Goal: Task Accomplishment & Management: Manage account settings

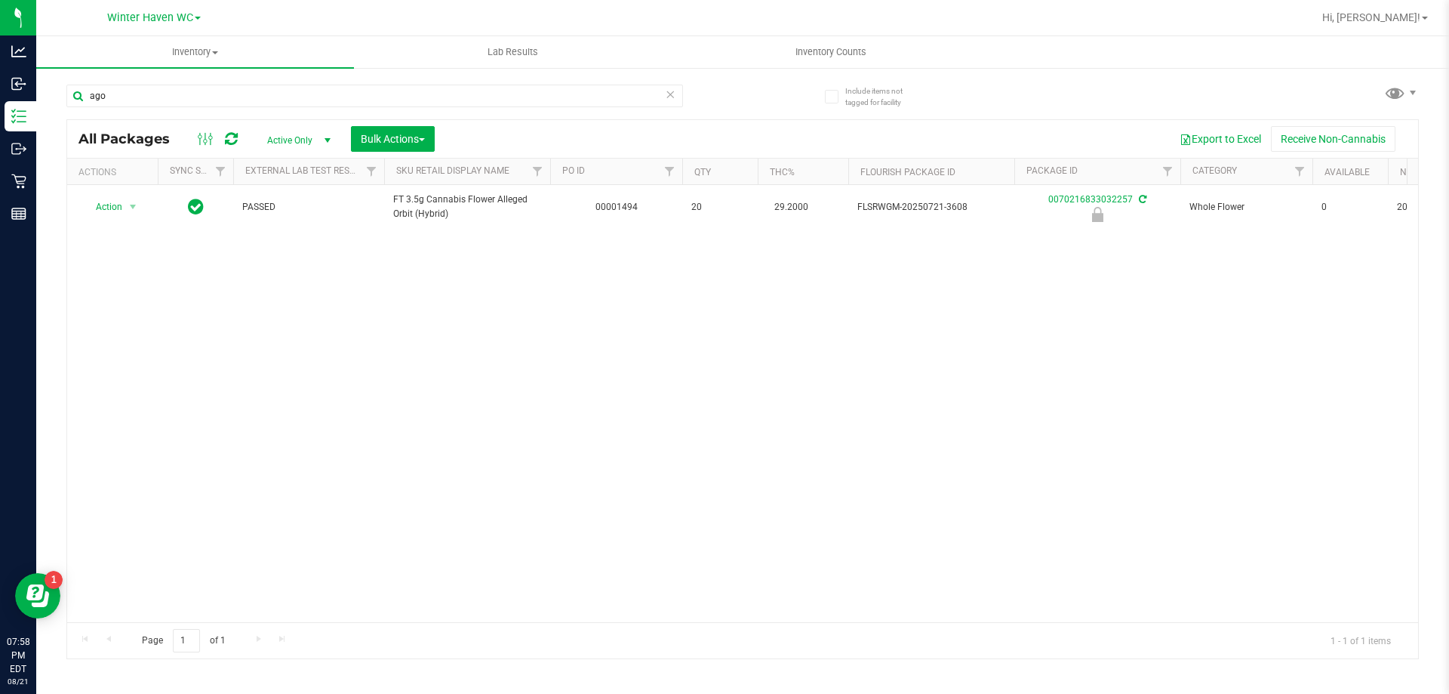
type input "ago"
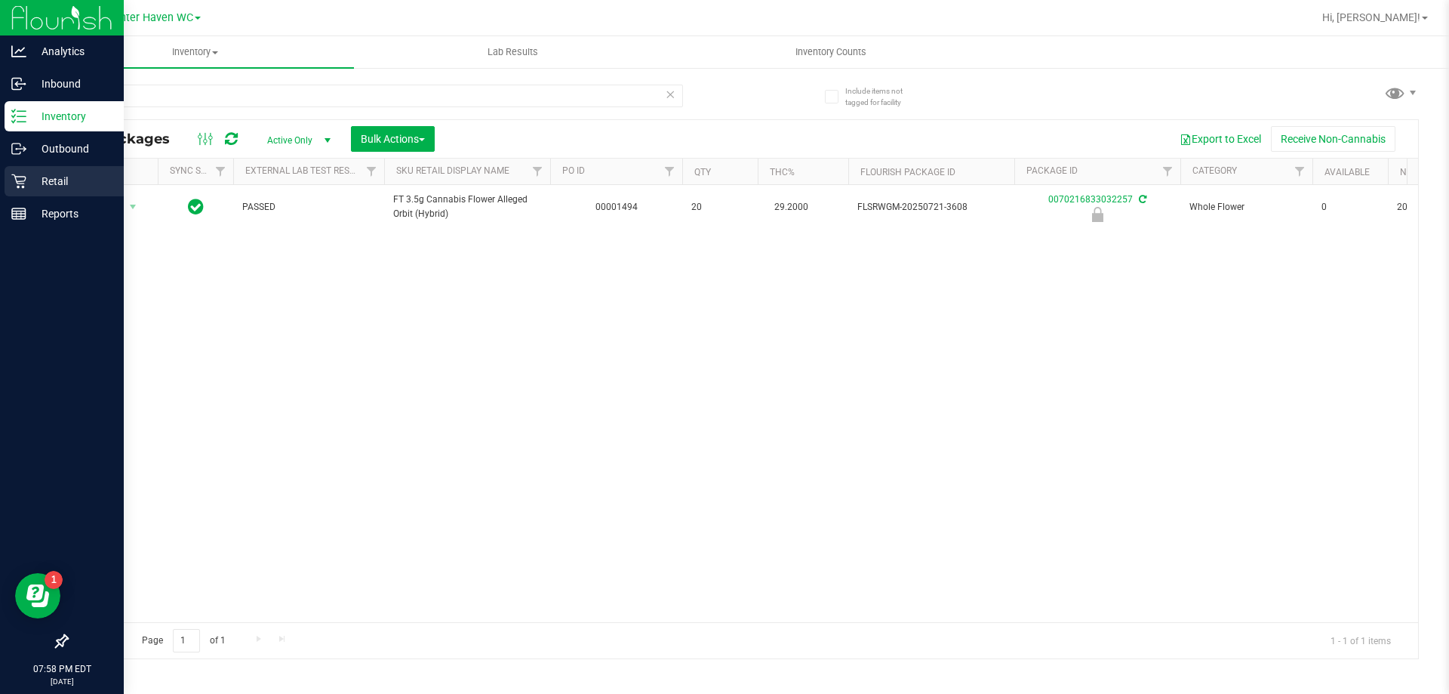
click at [15, 192] on div "Retail" at bounding box center [64, 181] width 119 height 30
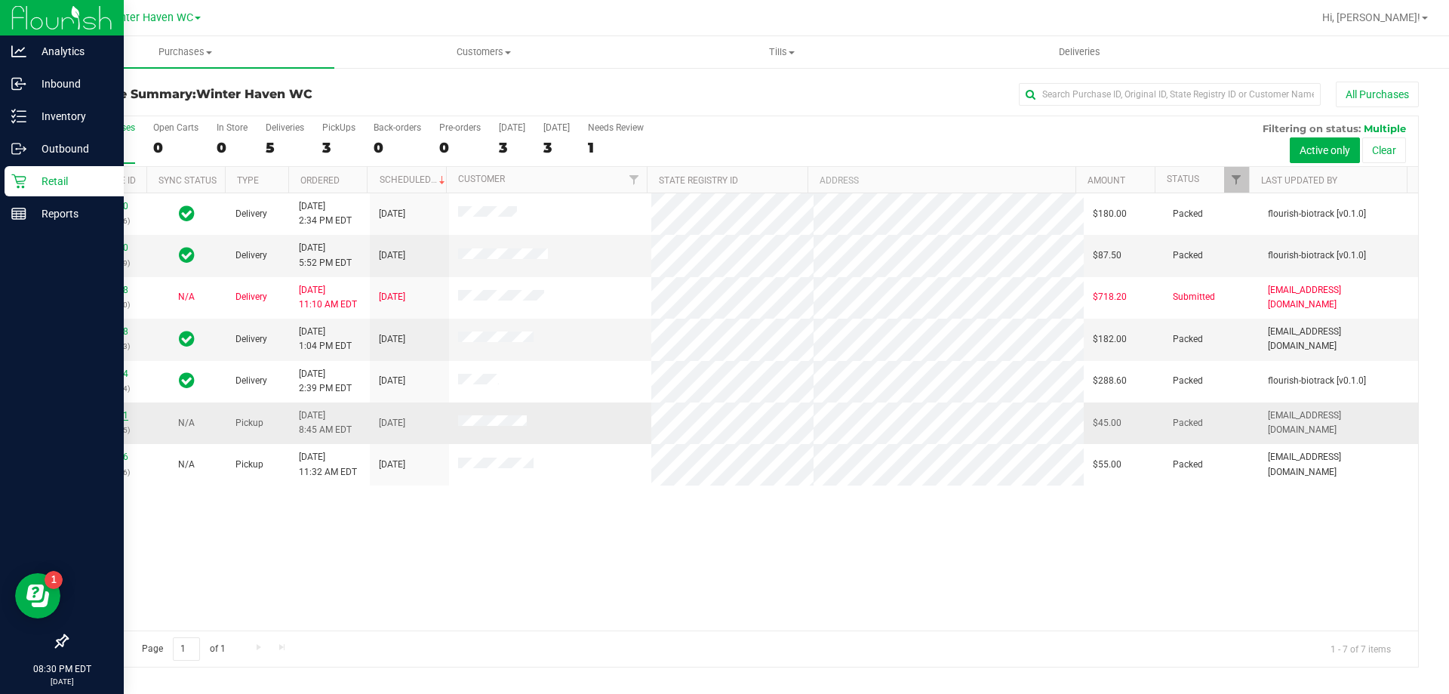
click at [106, 415] on link "11821181" at bounding box center [107, 415] width 42 height 11
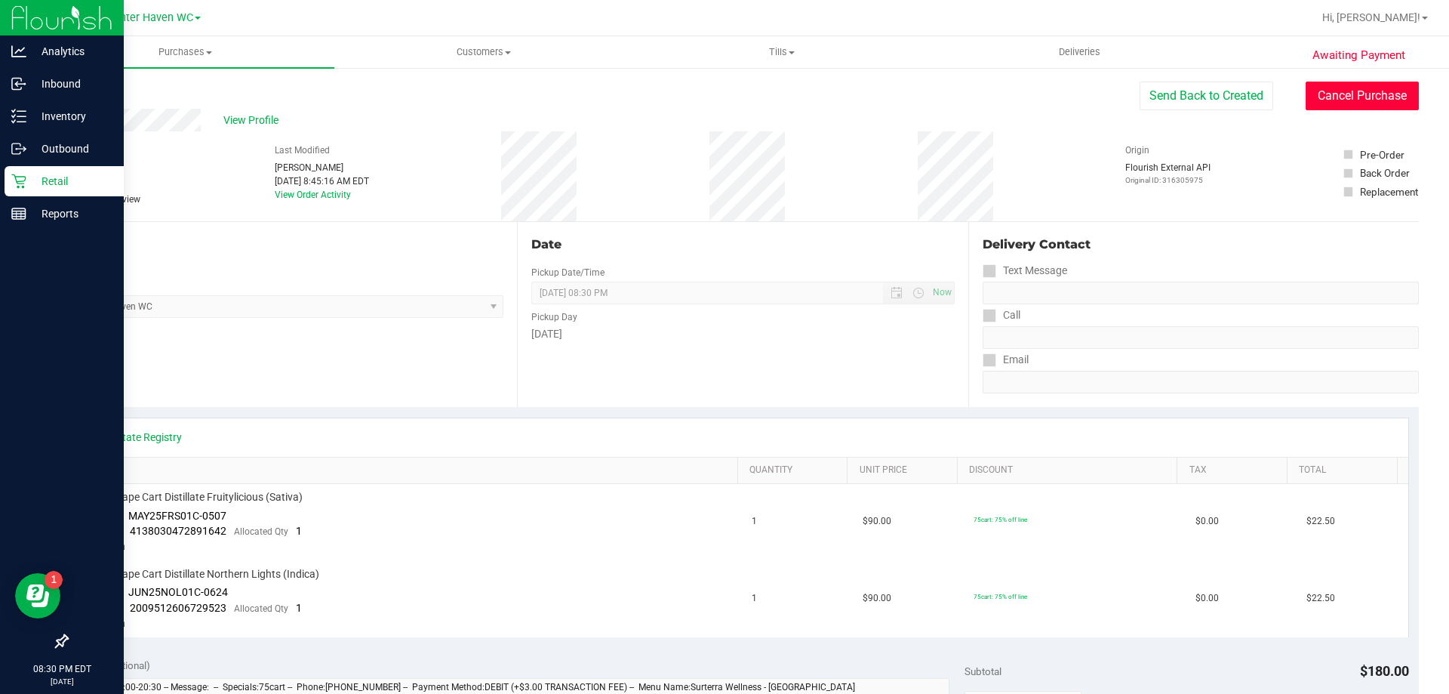
click at [1332, 97] on button "Cancel Purchase" at bounding box center [1362, 96] width 113 height 29
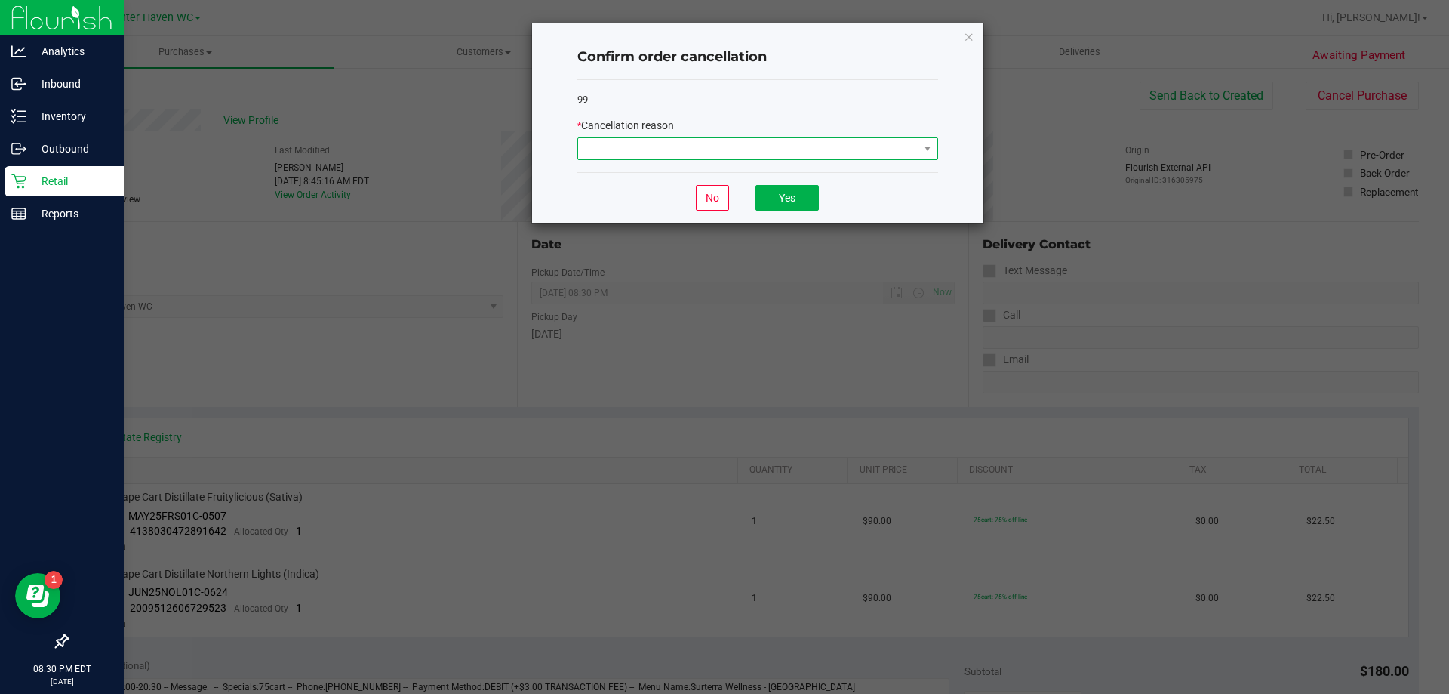
click at [681, 149] on span at bounding box center [748, 148] width 340 height 21
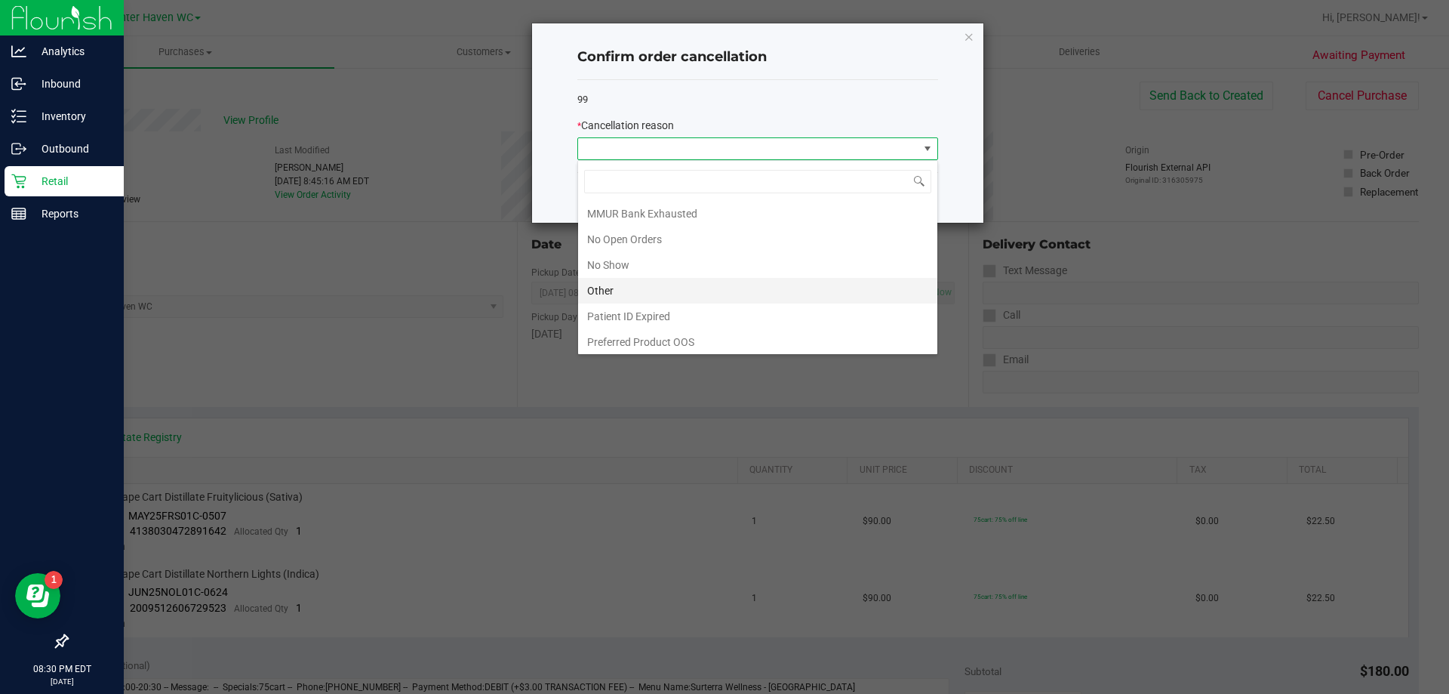
scroll to position [106, 0]
click at [684, 256] on li "No Show" at bounding box center [757, 262] width 359 height 26
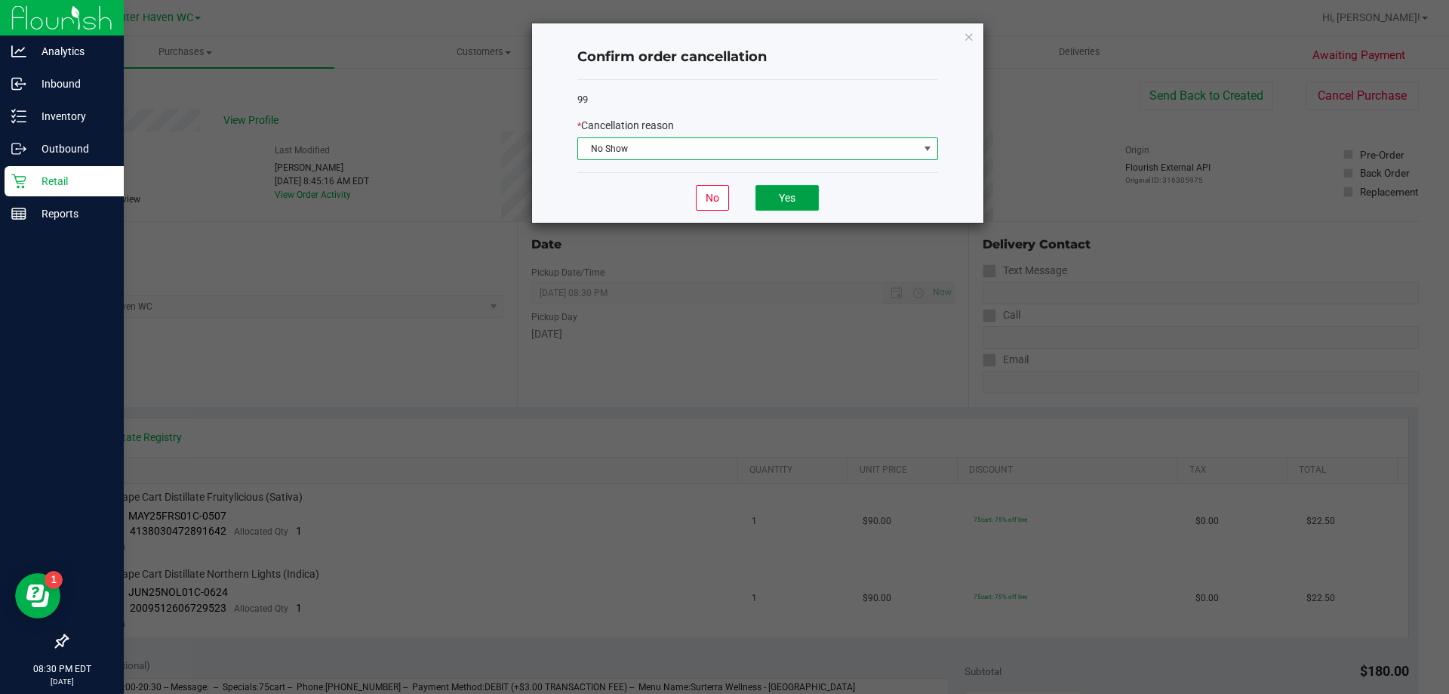
click at [812, 190] on button "Yes" at bounding box center [786, 198] width 63 height 26
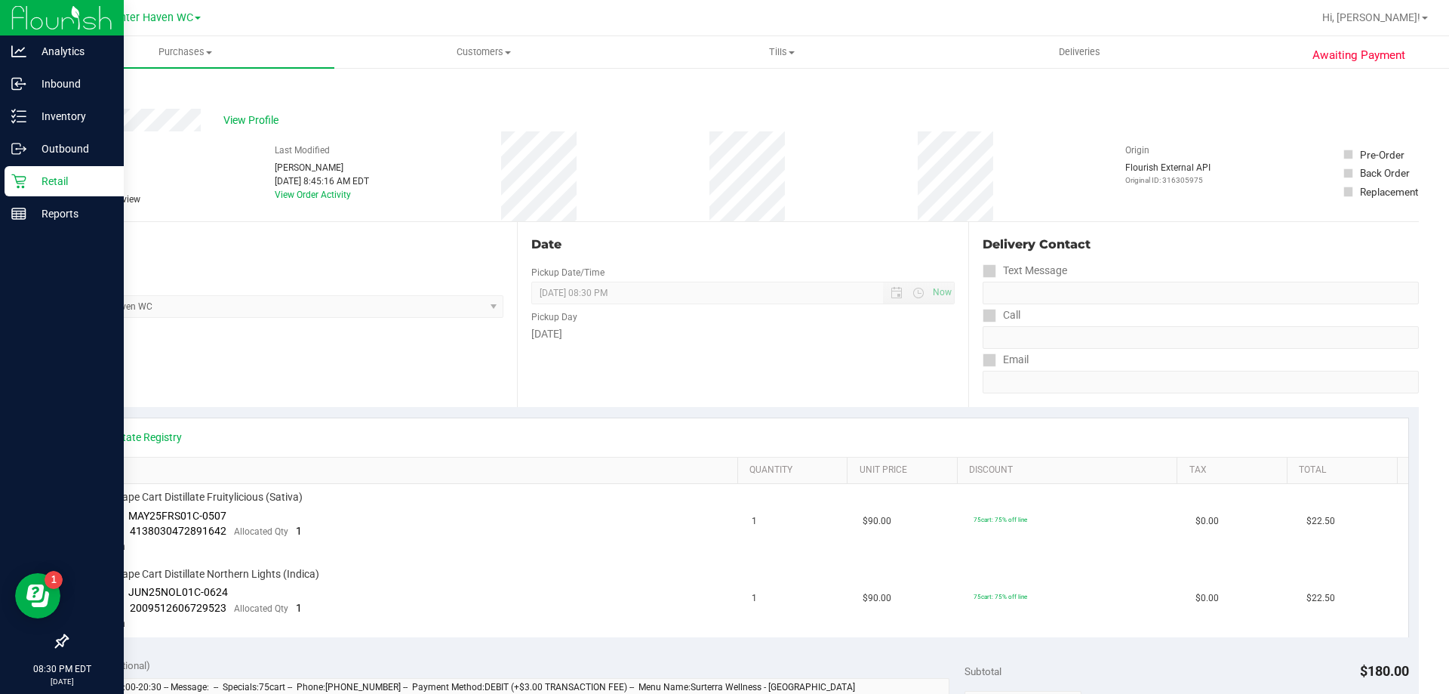
click at [30, 181] on p "Retail" at bounding box center [71, 181] width 91 height 18
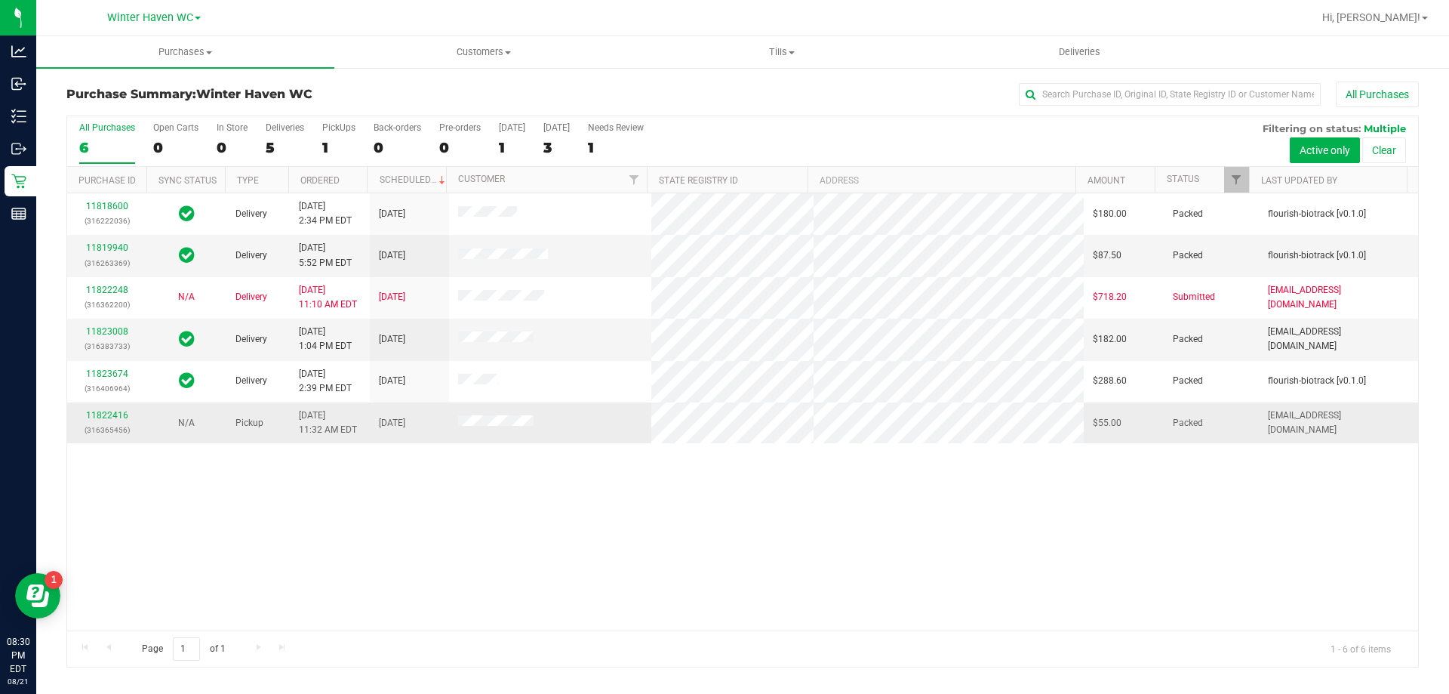
click at [119, 408] on div "11822416 (316365456)" at bounding box center [106, 422] width 61 height 29
click at [110, 414] on link "11822416" at bounding box center [107, 415] width 42 height 11
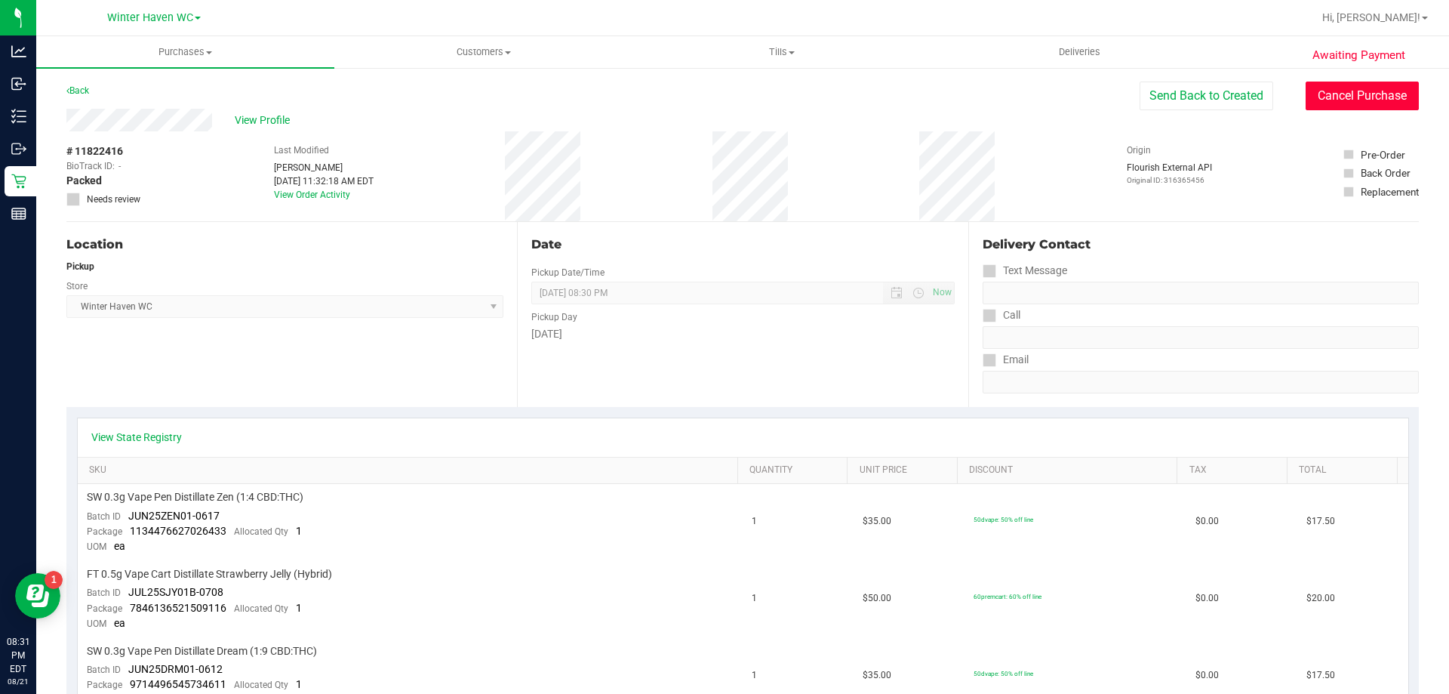
click at [1352, 88] on button "Cancel Purchase" at bounding box center [1362, 96] width 113 height 29
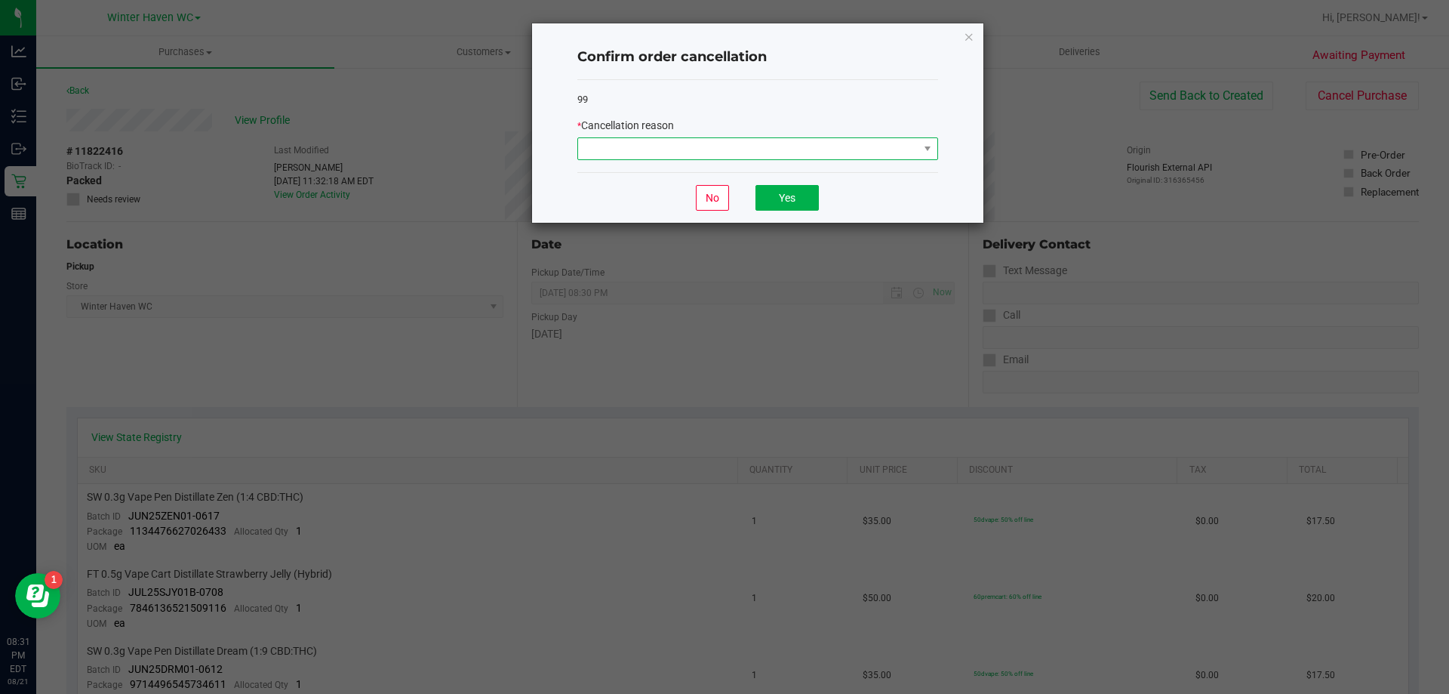
click at [871, 149] on span at bounding box center [748, 148] width 340 height 21
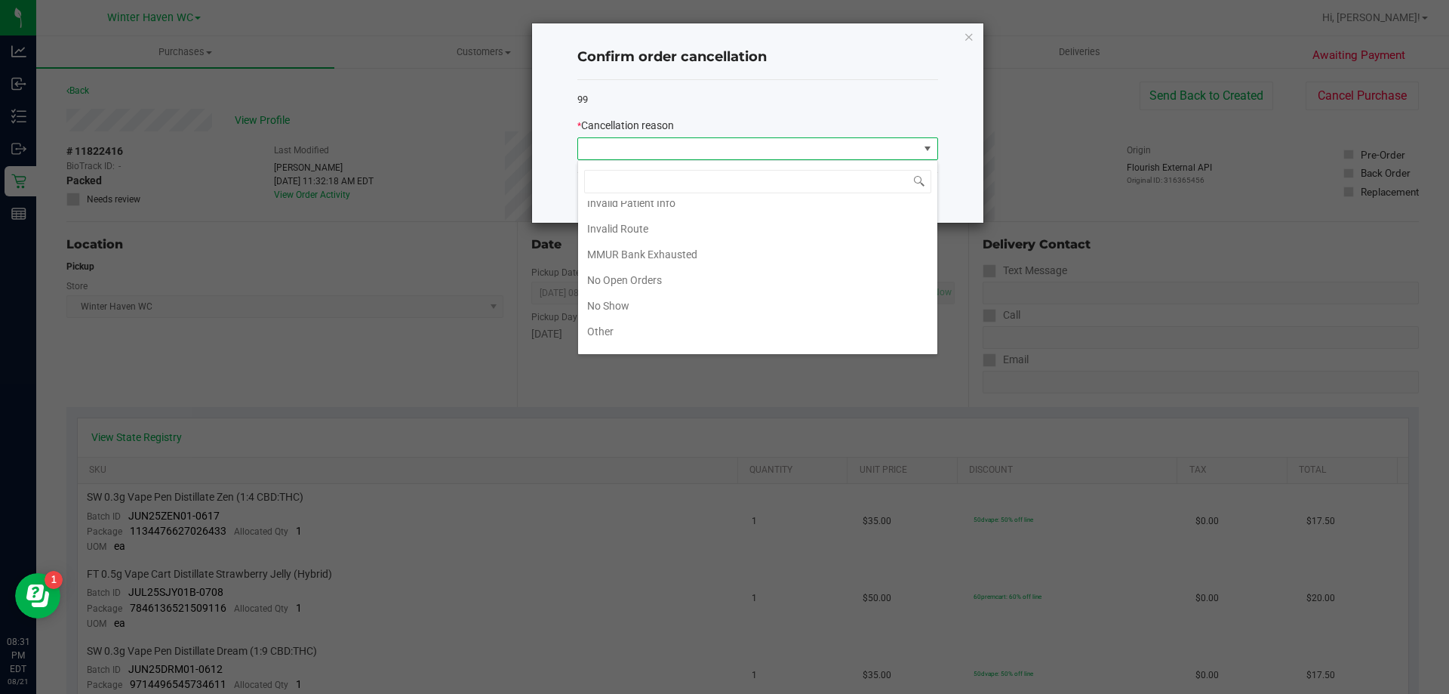
scroll to position [106, 0]
click at [611, 266] on li "No Show" at bounding box center [757, 262] width 359 height 26
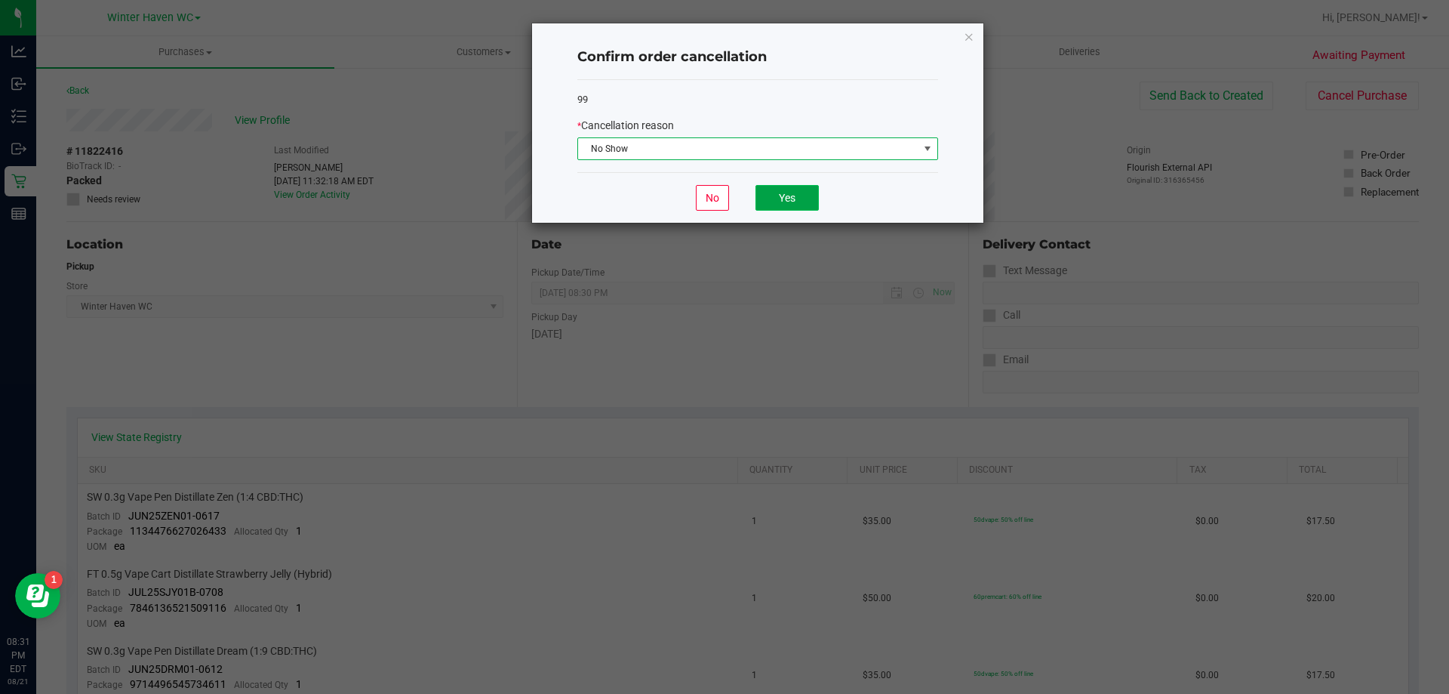
click at [783, 202] on button "Yes" at bounding box center [786, 198] width 63 height 26
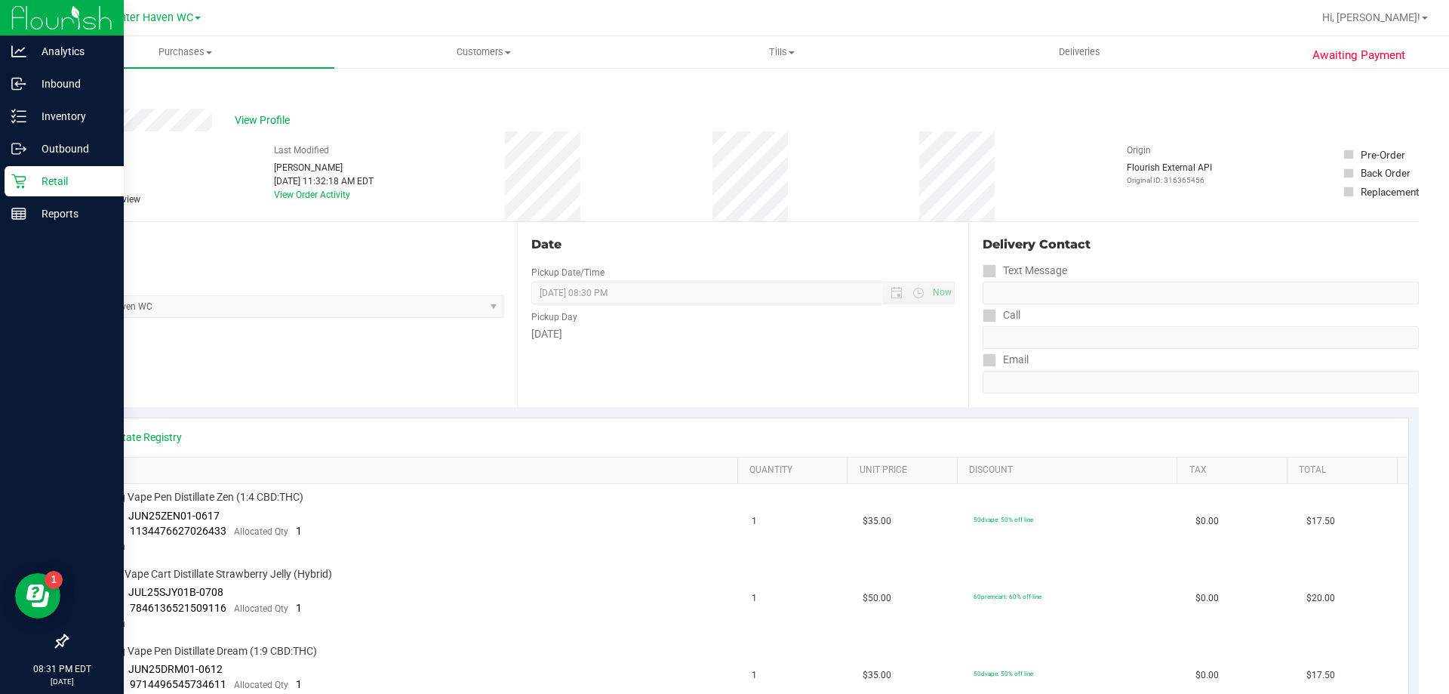
click at [6, 179] on div "Retail" at bounding box center [64, 181] width 119 height 30
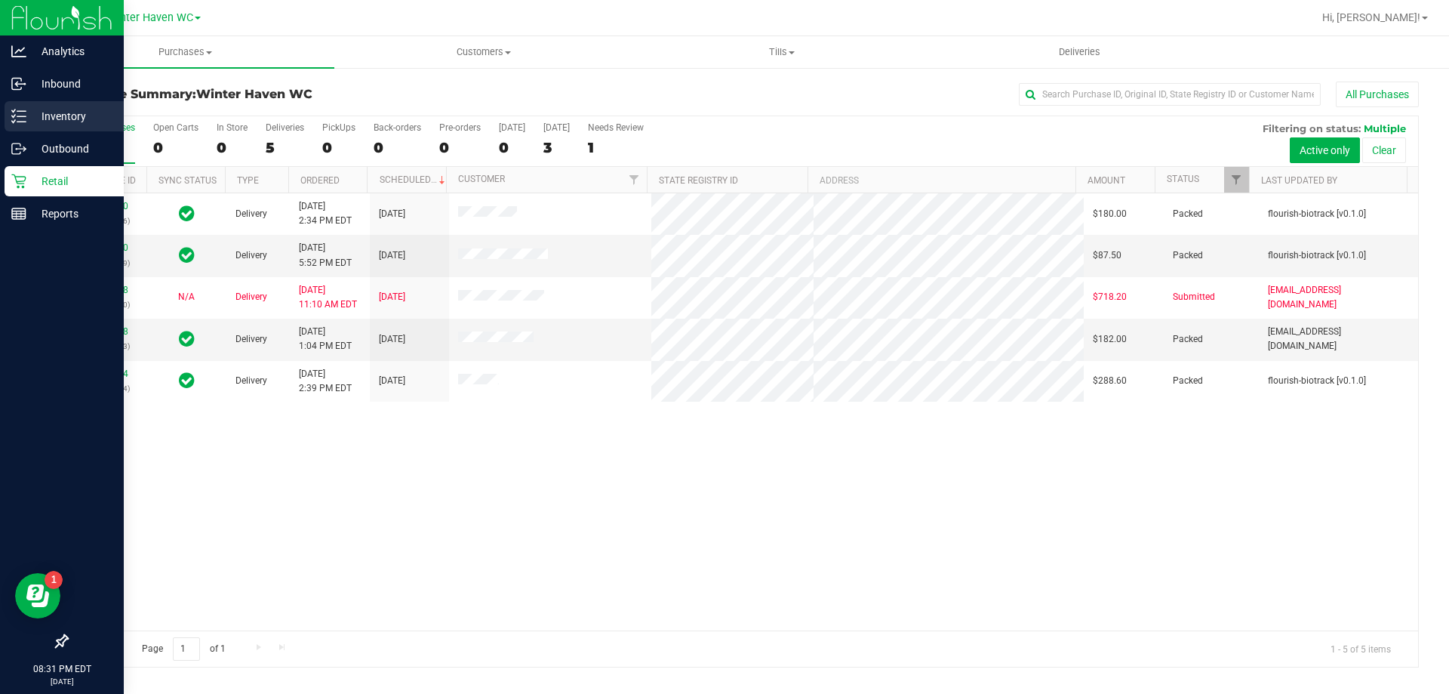
click at [72, 119] on p "Inventory" at bounding box center [71, 116] width 91 height 18
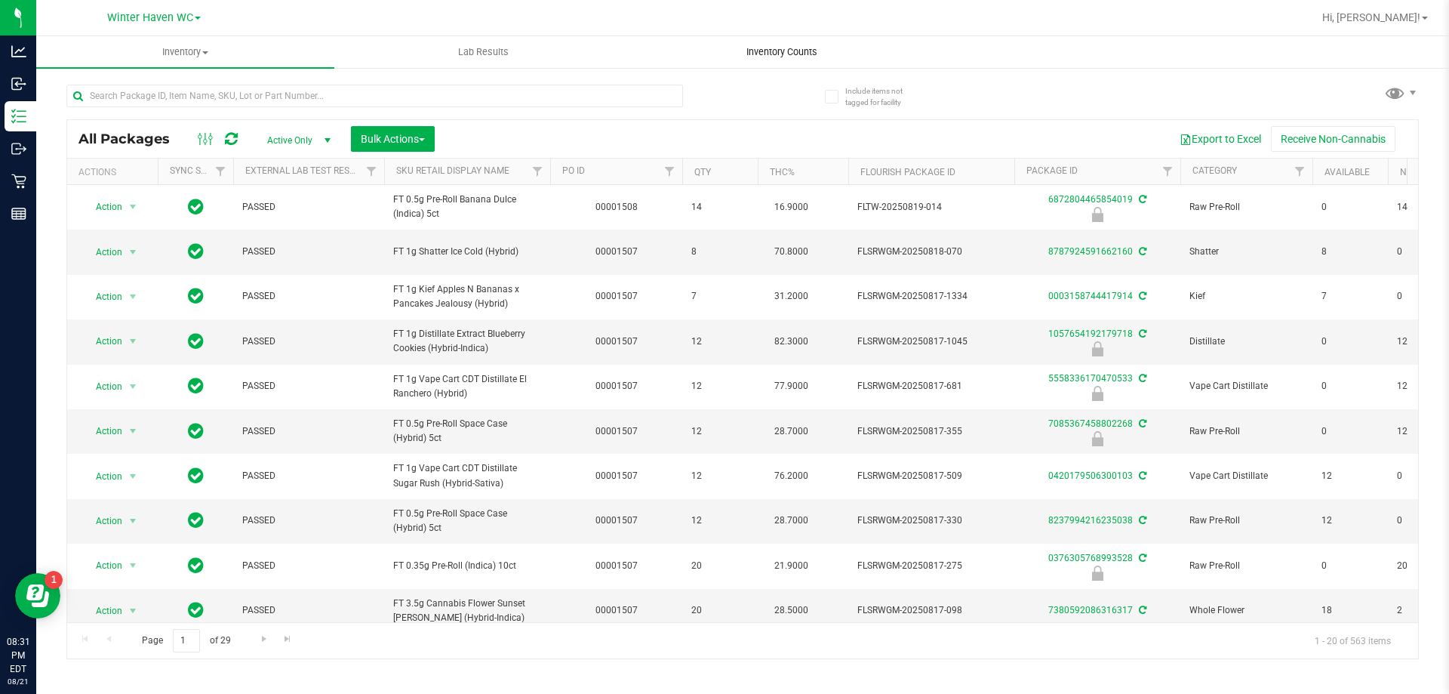
click at [807, 56] on span "Inventory Counts" at bounding box center [782, 52] width 112 height 14
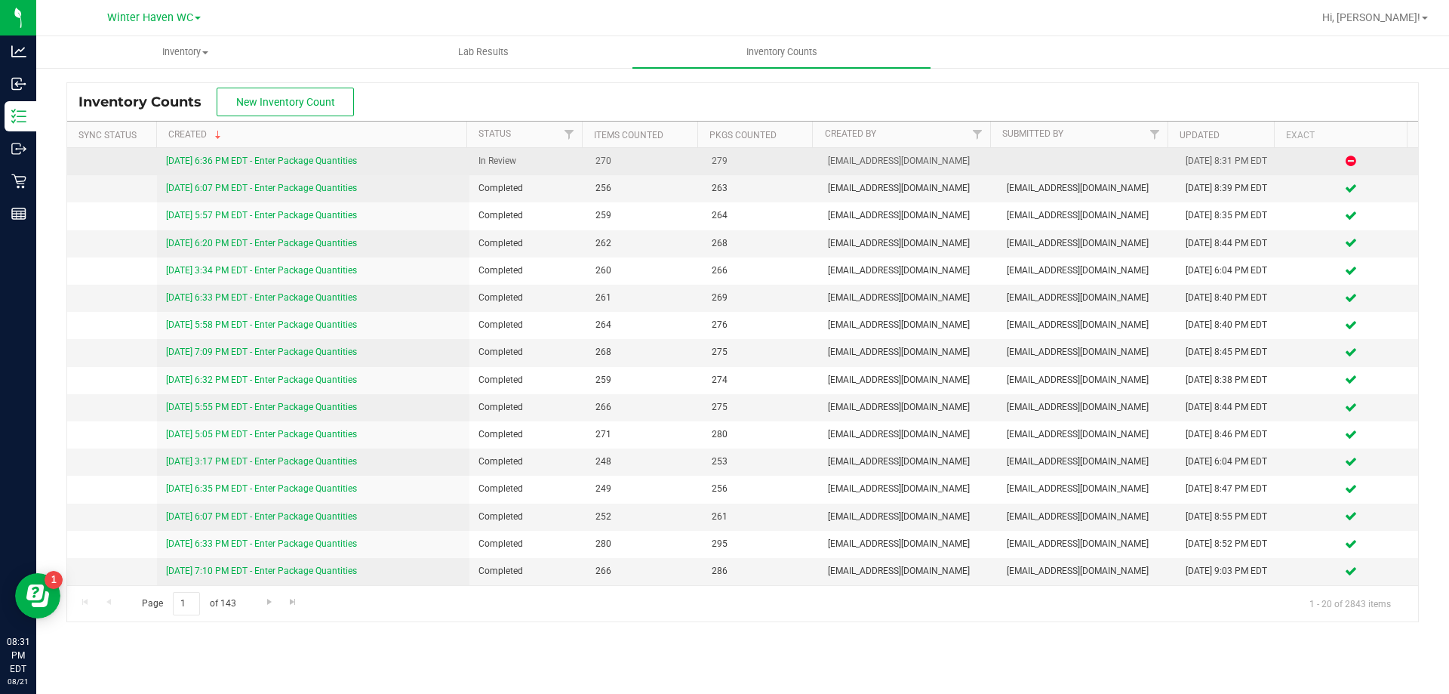
click at [295, 157] on link "[DATE] 6:36 PM EDT - Enter Package Quantities" at bounding box center [261, 160] width 191 height 11
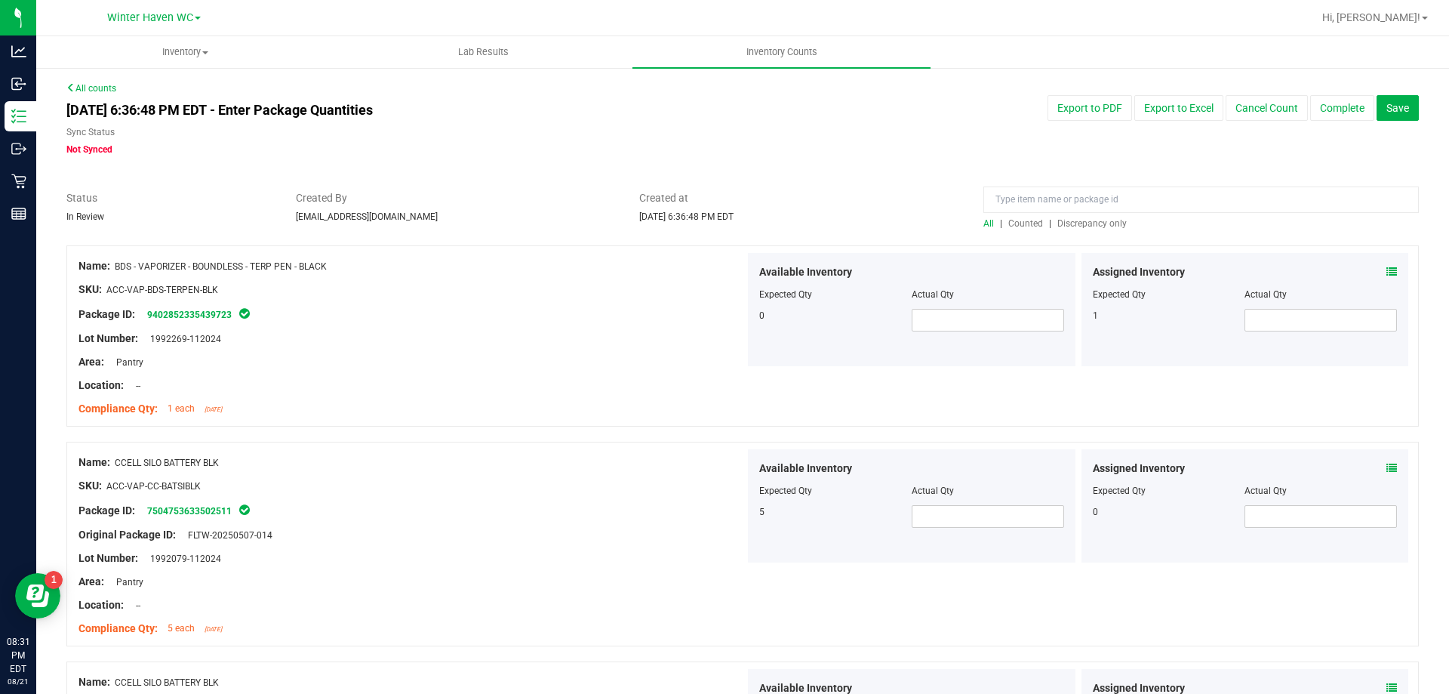
click at [1016, 223] on span "Counted" at bounding box center [1025, 223] width 35 height 11
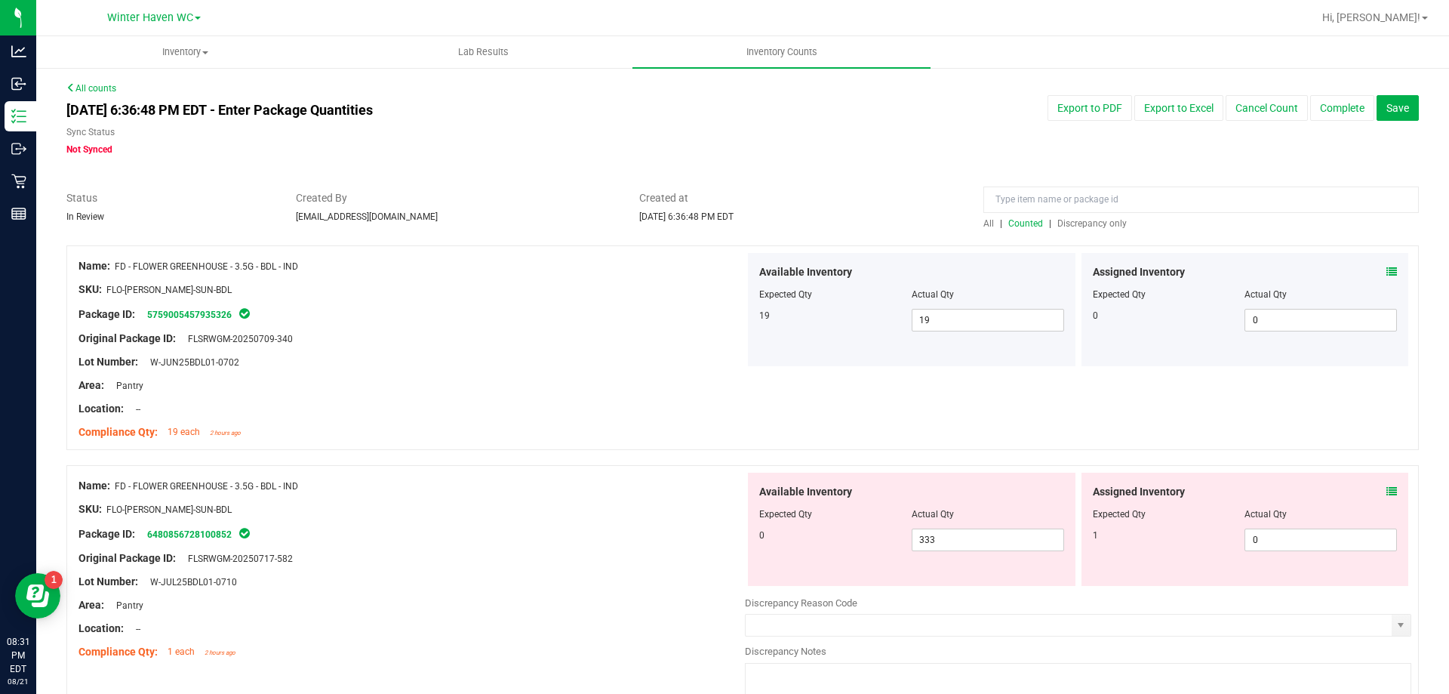
click at [1084, 223] on span "Discrepancy only" at bounding box center [1091, 223] width 69 height 11
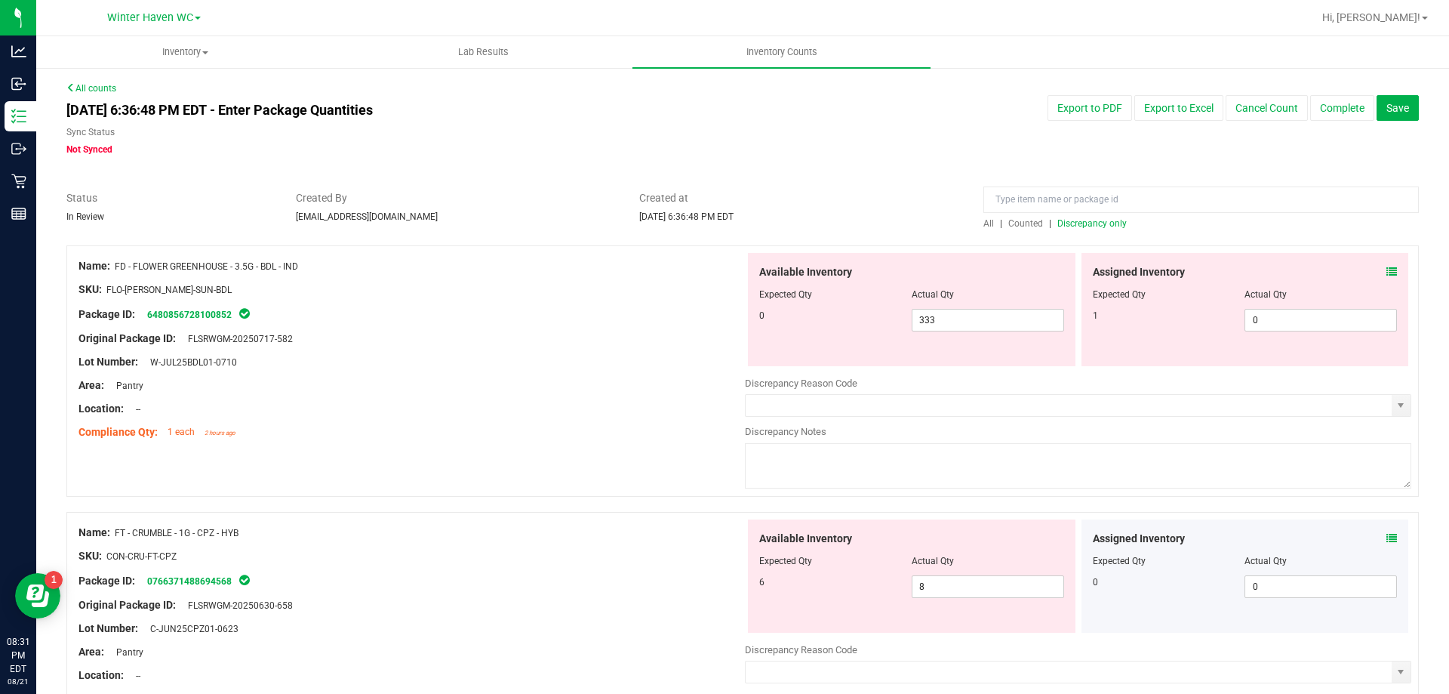
click at [1386, 269] on icon at bounding box center [1391, 271] width 11 height 11
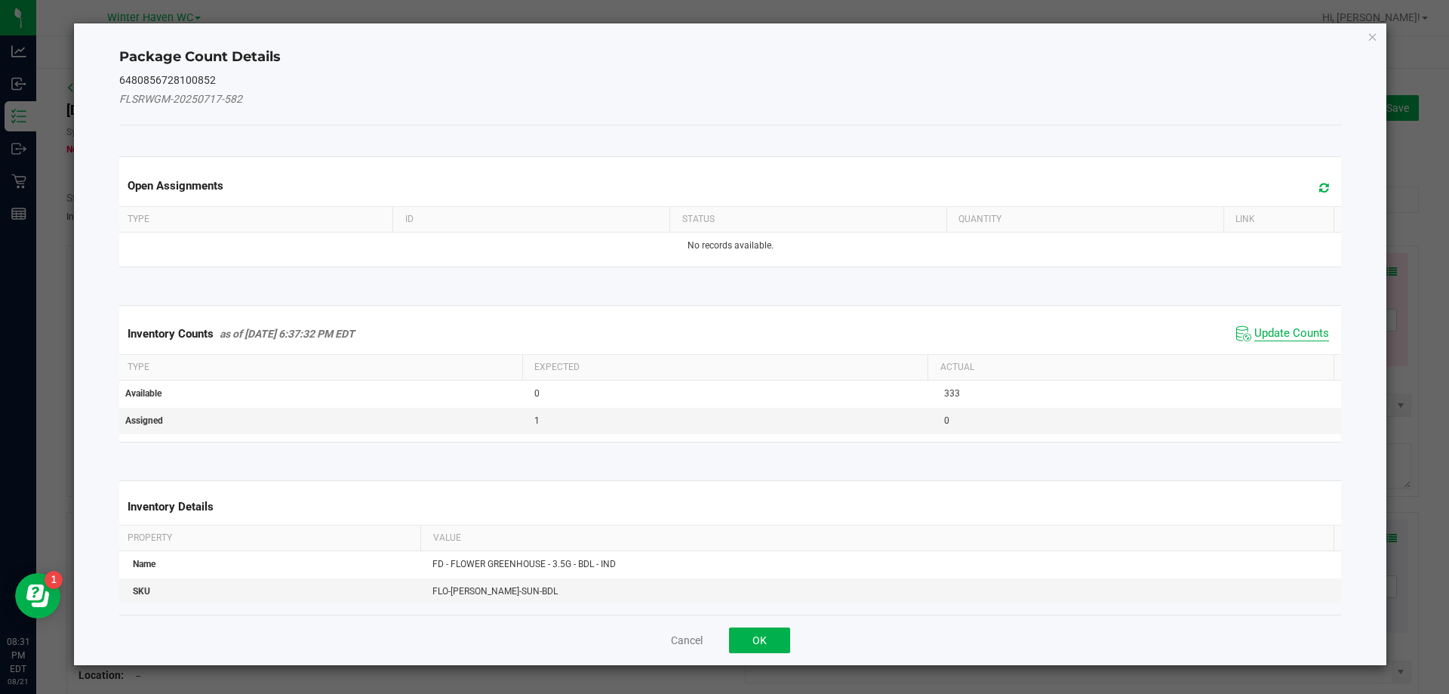
click at [1254, 335] on span "Update Counts" at bounding box center [1291, 333] width 75 height 15
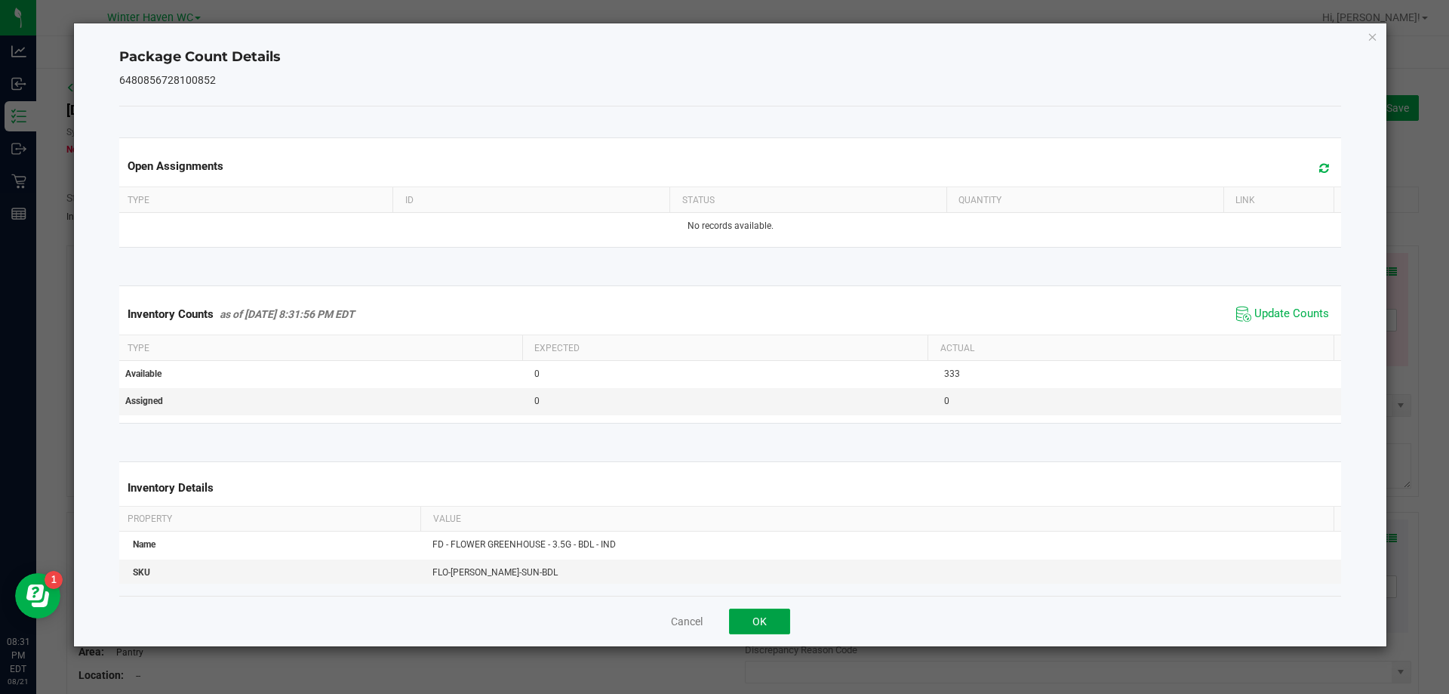
click at [765, 617] on button "OK" at bounding box center [759, 621] width 61 height 26
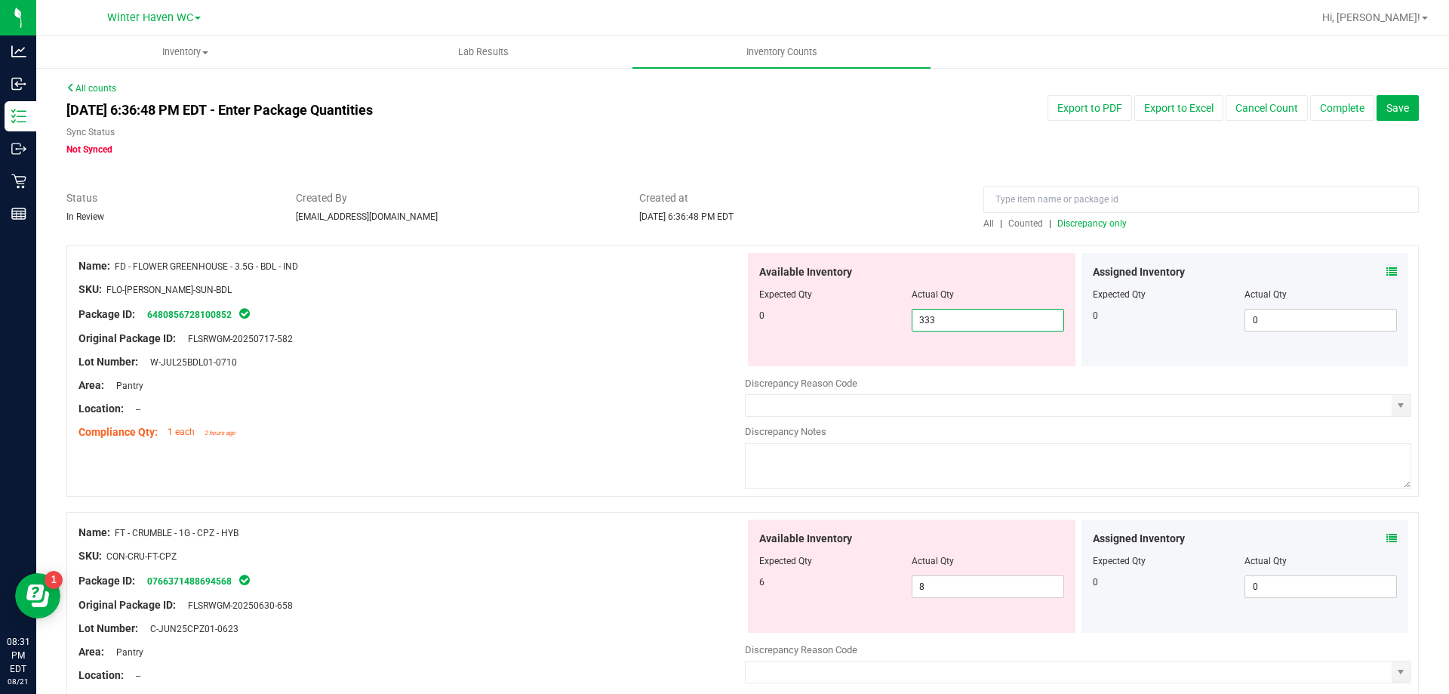
click at [1000, 313] on span "333 333" at bounding box center [988, 320] width 152 height 23
click at [1000, 313] on input "333" at bounding box center [987, 319] width 151 height 21
type input "0"
click at [595, 309] on div "Package ID: 6480856728100852" at bounding box center [411, 314] width 666 height 18
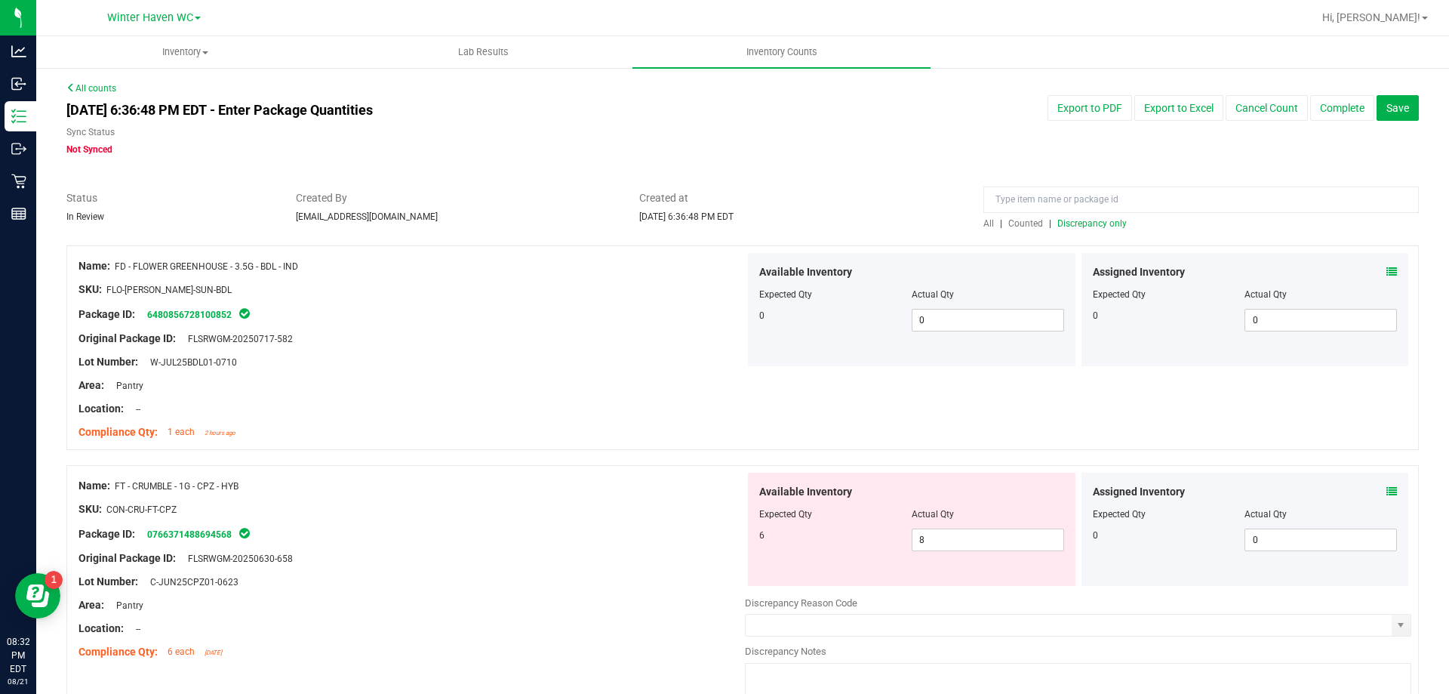
click at [1078, 225] on span "Discrepancy only" at bounding box center [1091, 223] width 69 height 11
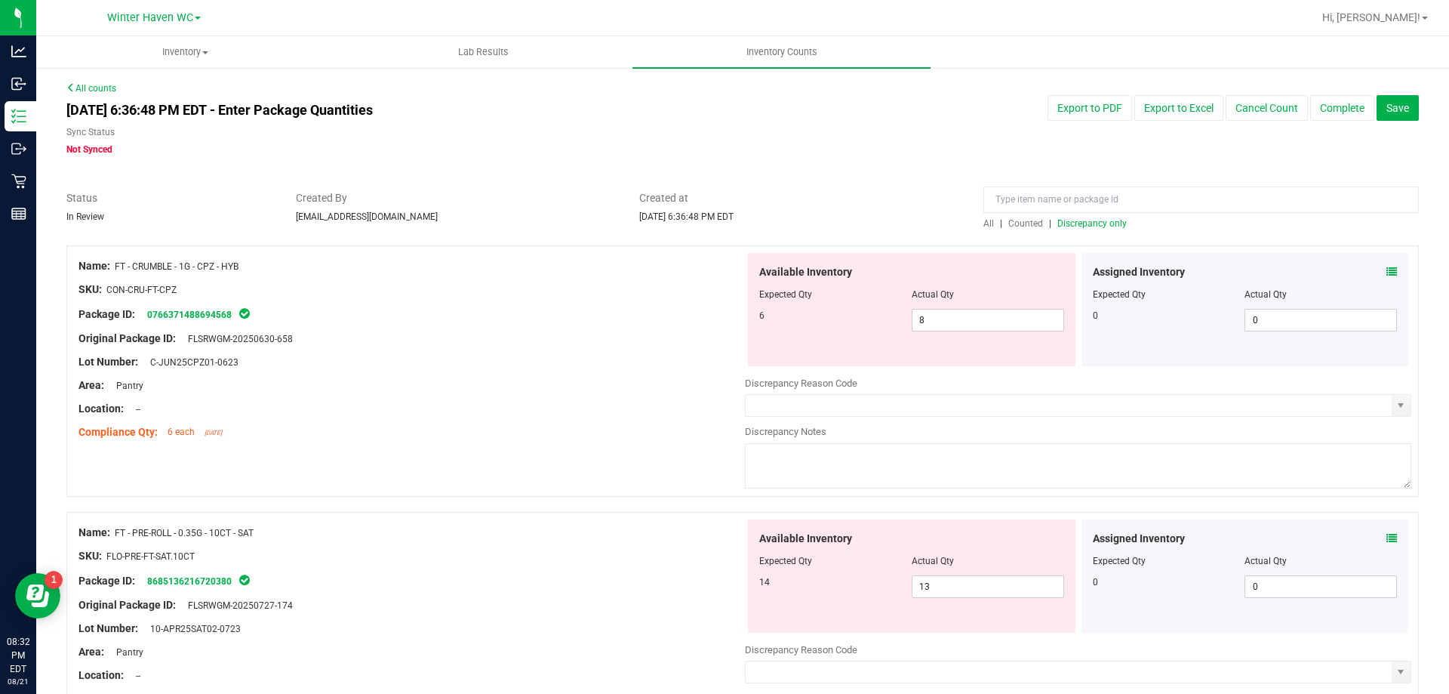
click at [1386, 275] on icon at bounding box center [1391, 271] width 11 height 11
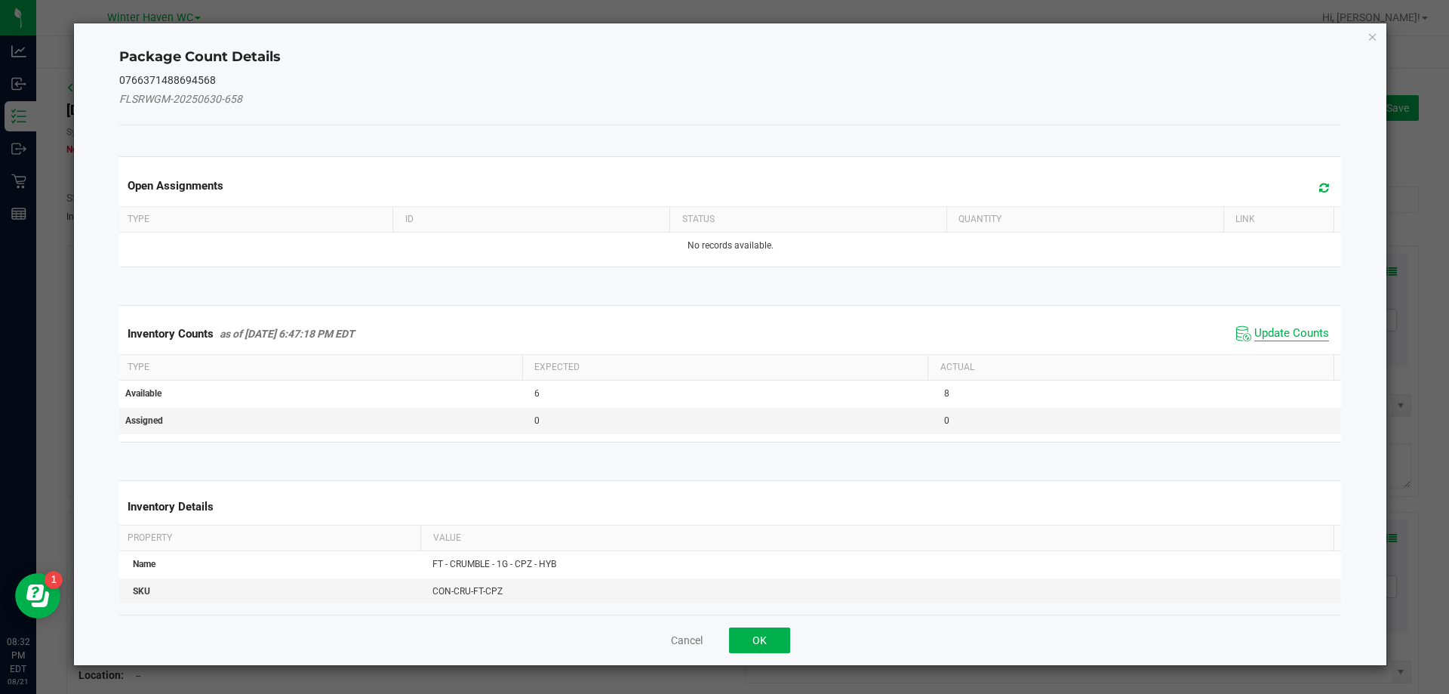
click at [1278, 332] on span "Update Counts" at bounding box center [1291, 333] width 75 height 15
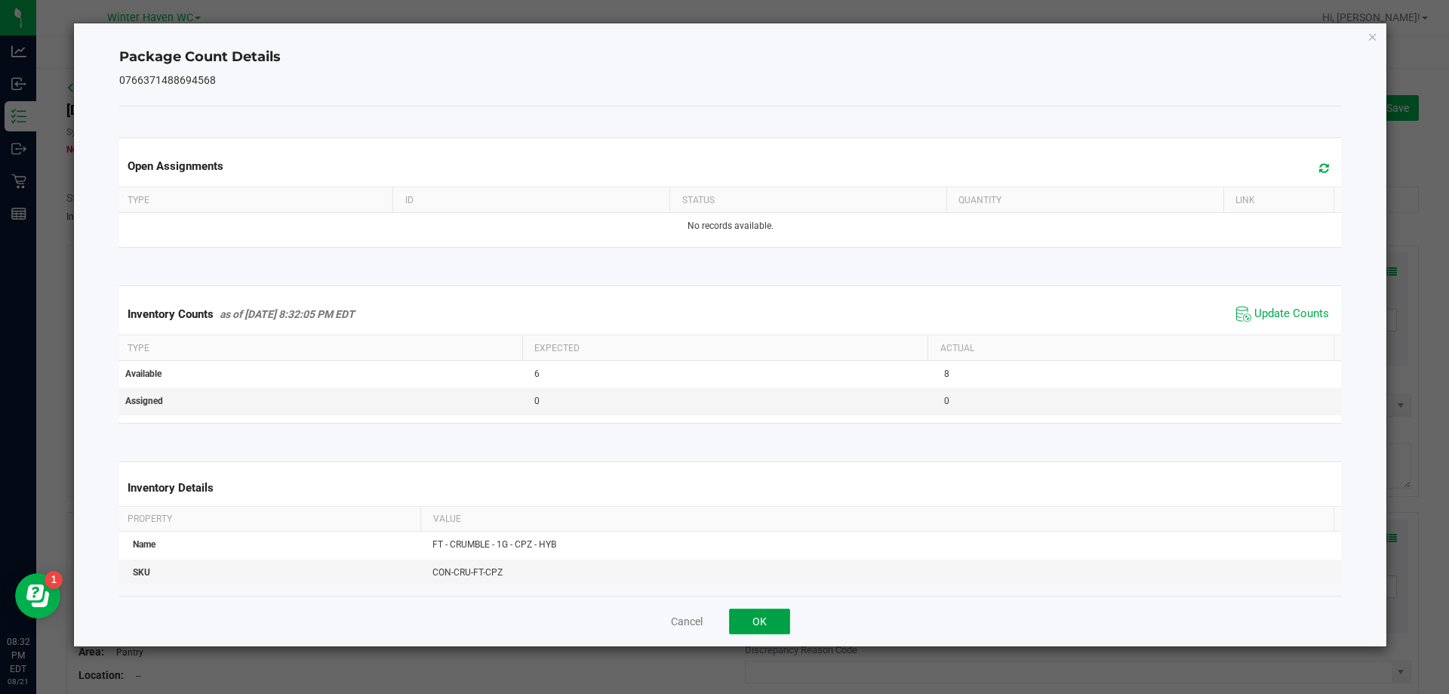
click at [749, 622] on button "OK" at bounding box center [759, 621] width 61 height 26
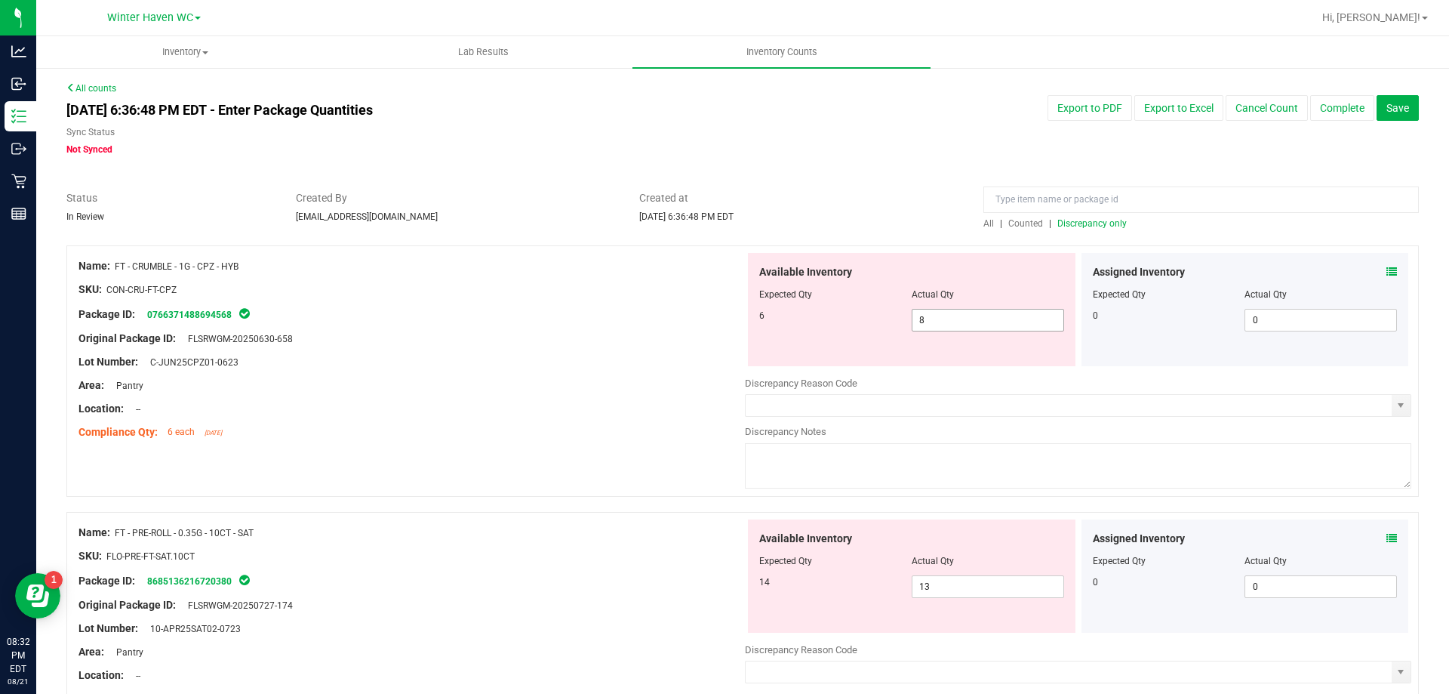
click at [912, 318] on span "8 8" at bounding box center [988, 320] width 152 height 23
click at [912, 318] on input "8" at bounding box center [987, 319] width 151 height 21
type input "6"
click at [558, 318] on div "Package ID: 0766371488694568" at bounding box center [411, 314] width 666 height 18
type input "6"
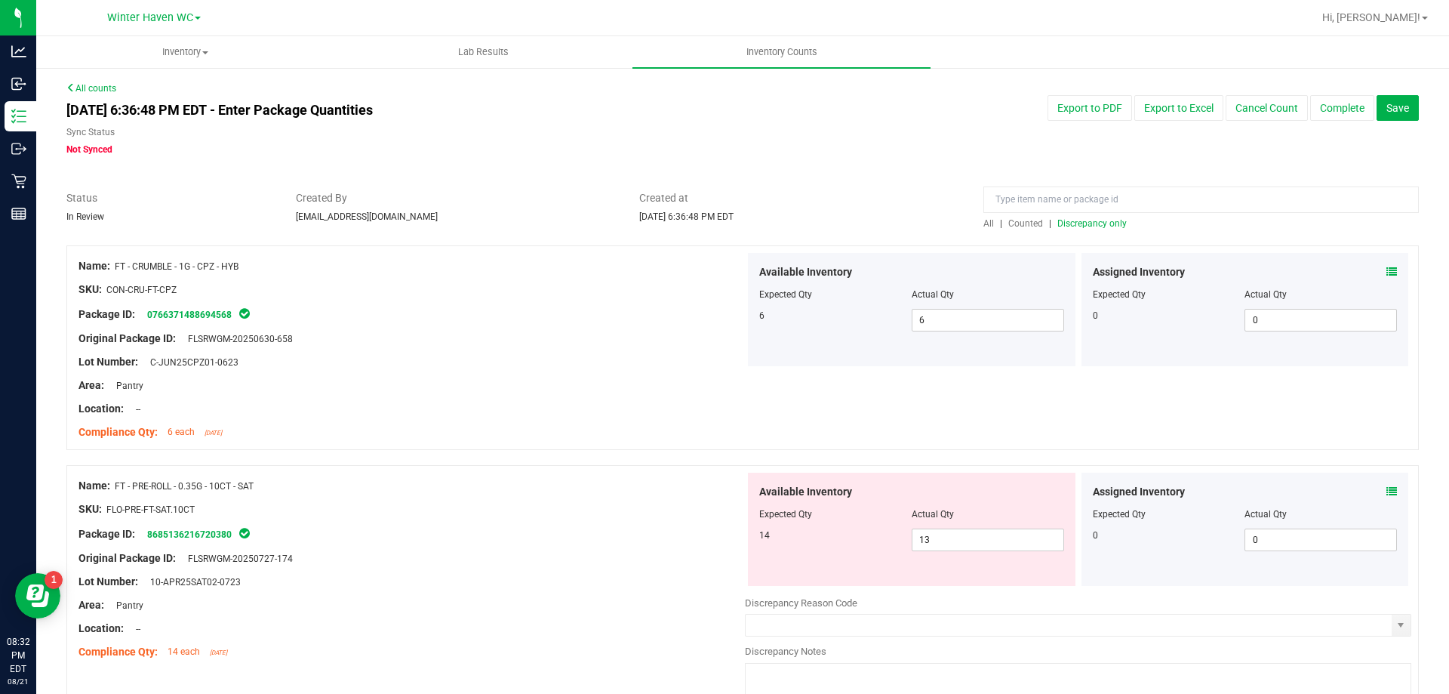
click at [1078, 220] on span "Discrepancy only" at bounding box center [1091, 223] width 69 height 11
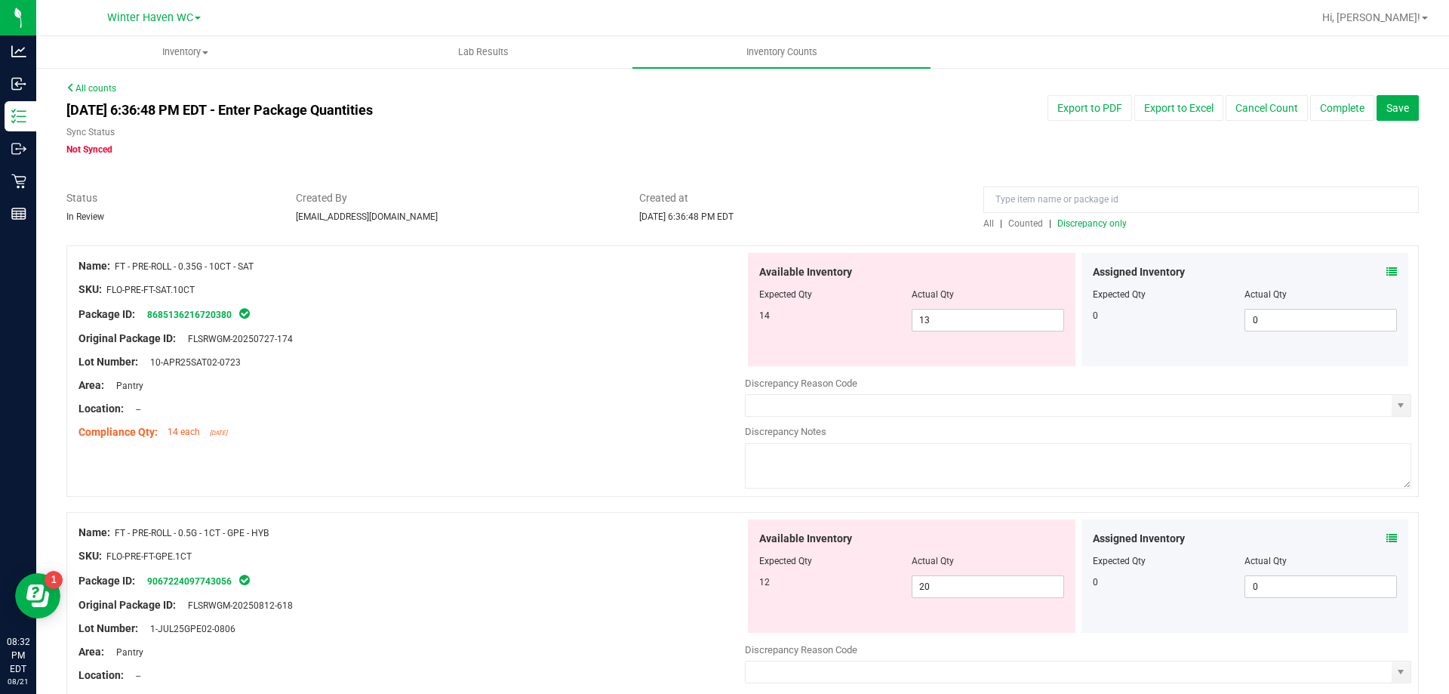
click at [1386, 272] on div "Assigned Inventory Expected Qty Actual Qty 0 0 0" at bounding box center [1245, 309] width 328 height 113
click at [1386, 272] on icon at bounding box center [1391, 271] width 11 height 11
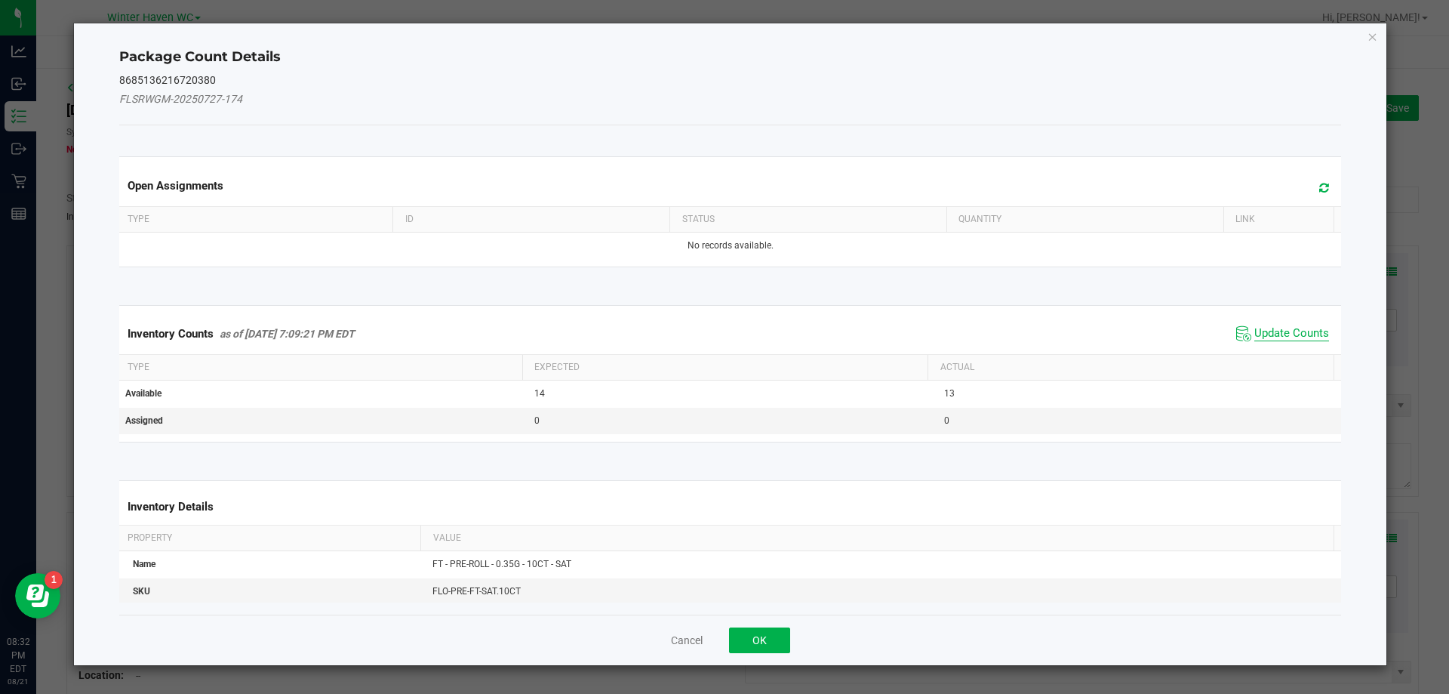
click at [1300, 329] on span "Update Counts" at bounding box center [1291, 333] width 75 height 15
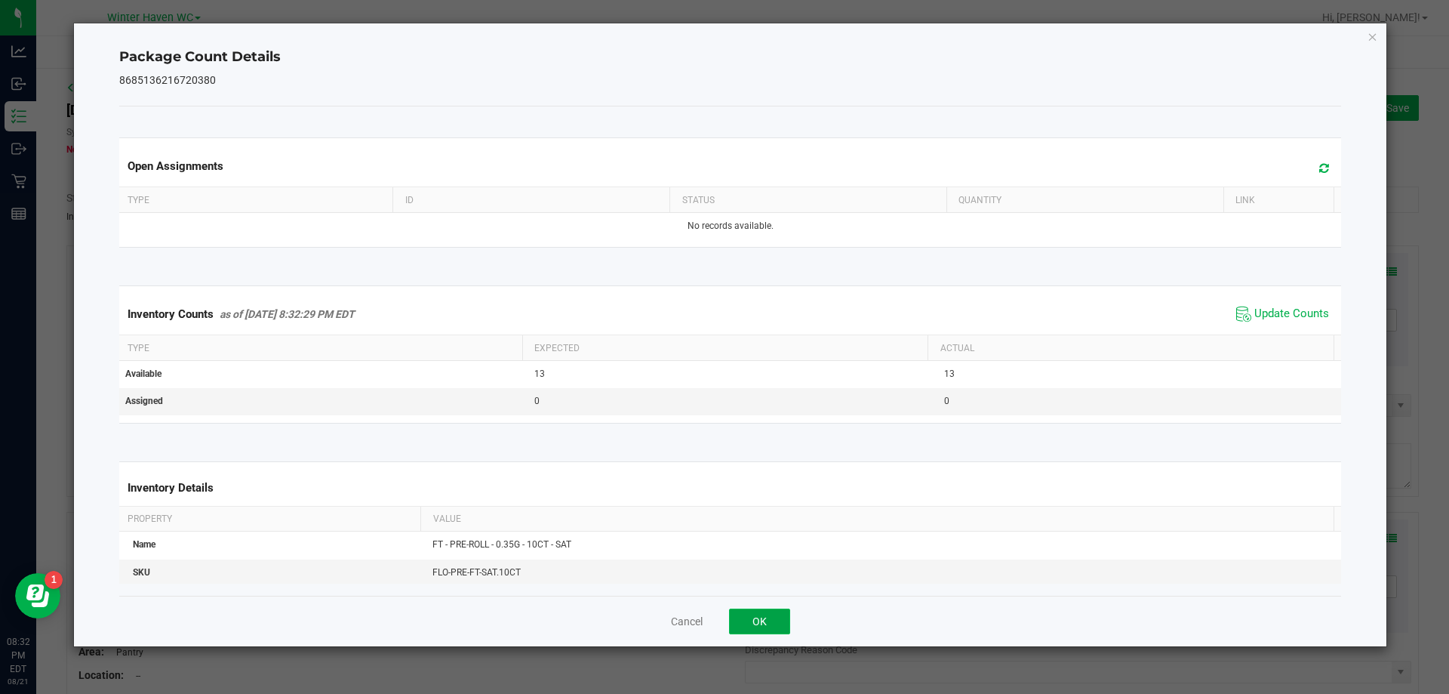
click at [768, 623] on button "OK" at bounding box center [759, 621] width 61 height 26
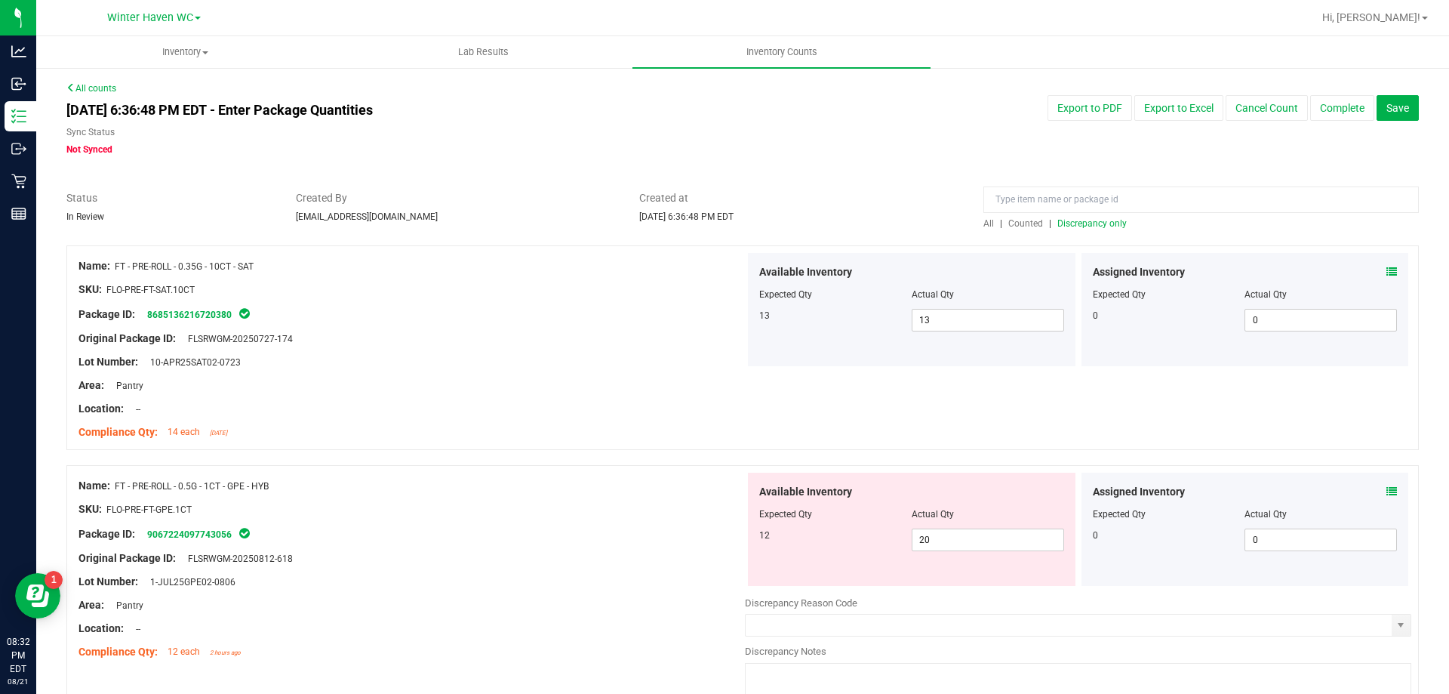
click at [1109, 223] on span "Discrepancy only" at bounding box center [1091, 223] width 69 height 11
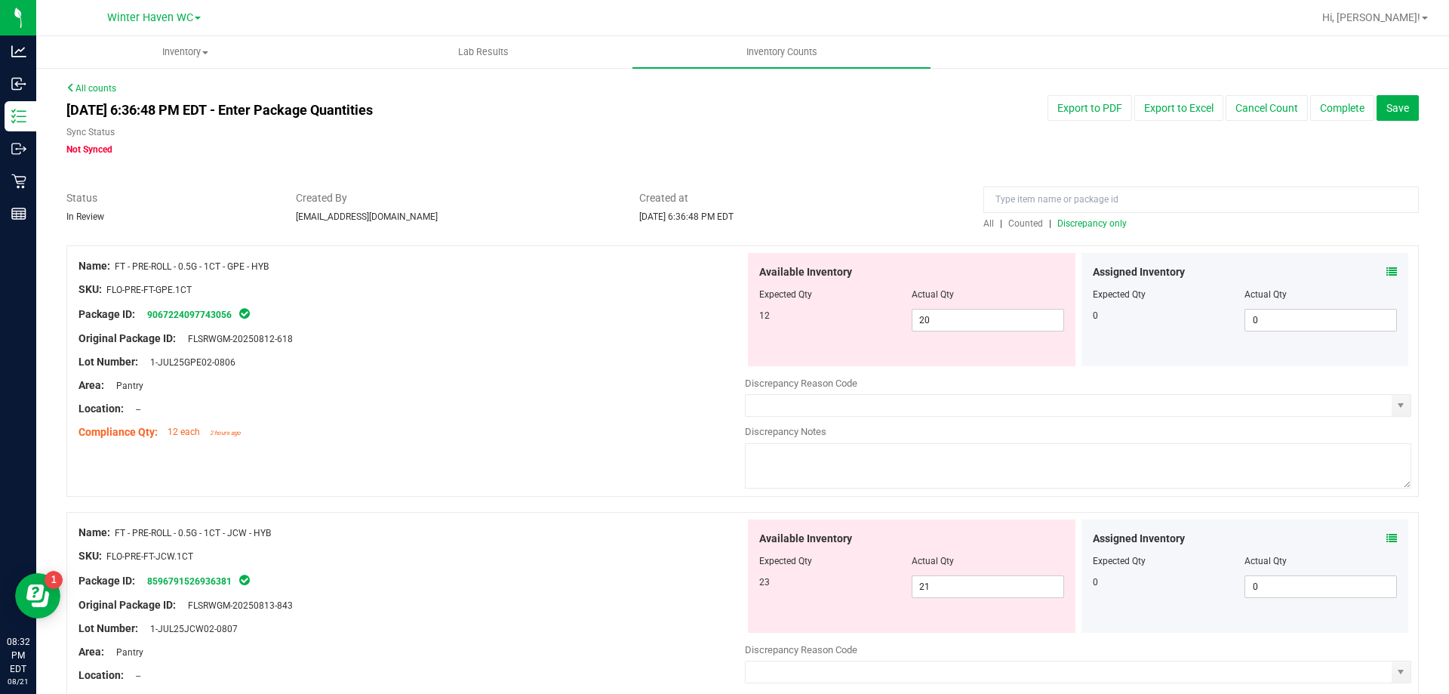
click at [1386, 271] on icon at bounding box center [1391, 271] width 11 height 11
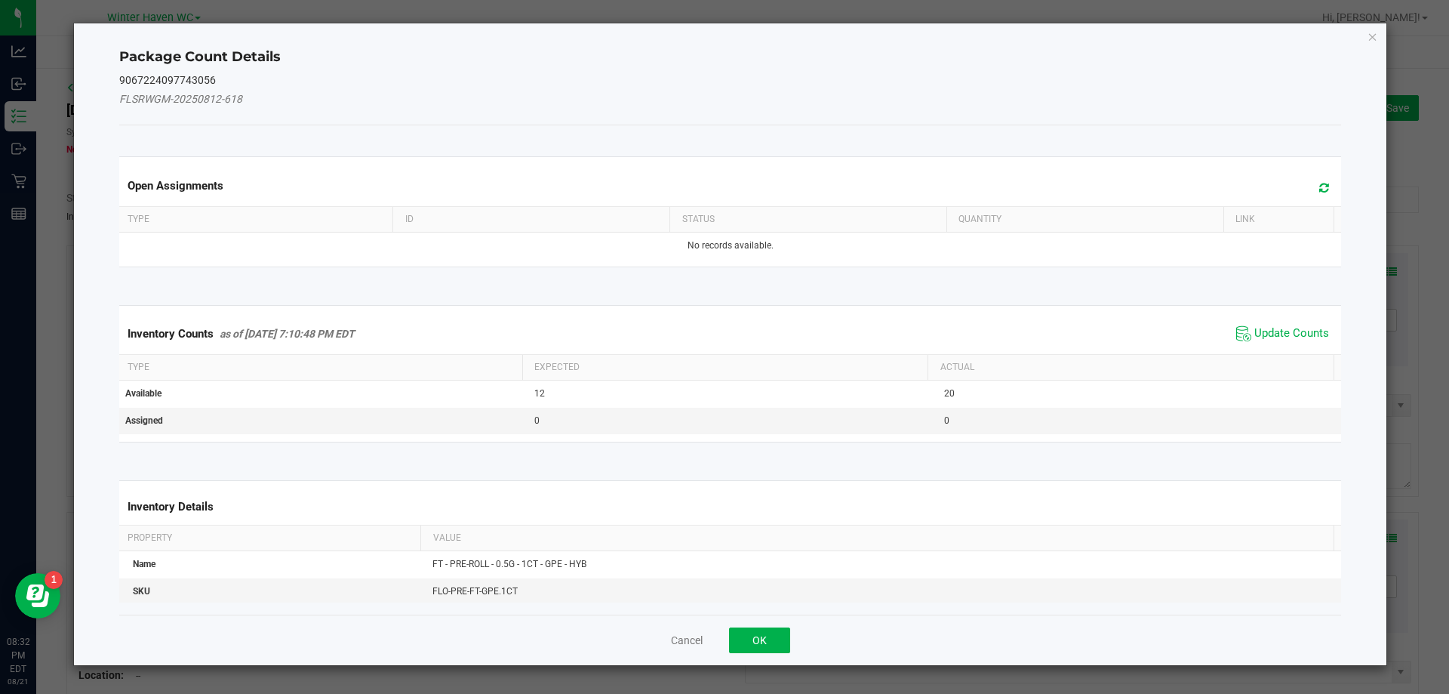
click at [1297, 322] on span "Update Counts" at bounding box center [1282, 333] width 100 height 23
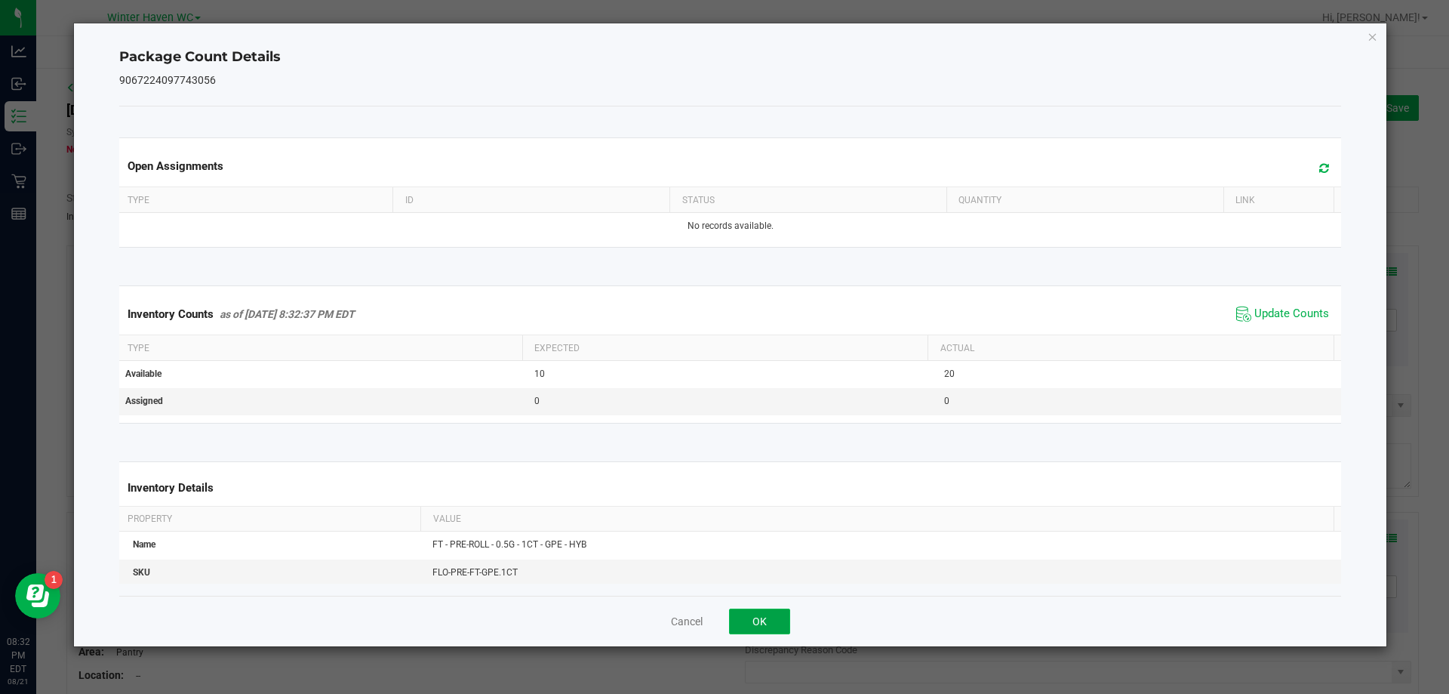
drag, startPoint x: 771, startPoint y: 619, endPoint x: 592, endPoint y: 432, distance: 258.3
click at [771, 619] on button "OK" at bounding box center [759, 621] width 61 height 26
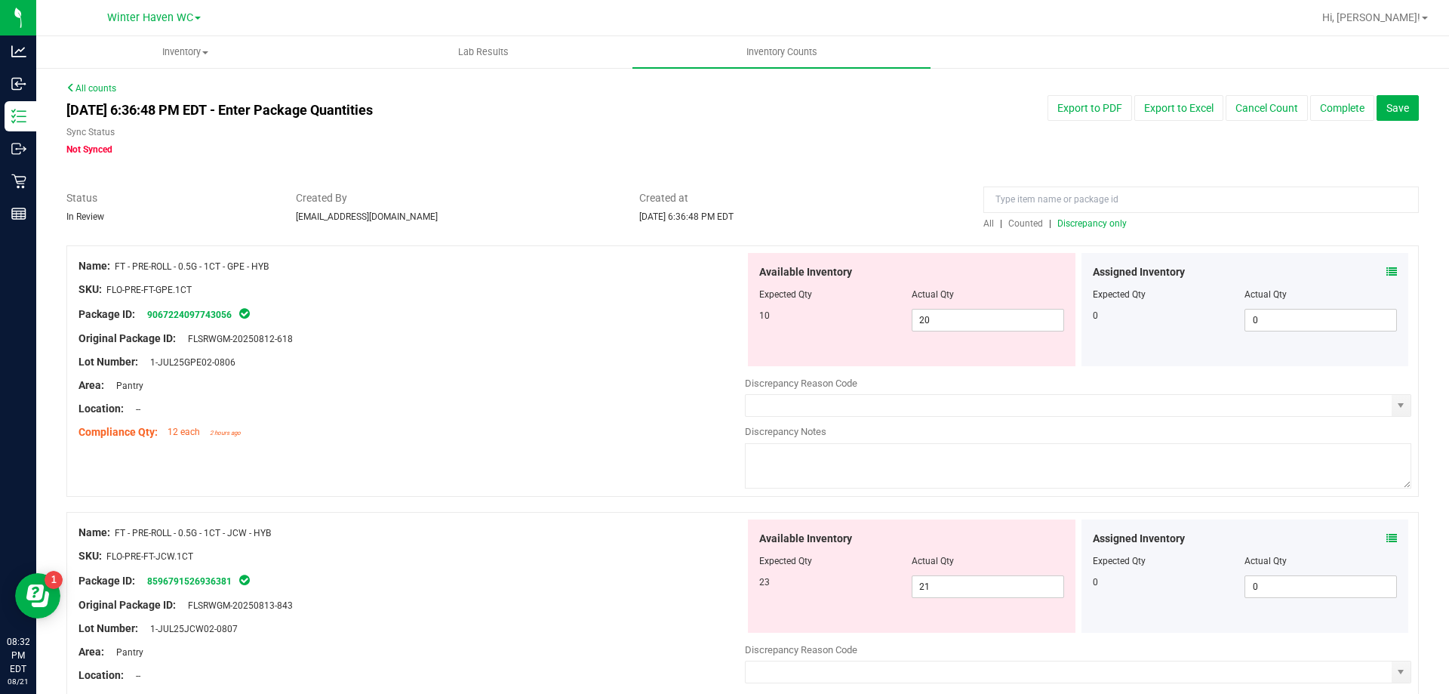
click at [582, 368] on div "Lot Number: 1-JUL25GPE02-0806" at bounding box center [411, 362] width 666 height 16
click at [945, 321] on span "20 20" at bounding box center [988, 320] width 152 height 23
click at [0, 0] on input "20" at bounding box center [0, 0] width 0 height 0
type input "10"
drag, startPoint x: 587, startPoint y: 380, endPoint x: 621, endPoint y: 370, distance: 35.3
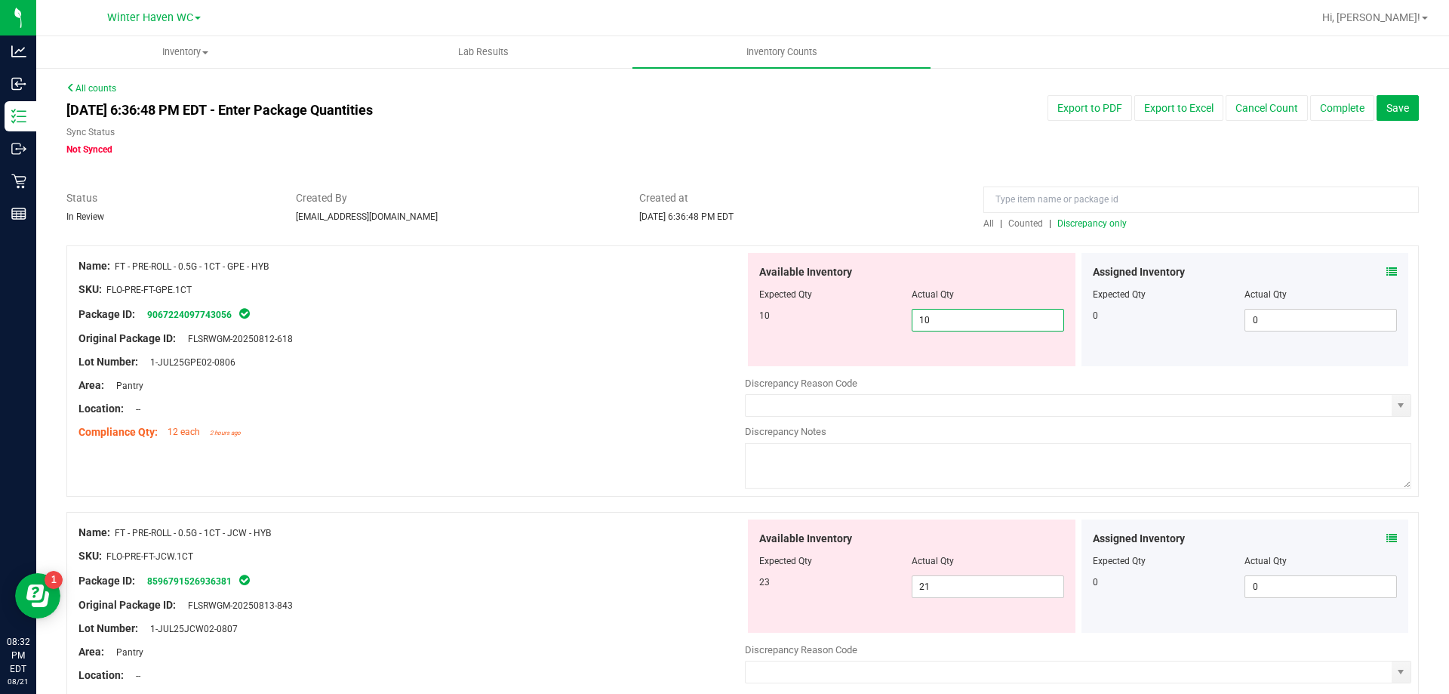
click at [595, 377] on div "Area: Pantry" at bounding box center [411, 385] width 666 height 16
type input "10"
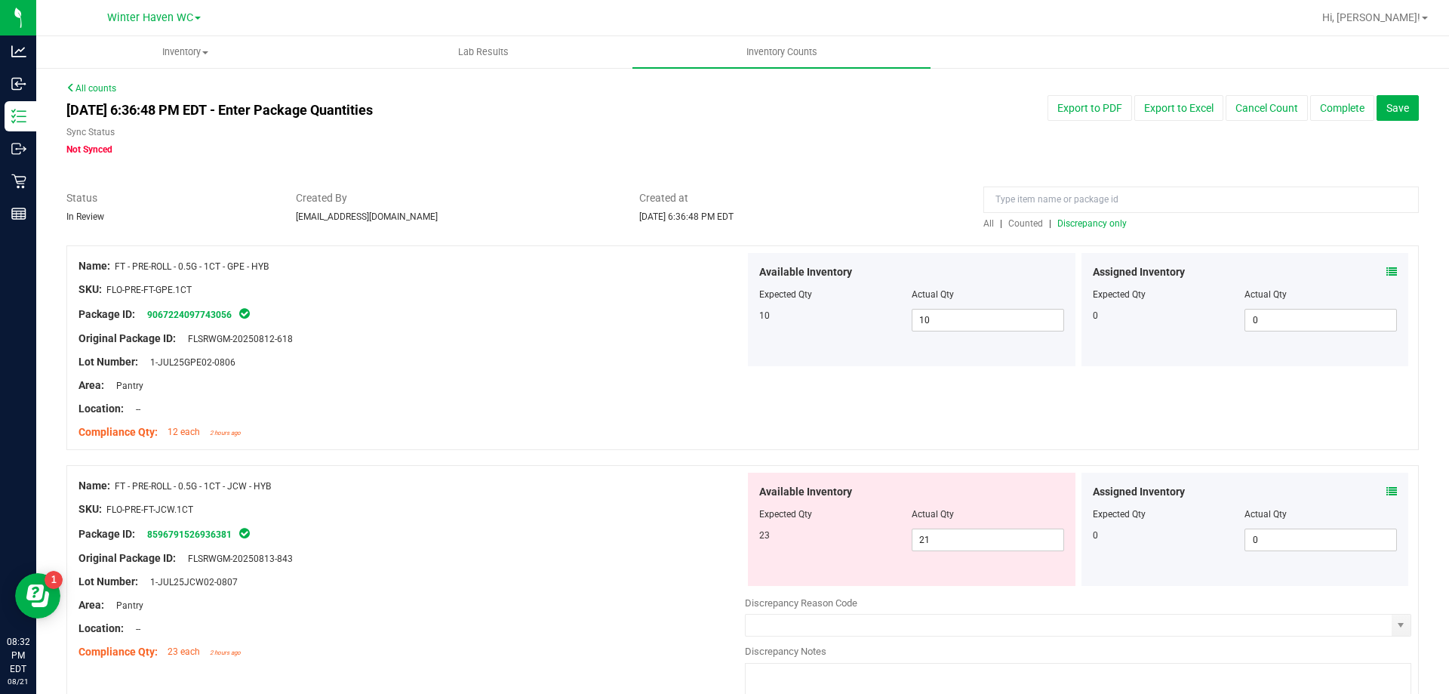
click at [1386, 485] on span at bounding box center [1391, 492] width 11 height 16
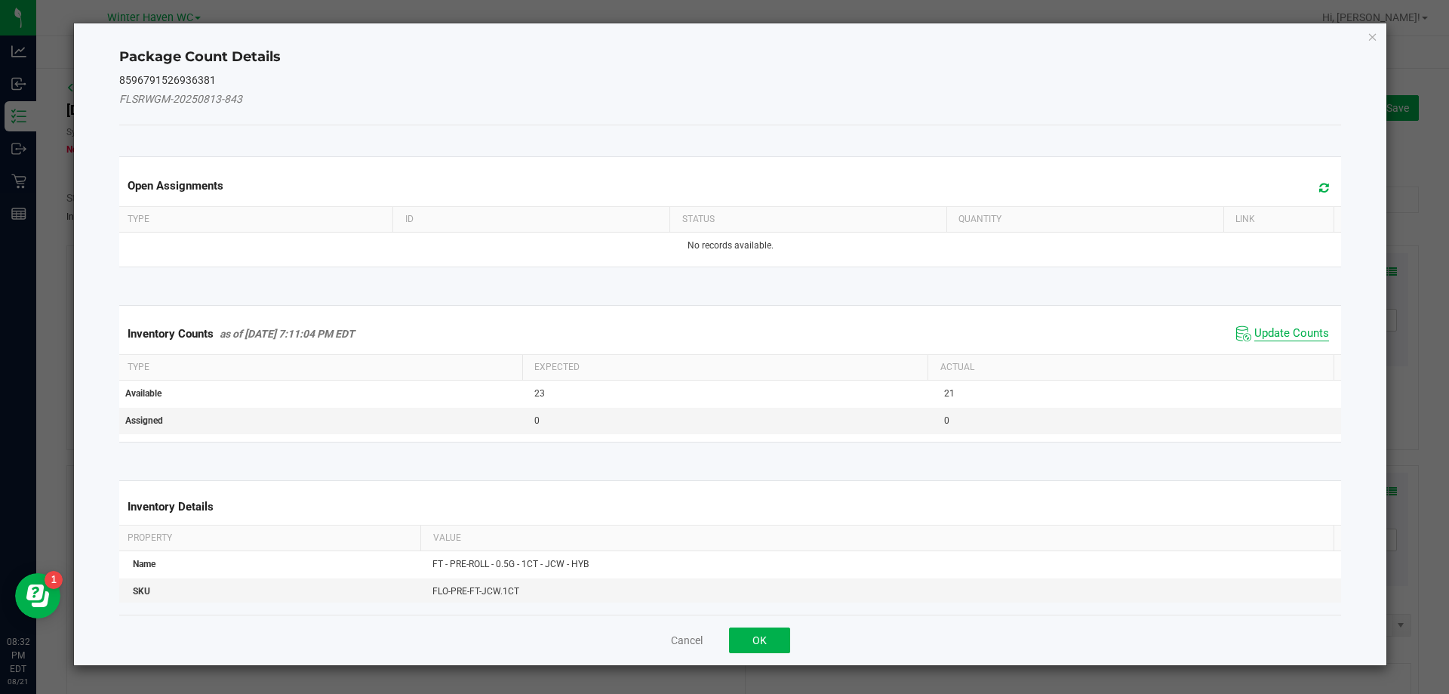
click at [1257, 330] on span "Update Counts" at bounding box center [1291, 333] width 75 height 15
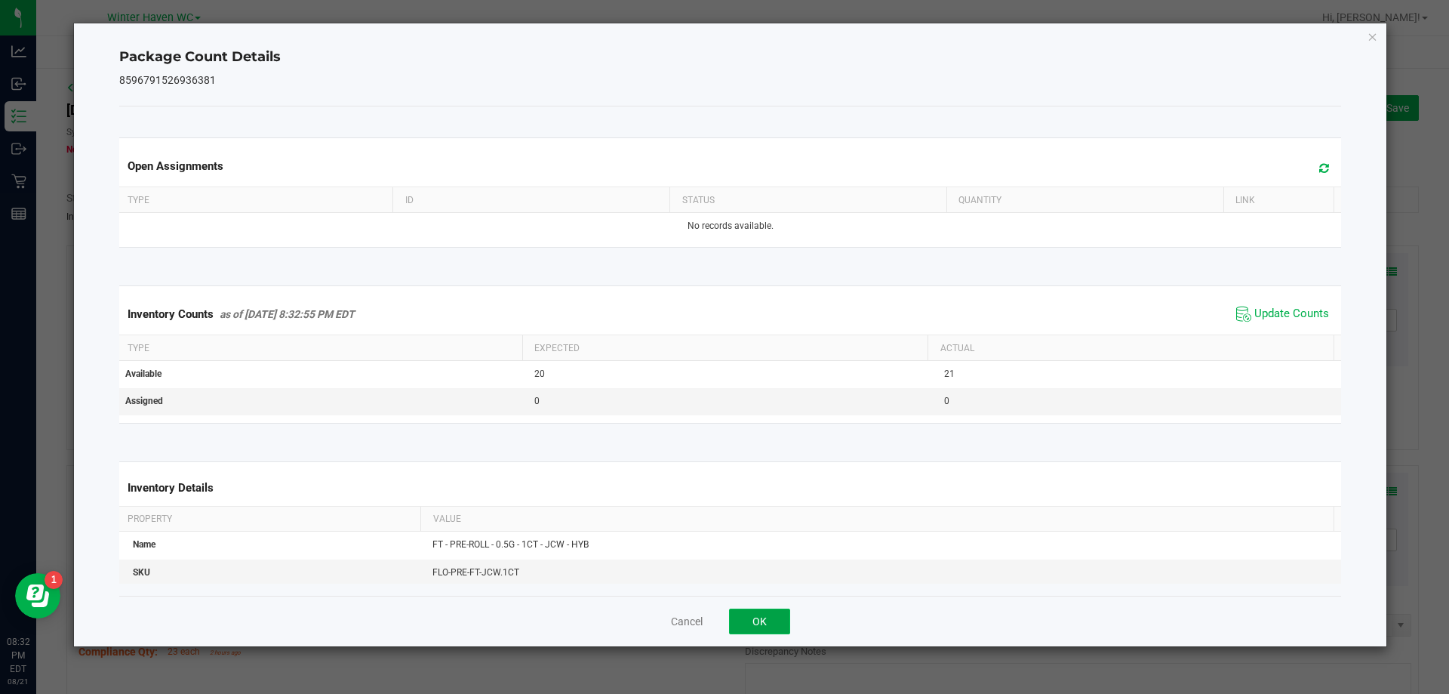
click at [754, 616] on button "OK" at bounding box center [759, 621] width 61 height 26
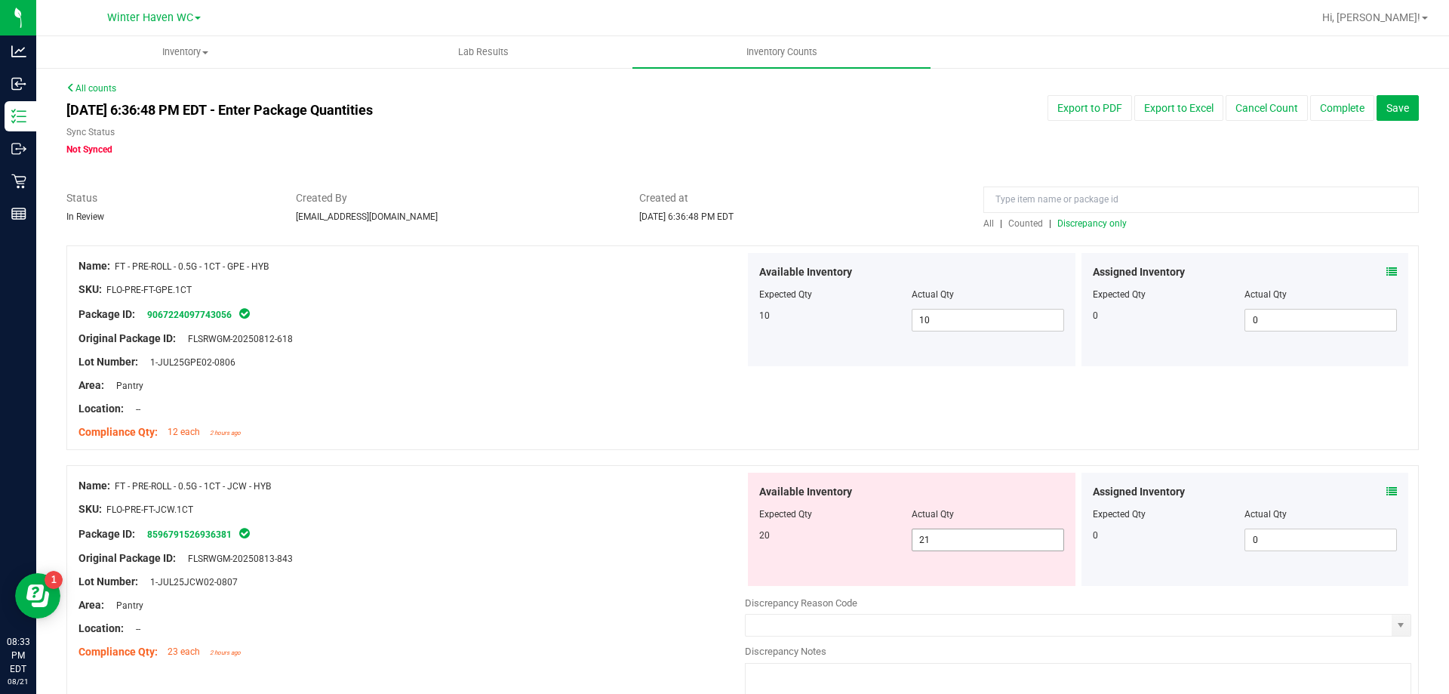
click at [980, 546] on span "21 21" at bounding box center [988, 539] width 152 height 23
type input "20"
click at [546, 429] on div "Compliance Qty: 12 each 2 hours ago" at bounding box center [411, 432] width 666 height 16
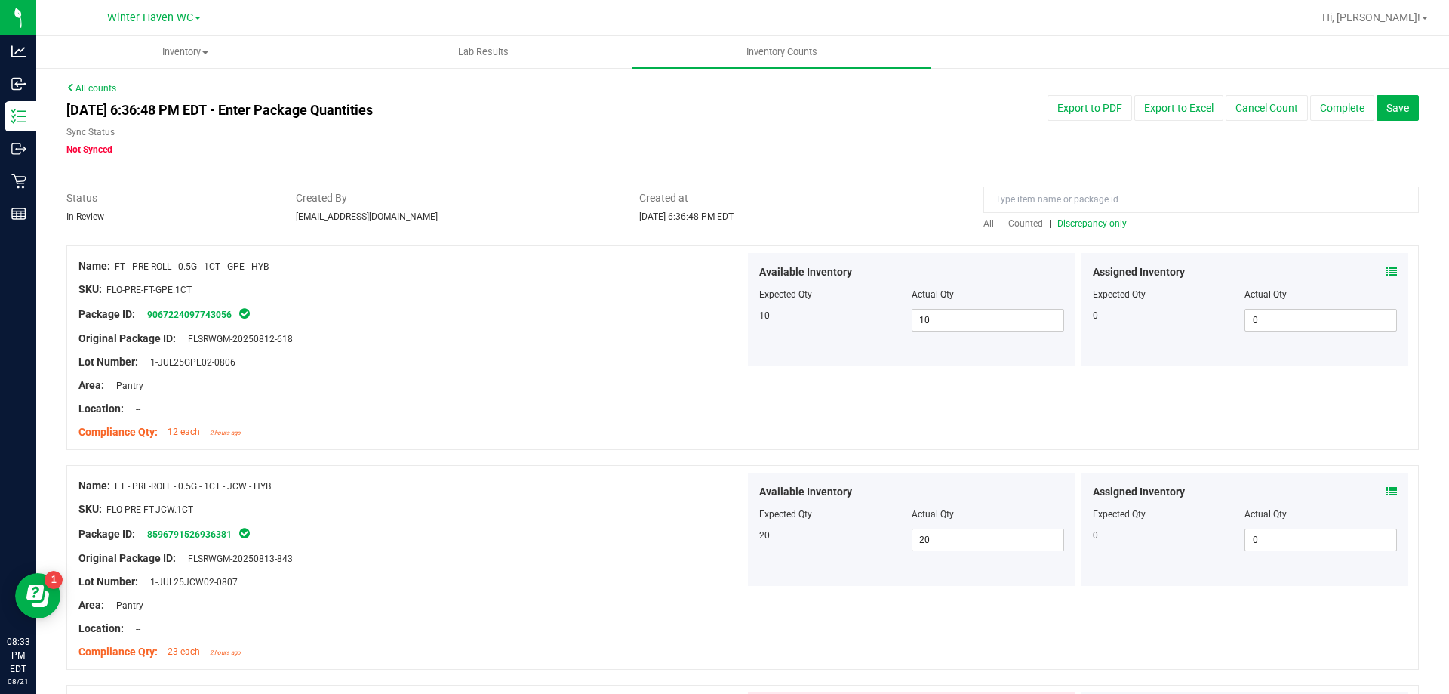
click at [1117, 226] on div "All | Counted | Discrepancy only" at bounding box center [1200, 224] width 435 height 14
click at [1111, 224] on span "Discrepancy only" at bounding box center [1091, 223] width 69 height 11
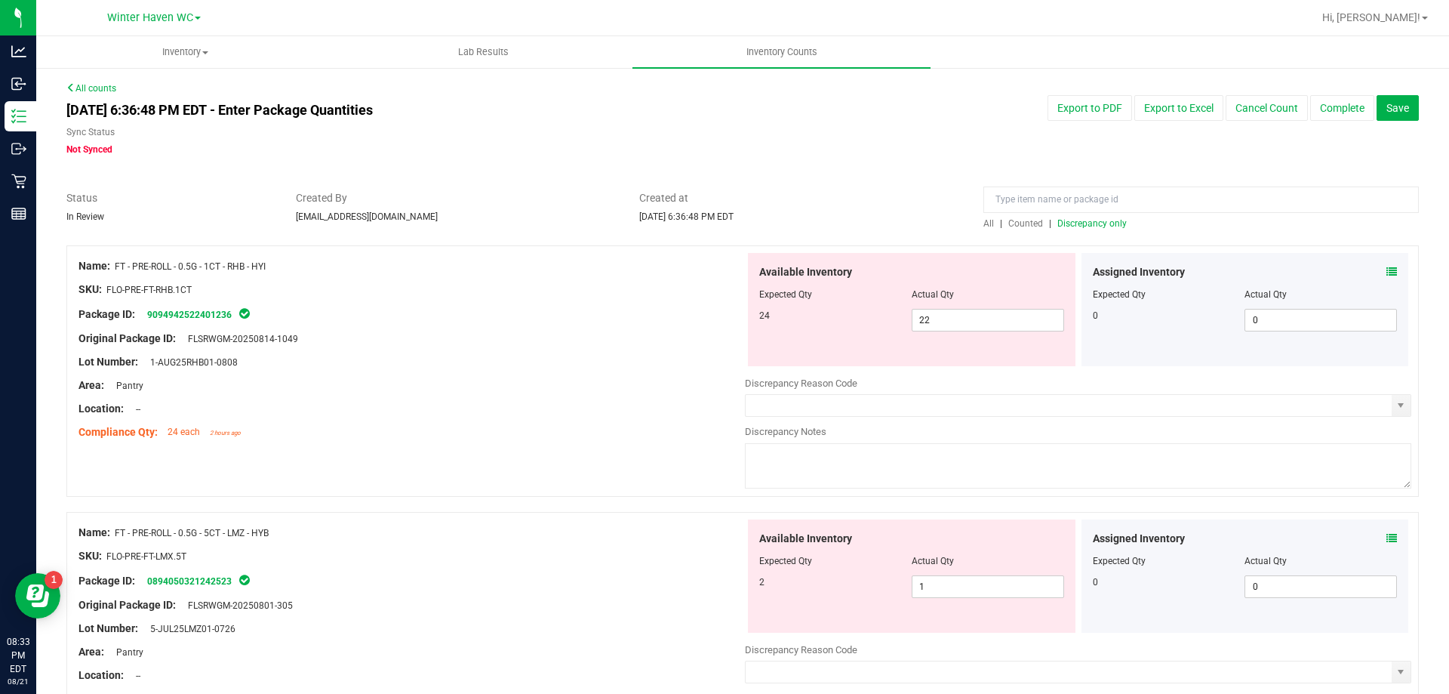
click at [1386, 270] on icon at bounding box center [1391, 271] width 11 height 11
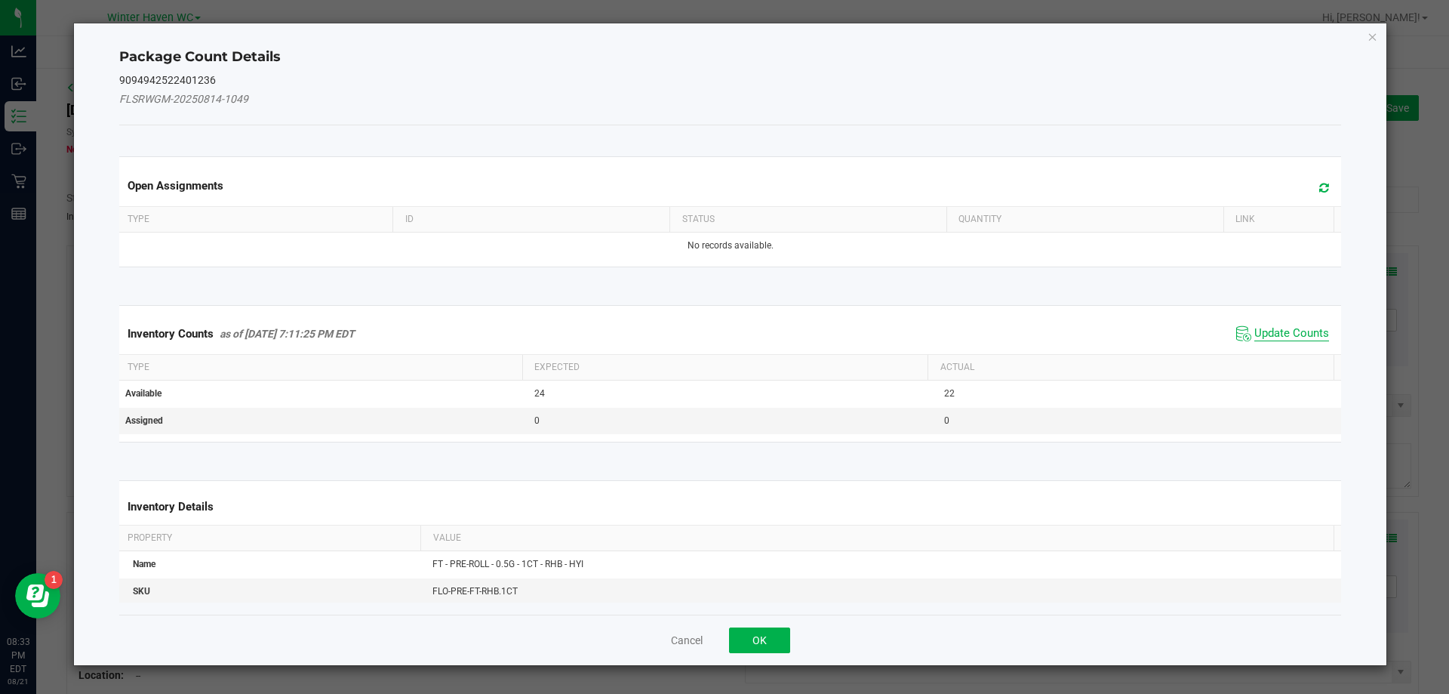
click at [1296, 334] on span "Update Counts" at bounding box center [1291, 333] width 75 height 15
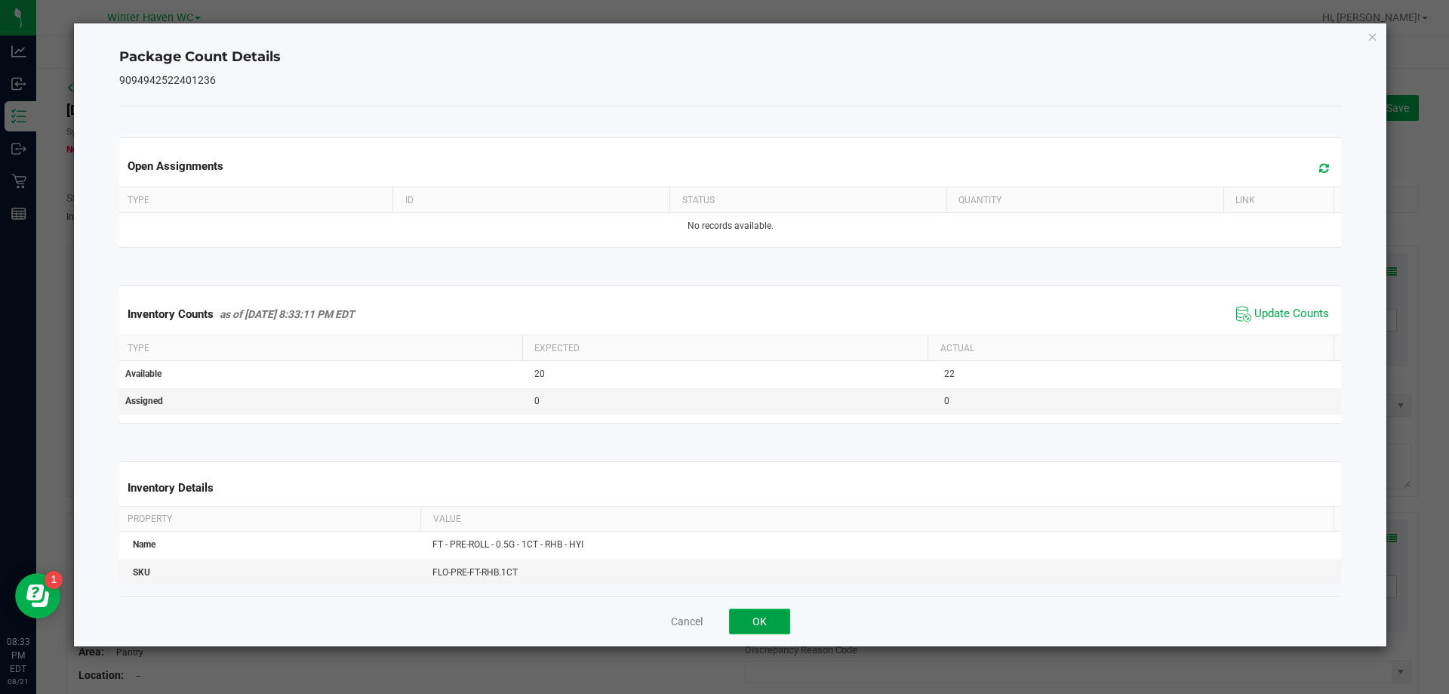
click at [776, 617] on button "OK" at bounding box center [759, 621] width 61 height 26
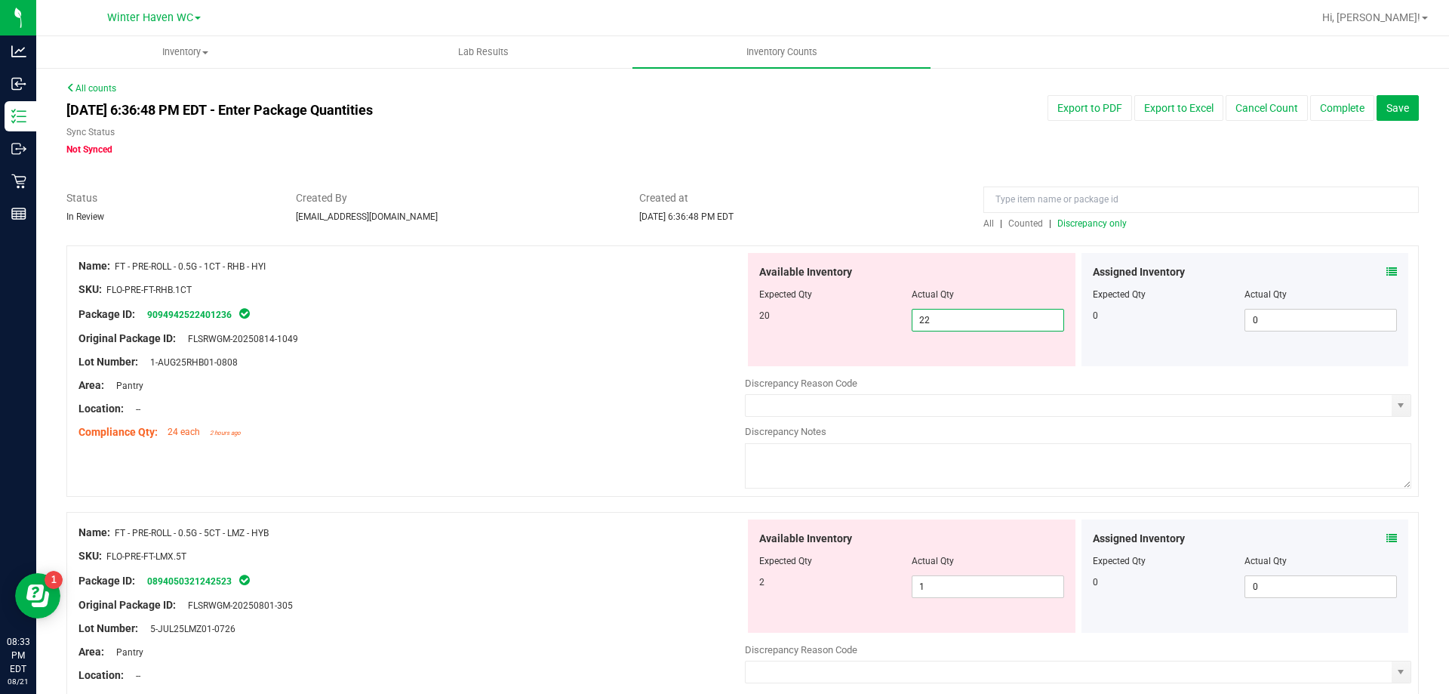
click at [1002, 318] on span "22 22" at bounding box center [988, 320] width 152 height 23
type input "20"
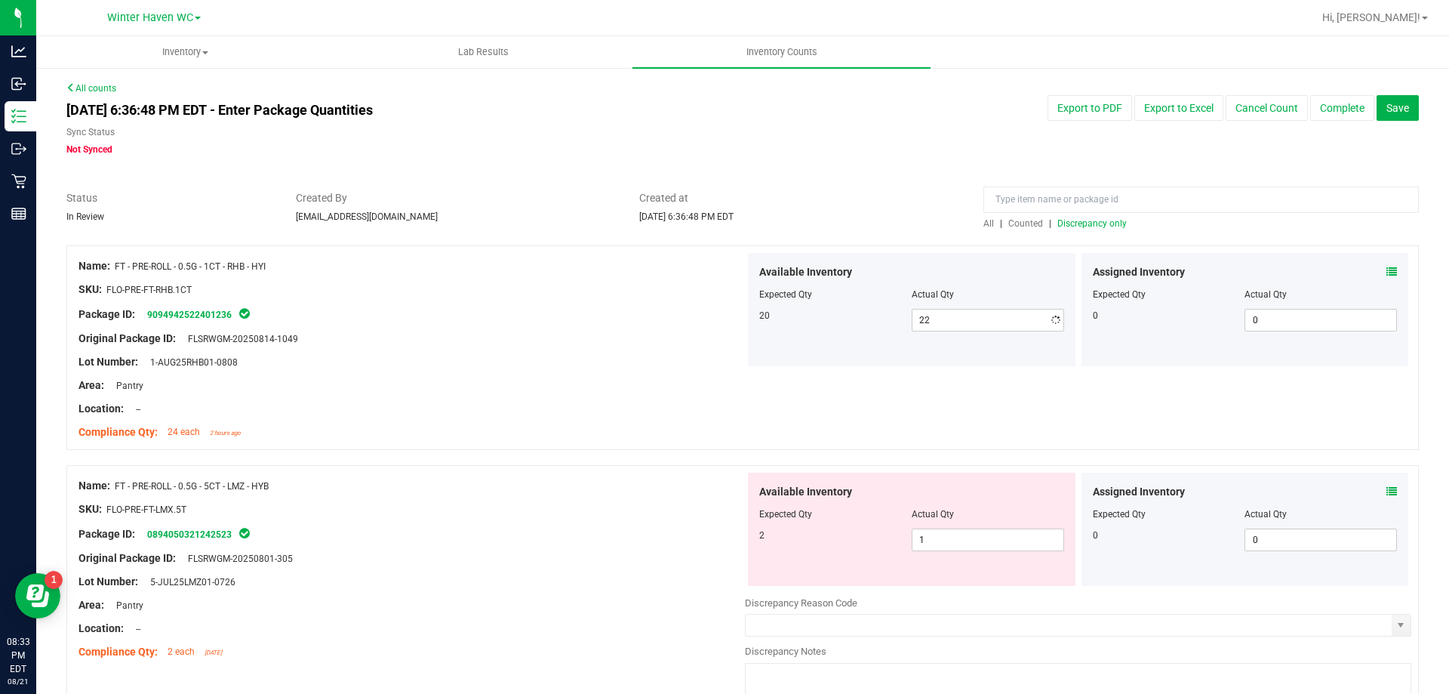
type input "20"
click at [591, 327] on div at bounding box center [411, 327] width 666 height 8
click at [1386, 489] on icon at bounding box center [1391, 491] width 11 height 11
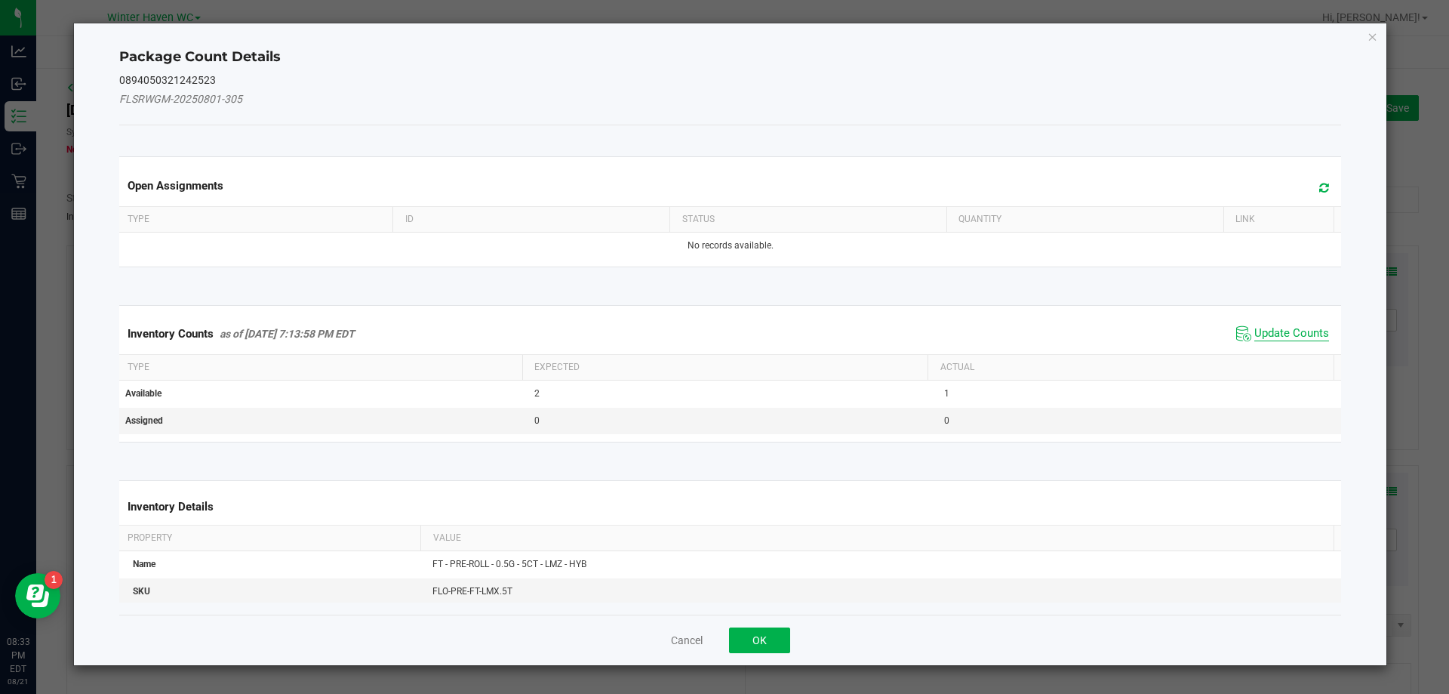
click at [1263, 333] on span "Update Counts" at bounding box center [1291, 333] width 75 height 15
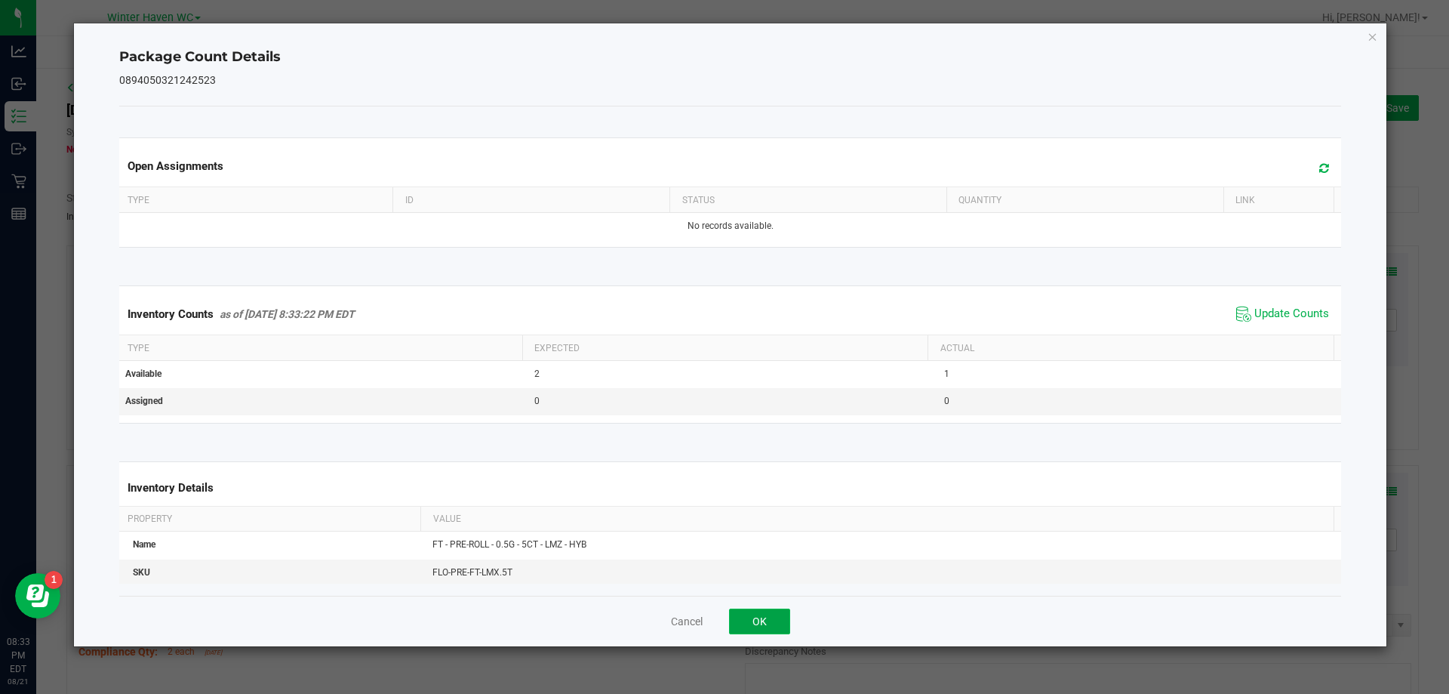
click at [768, 614] on button "OK" at bounding box center [759, 621] width 61 height 26
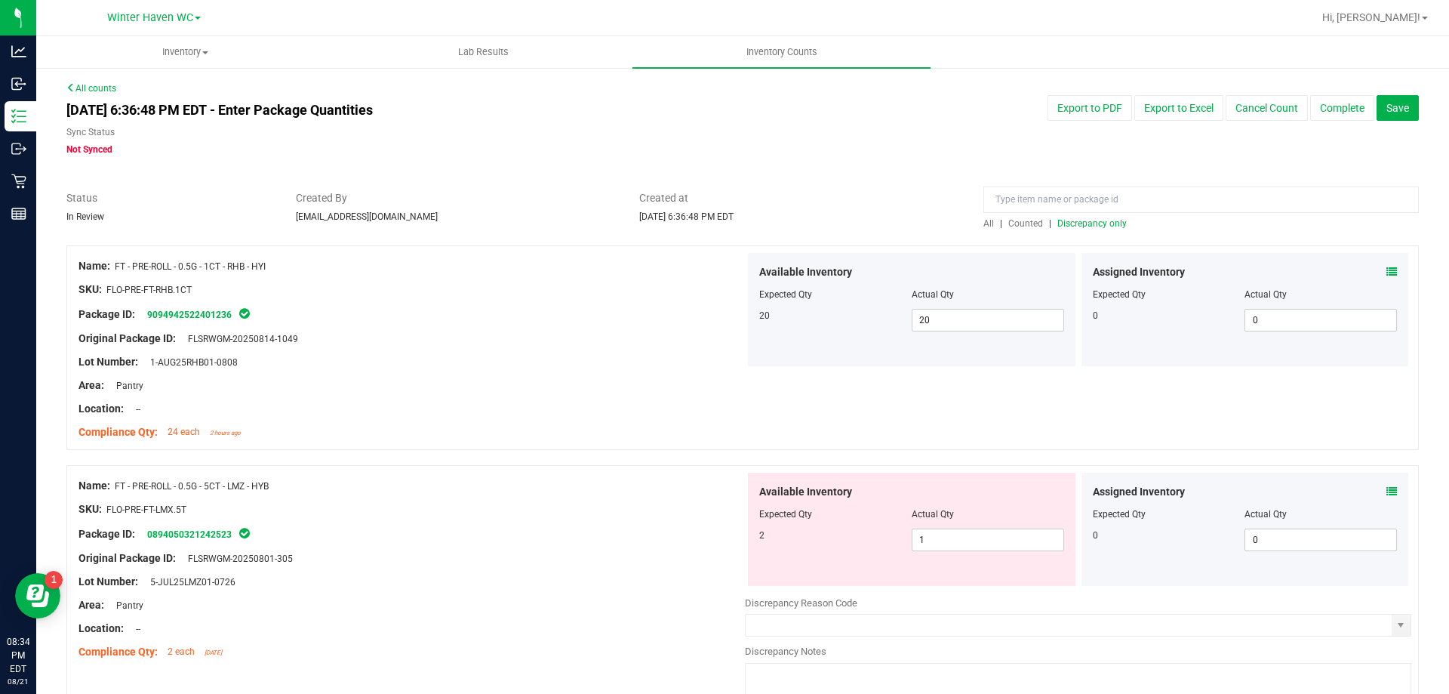
click at [1074, 226] on span "Discrepancy only" at bounding box center [1091, 223] width 69 height 11
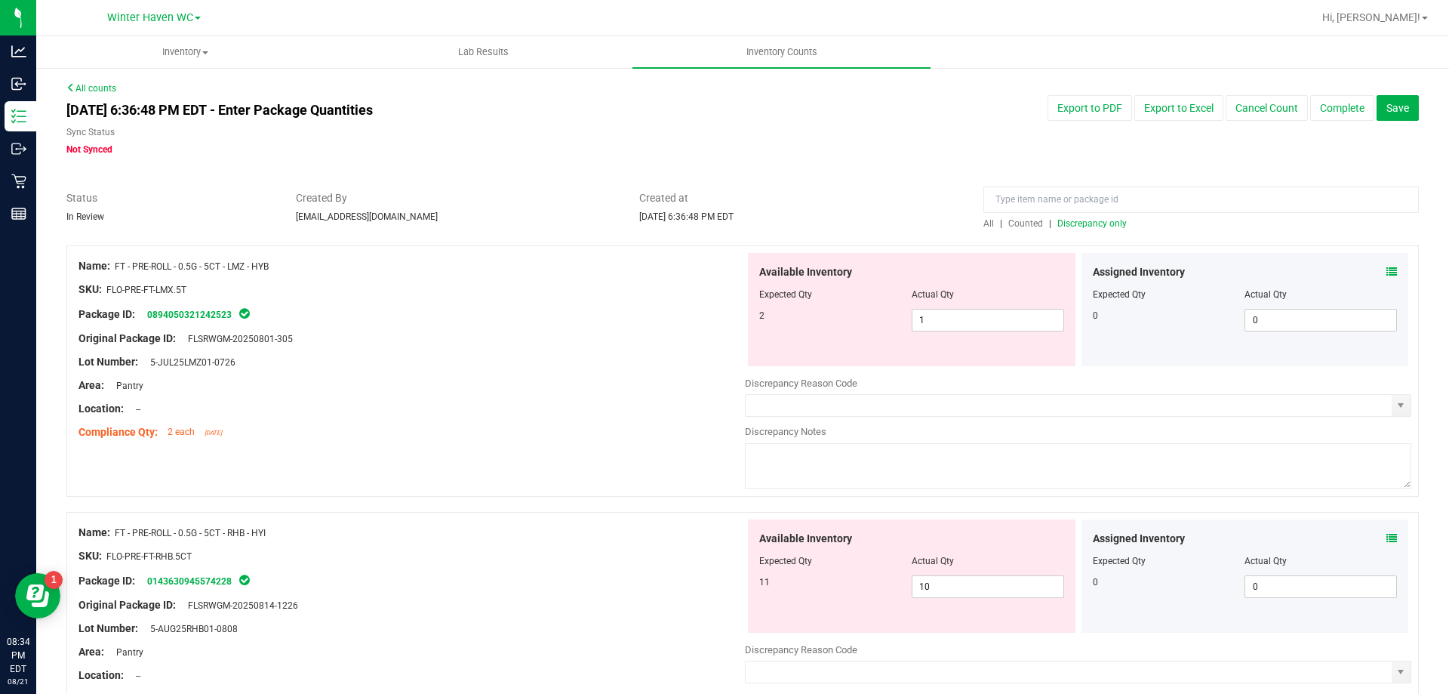
click at [1386, 264] on span at bounding box center [1391, 272] width 11 height 16
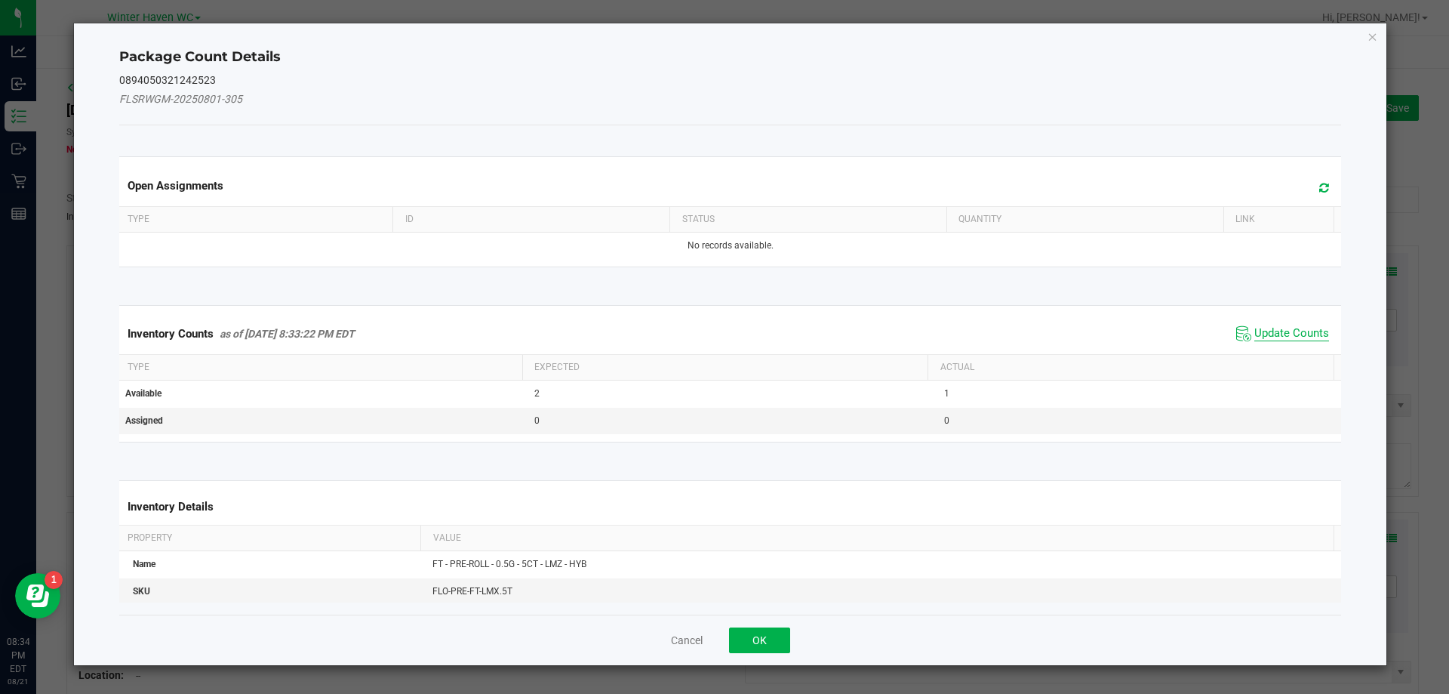
click at [1257, 329] on span "Update Counts" at bounding box center [1291, 333] width 75 height 15
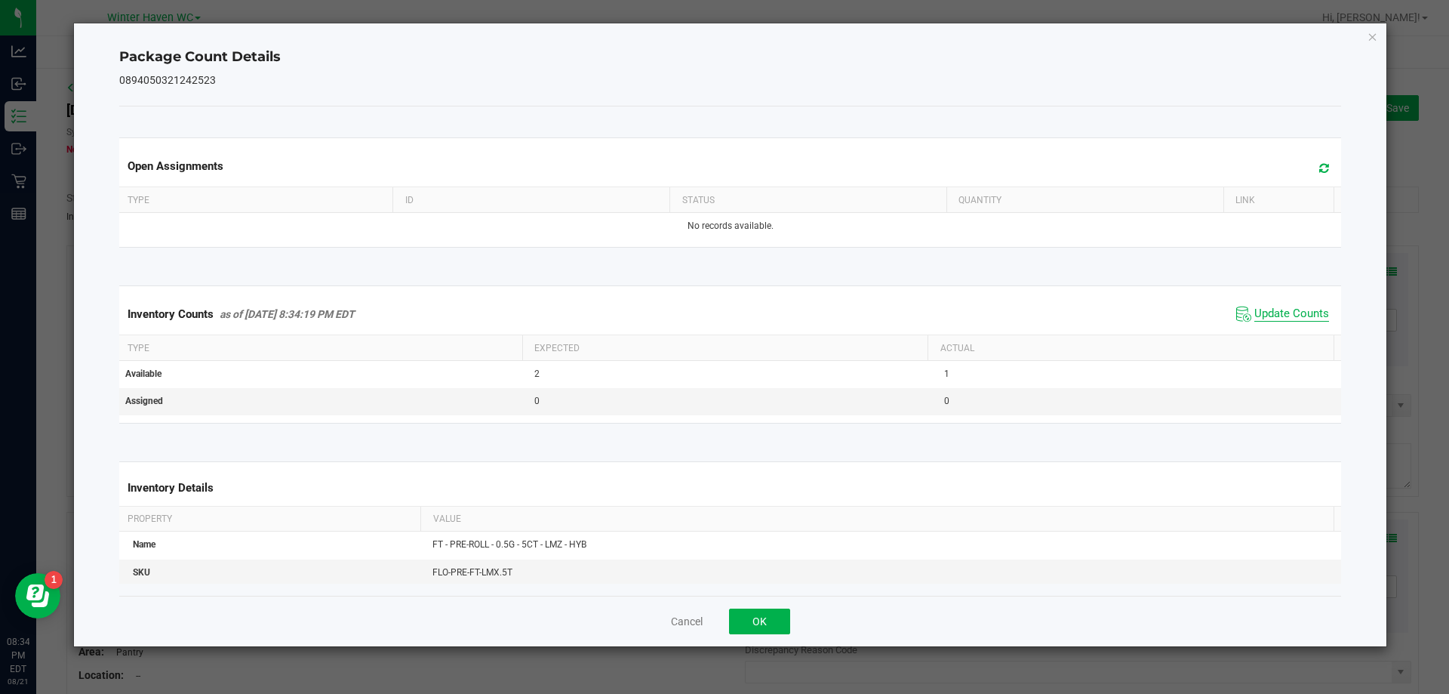
click at [1272, 312] on span "Update Counts" at bounding box center [1291, 313] width 75 height 15
click at [782, 619] on button "OK" at bounding box center [759, 621] width 61 height 26
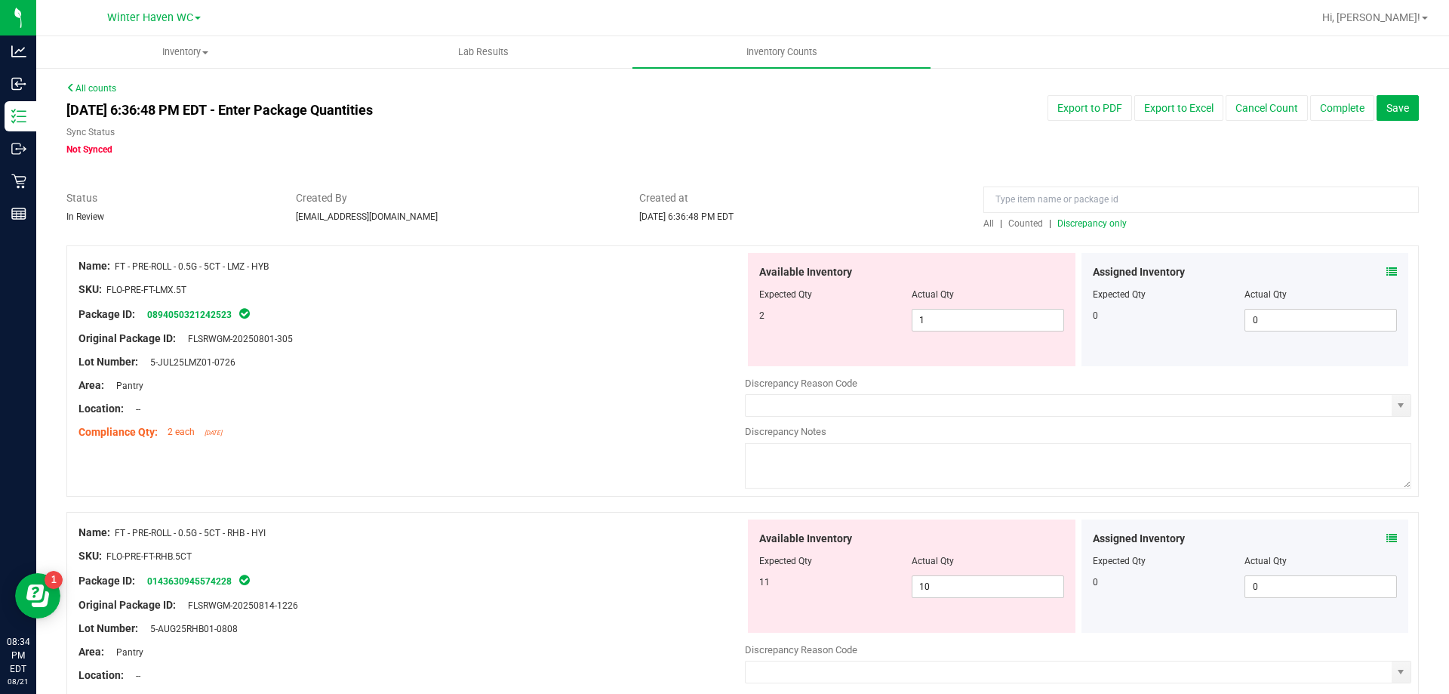
click at [1386, 537] on icon at bounding box center [1391, 538] width 11 height 11
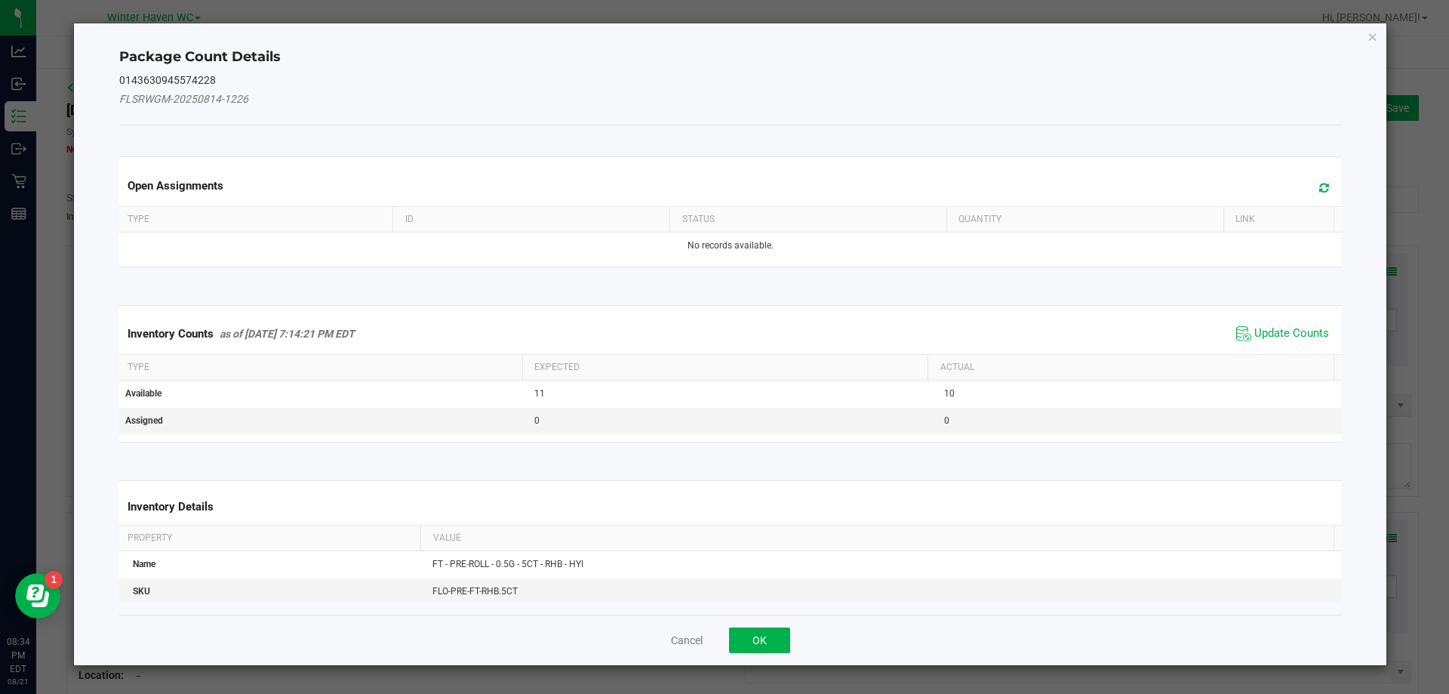
click at [1303, 325] on span "Update Counts" at bounding box center [1282, 333] width 100 height 23
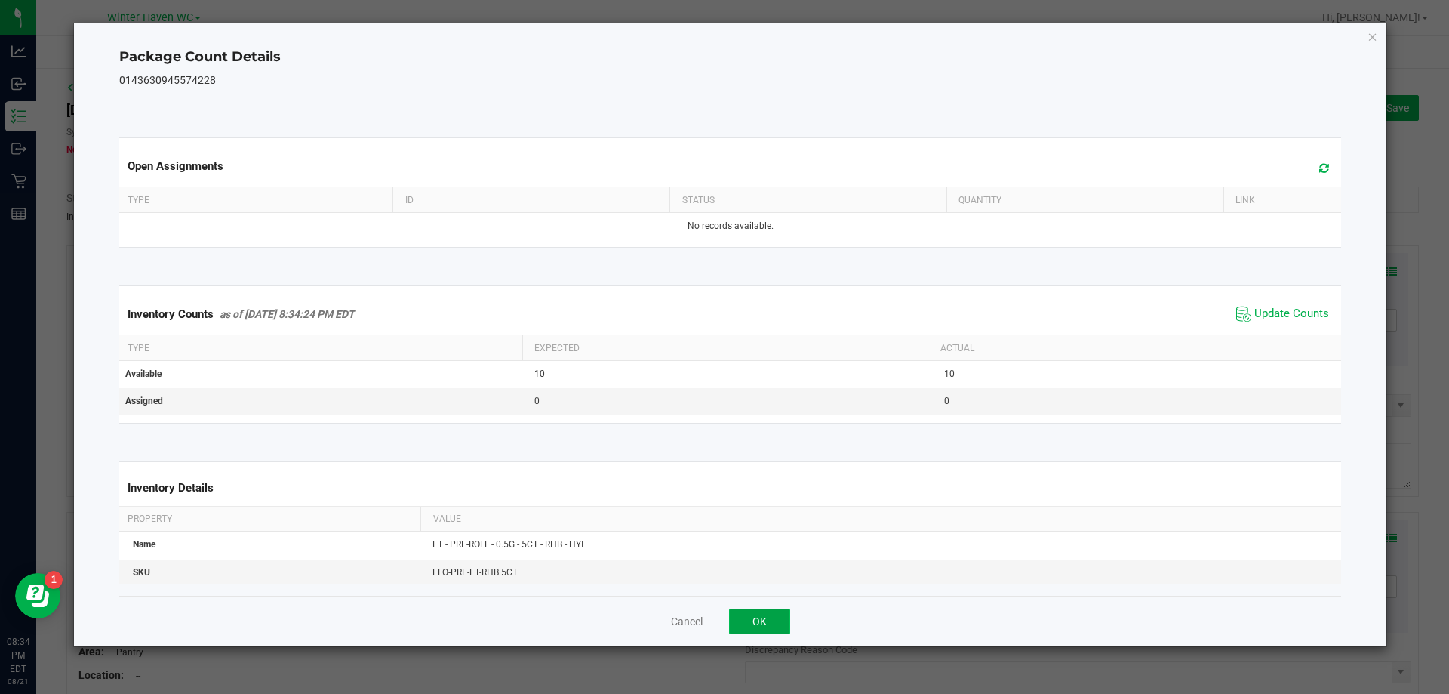
click at [760, 621] on button "OK" at bounding box center [759, 621] width 61 height 26
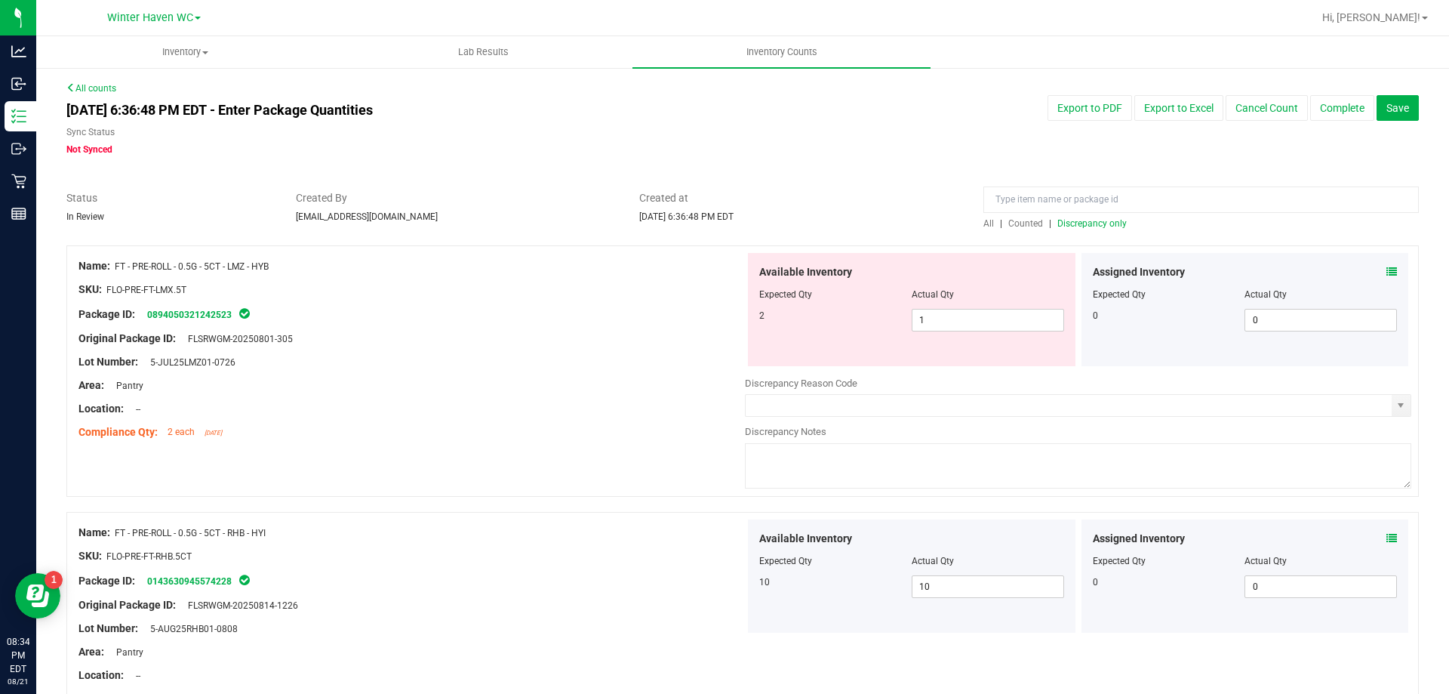
click at [1082, 225] on span "Discrepancy only" at bounding box center [1091, 223] width 69 height 11
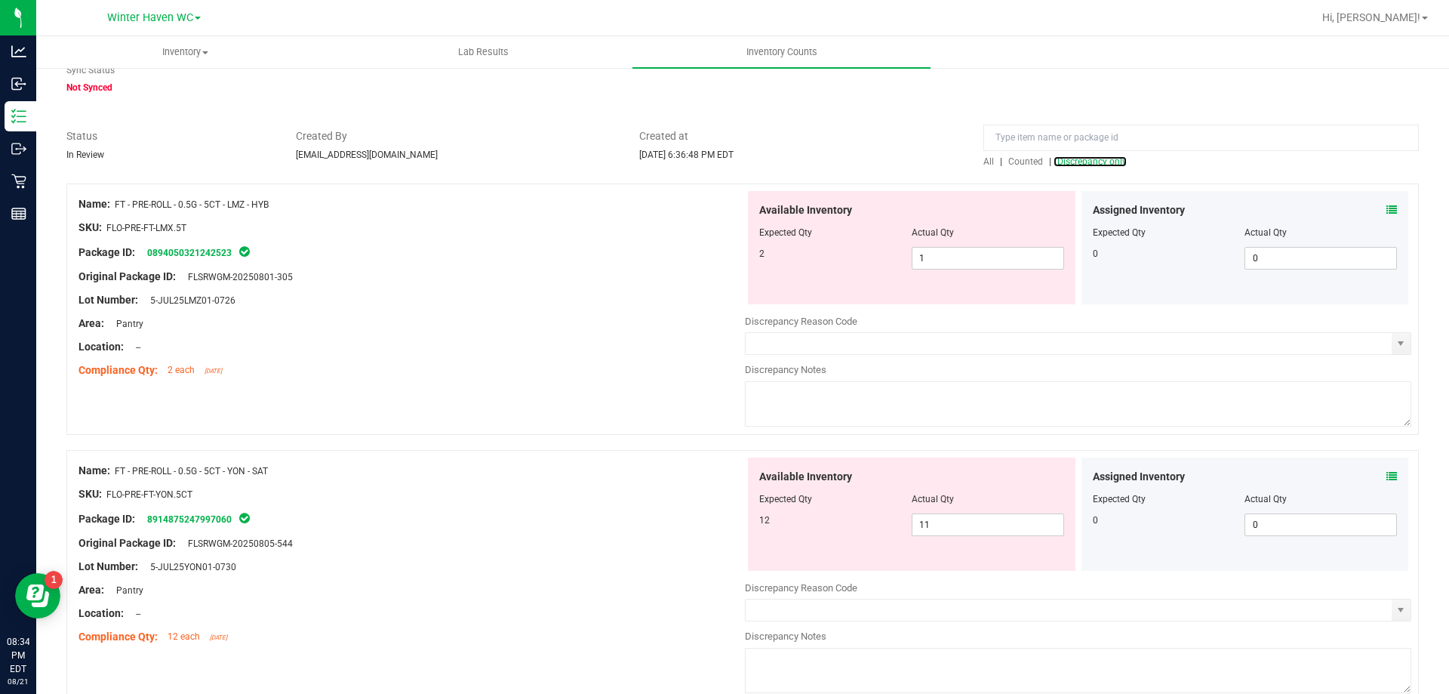
scroll to position [226, 0]
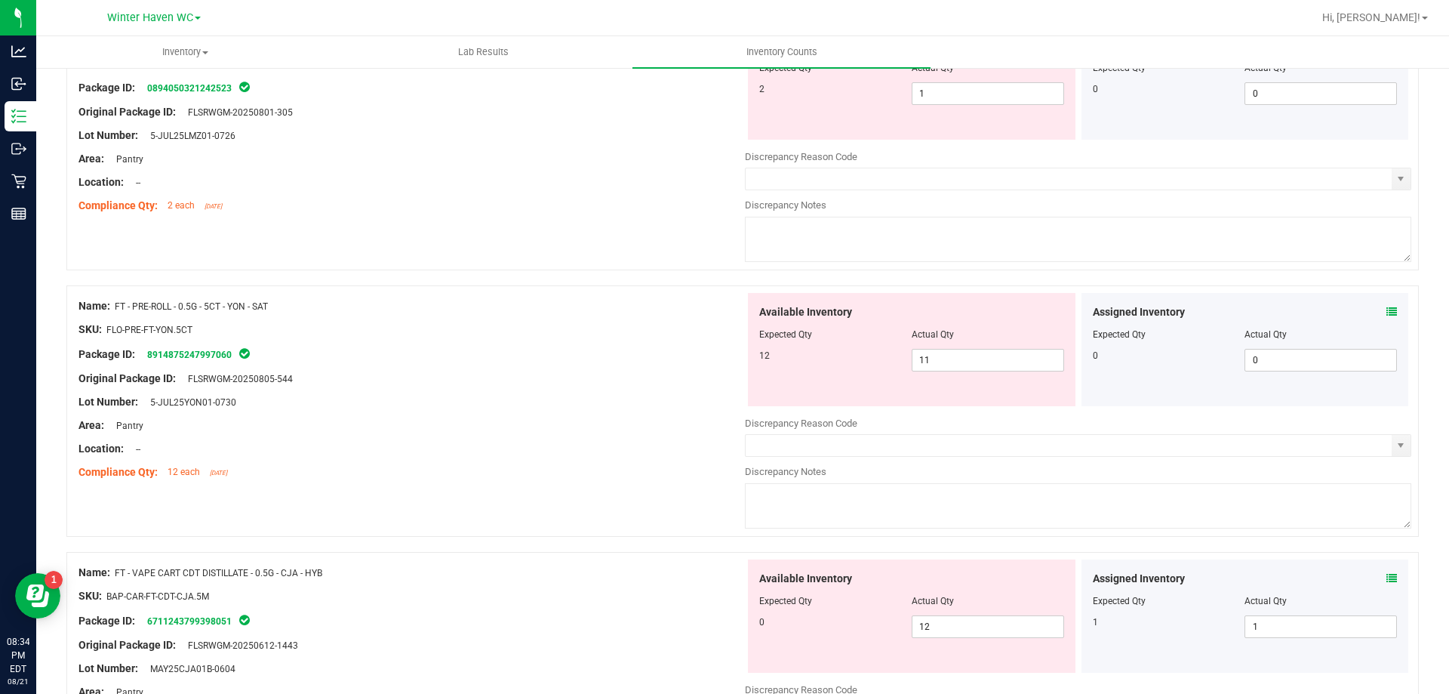
click at [1386, 312] on icon at bounding box center [1391, 311] width 11 height 11
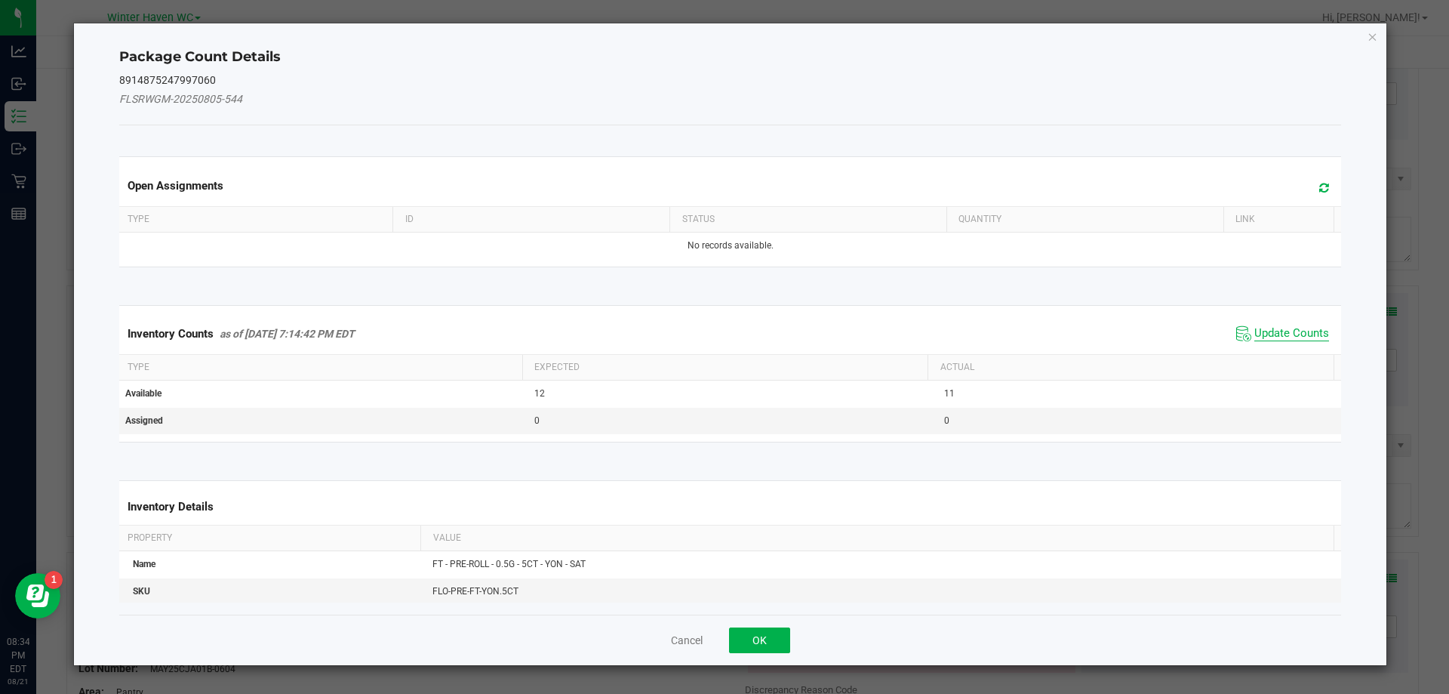
click at [1279, 333] on span "Update Counts" at bounding box center [1291, 333] width 75 height 15
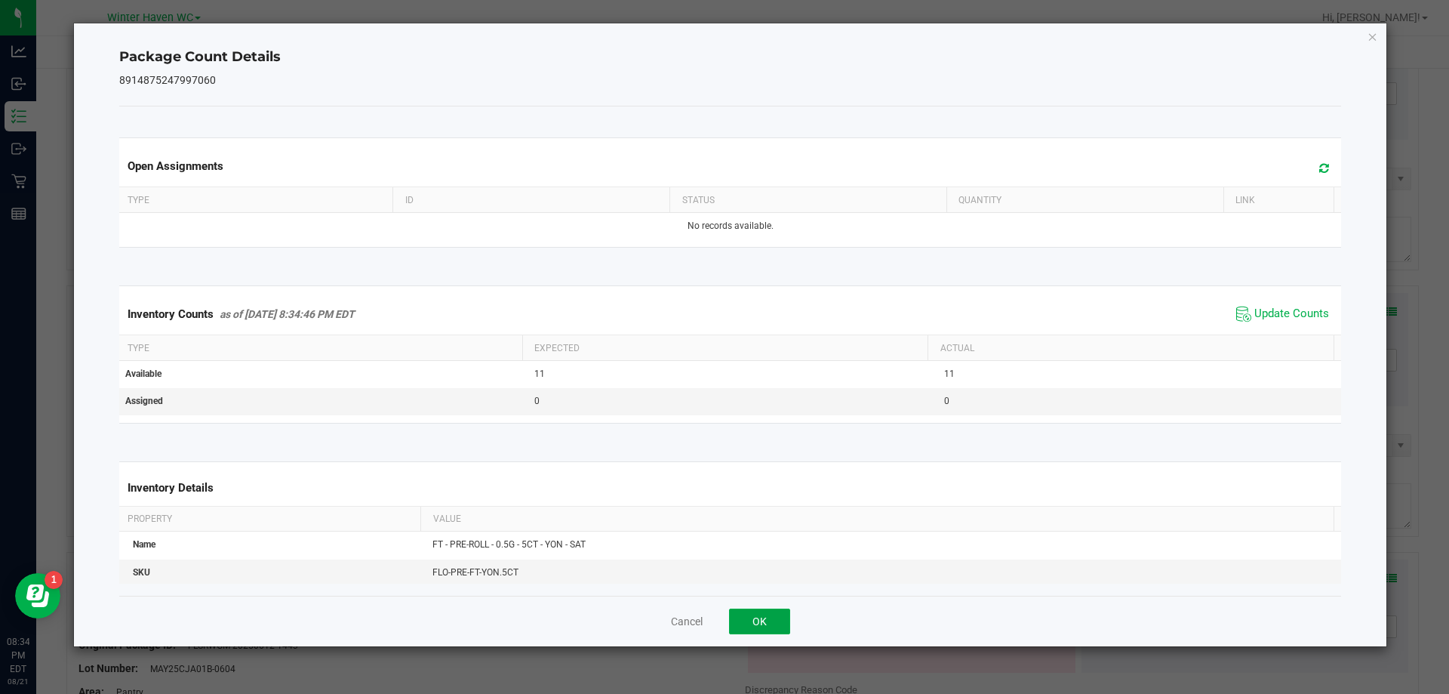
drag, startPoint x: 777, startPoint y: 619, endPoint x: 848, endPoint y: 535, distance: 109.8
click at [776, 619] on button "OK" at bounding box center [759, 621] width 61 height 26
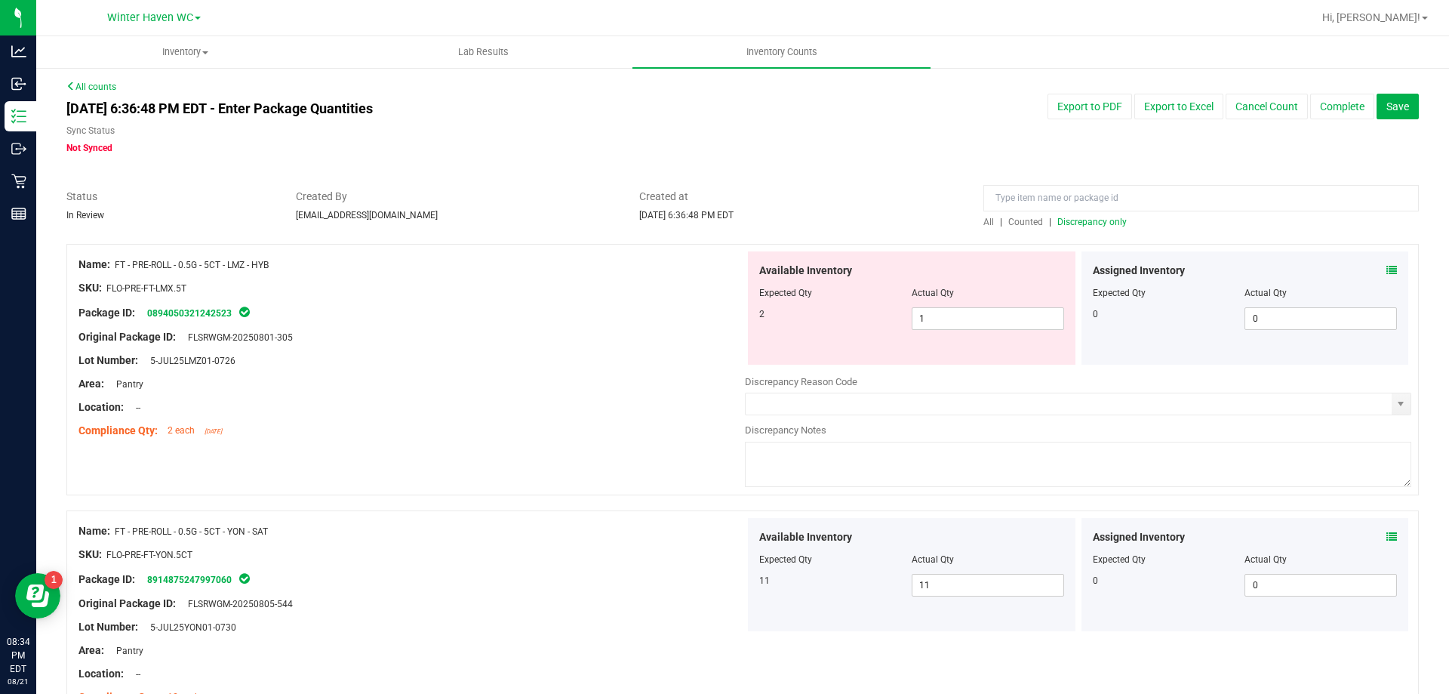
scroll to position [0, 0]
click at [1076, 218] on span "Discrepancy only" at bounding box center [1091, 223] width 69 height 11
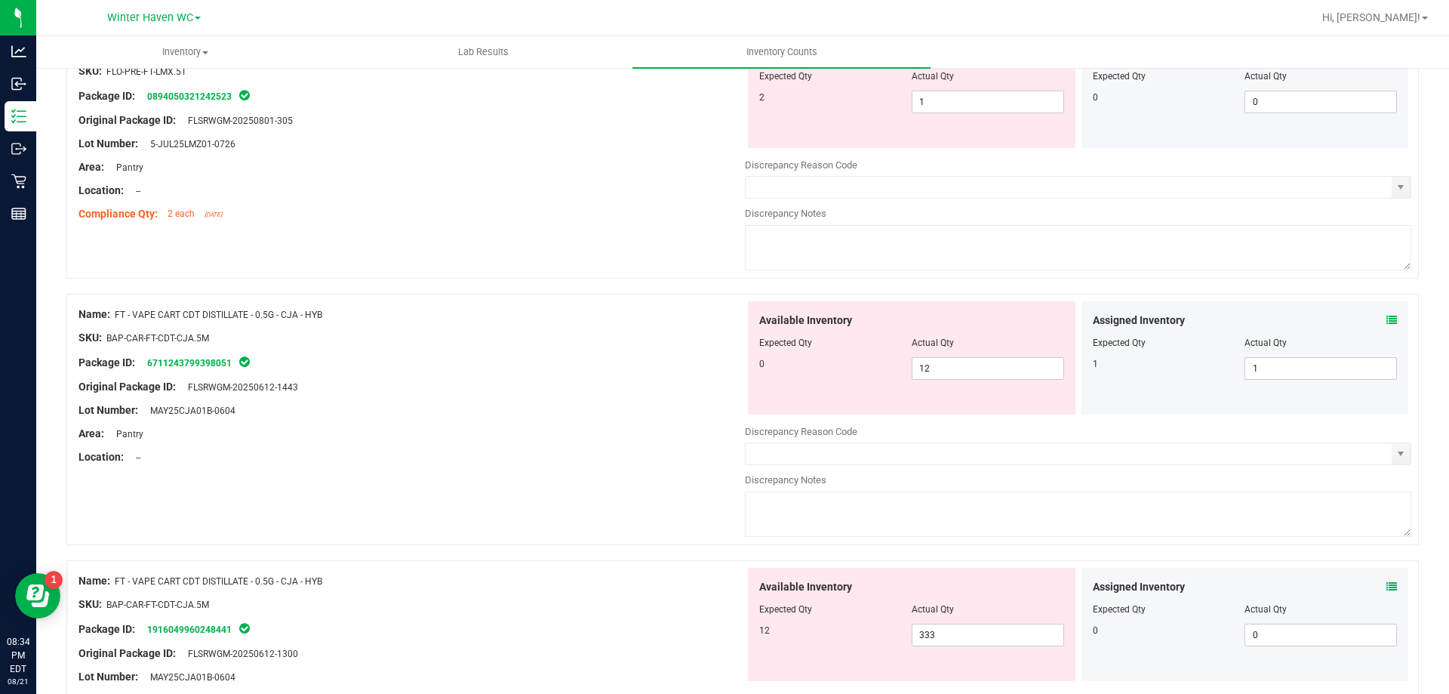
scroll to position [226, 0]
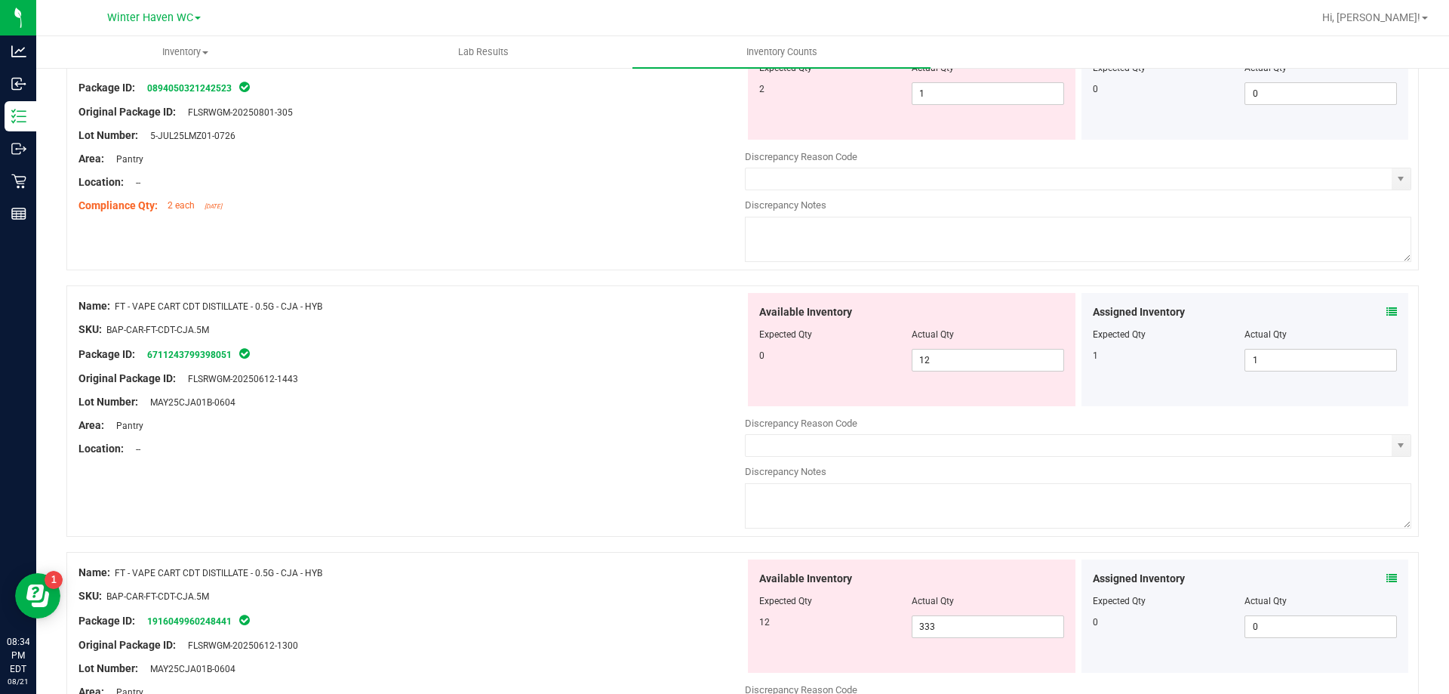
click at [1386, 309] on icon at bounding box center [1391, 311] width 11 height 11
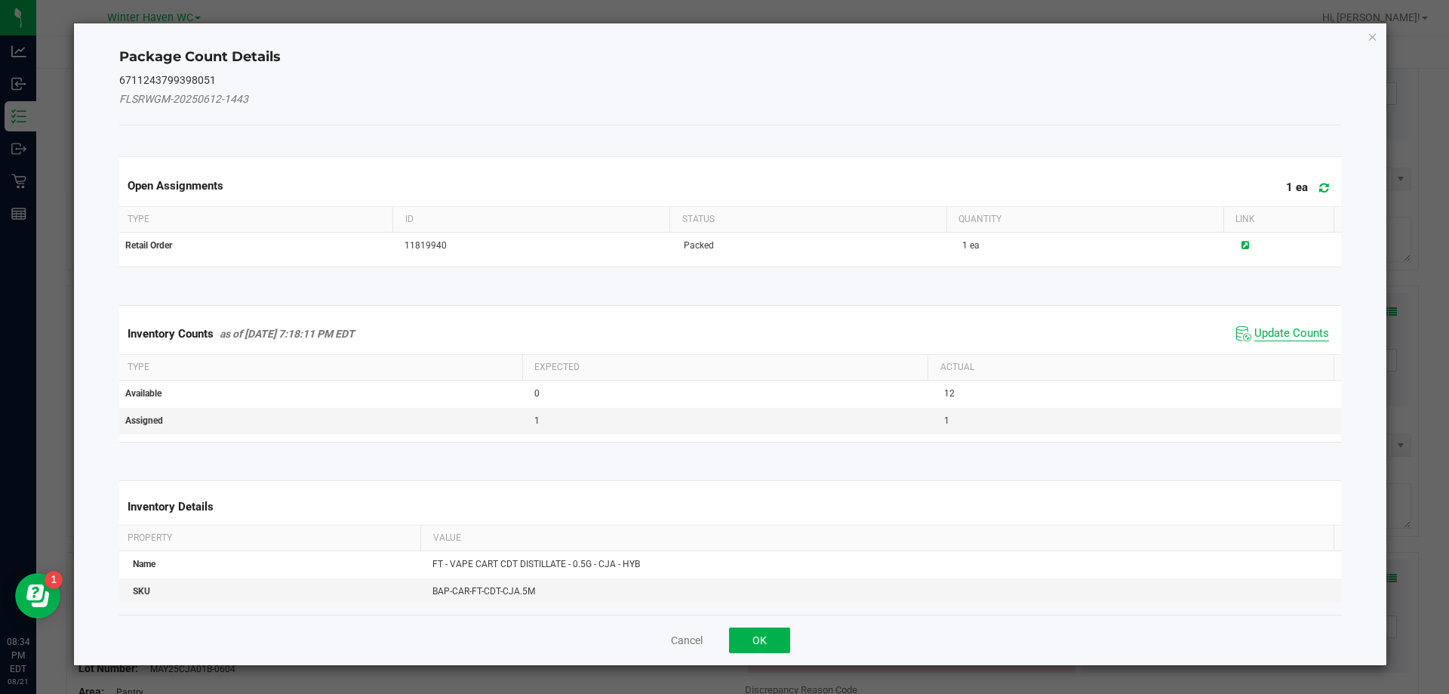
click at [1267, 332] on span "Update Counts" at bounding box center [1291, 333] width 75 height 15
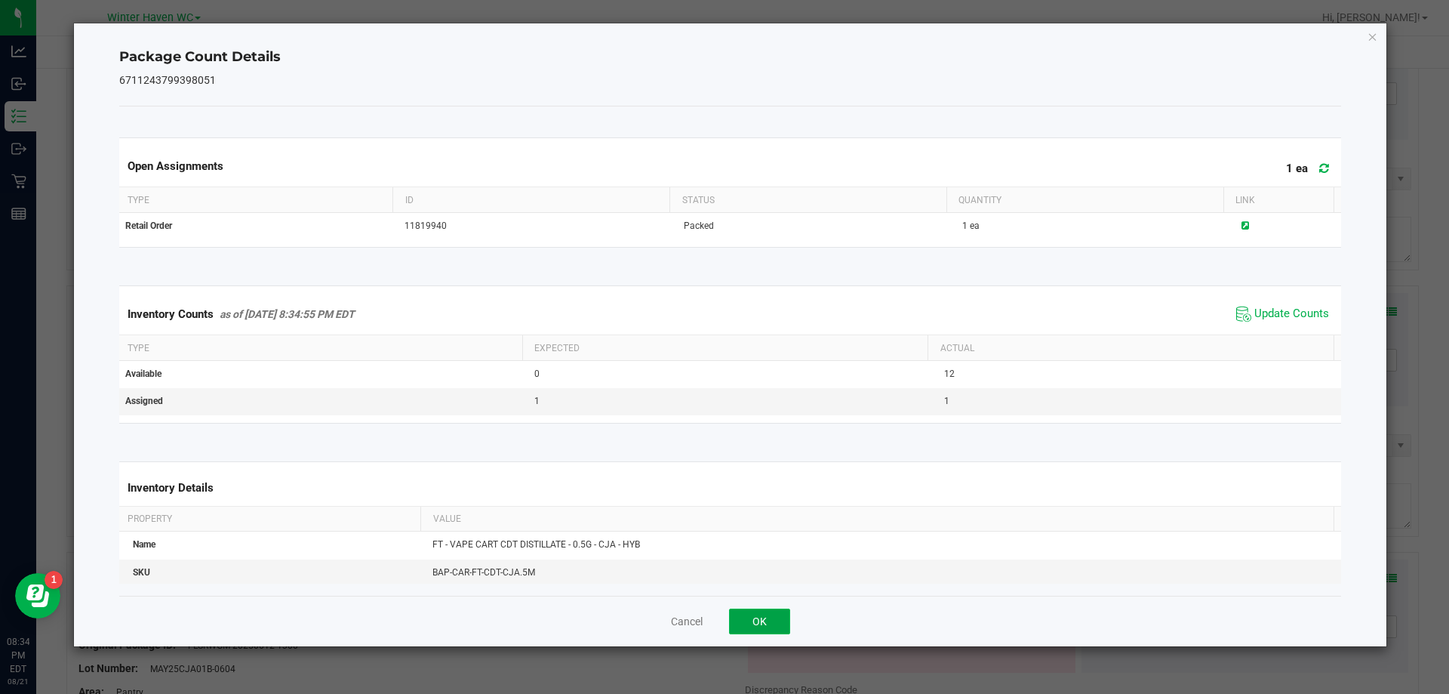
click at [784, 619] on button "OK" at bounding box center [759, 621] width 61 height 26
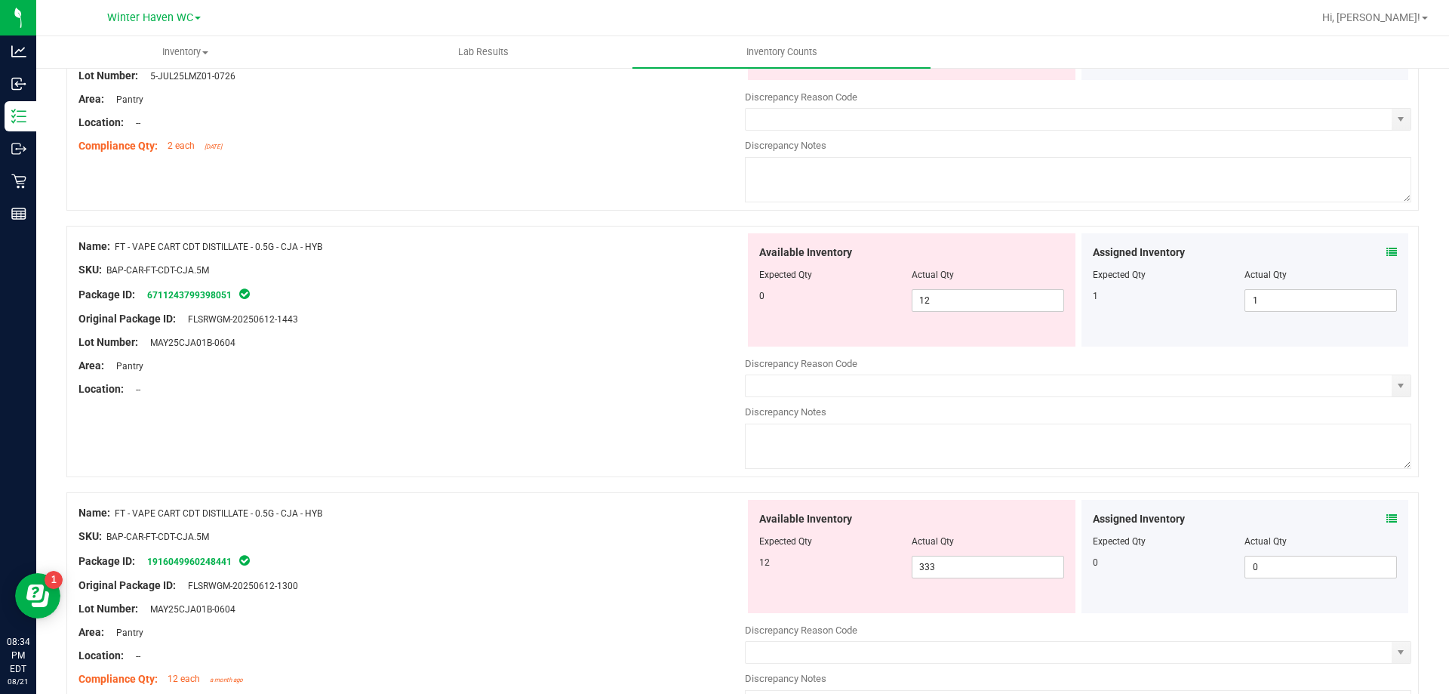
scroll to position [377, 0]
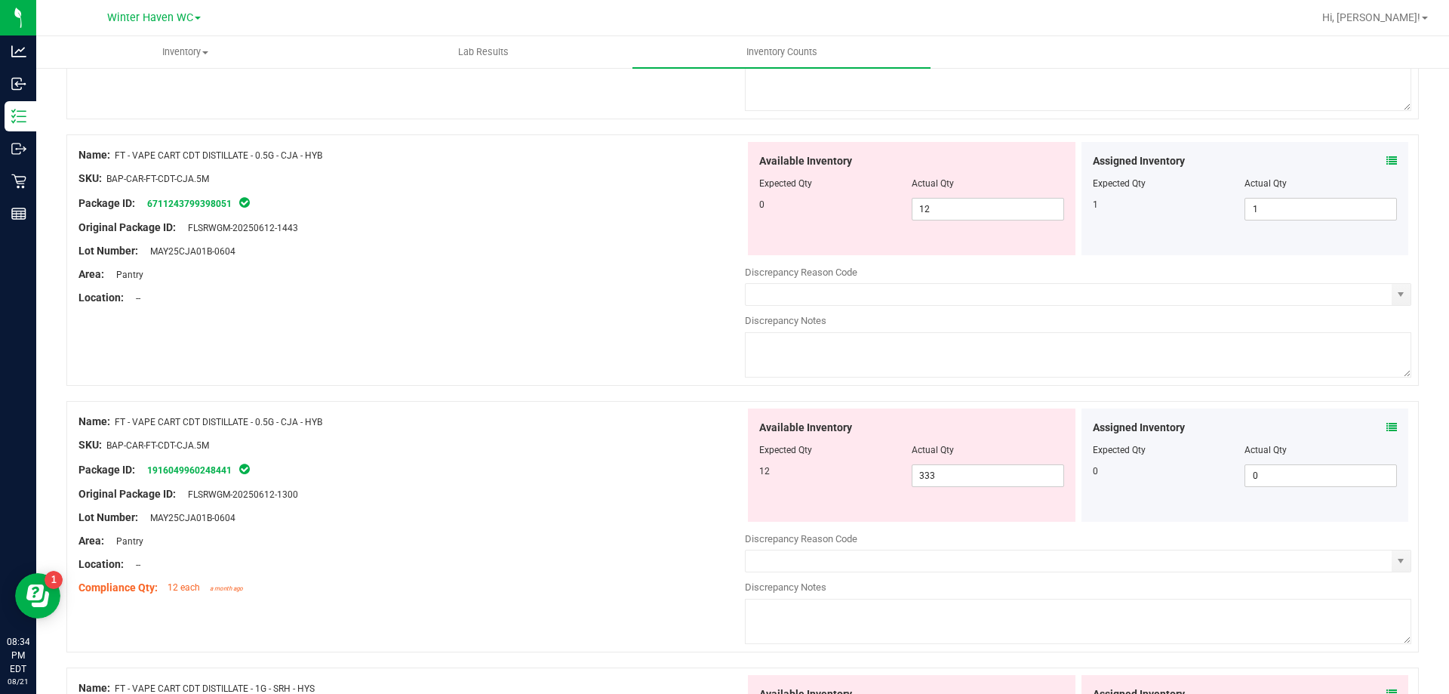
click at [1386, 425] on icon at bounding box center [1391, 427] width 11 height 11
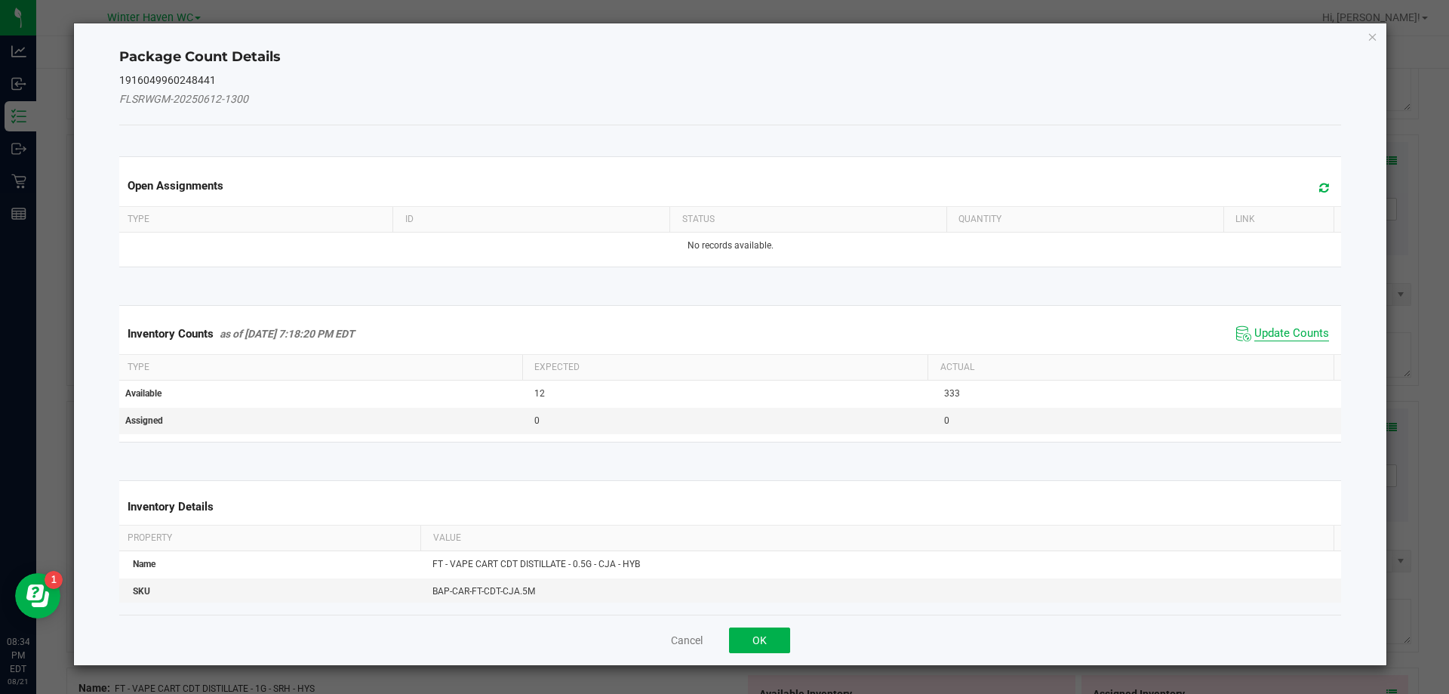
click at [1278, 335] on span "Update Counts" at bounding box center [1291, 333] width 75 height 15
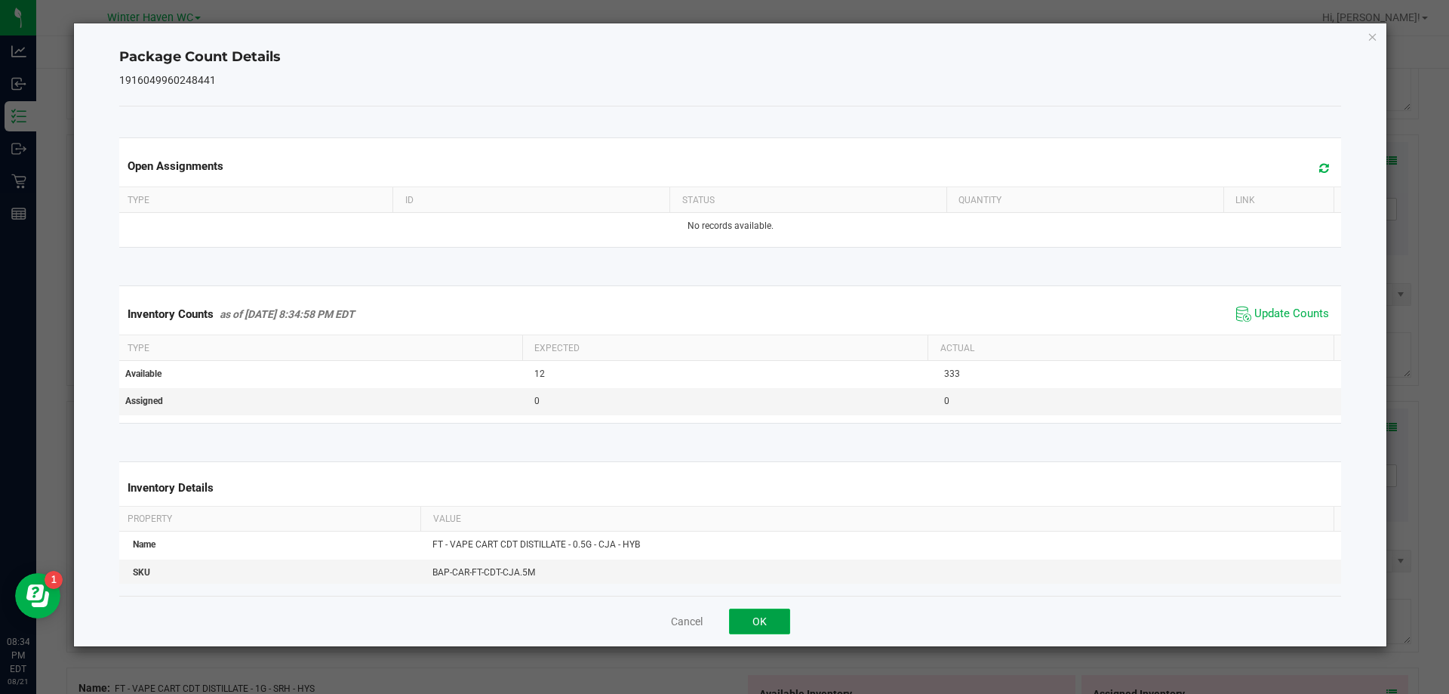
click at [743, 616] on button "OK" at bounding box center [759, 621] width 61 height 26
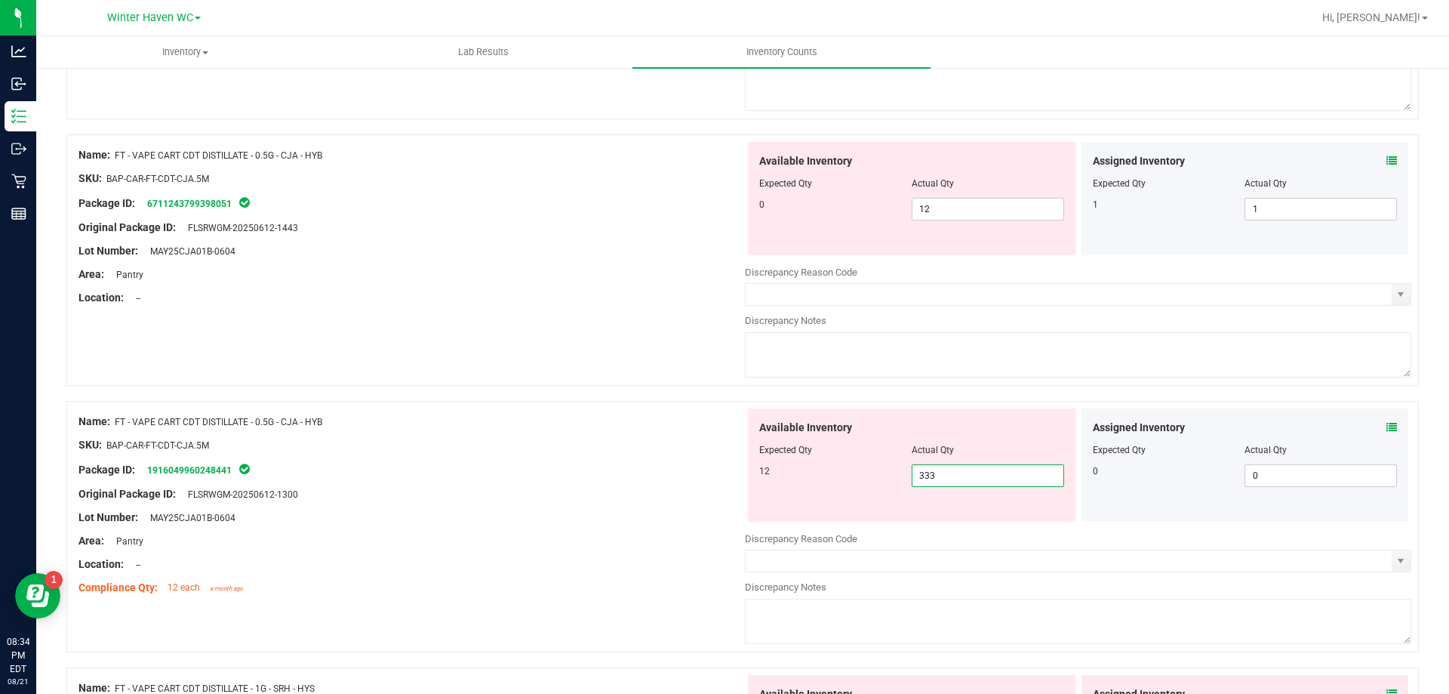
click at [962, 473] on span "333 333" at bounding box center [988, 475] width 152 height 23
click at [962, 473] on input "333" at bounding box center [987, 475] width 151 height 21
type input "12"
click at [980, 208] on span "12 12" at bounding box center [988, 209] width 152 height 23
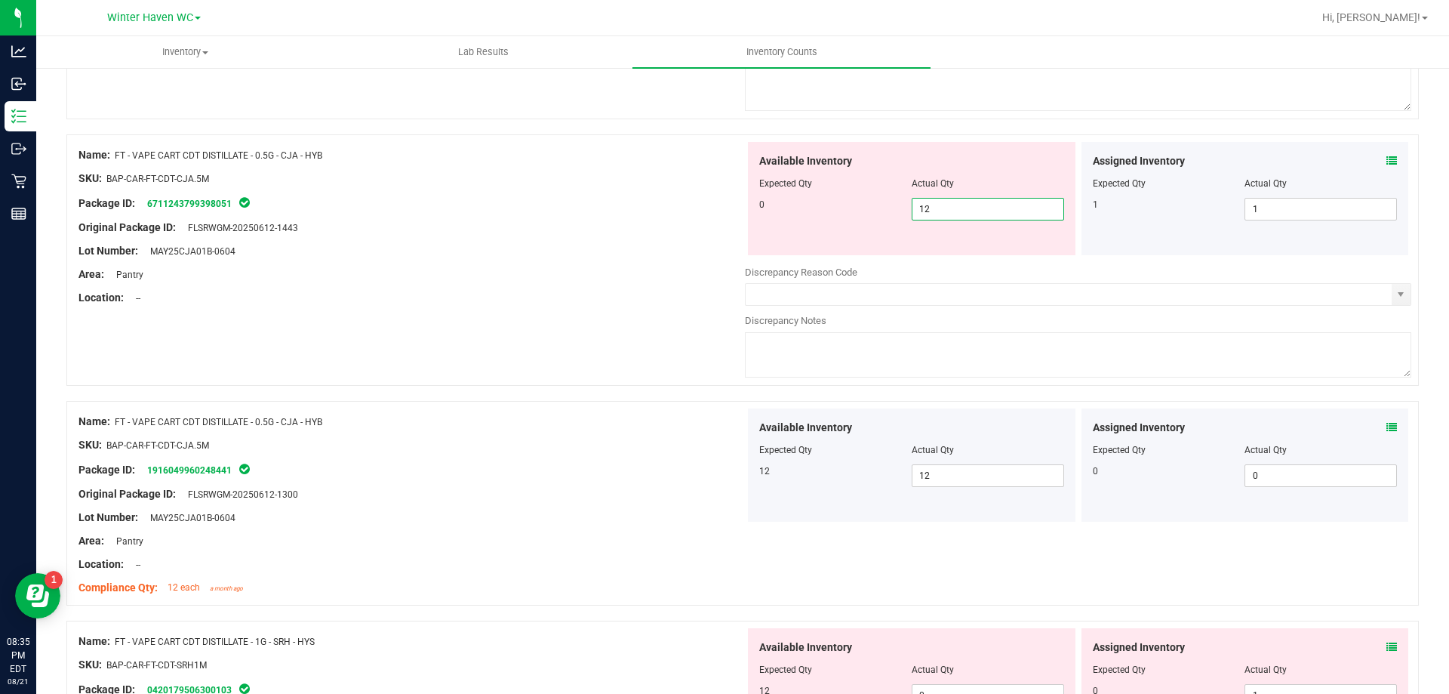
click at [980, 208] on input "12" at bounding box center [987, 208] width 151 height 21
type input "0"
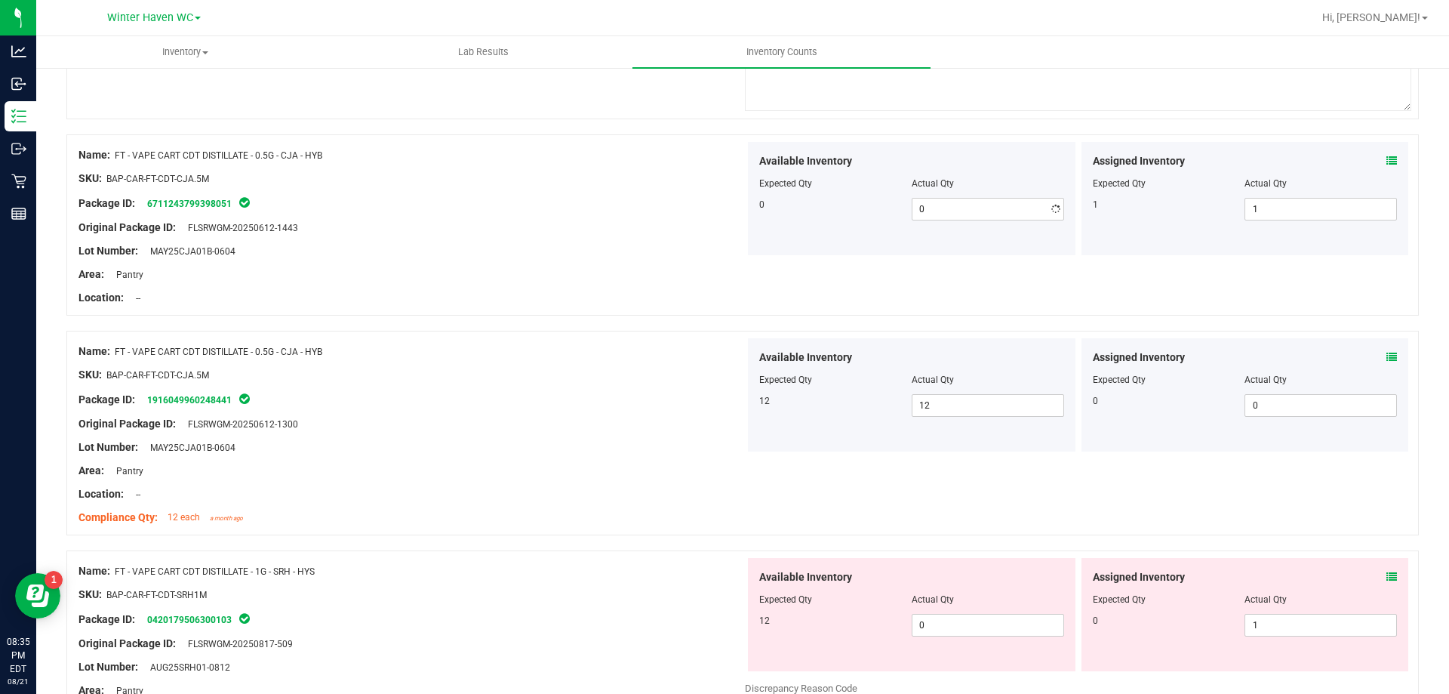
click at [542, 263] on div at bounding box center [411, 263] width 666 height 8
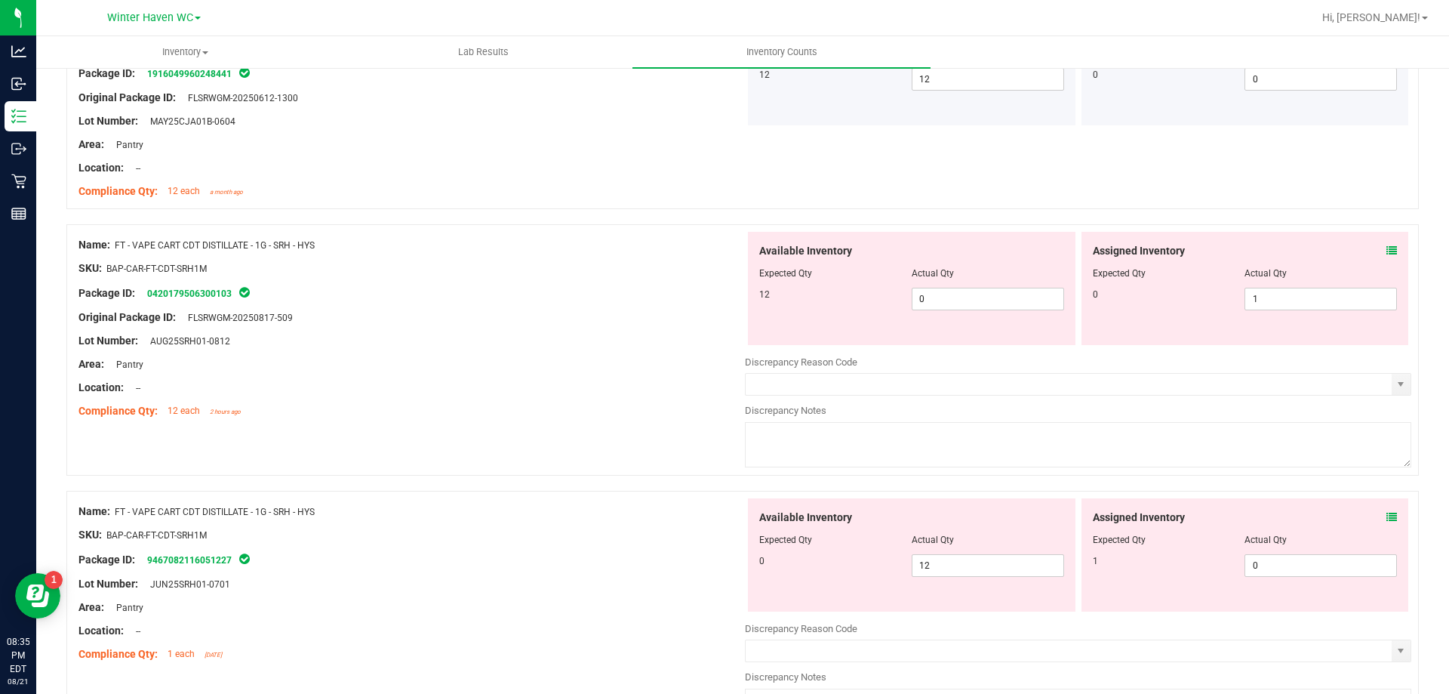
scroll to position [755, 0]
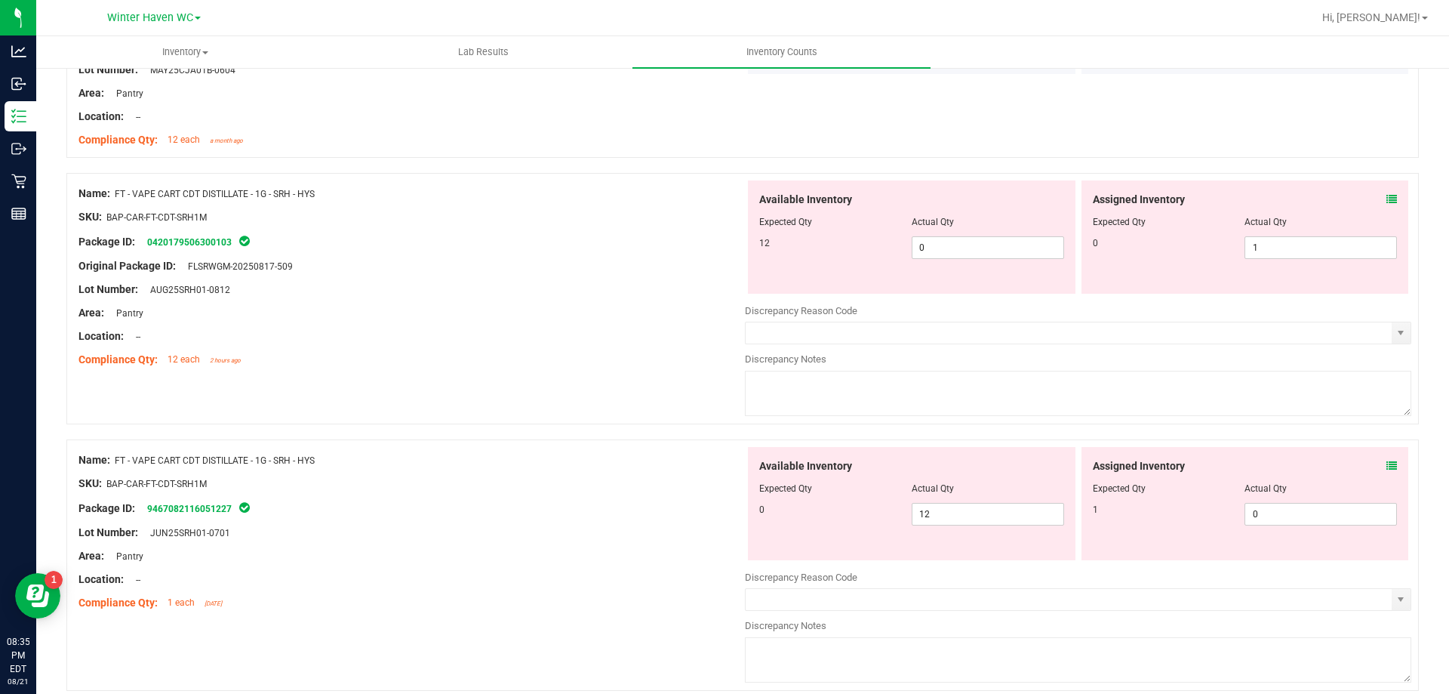
click at [1386, 195] on icon at bounding box center [1391, 199] width 11 height 11
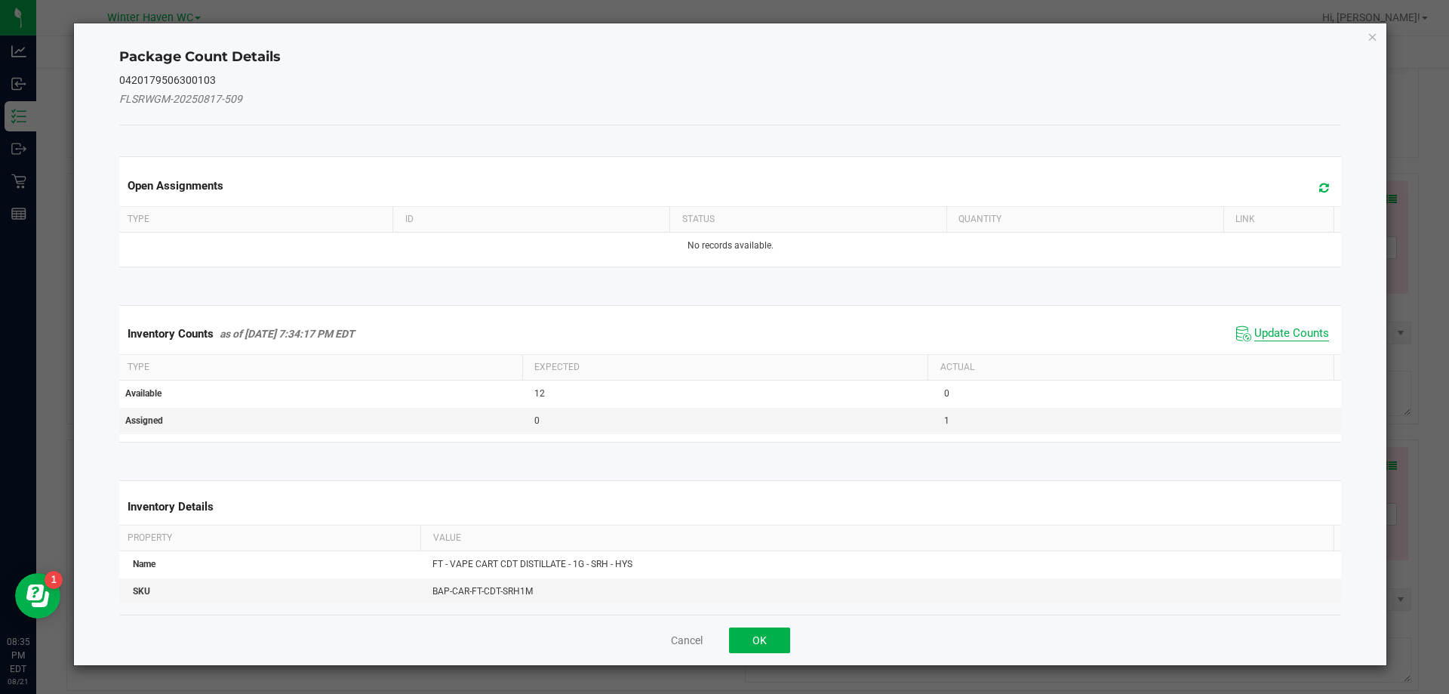
click at [1295, 327] on span "Update Counts" at bounding box center [1291, 333] width 75 height 15
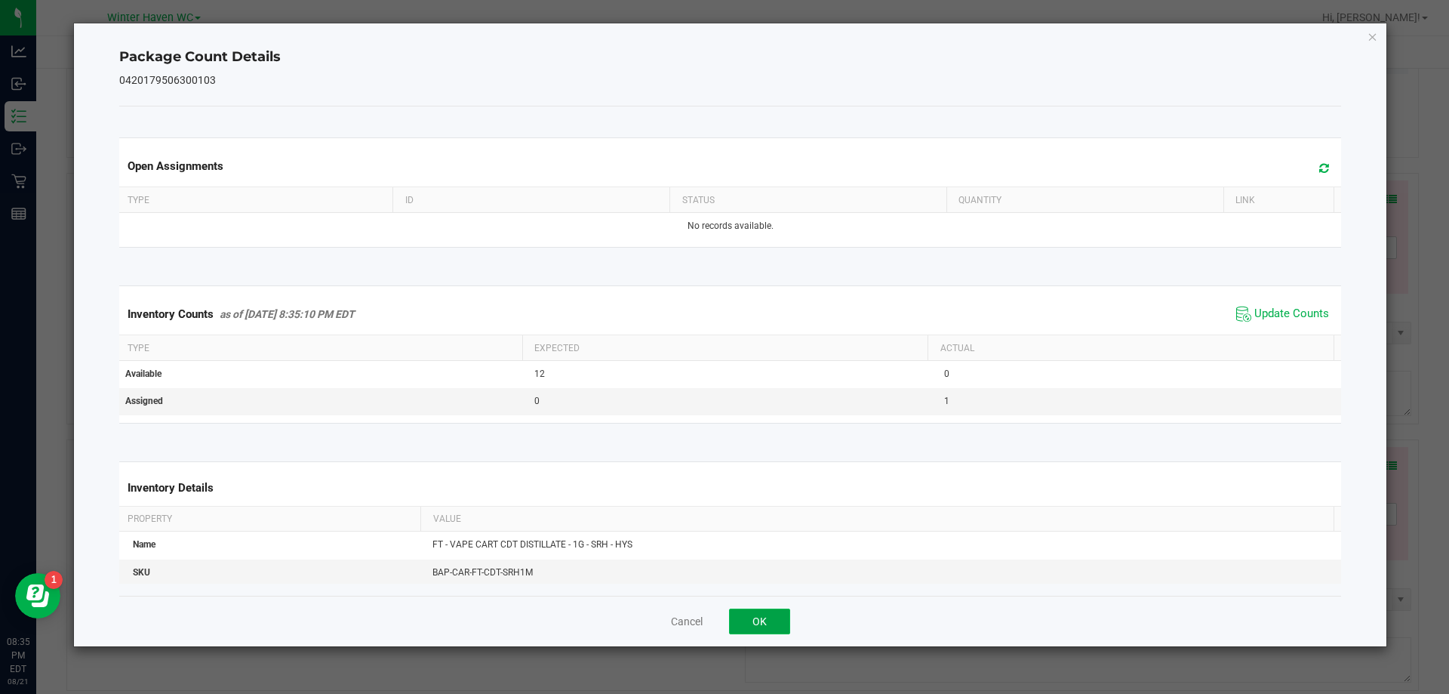
click at [773, 627] on button "OK" at bounding box center [759, 621] width 61 height 26
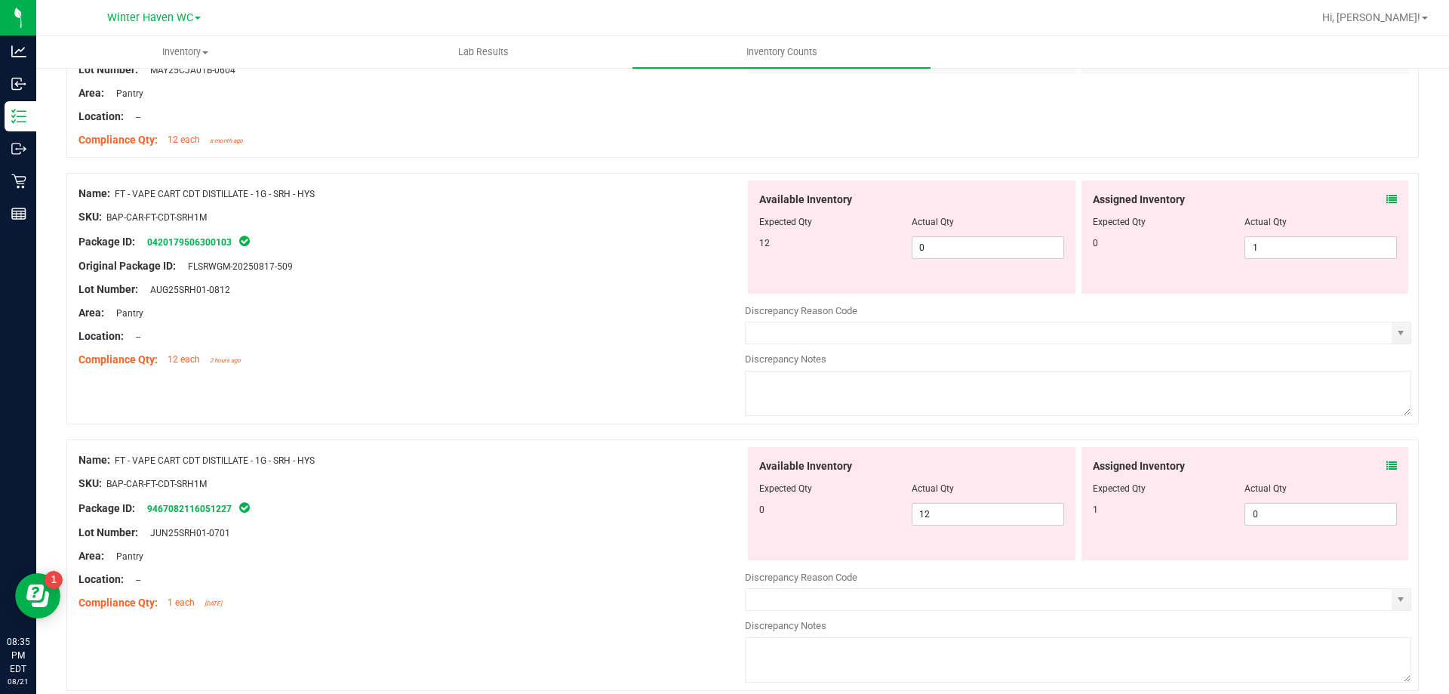
click at [1386, 458] on span at bounding box center [1391, 466] width 11 height 16
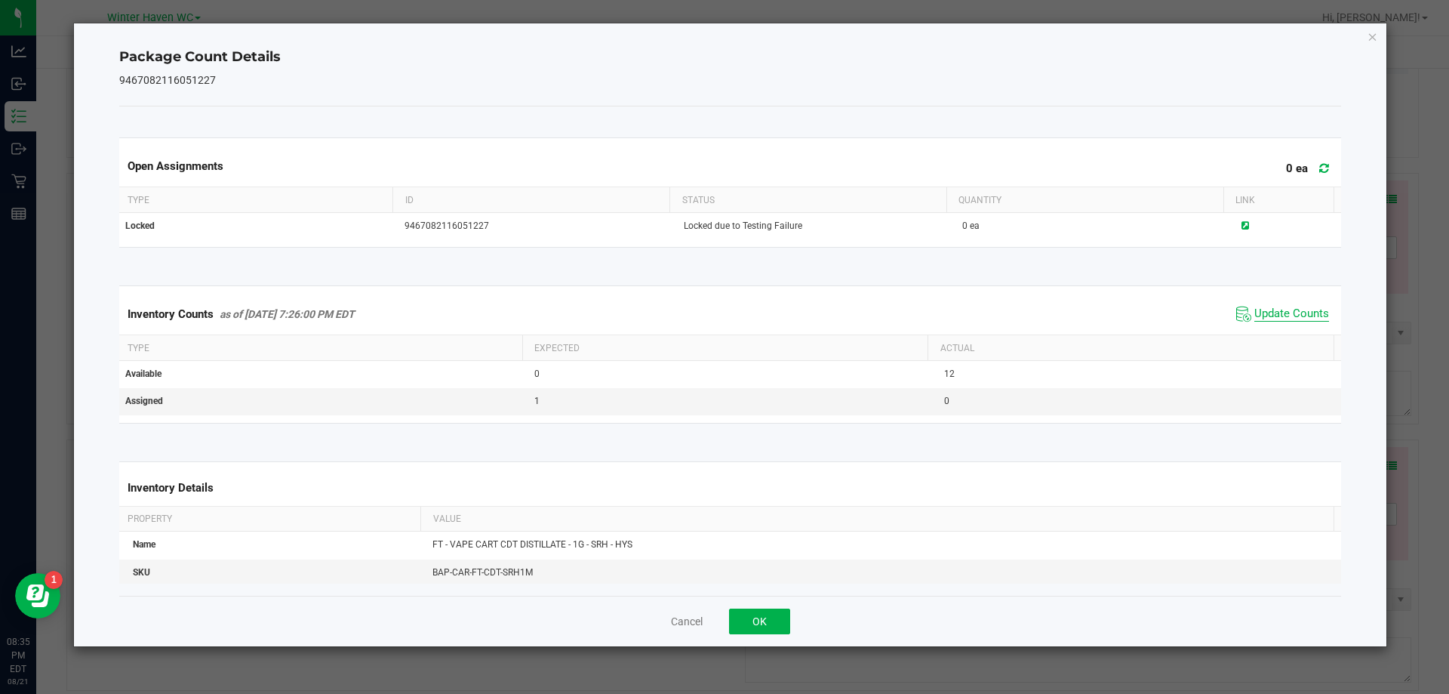
click at [1254, 311] on span "Update Counts" at bounding box center [1291, 313] width 75 height 15
click at [764, 611] on button "OK" at bounding box center [759, 621] width 61 height 26
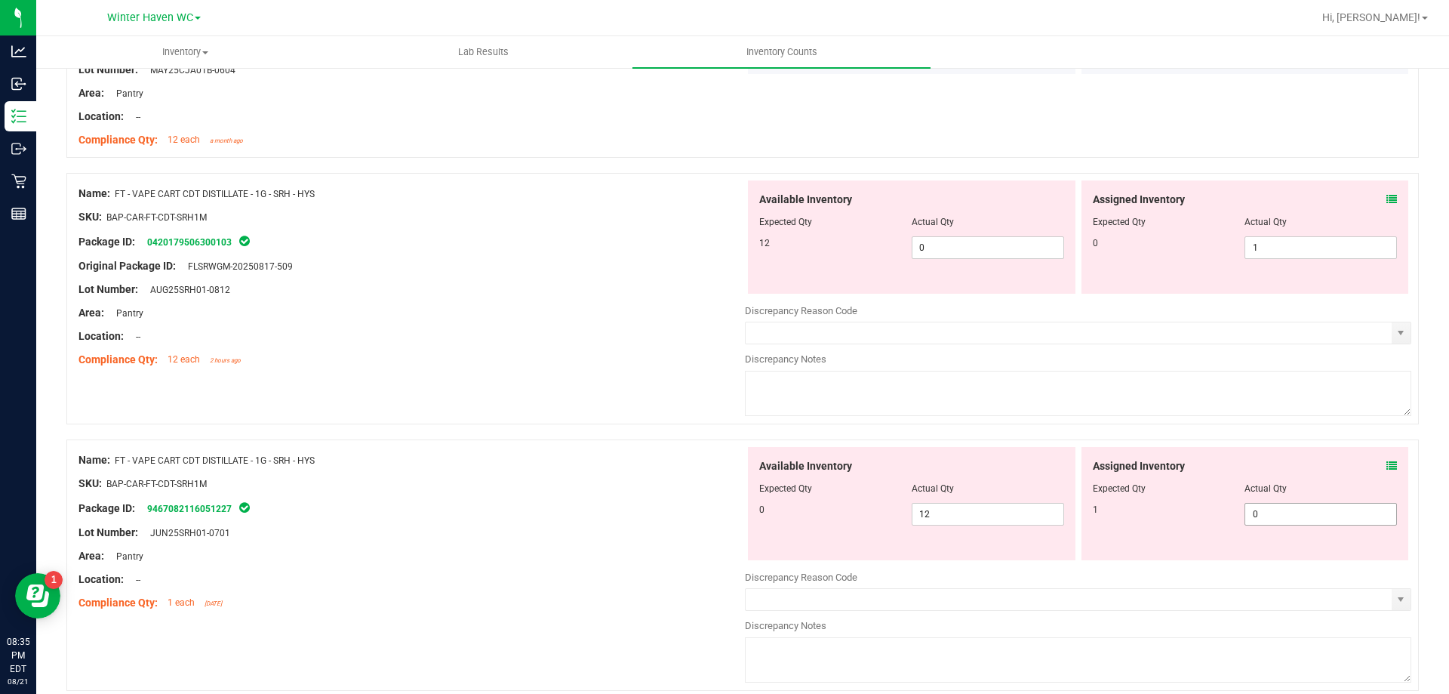
click at [1264, 507] on span "0 0" at bounding box center [1320, 514] width 152 height 23
click at [0, 0] on input "0" at bounding box center [0, 0] width 0 height 0
type input "1"
click at [1286, 238] on span "1 1" at bounding box center [1320, 247] width 152 height 23
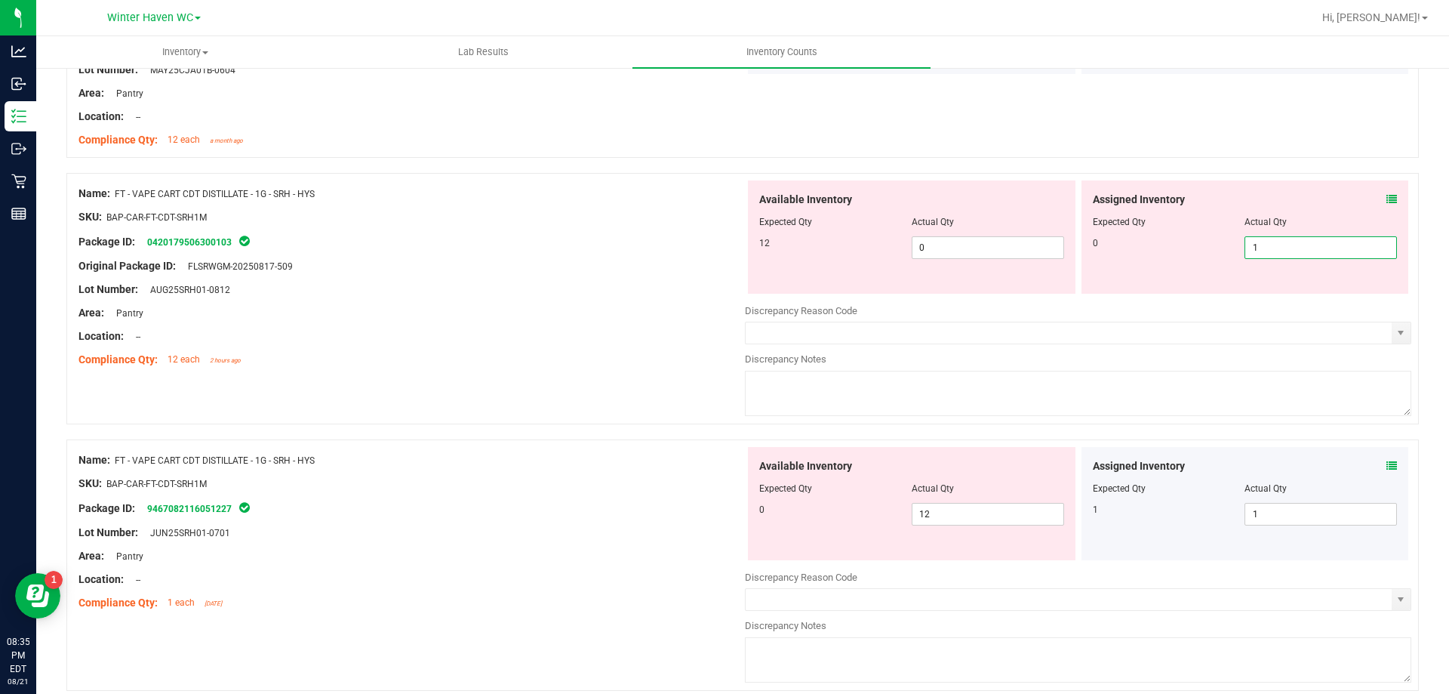
click at [1286, 238] on input "1" at bounding box center [1320, 247] width 151 height 21
type input "0"
click at [1016, 255] on span "0 0" at bounding box center [988, 247] width 152 height 23
click at [0, 0] on input "0" at bounding box center [0, 0] width 0 height 0
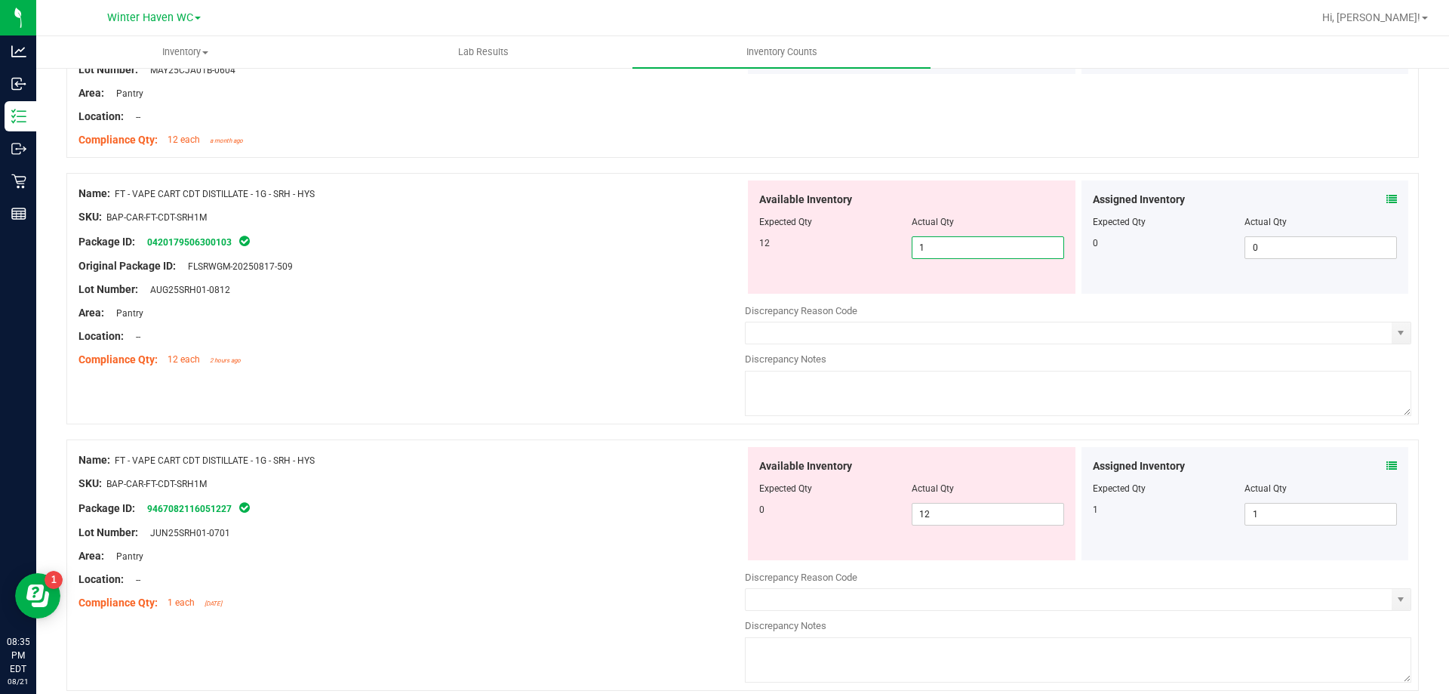
type input "12"
click at [964, 516] on div "Available Inventory Expected Qty Actual Qty 0 12 12" at bounding box center [1078, 566] width 666 height 239
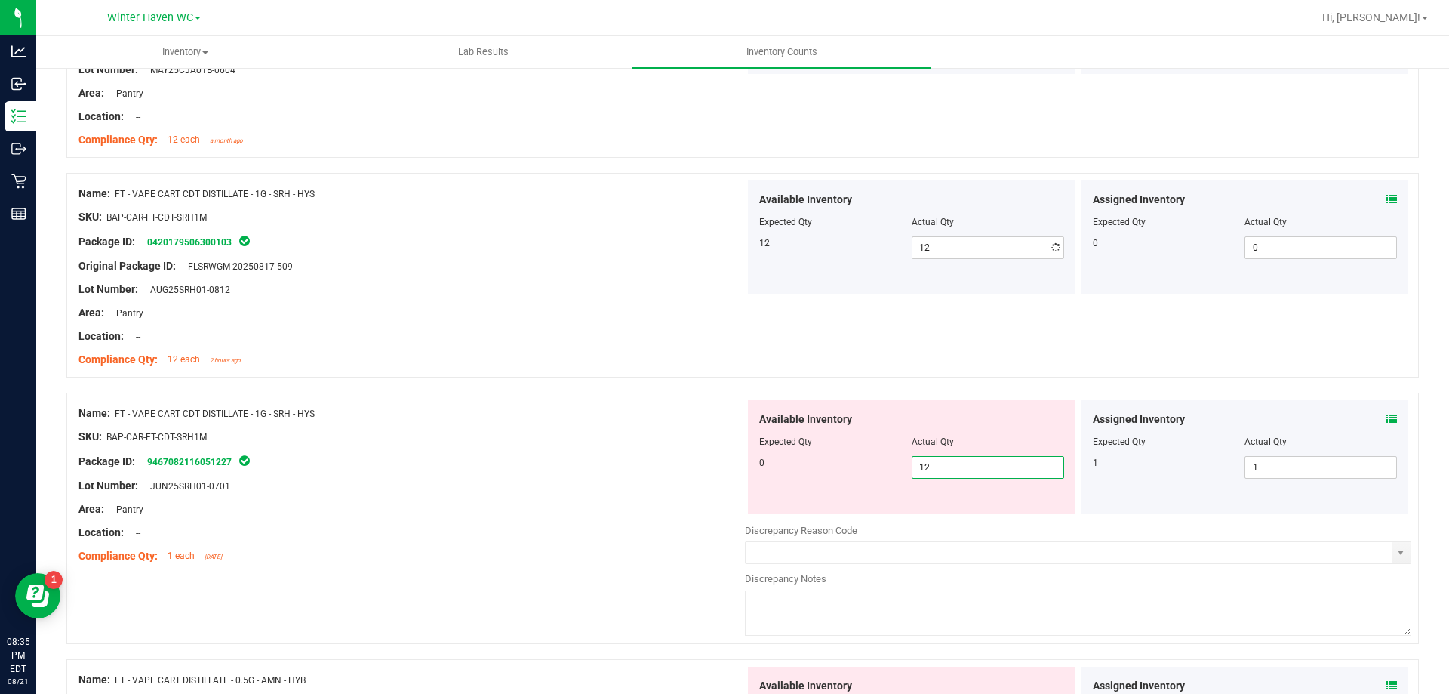
click at [964, 516] on div at bounding box center [1078, 519] width 666 height 8
click at [960, 463] on span "12 12" at bounding box center [988, 467] width 152 height 23
click at [960, 463] on input "12" at bounding box center [987, 467] width 151 height 21
type input "0"
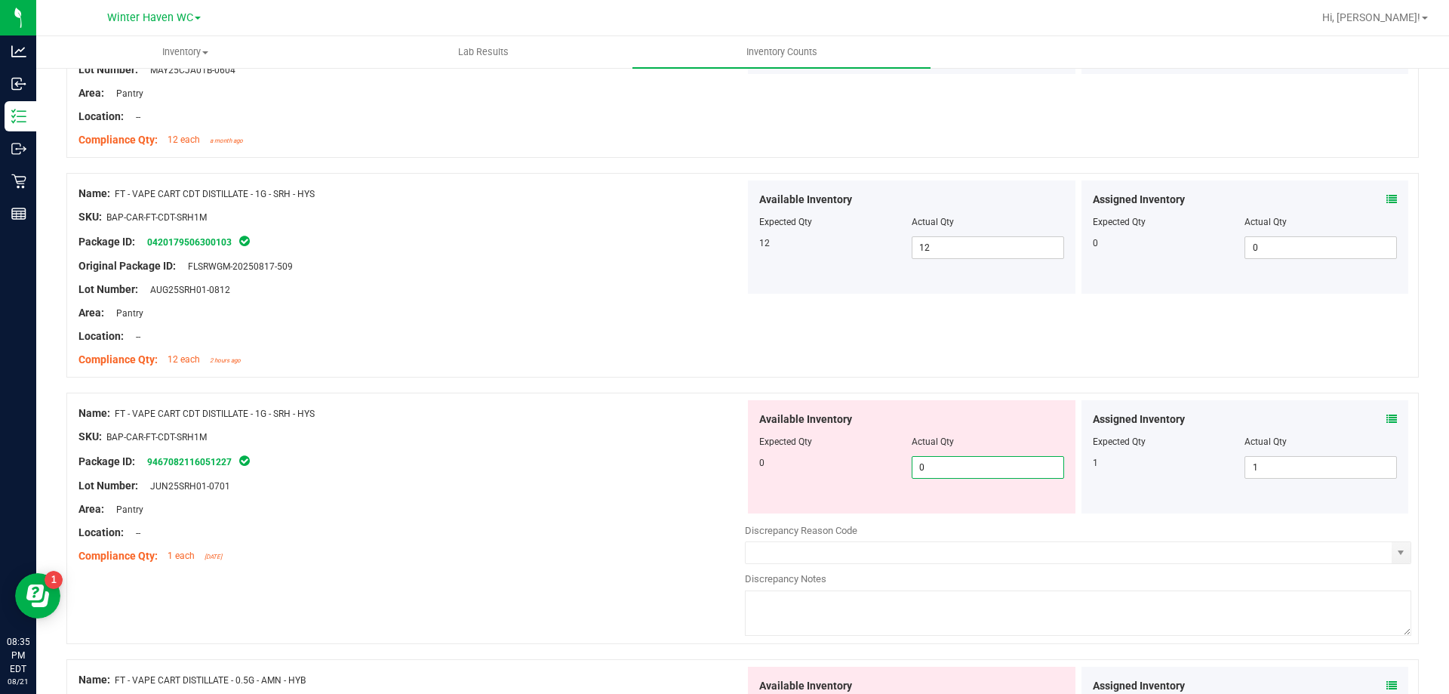
drag, startPoint x: 561, startPoint y: 419, endPoint x: 570, endPoint y: 414, distance: 9.8
click at [562, 418] on div "Name: FT - VAPE CART CDT DISTILLATE - 1G - SRH - HYS" at bounding box center [411, 413] width 666 height 16
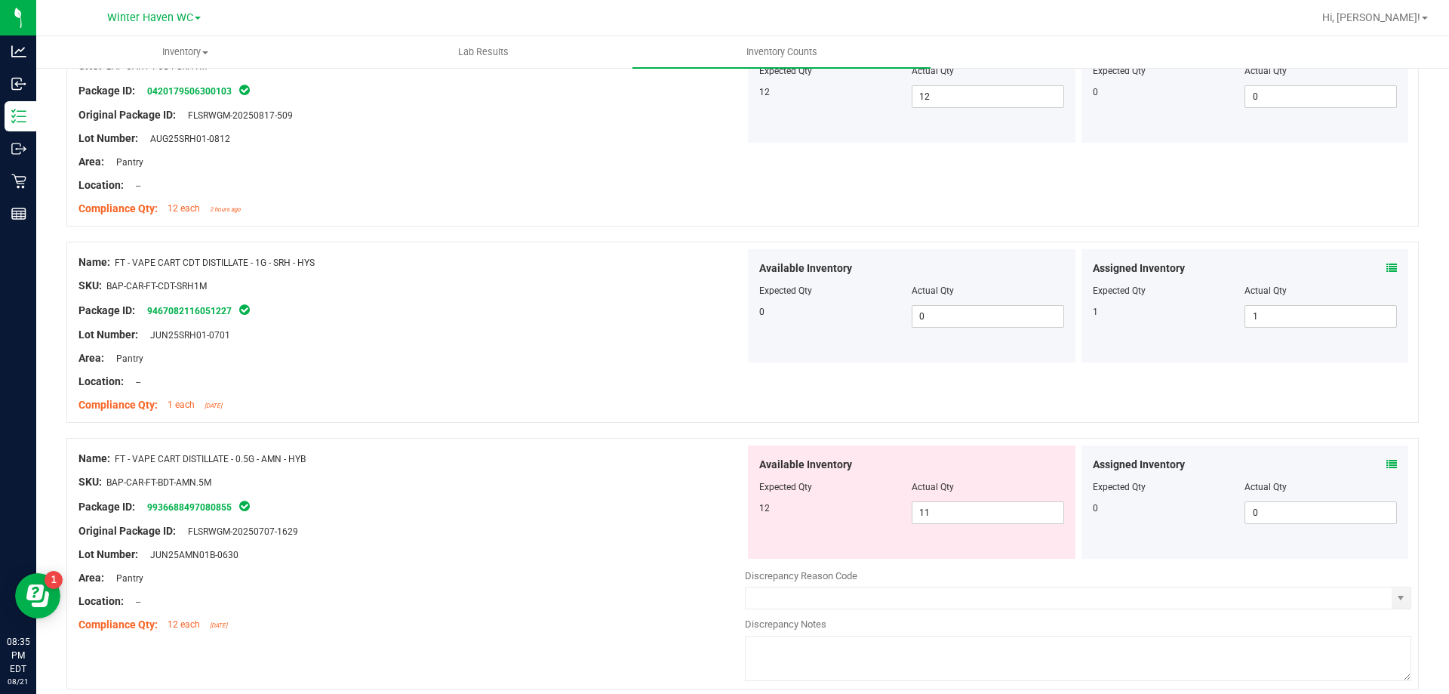
scroll to position [1057, 0]
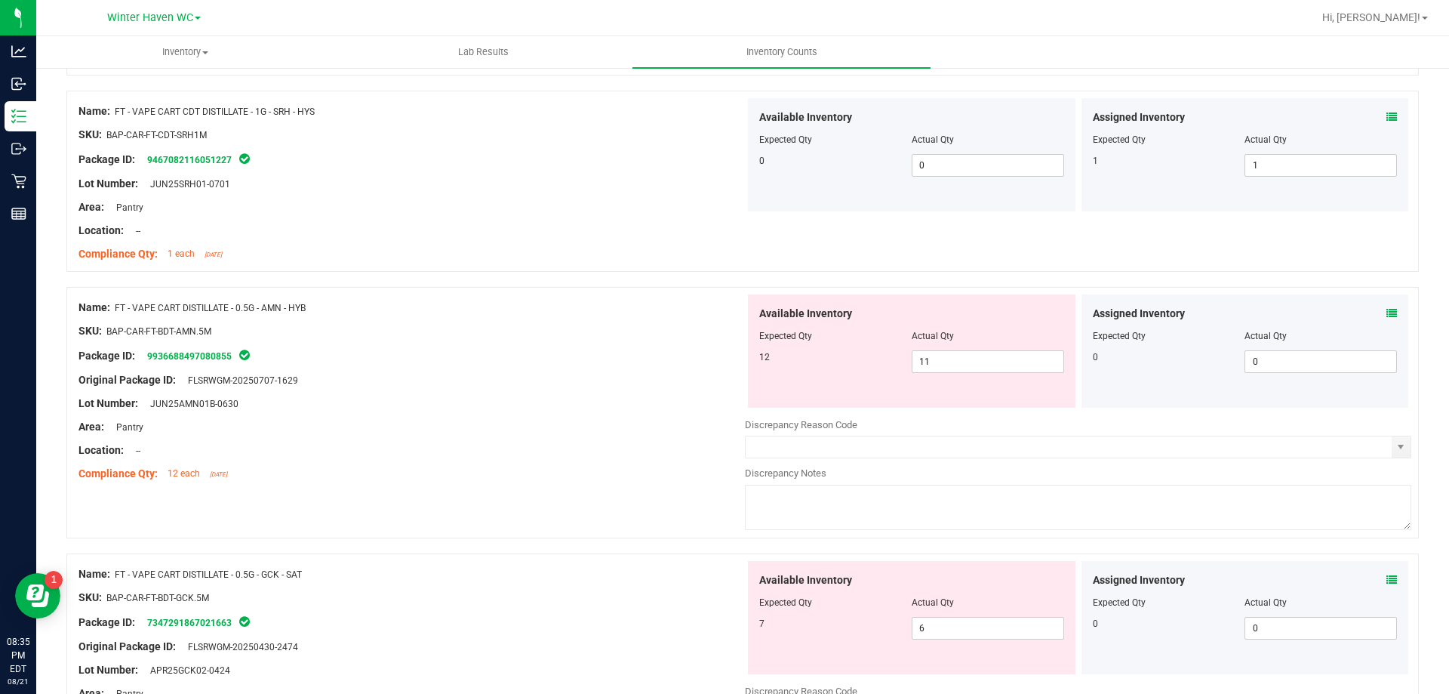
click at [1386, 315] on icon at bounding box center [1391, 313] width 11 height 11
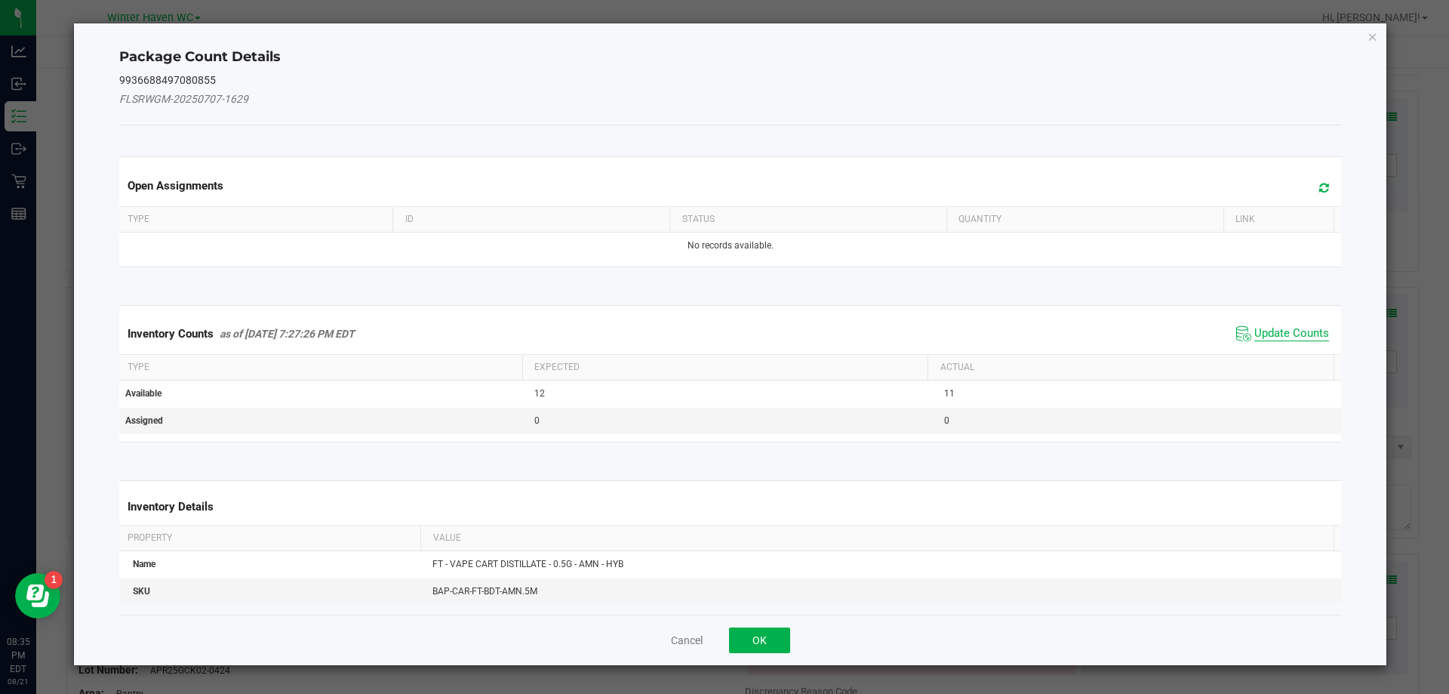
click at [1302, 334] on span "Update Counts" at bounding box center [1291, 333] width 75 height 15
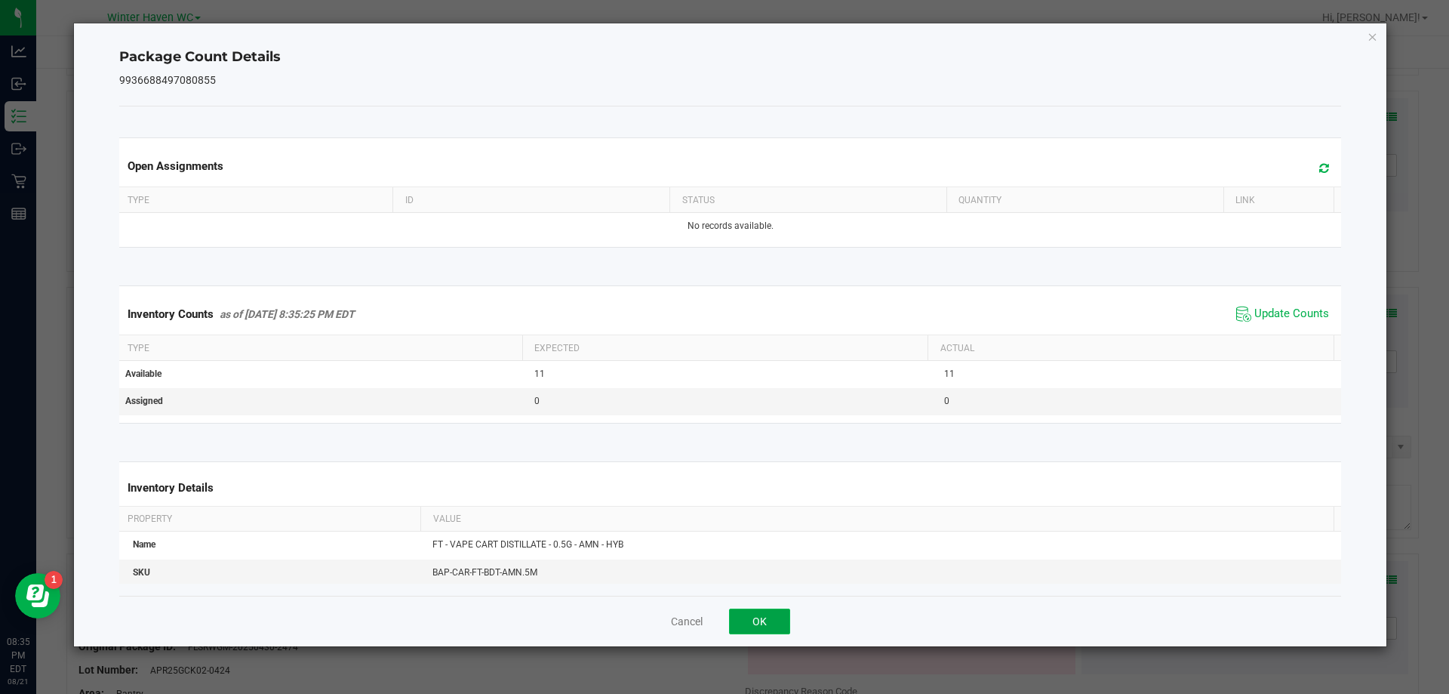
click at [768, 618] on button "OK" at bounding box center [759, 621] width 61 height 26
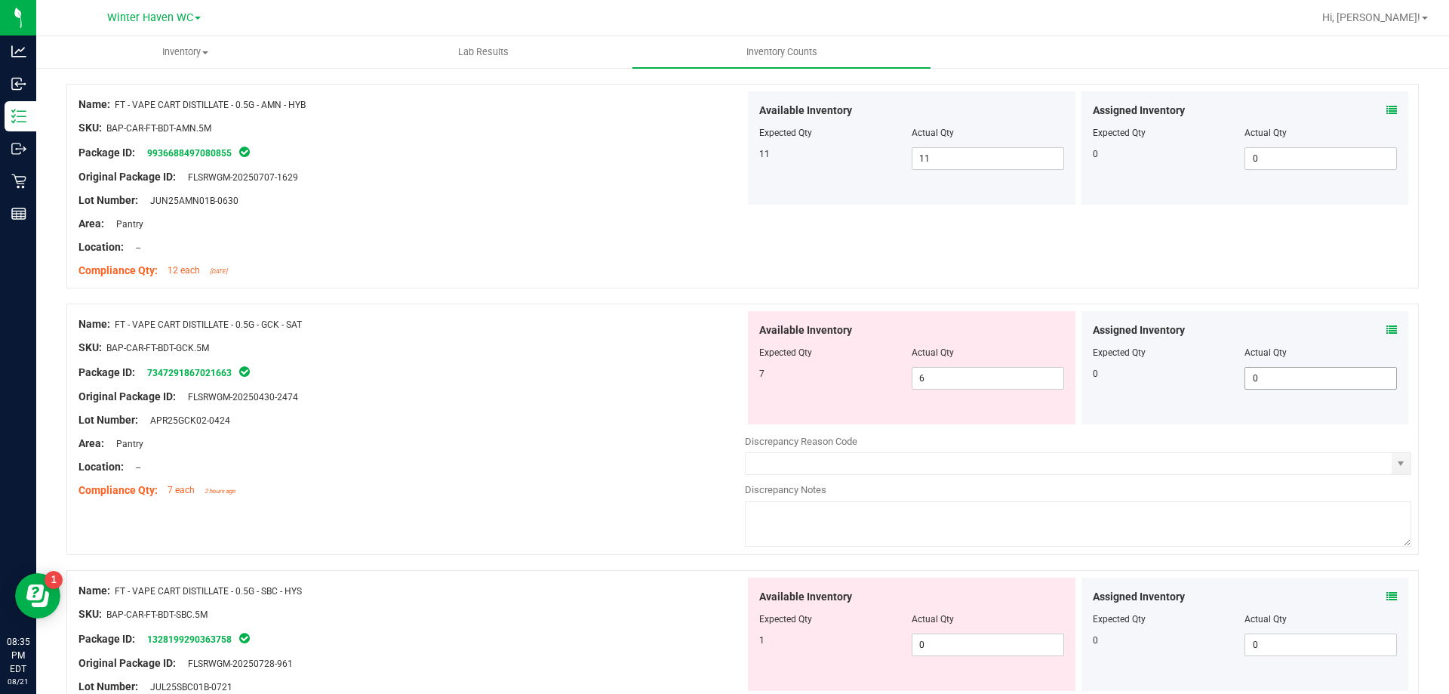
scroll to position [1283, 0]
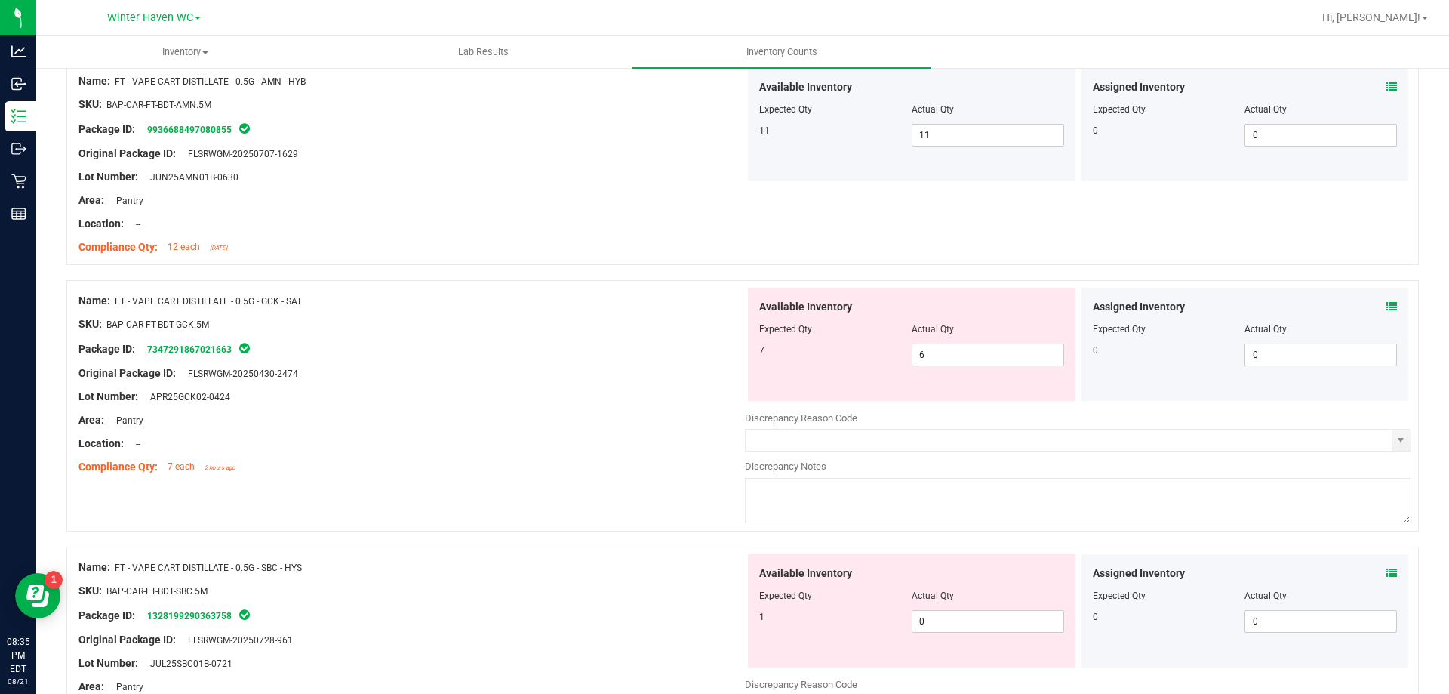
click at [1386, 309] on icon at bounding box center [1391, 306] width 11 height 11
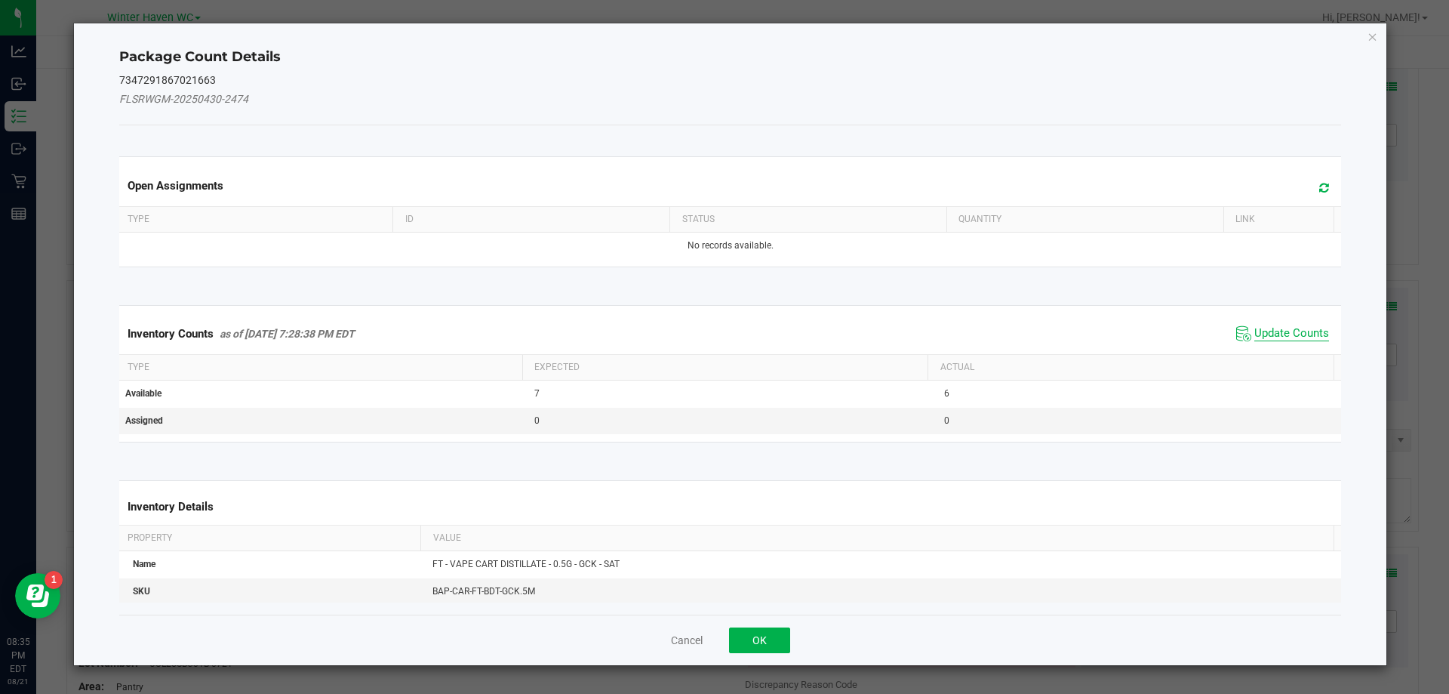
click at [1270, 337] on span "Update Counts" at bounding box center [1291, 333] width 75 height 15
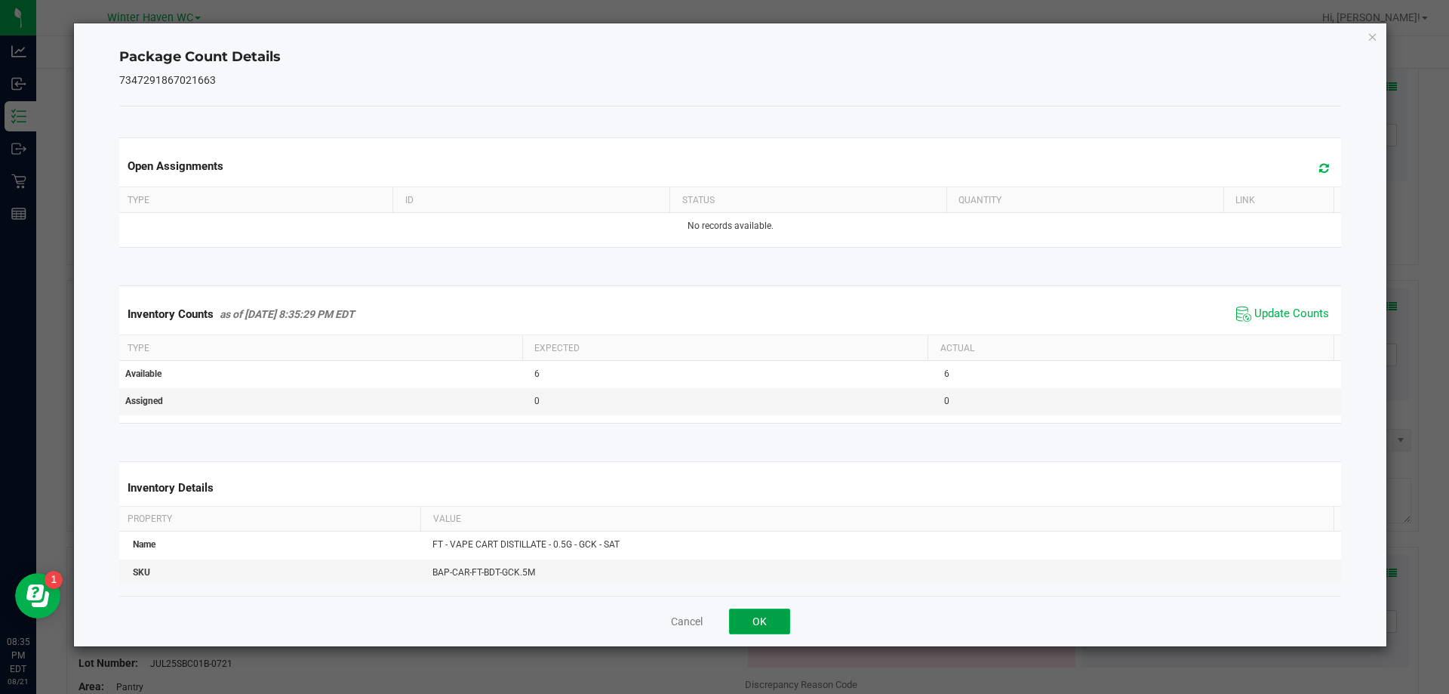
click at [777, 623] on button "OK" at bounding box center [759, 621] width 61 height 26
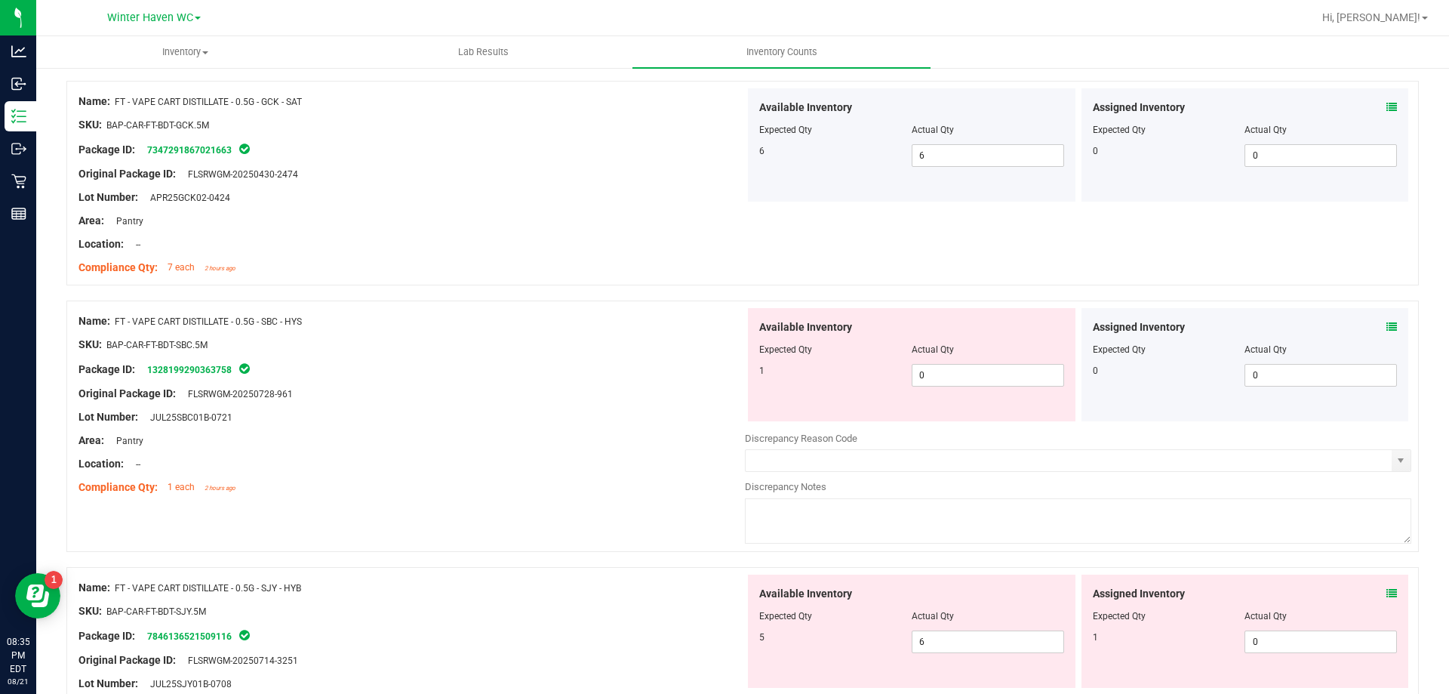
scroll to position [1509, 0]
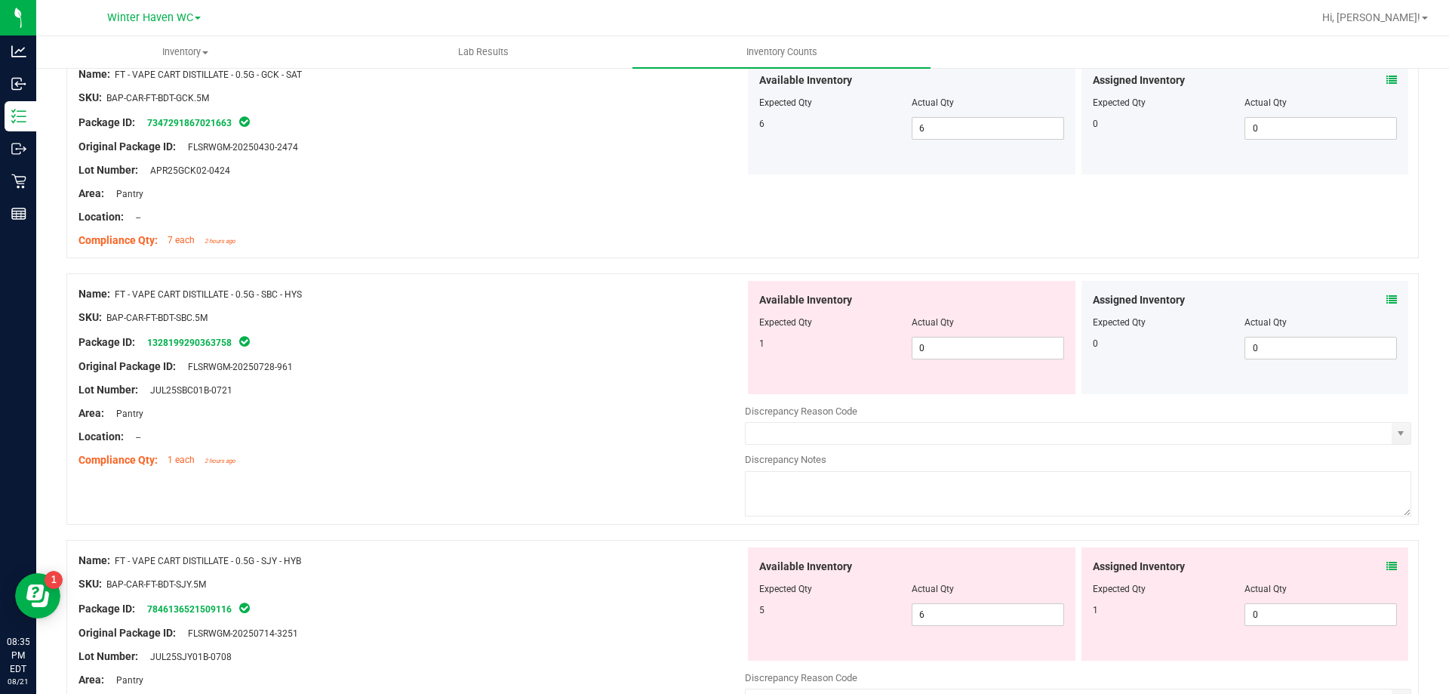
click at [1386, 299] on icon at bounding box center [1391, 299] width 11 height 11
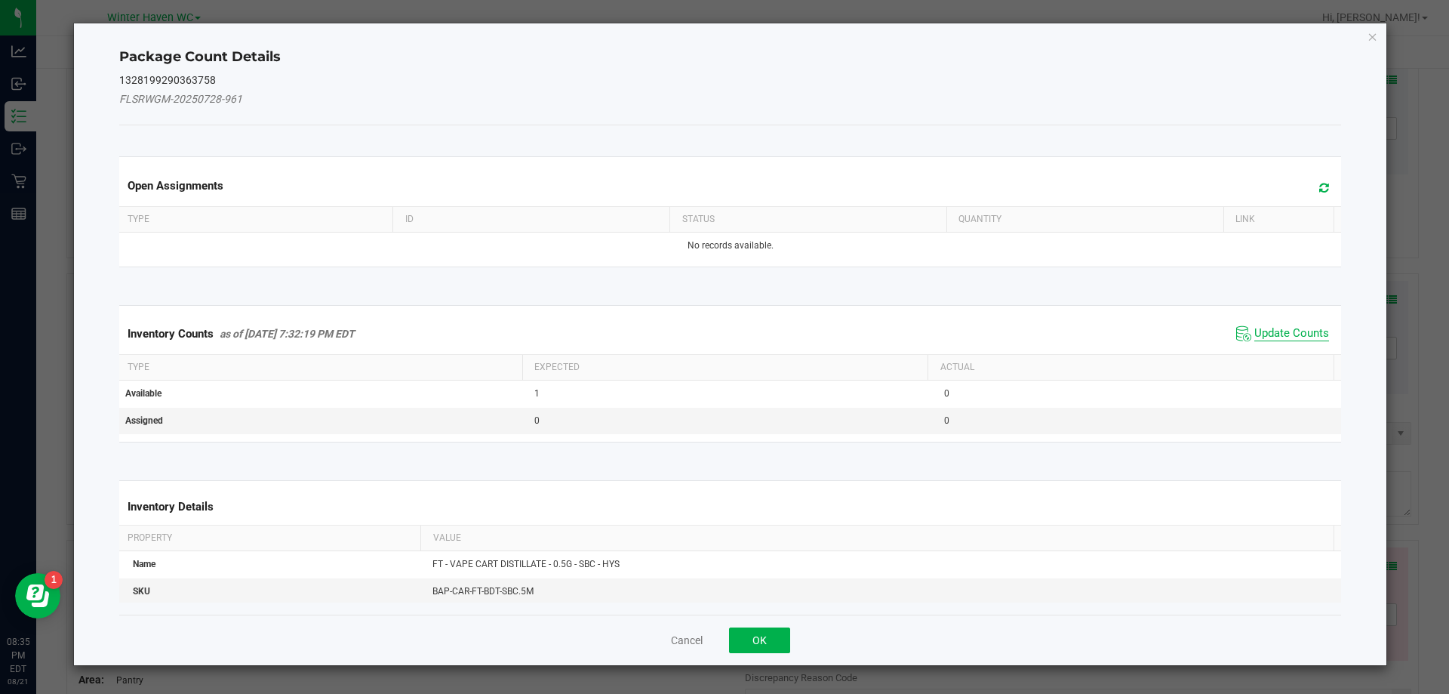
click at [1289, 332] on span "Update Counts" at bounding box center [1291, 333] width 75 height 15
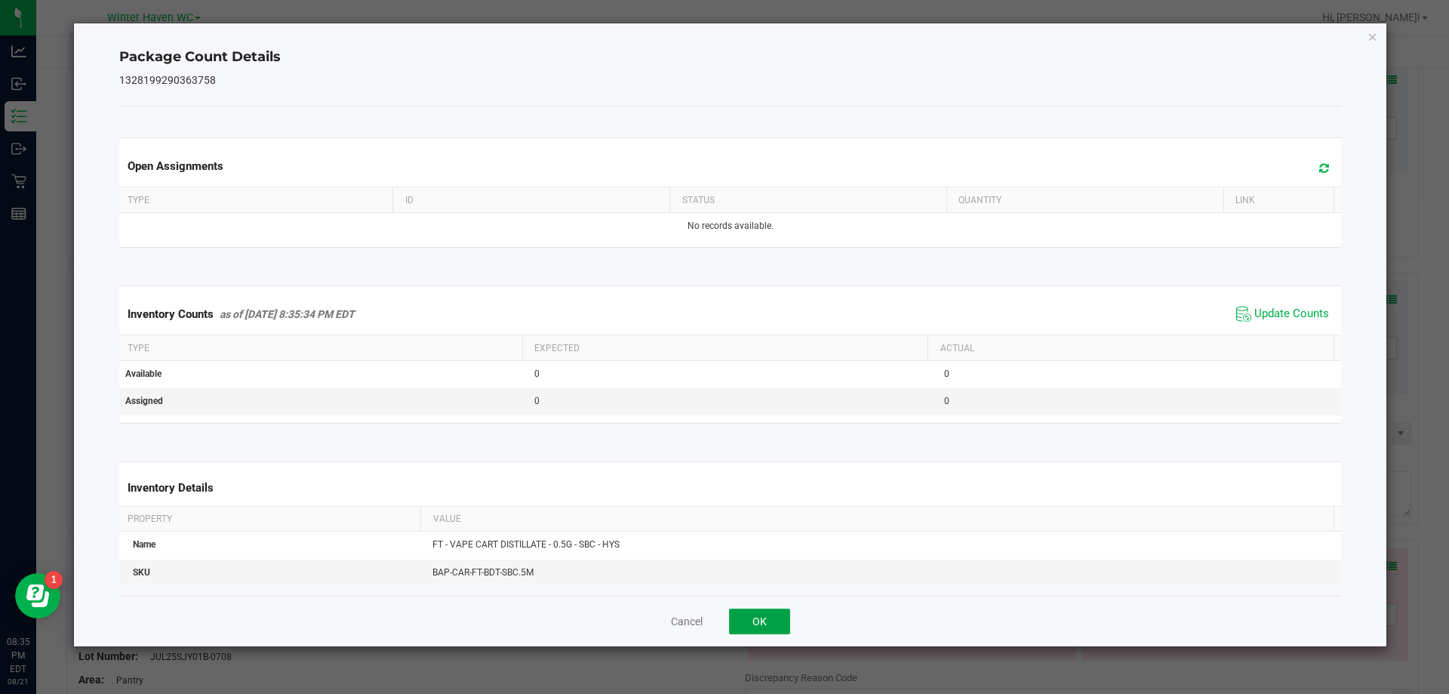
click at [753, 626] on button "OK" at bounding box center [759, 621] width 61 height 26
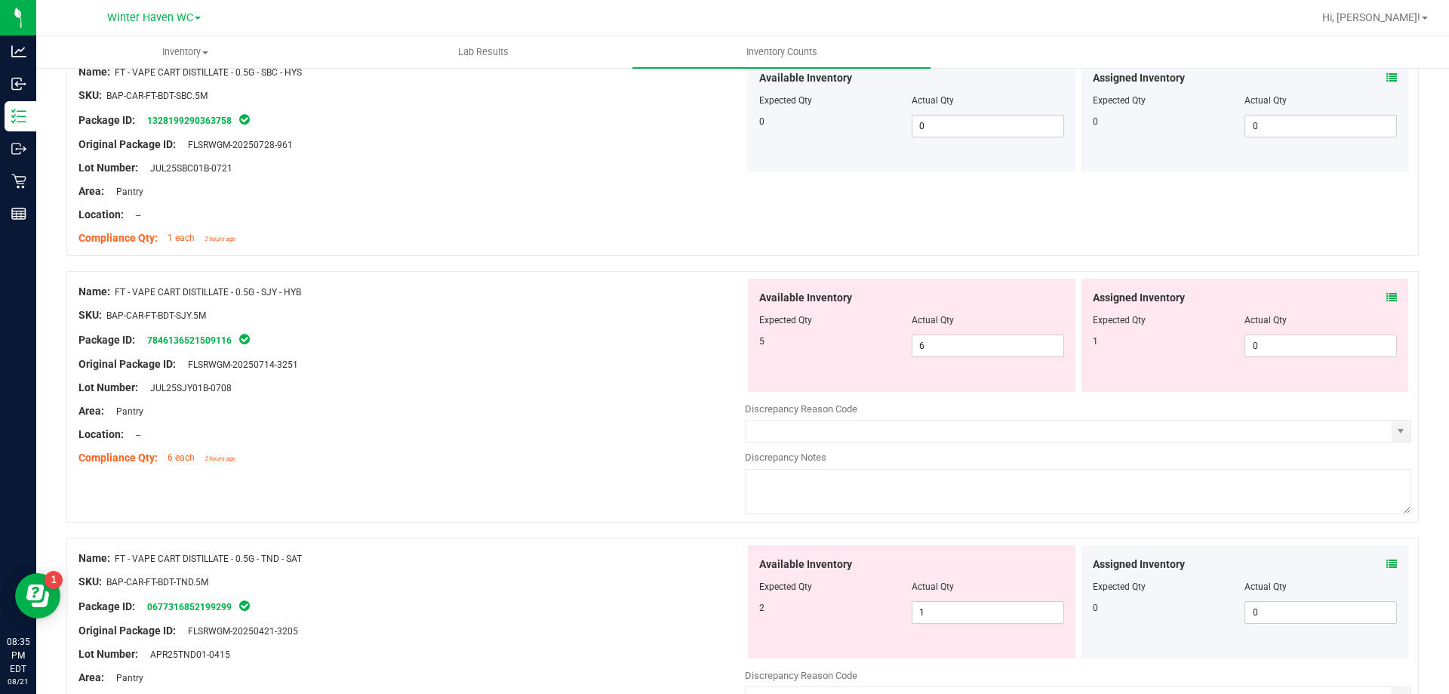
scroll to position [1736, 0]
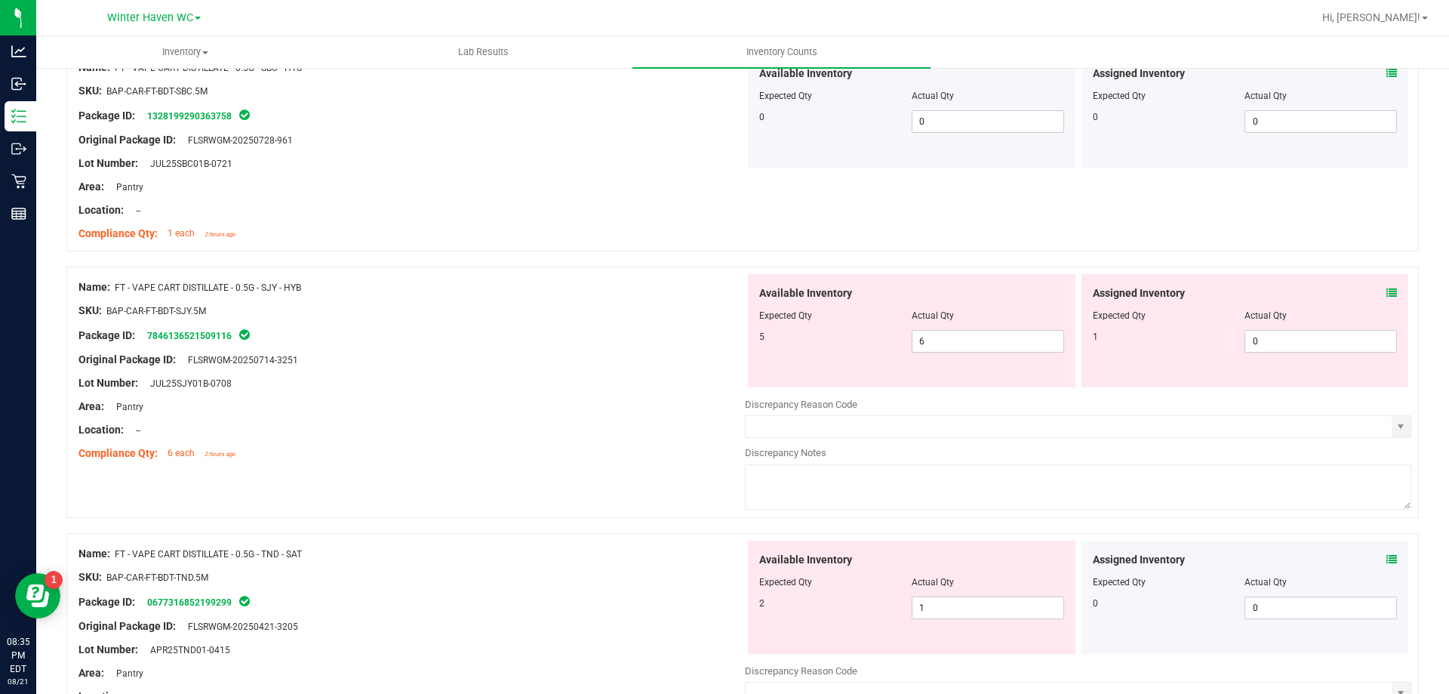
click at [1386, 291] on icon at bounding box center [1391, 293] width 11 height 11
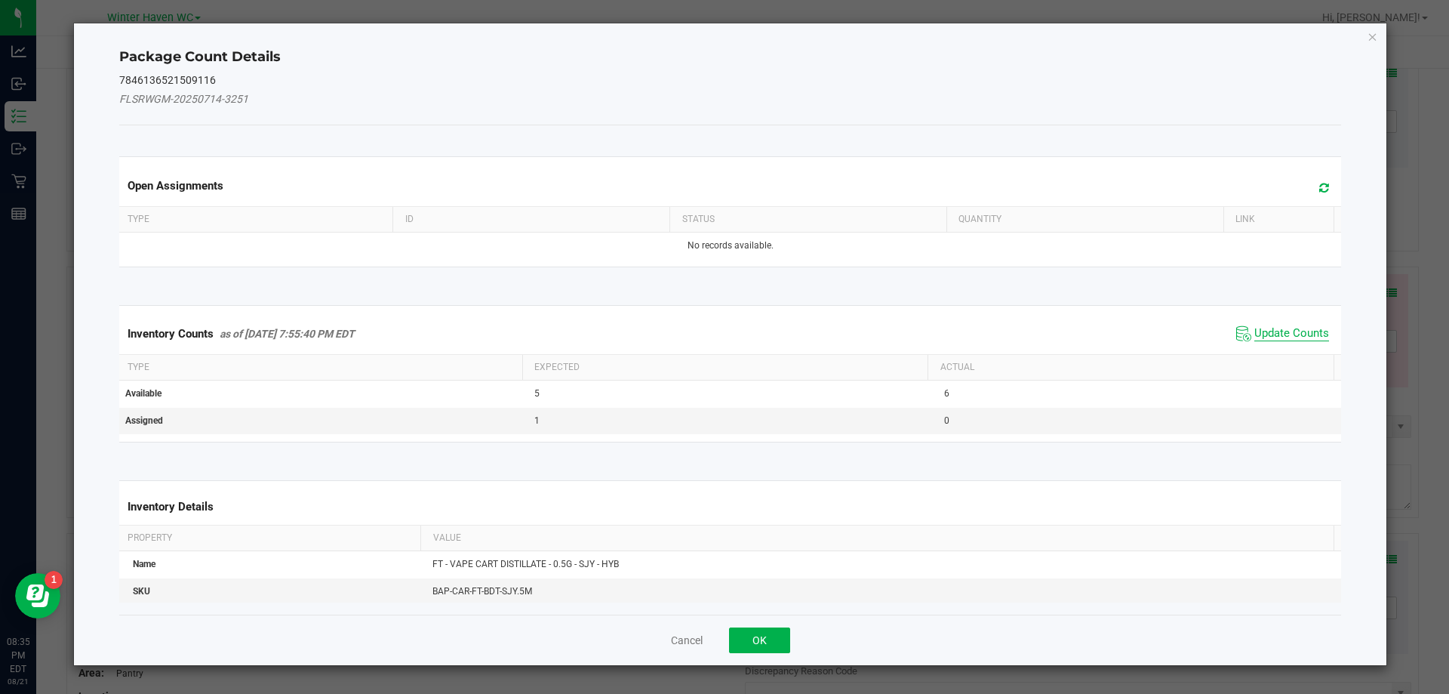
click at [1268, 332] on span "Update Counts" at bounding box center [1291, 333] width 75 height 15
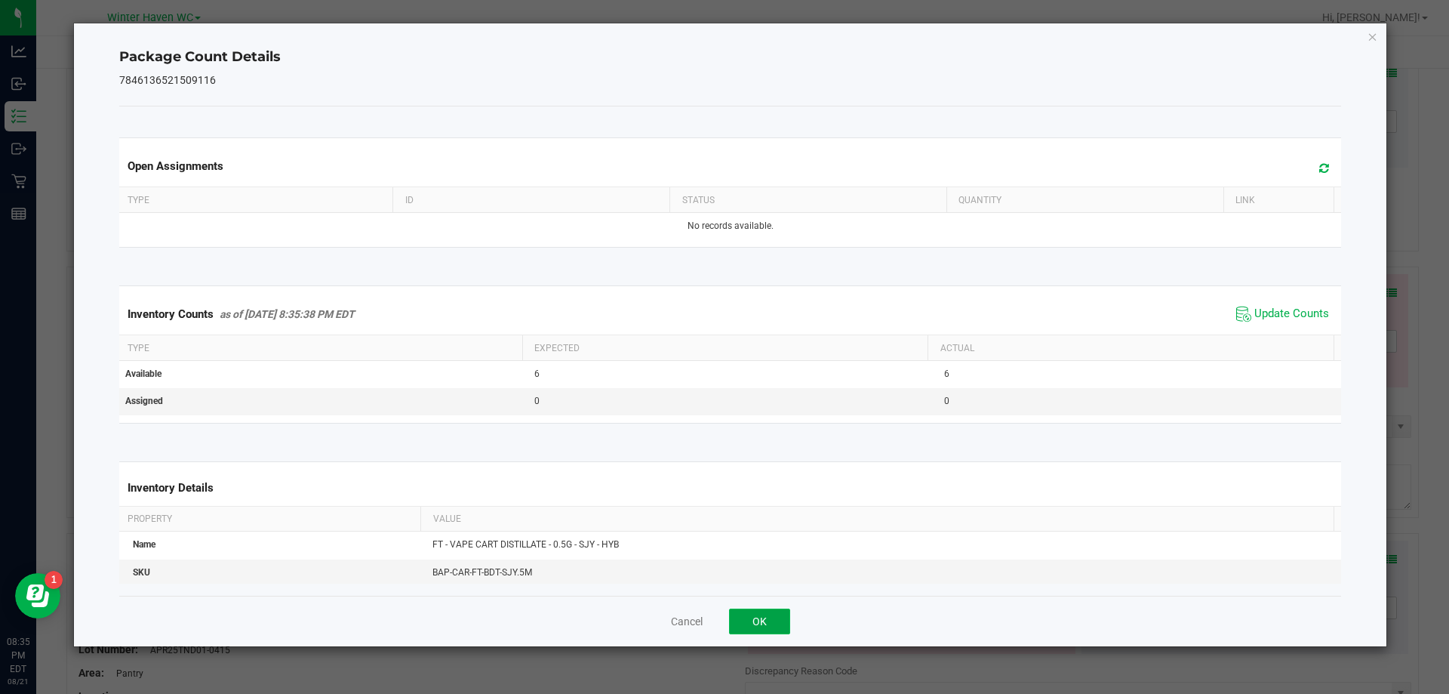
click at [764, 619] on button "OK" at bounding box center [759, 621] width 61 height 26
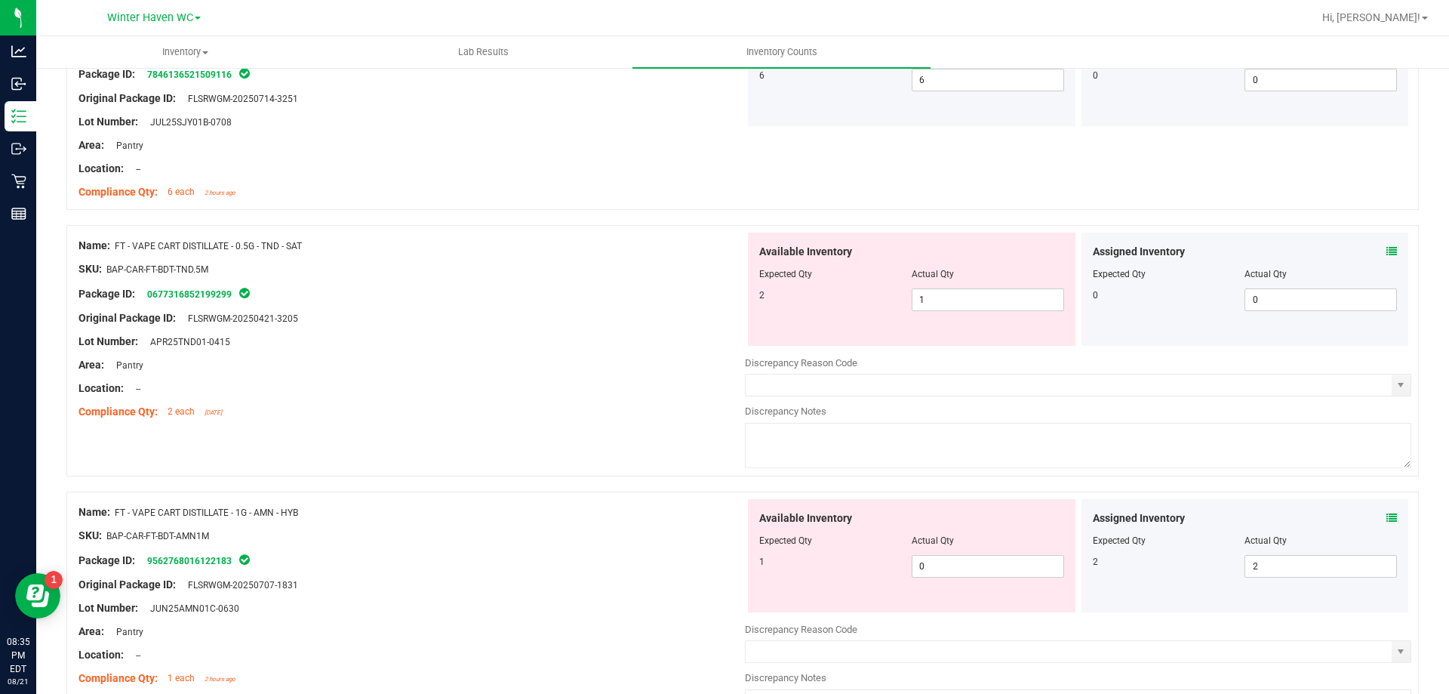
scroll to position [2038, 0]
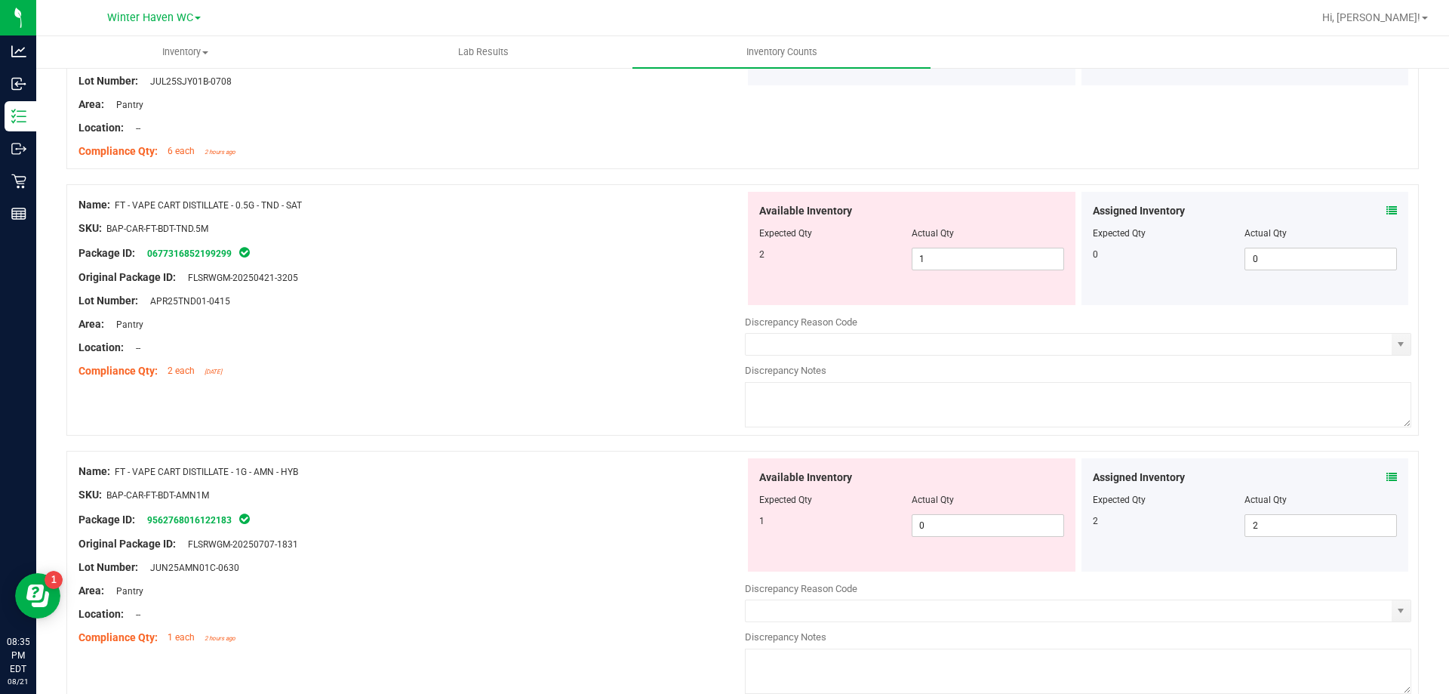
click at [1386, 211] on icon at bounding box center [1391, 210] width 11 height 11
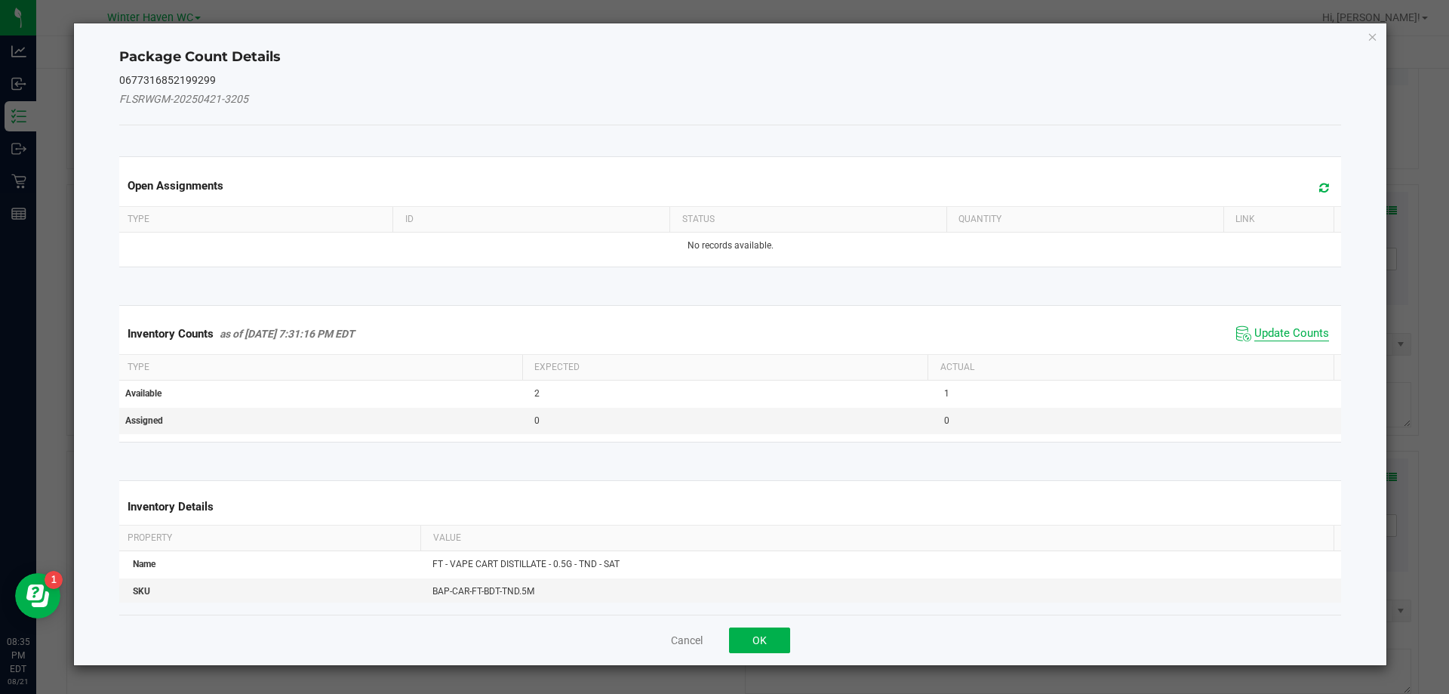
click at [1281, 340] on span "Update Counts" at bounding box center [1291, 333] width 75 height 15
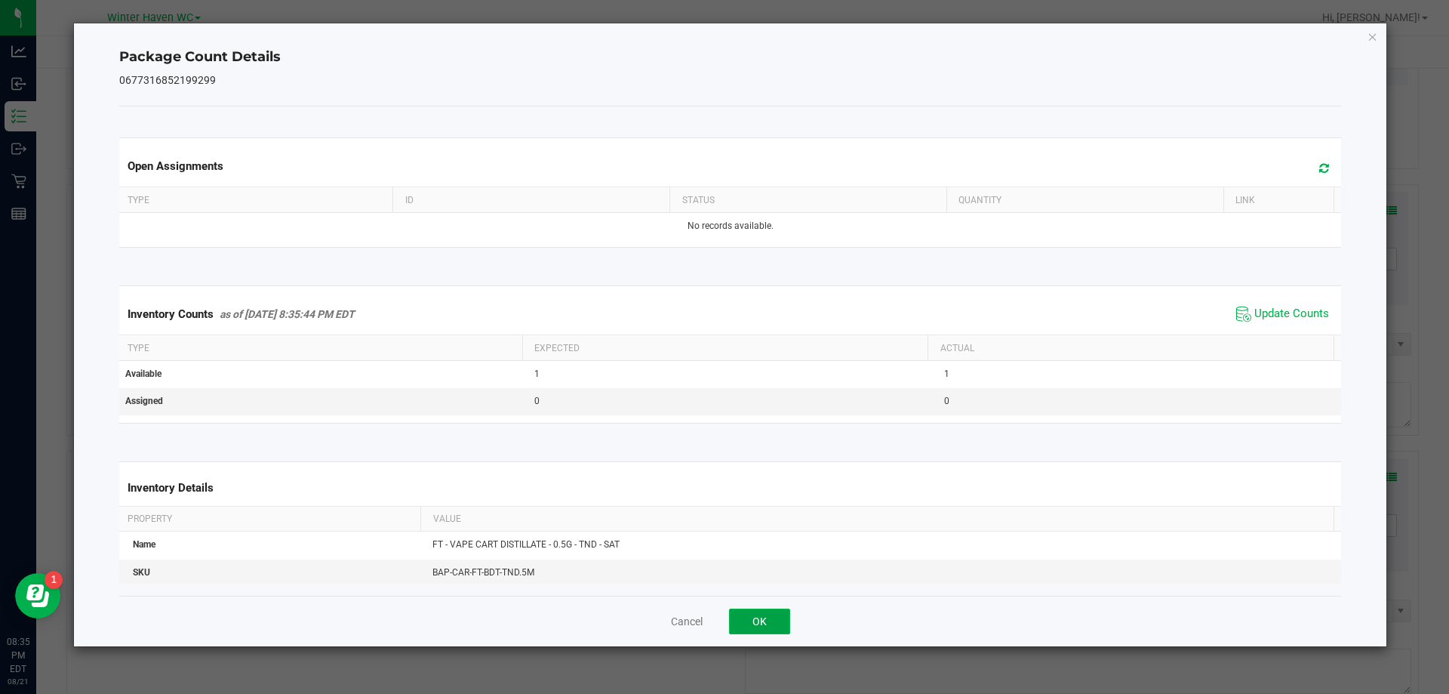
click at [771, 622] on button "OK" at bounding box center [759, 621] width 61 height 26
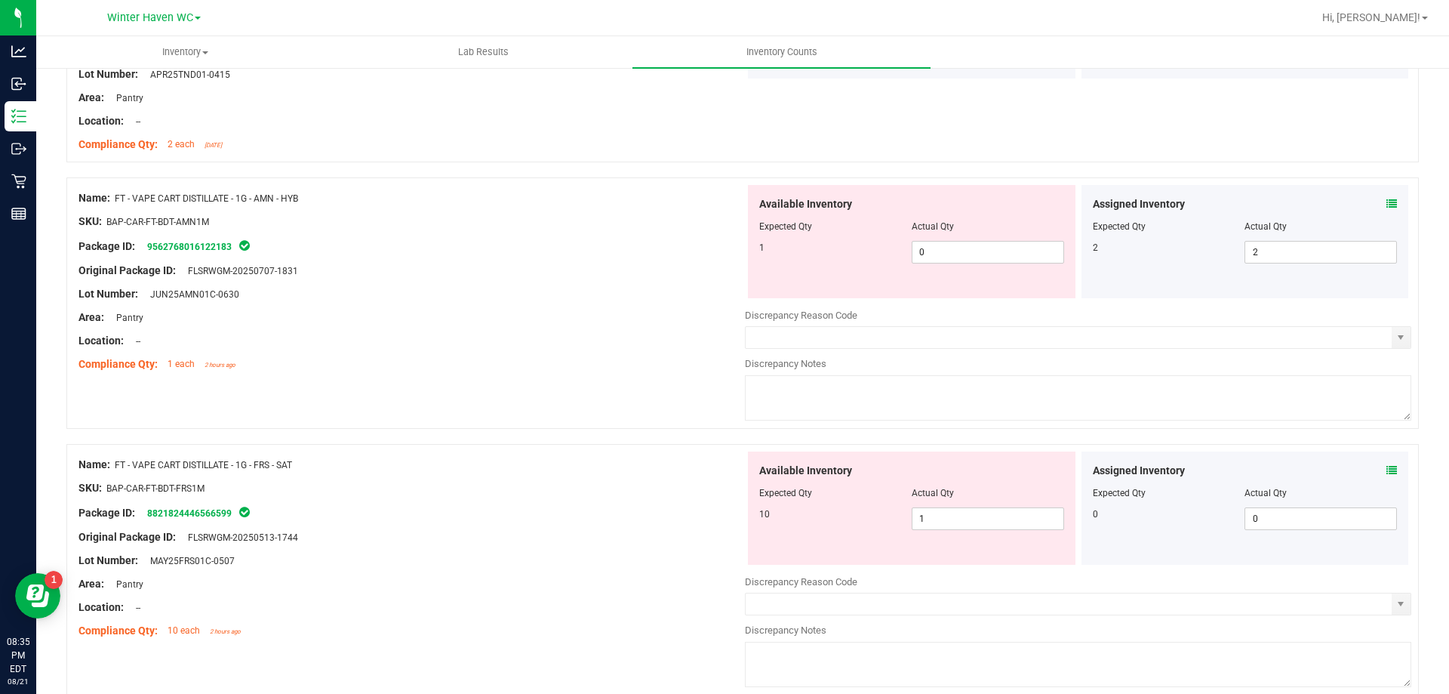
scroll to position [2340, 0]
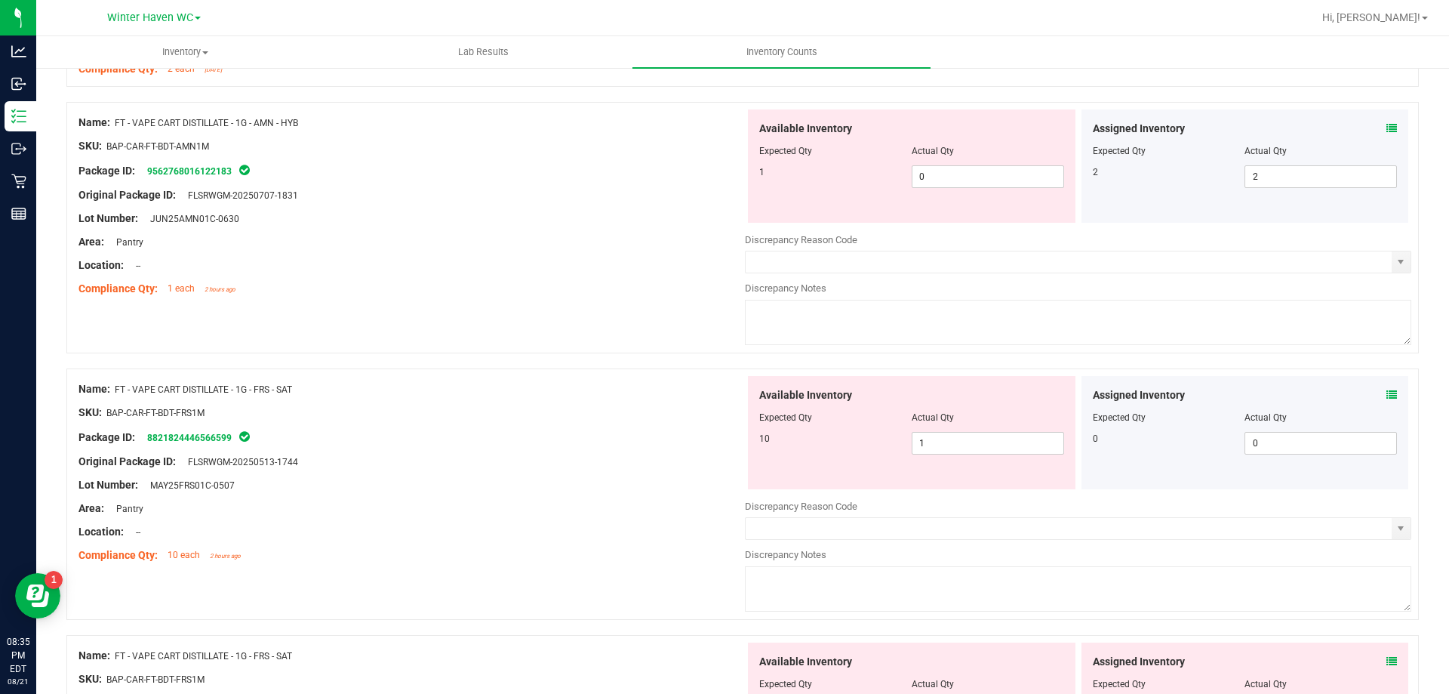
click at [1386, 129] on icon at bounding box center [1391, 128] width 11 height 11
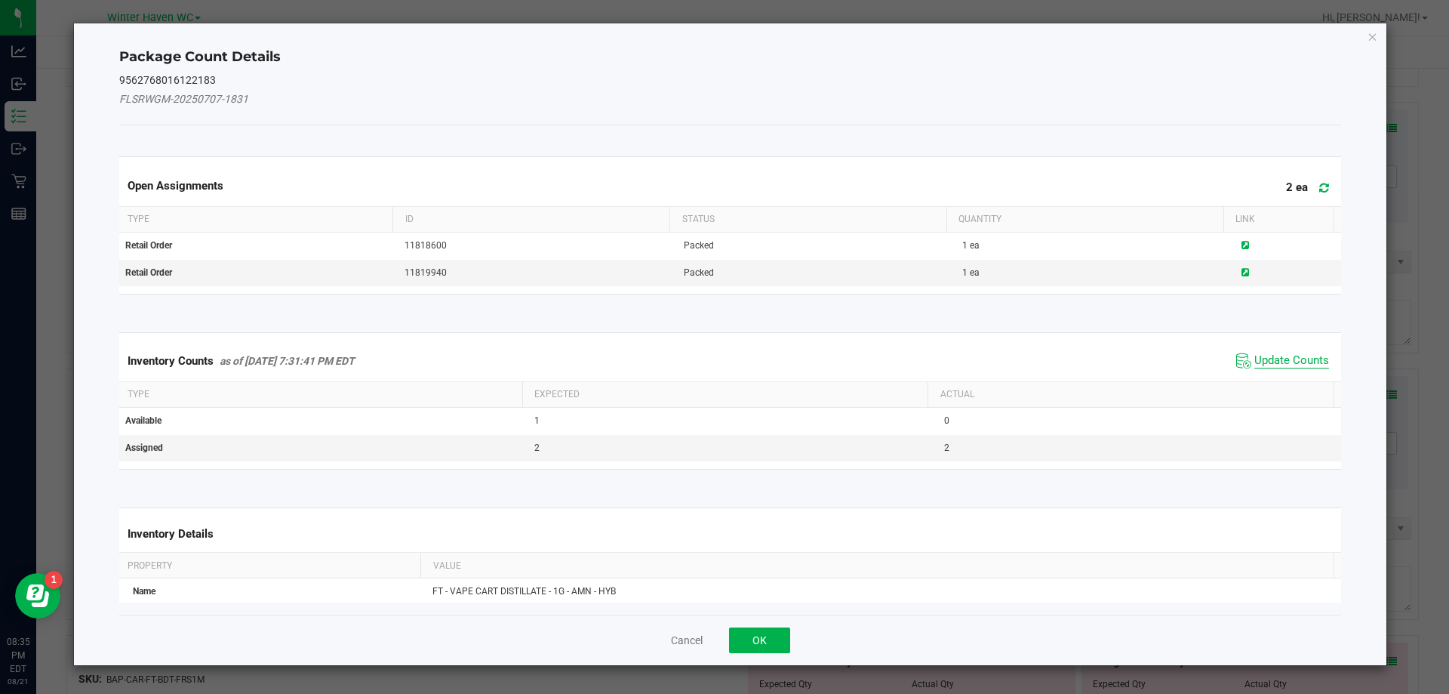
click at [1260, 357] on span "Update Counts" at bounding box center [1291, 360] width 75 height 15
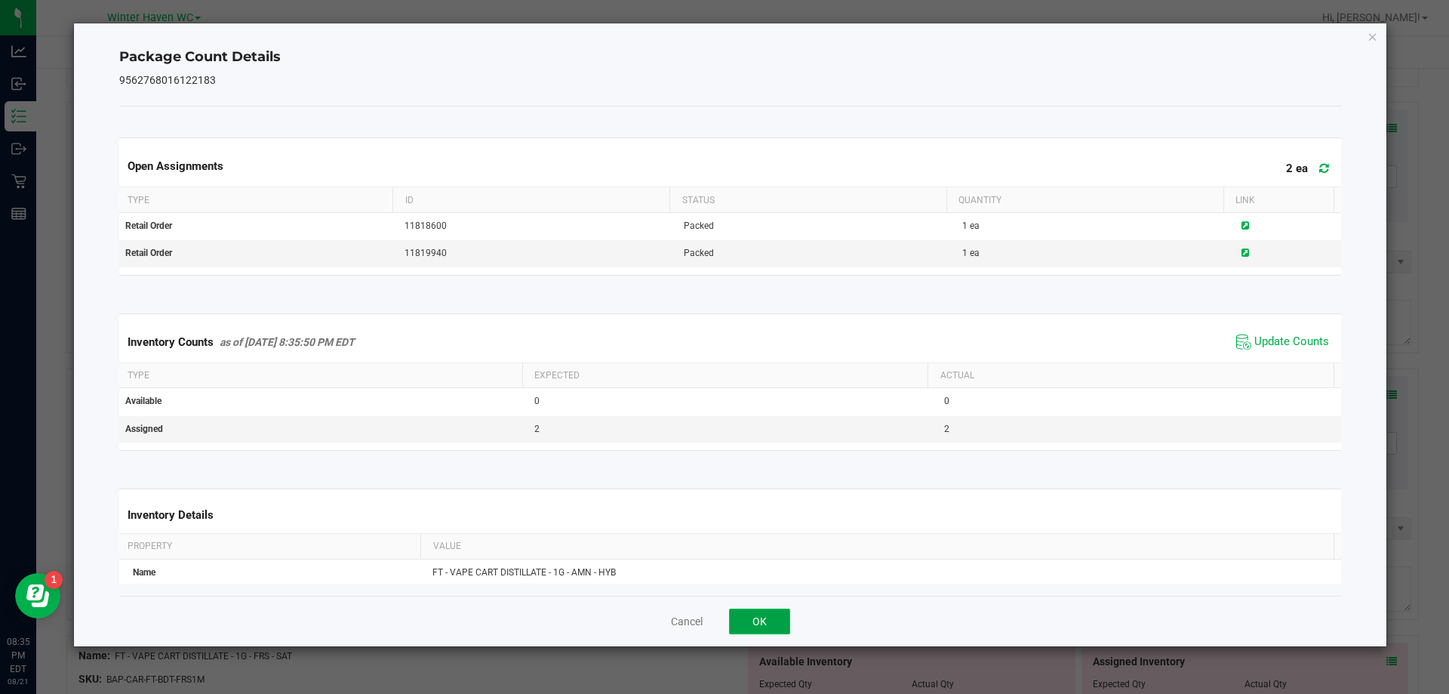
click at [783, 622] on button "OK" at bounding box center [759, 621] width 61 height 26
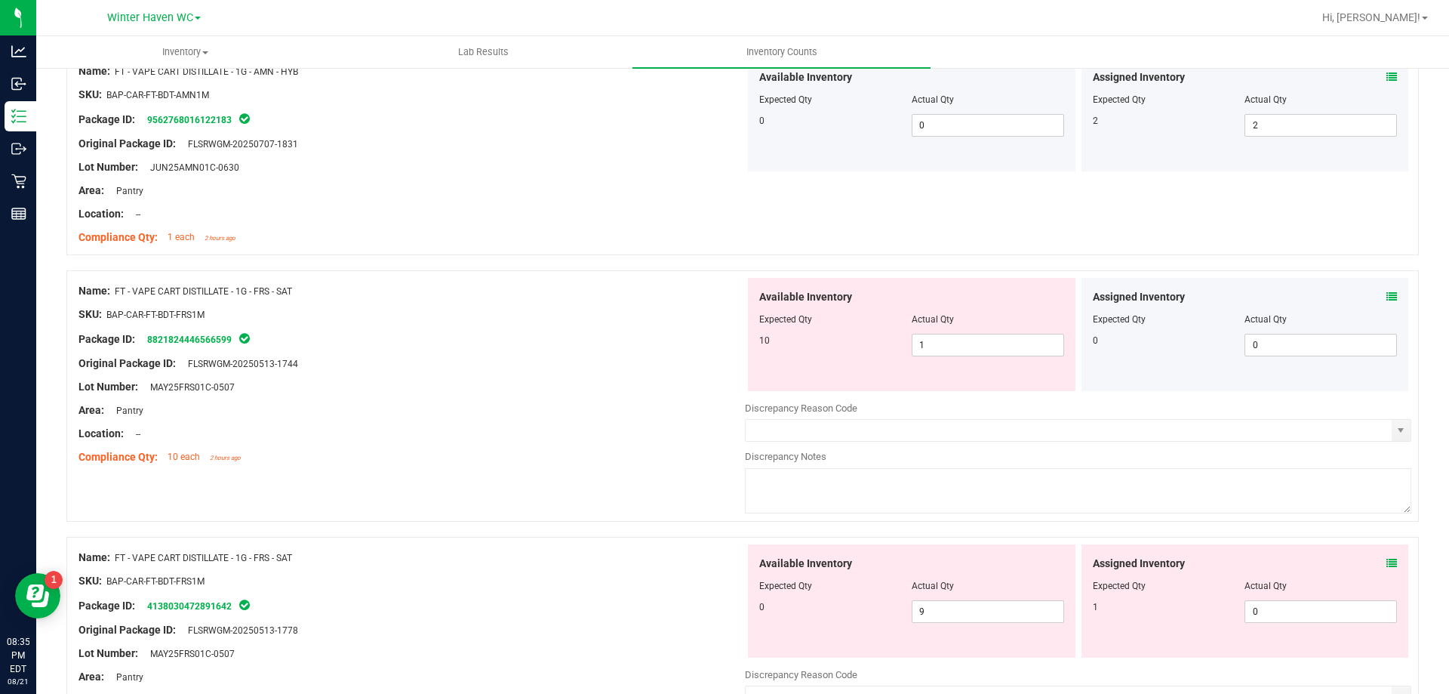
scroll to position [2415, 0]
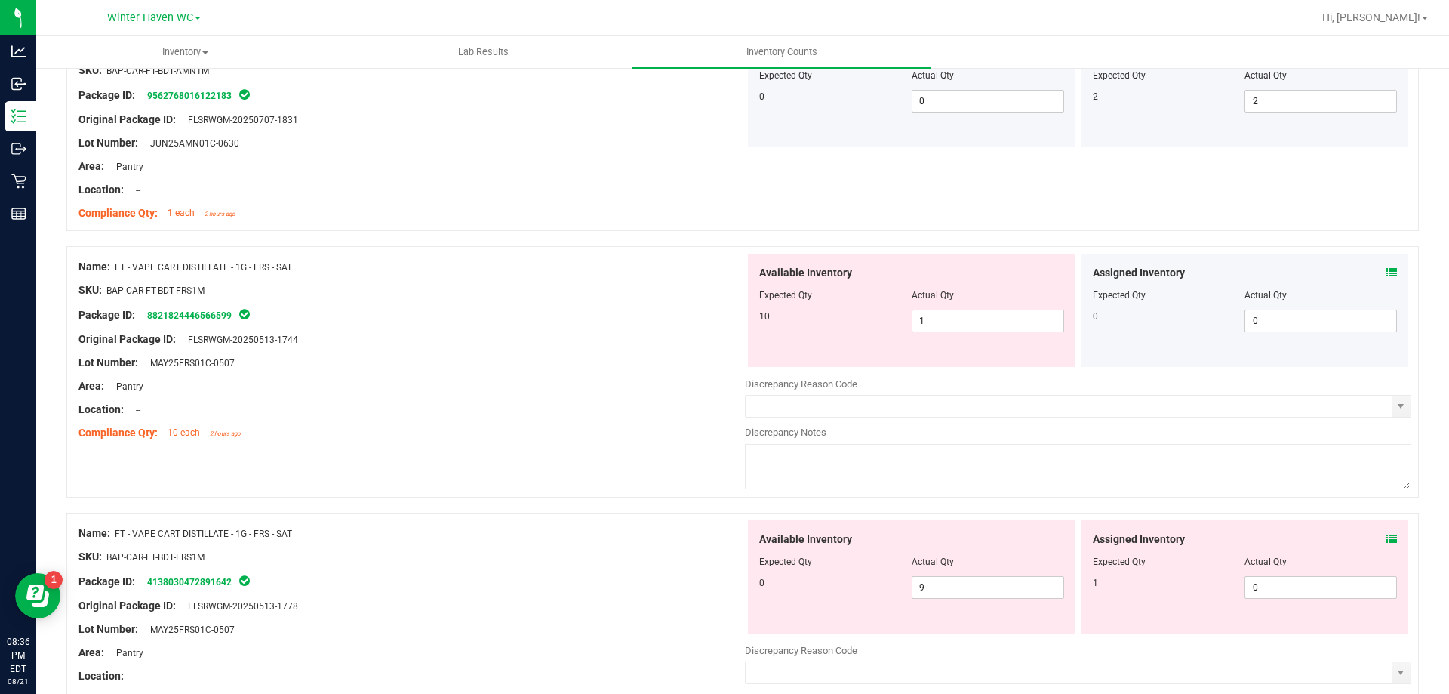
click at [1386, 270] on icon at bounding box center [1391, 272] width 11 height 11
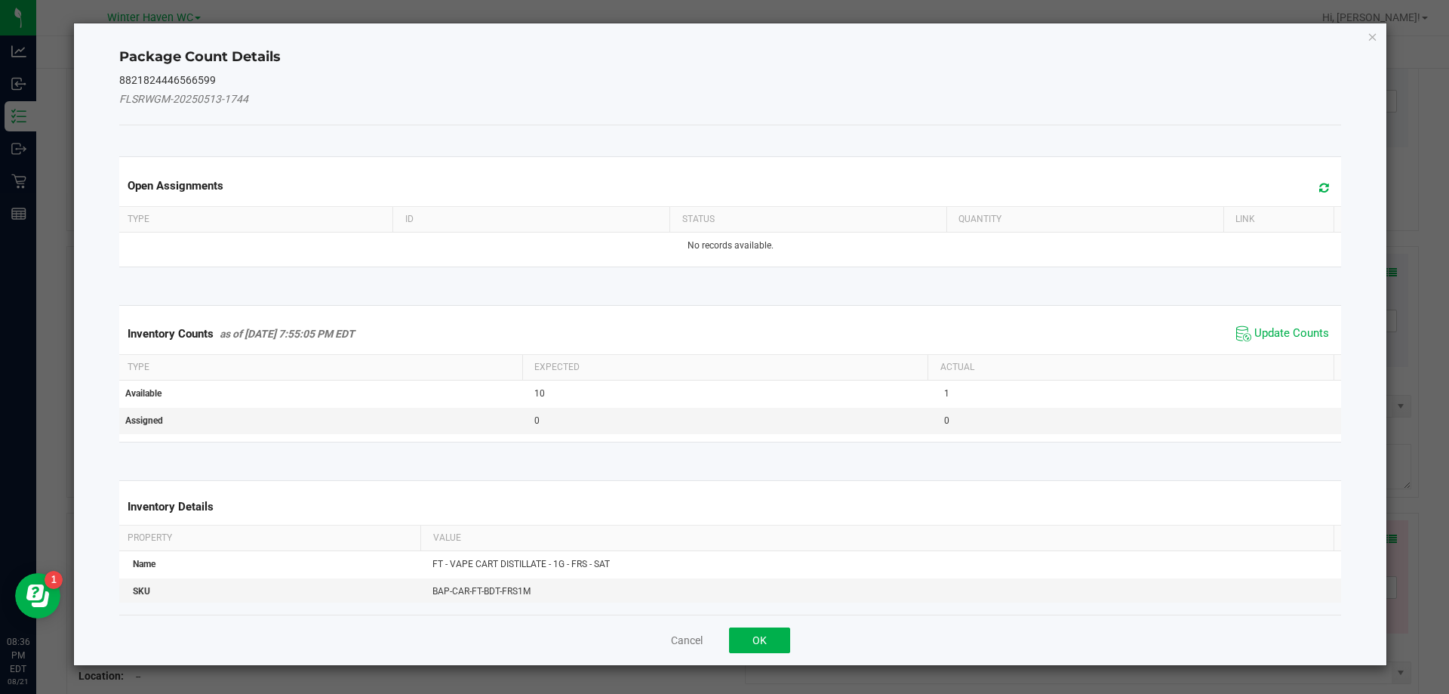
click at [1269, 324] on span "Update Counts" at bounding box center [1282, 333] width 100 height 23
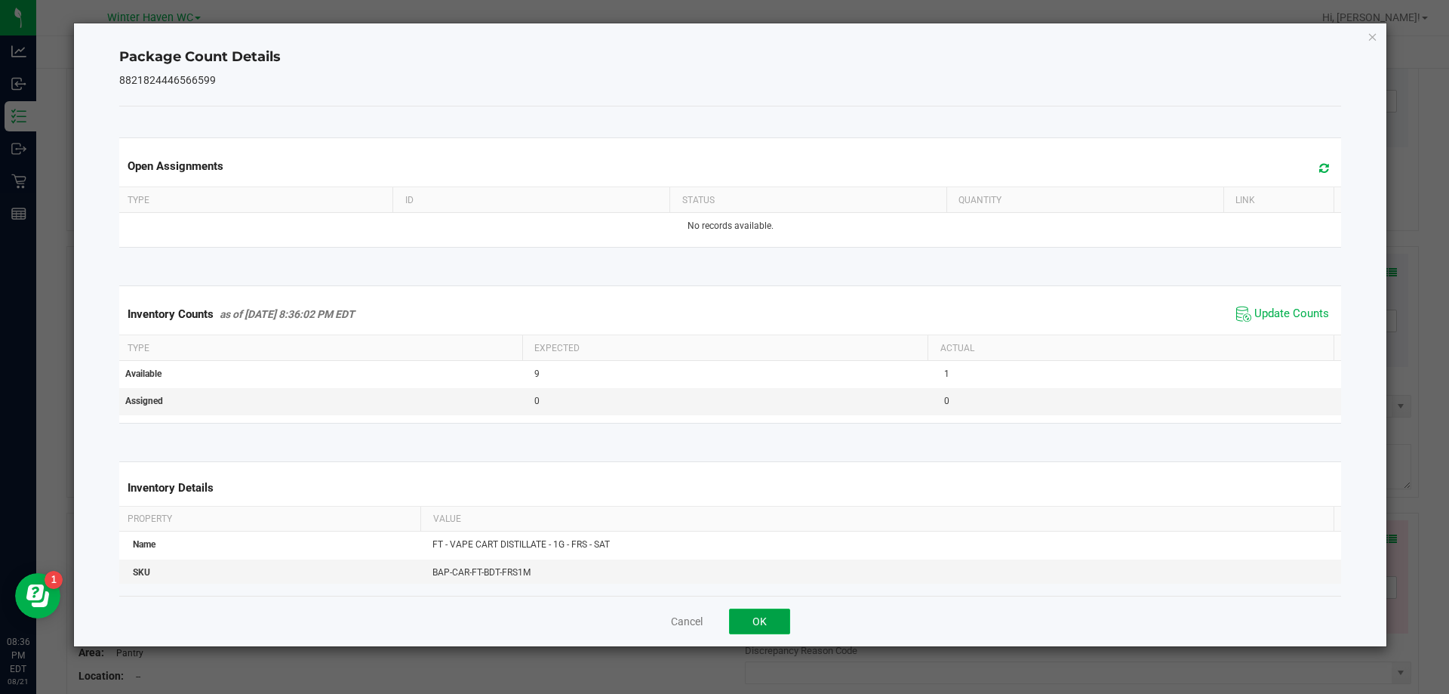
click at [761, 628] on button "OK" at bounding box center [759, 621] width 61 height 26
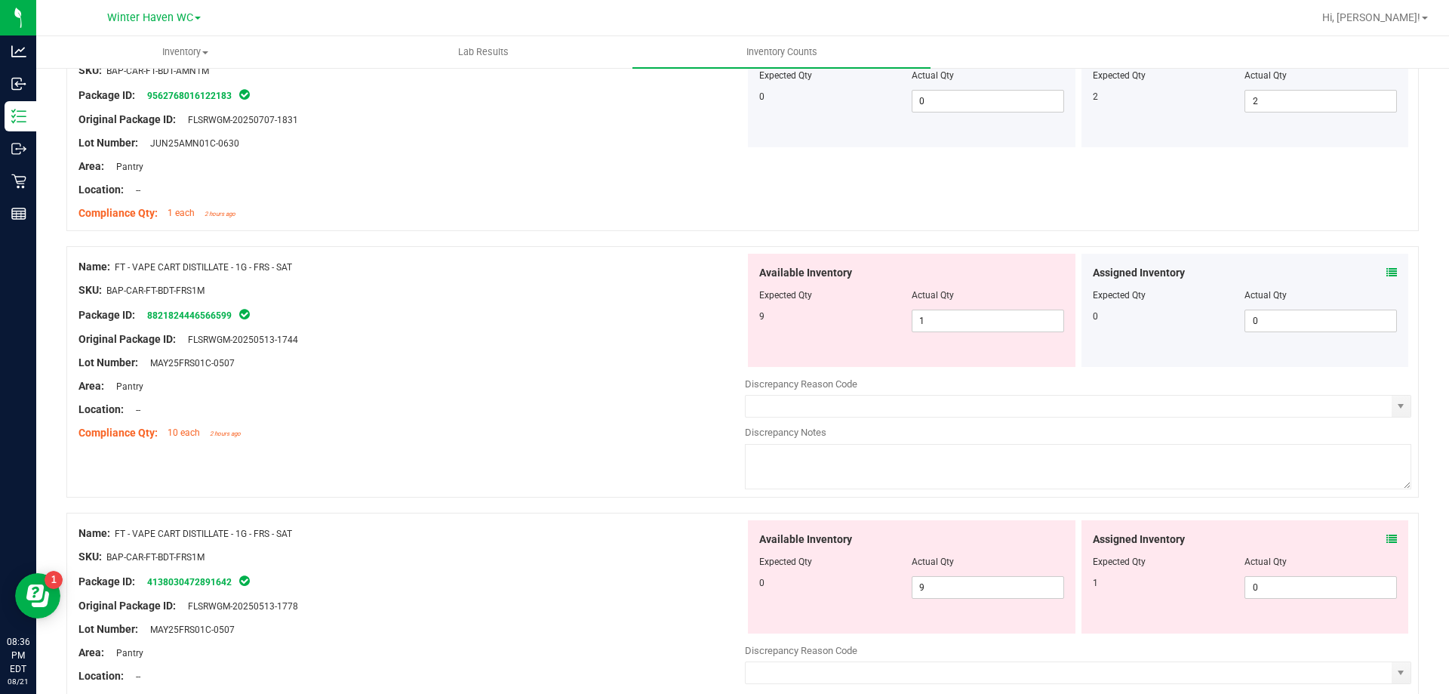
click at [1374, 540] on div "Assigned Inventory" at bounding box center [1245, 539] width 305 height 16
click at [1386, 539] on icon at bounding box center [1391, 539] width 11 height 11
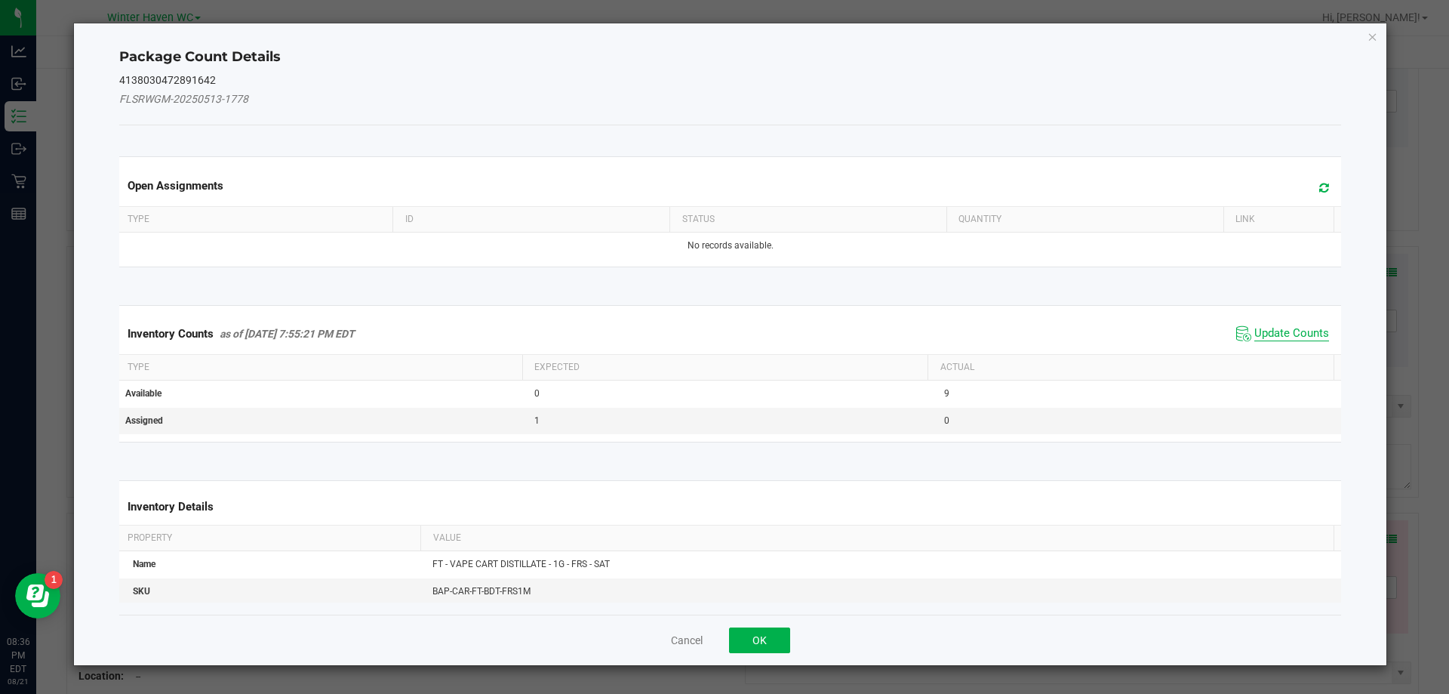
click at [1278, 334] on span "Update Counts" at bounding box center [1291, 333] width 75 height 15
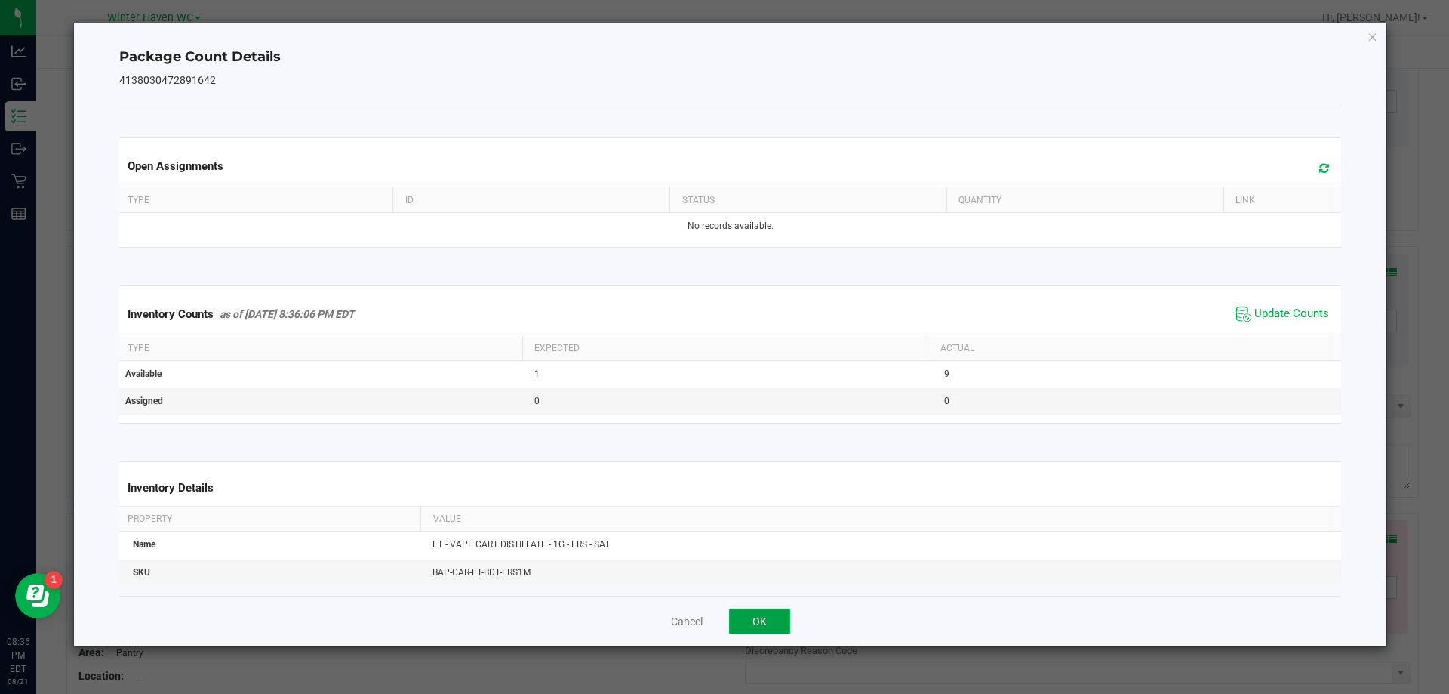
click at [775, 619] on button "OK" at bounding box center [759, 621] width 61 height 26
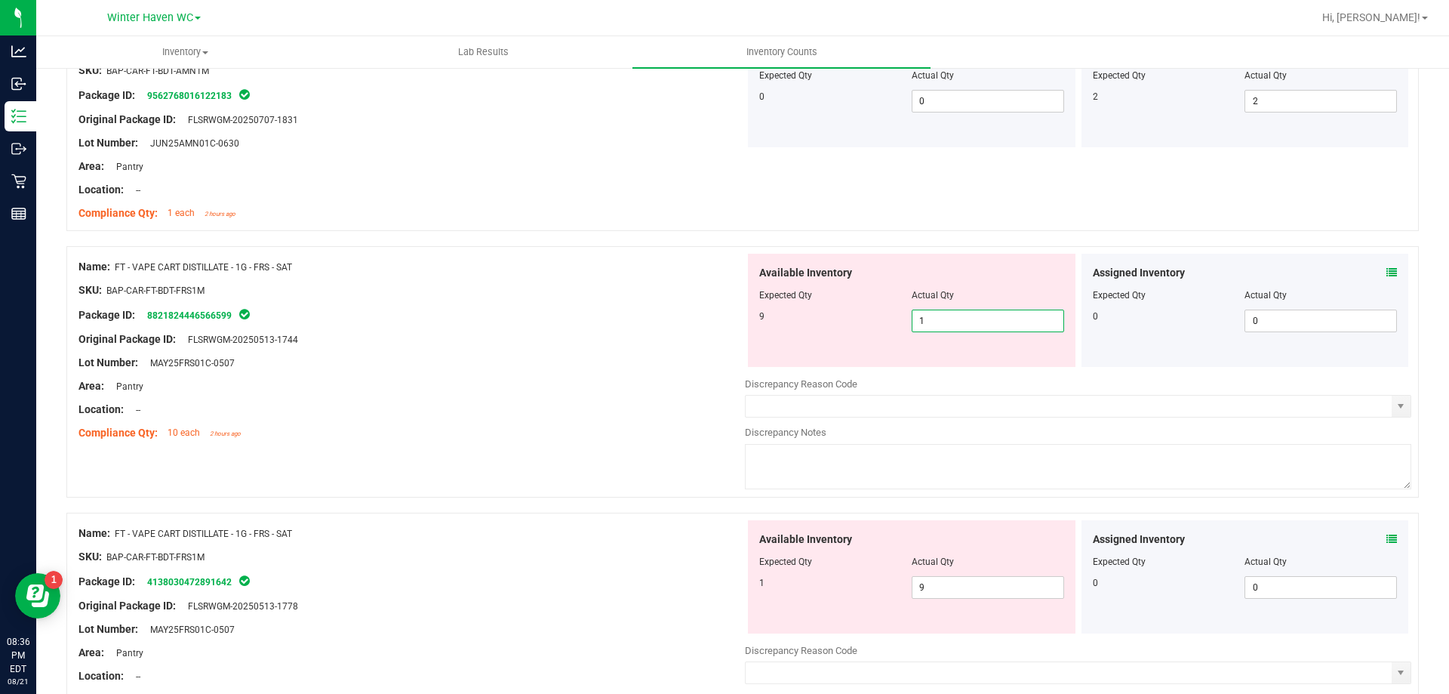
click at [1001, 320] on span "1 1" at bounding box center [988, 320] width 152 height 23
click at [1001, 320] on input "1" at bounding box center [987, 320] width 151 height 21
type input "9"
click at [949, 595] on div "Available Inventory Expected Qty Actual Qty 1 9 9" at bounding box center [1078, 639] width 666 height 239
type input "9"
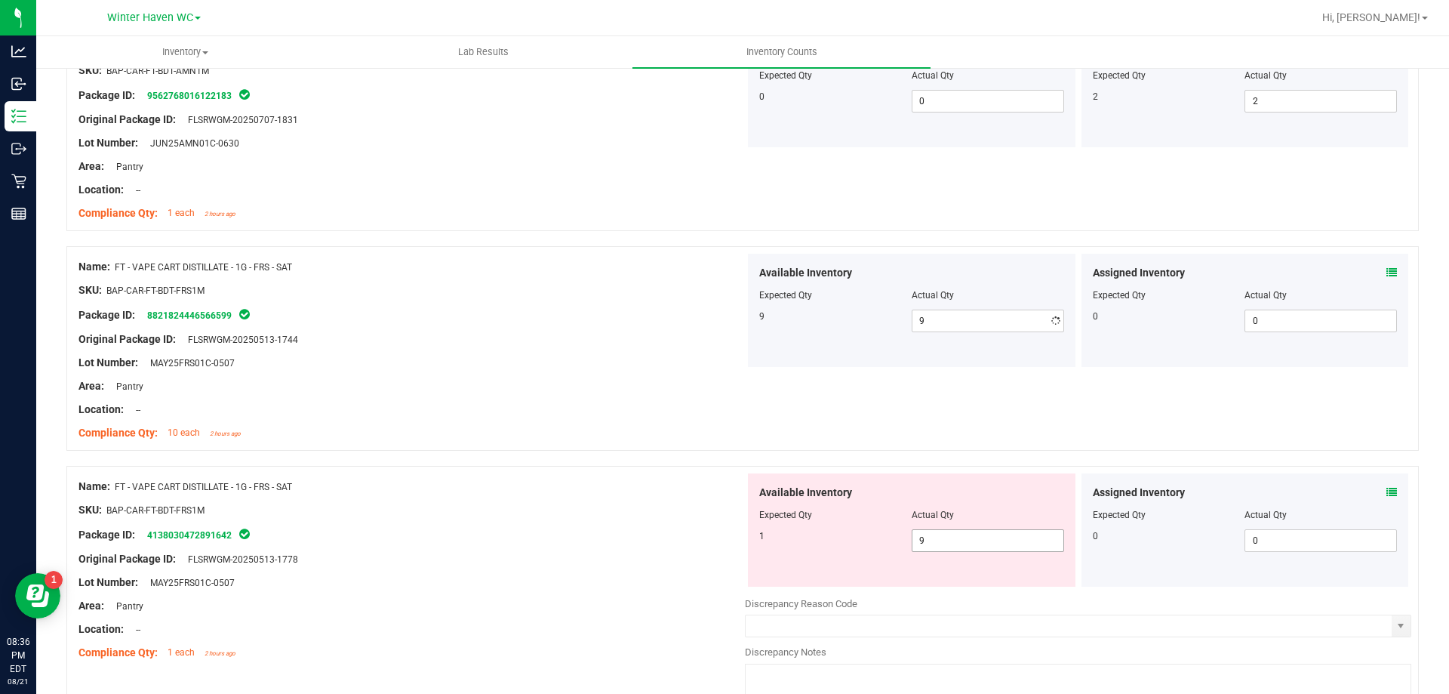
click at [949, 596] on div "Discrepancy Reason Code" at bounding box center [1078, 603] width 666 height 15
click at [950, 546] on span "9 9" at bounding box center [988, 540] width 152 height 23
click at [950, 546] on input "9" at bounding box center [987, 540] width 151 height 21
type input "1"
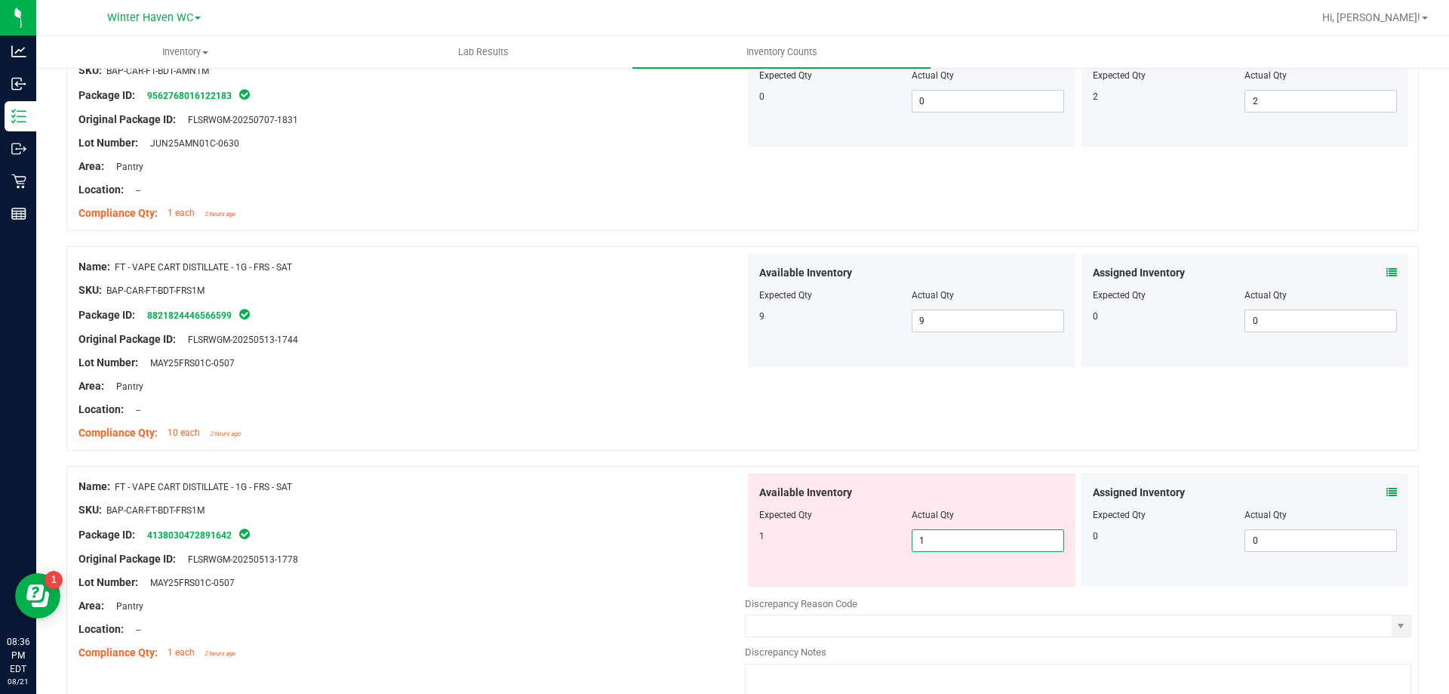
click at [620, 398] on div at bounding box center [411, 398] width 666 height 8
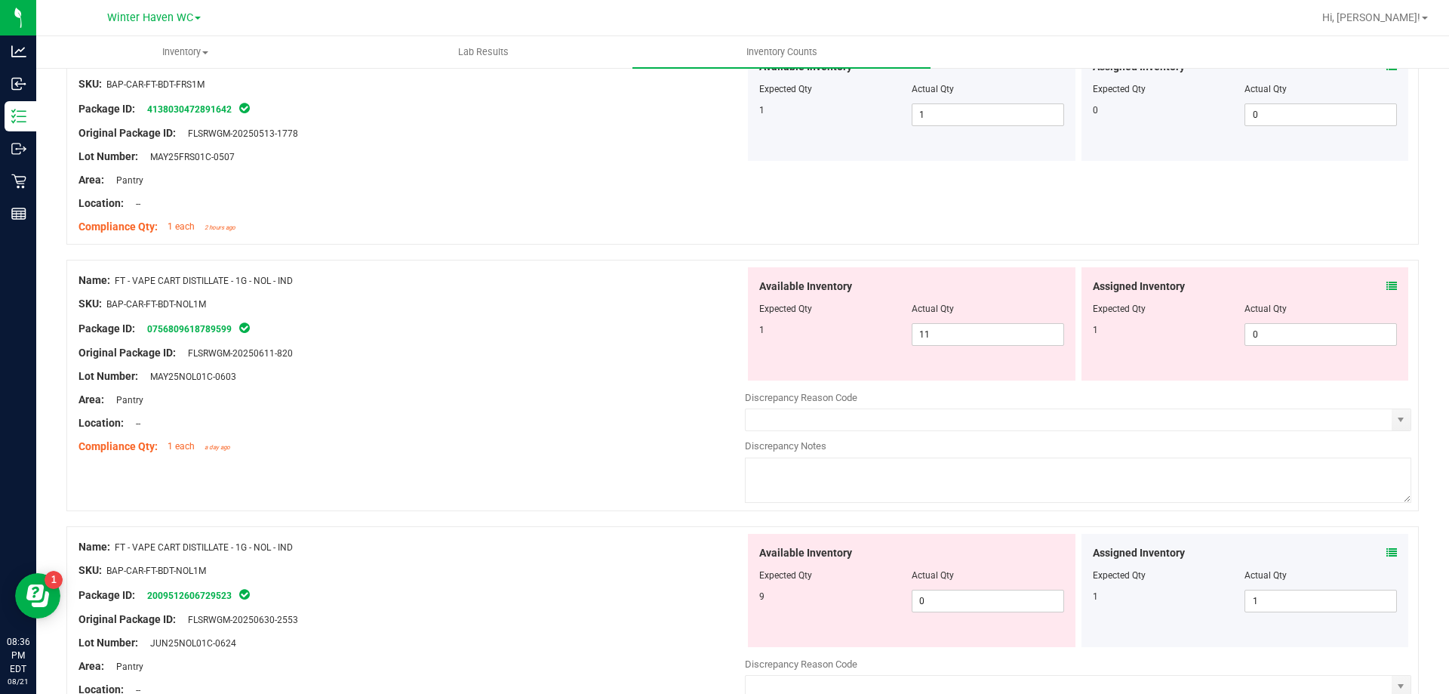
scroll to position [2868, 0]
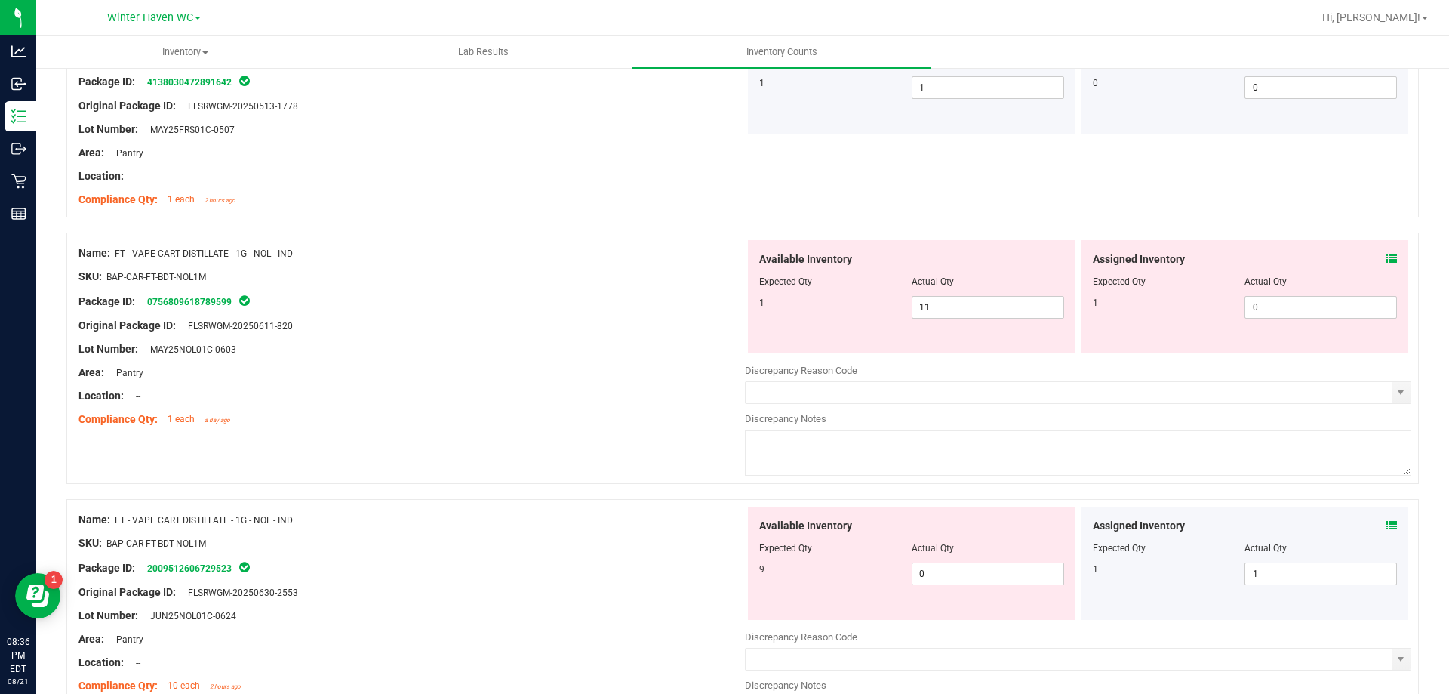
click at [1386, 260] on icon at bounding box center [1391, 259] width 11 height 11
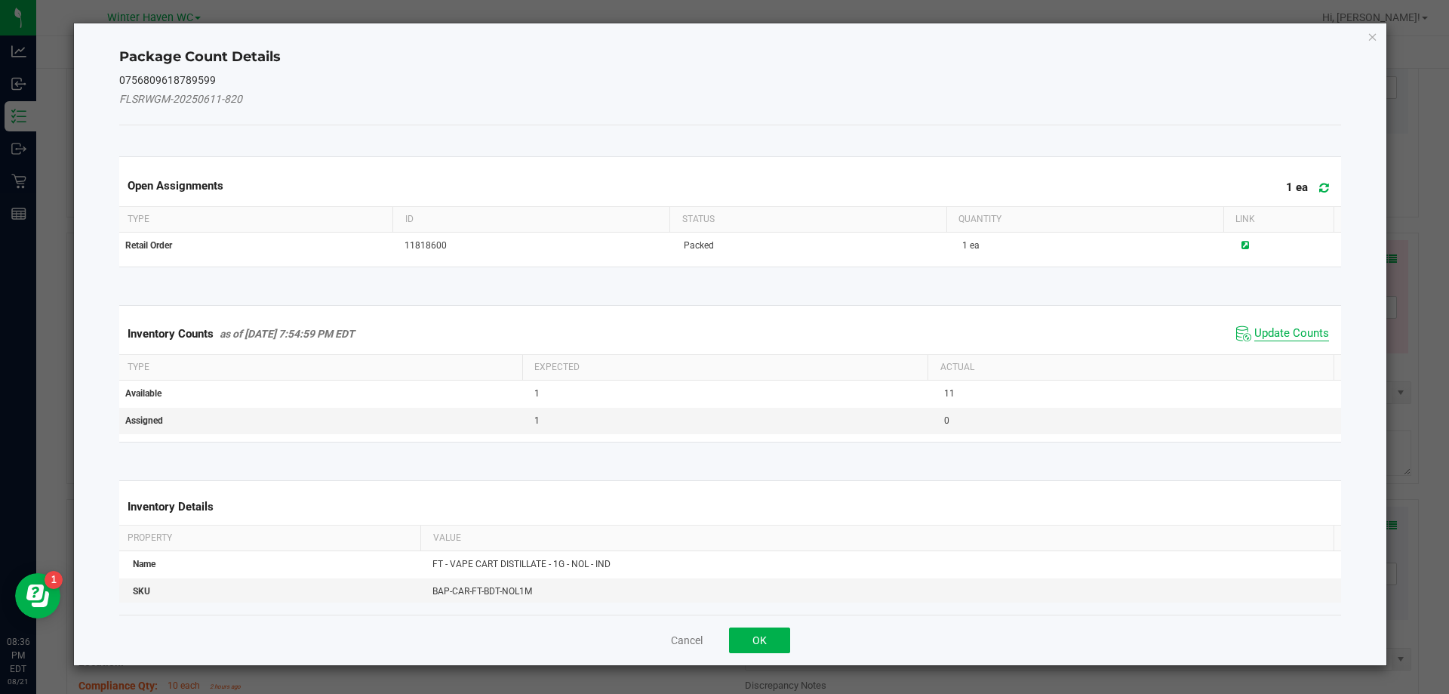
click at [1271, 337] on span "Update Counts" at bounding box center [1291, 333] width 75 height 15
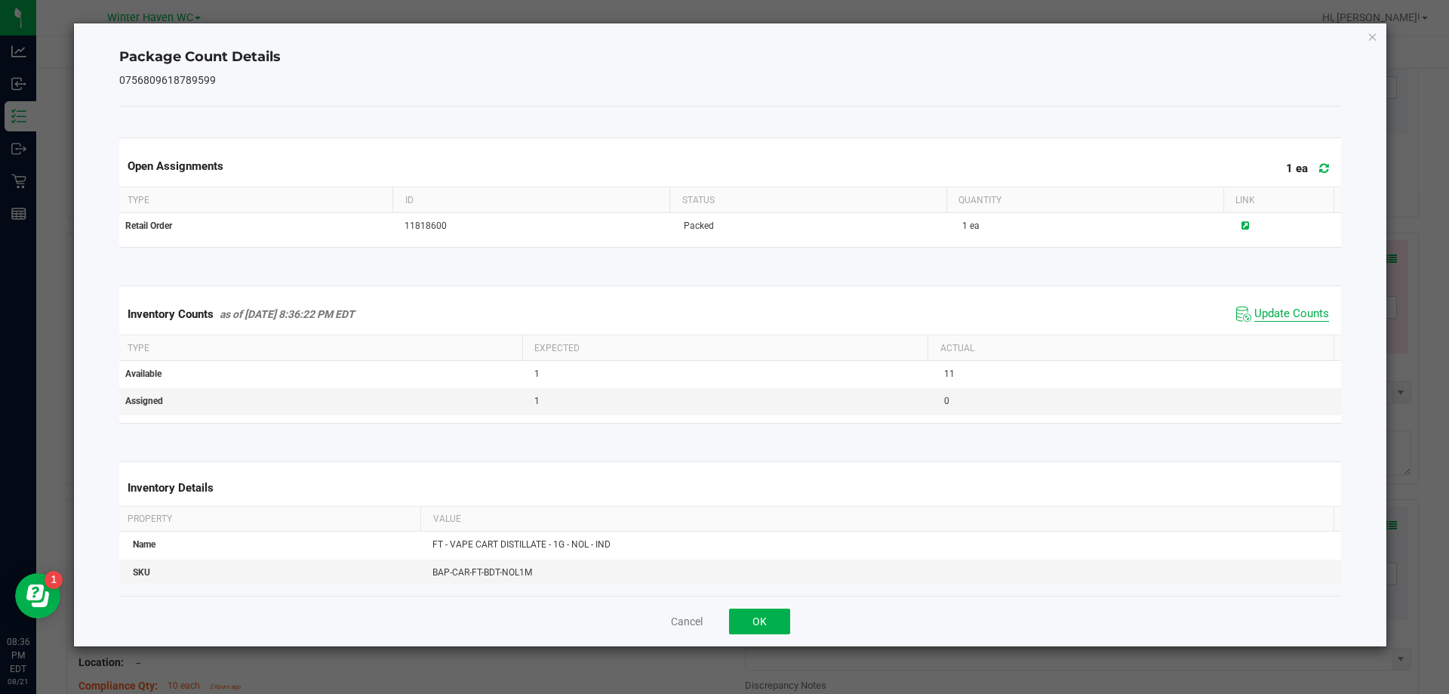
click at [1260, 309] on span "Update Counts" at bounding box center [1291, 313] width 75 height 15
click at [752, 614] on button "OK" at bounding box center [759, 621] width 61 height 26
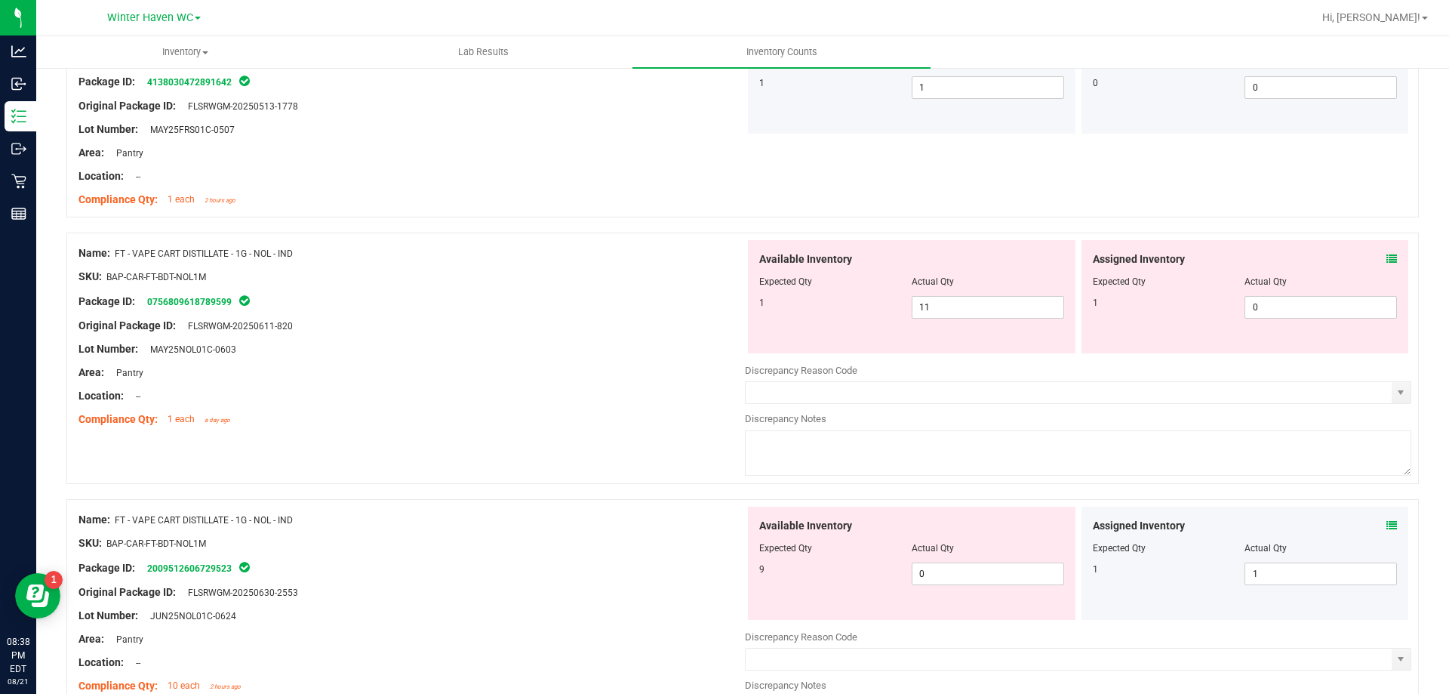
click at [1386, 255] on icon at bounding box center [1391, 259] width 11 height 11
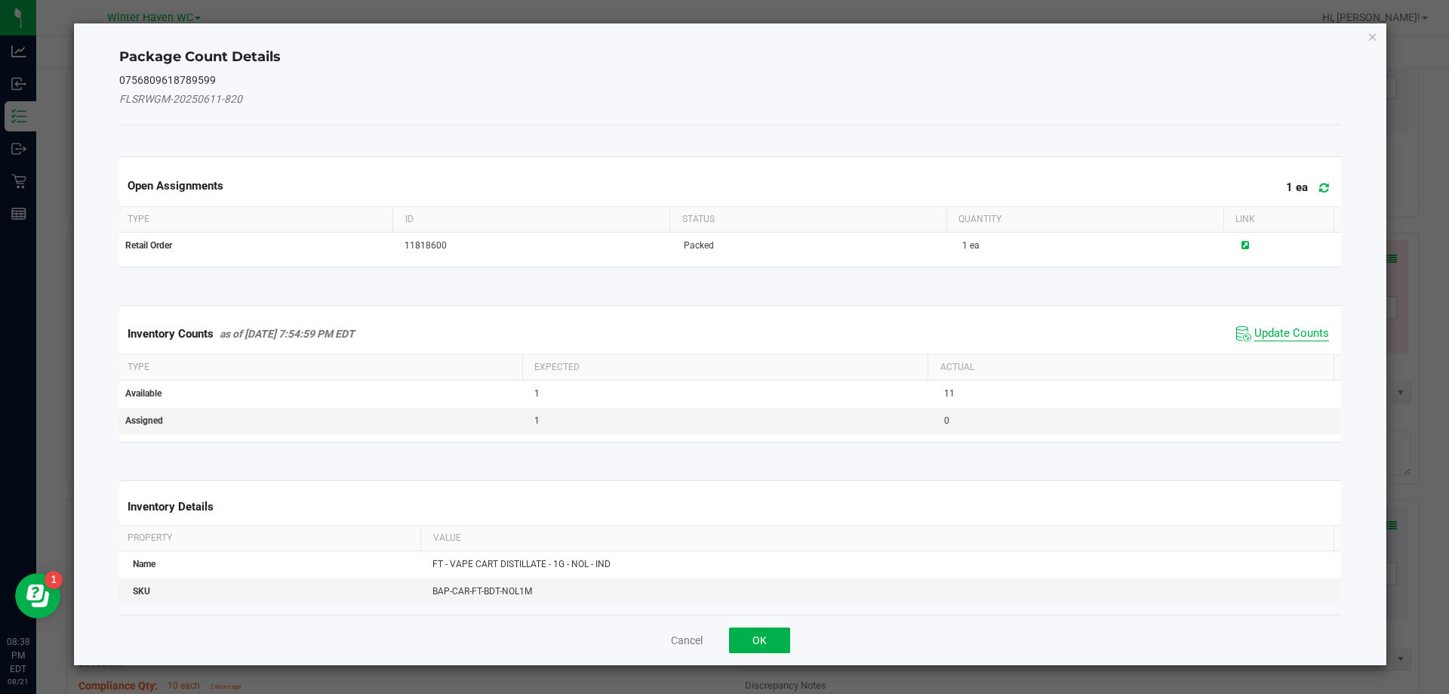
click at [1279, 327] on span "Update Counts" at bounding box center [1291, 333] width 75 height 15
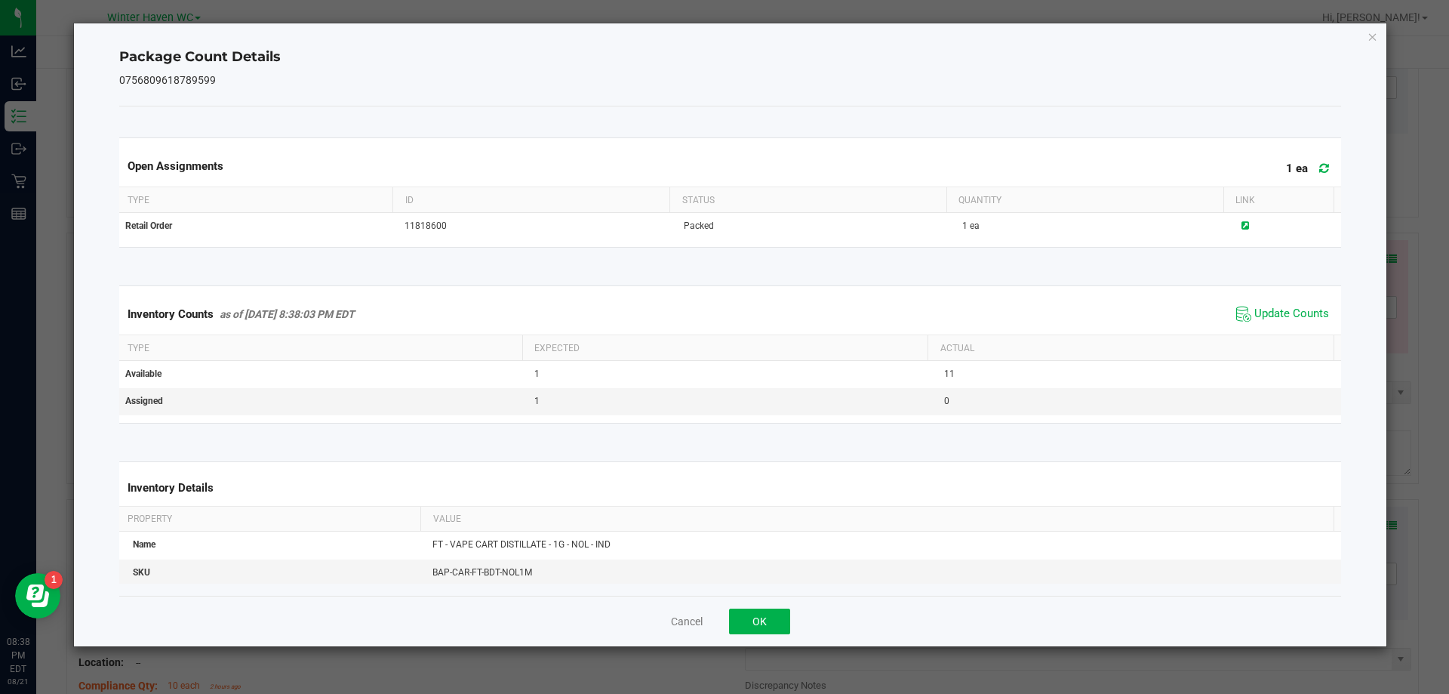
click at [1278, 305] on span "Update Counts" at bounding box center [1282, 314] width 100 height 23
click at [1278, 307] on span "Update Counts" at bounding box center [1291, 313] width 75 height 15
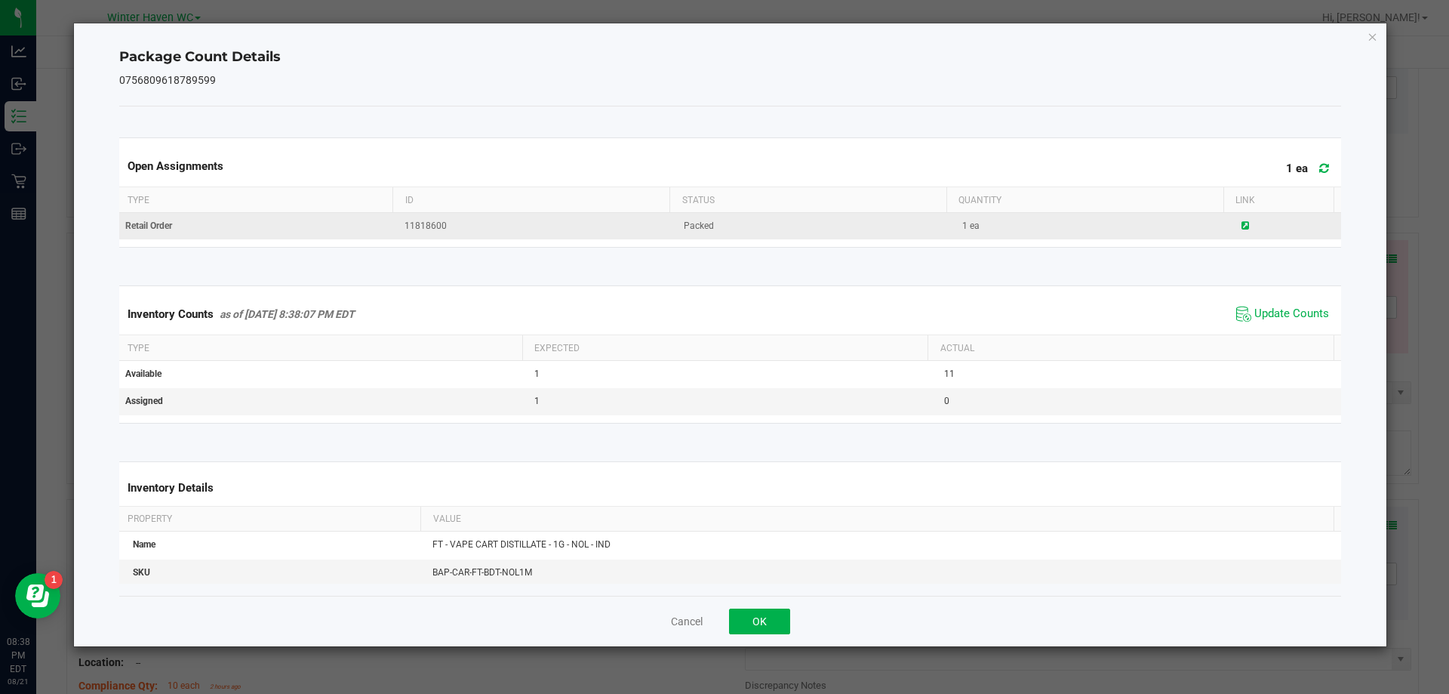
click at [1241, 223] on icon at bounding box center [1245, 225] width 8 height 9
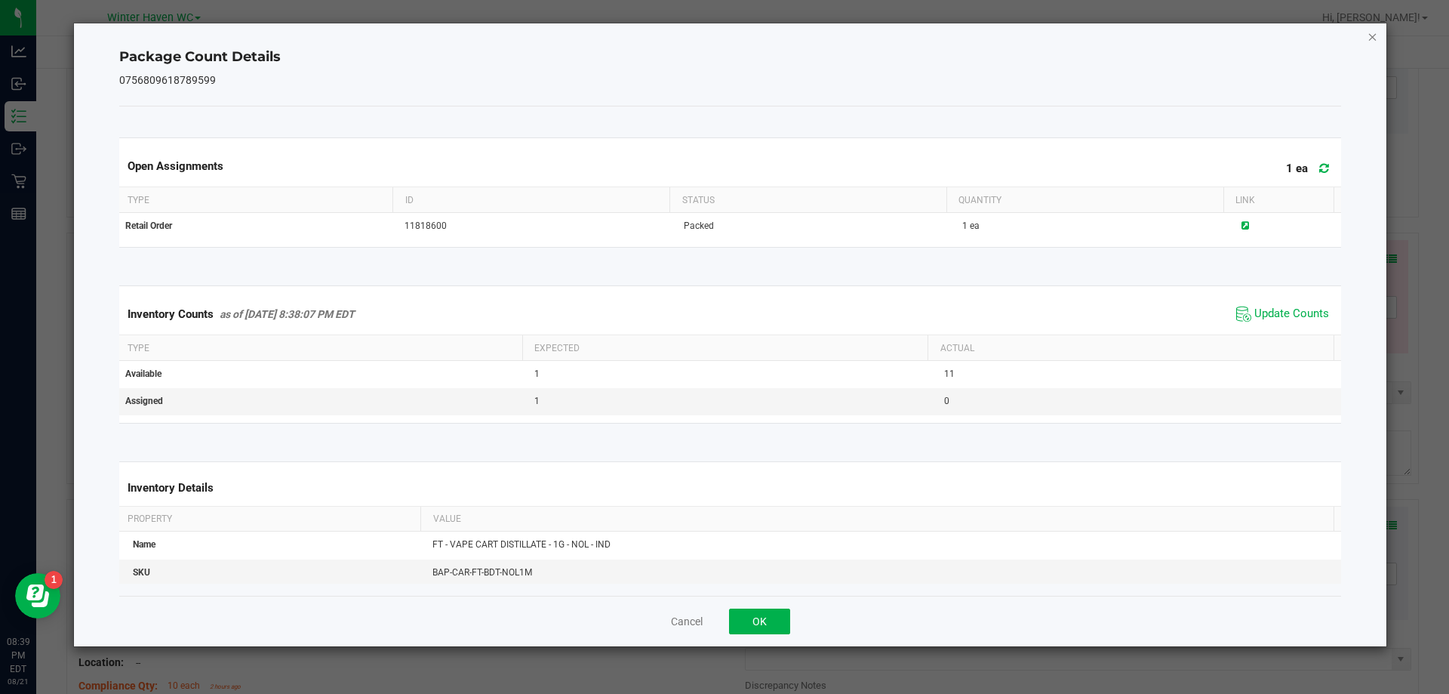
click at [1374, 34] on icon "Close" at bounding box center [1372, 36] width 11 height 18
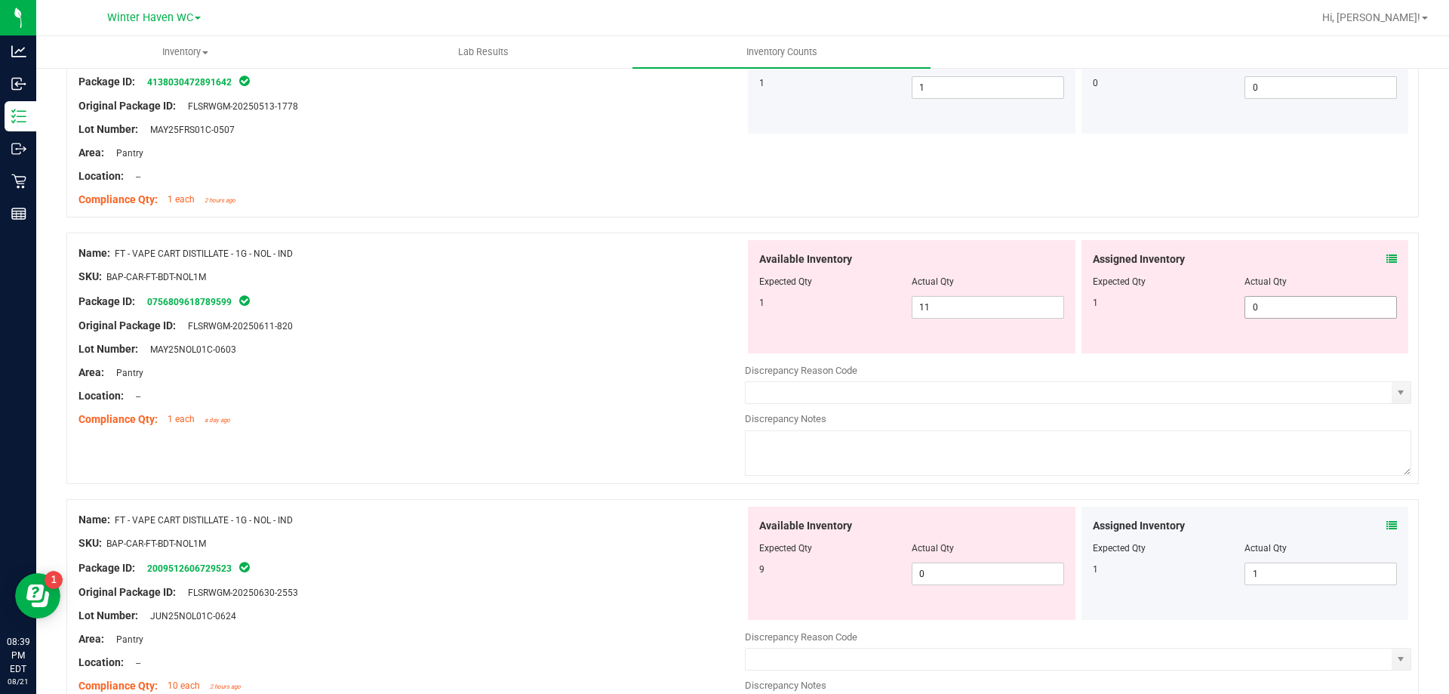
click at [1321, 307] on span "0 0" at bounding box center [1320, 307] width 152 height 23
click at [1321, 307] on input "0" at bounding box center [1320, 307] width 151 height 21
type input "1"
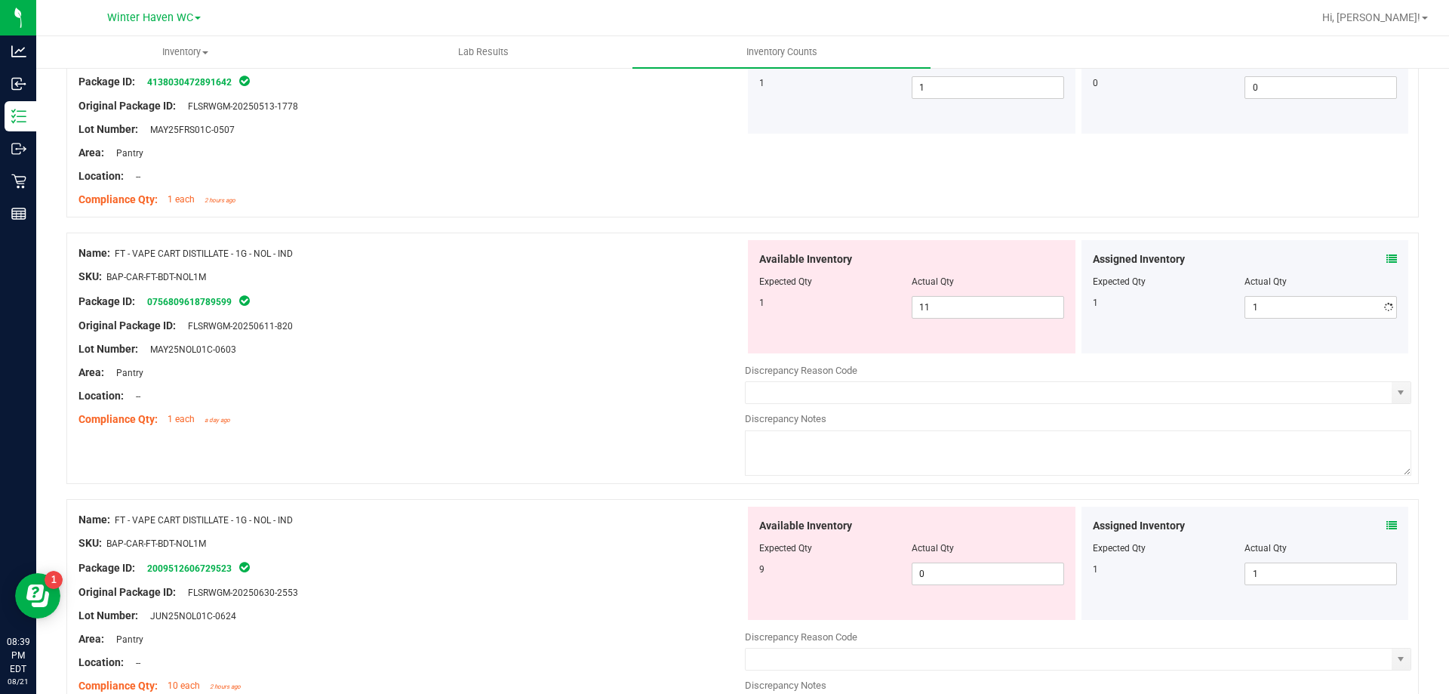
click at [545, 353] on div "Lot Number: MAY25NOL01C-0603" at bounding box center [411, 349] width 666 height 16
click at [1269, 575] on span "1 1" at bounding box center [1320, 573] width 152 height 23
click at [1269, 575] on input "1" at bounding box center [1320, 573] width 151 height 21
type input "0"
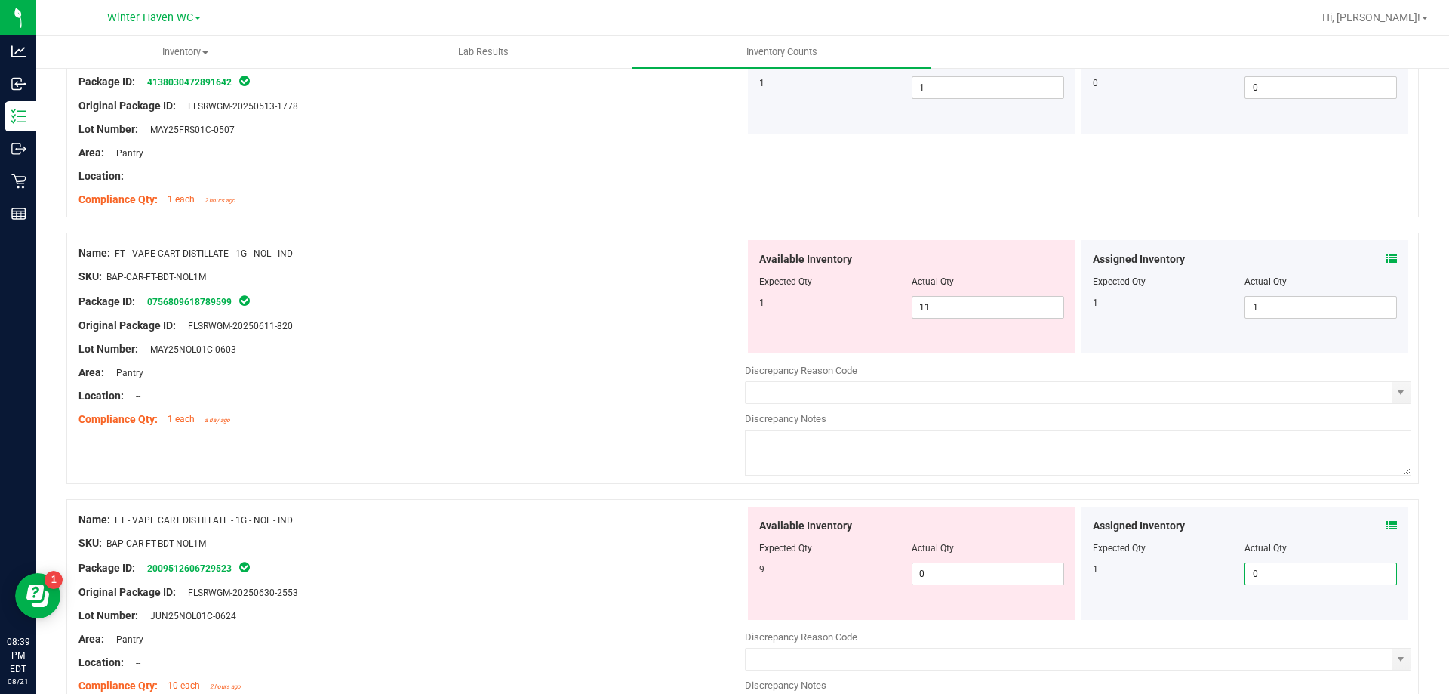
click at [515, 307] on div "Package ID: 0756809618789599" at bounding box center [411, 301] width 666 height 18
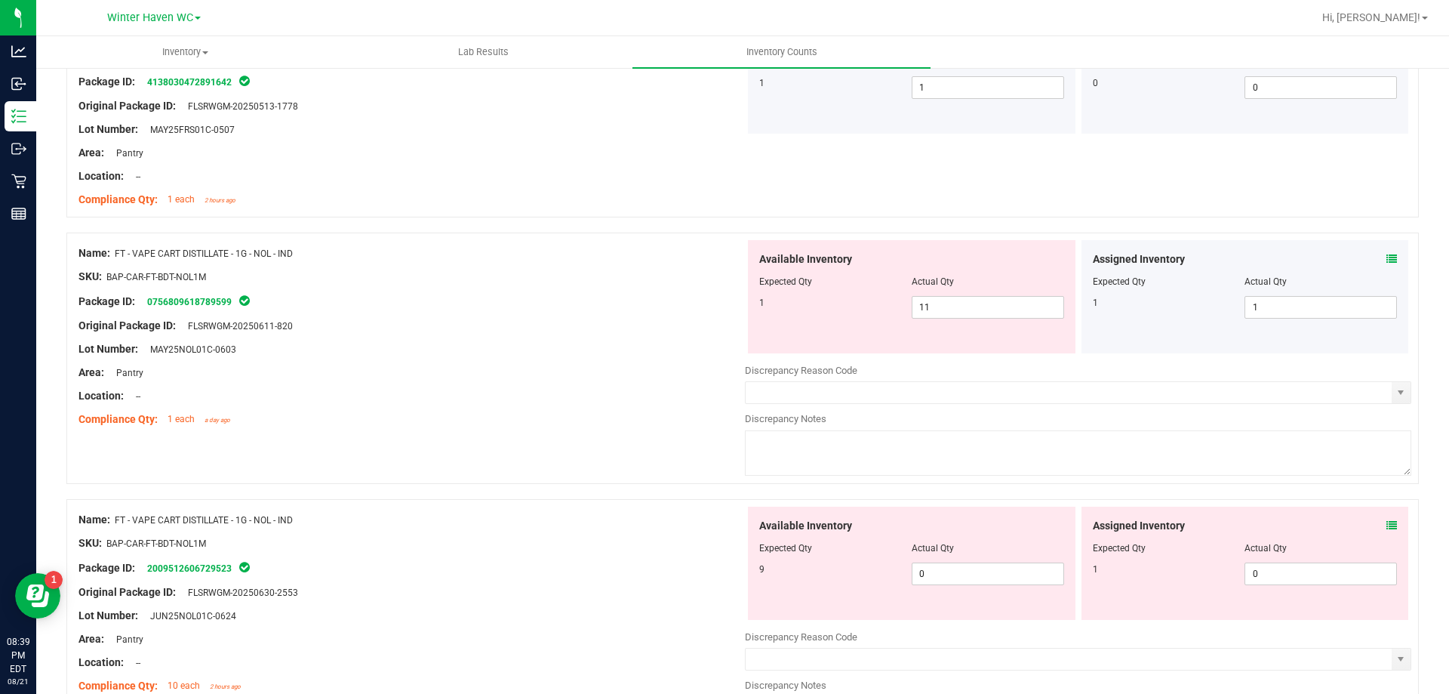
click at [1386, 521] on icon at bounding box center [1391, 525] width 11 height 11
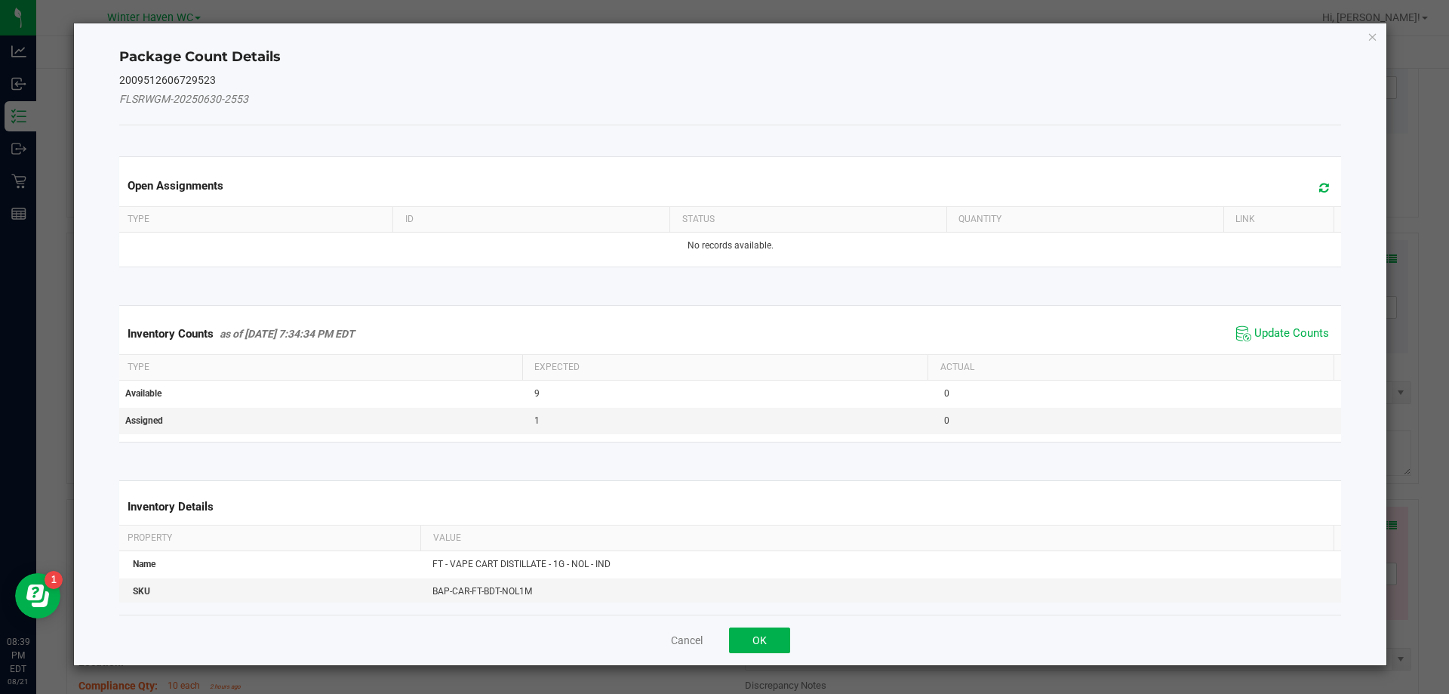
click at [1272, 343] on span "Update Counts" at bounding box center [1282, 333] width 100 height 23
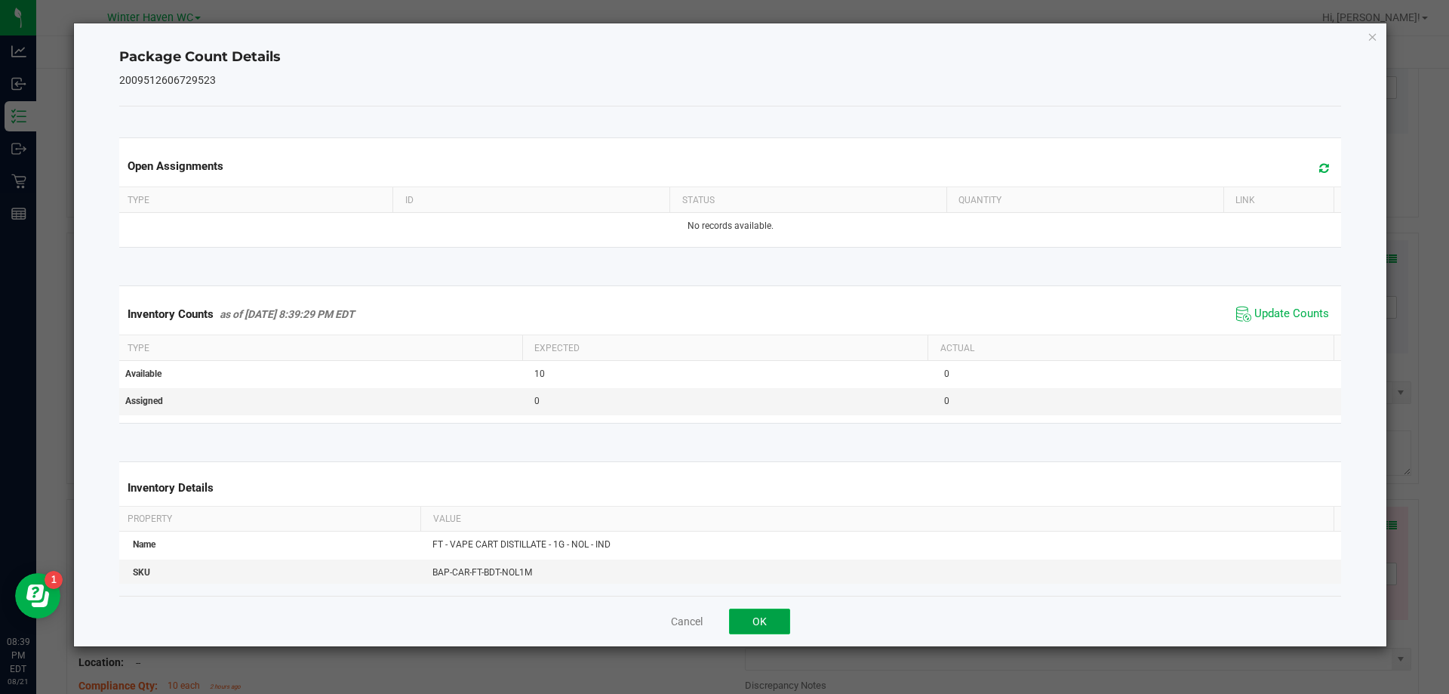
click at [780, 615] on button "OK" at bounding box center [759, 621] width 61 height 26
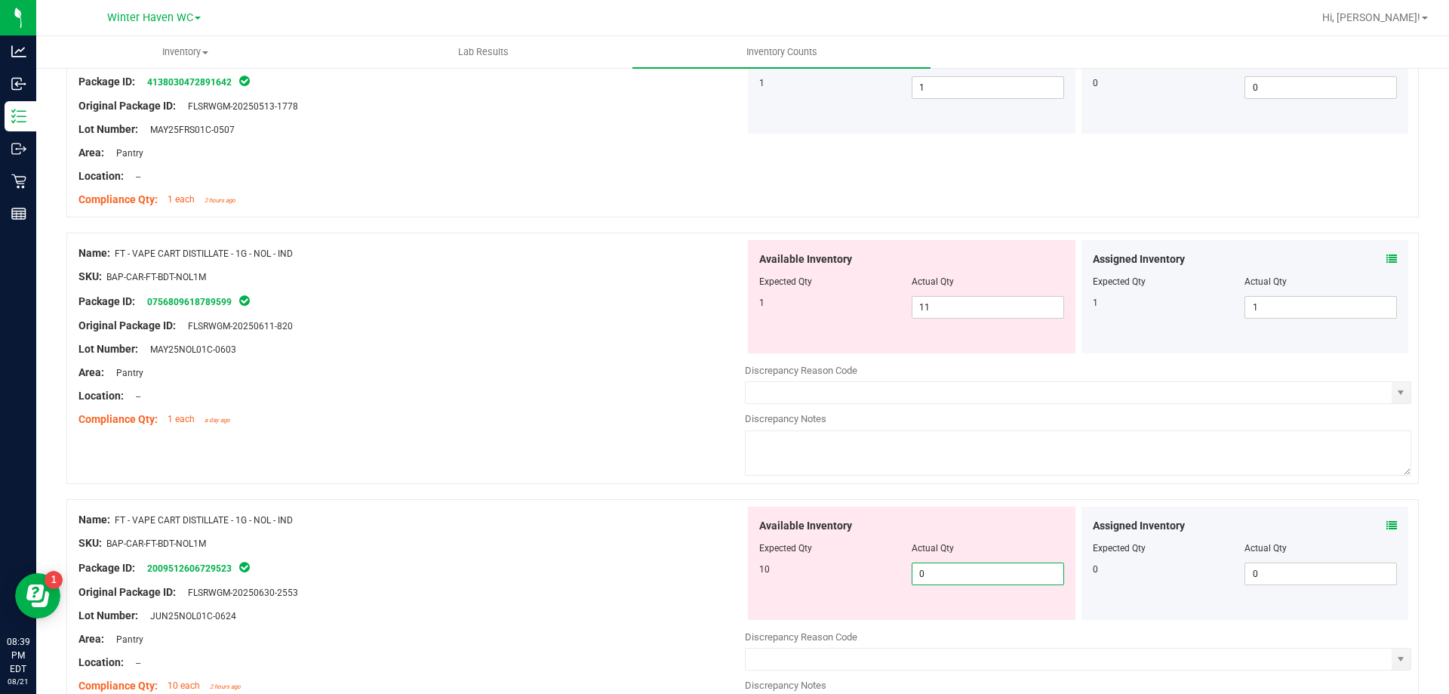
click at [975, 568] on span "0 0" at bounding box center [988, 573] width 152 height 23
click at [975, 568] on input "0" at bounding box center [987, 573] width 151 height 21
type input "10"
click at [1010, 309] on span "11 11" at bounding box center [988, 307] width 152 height 23
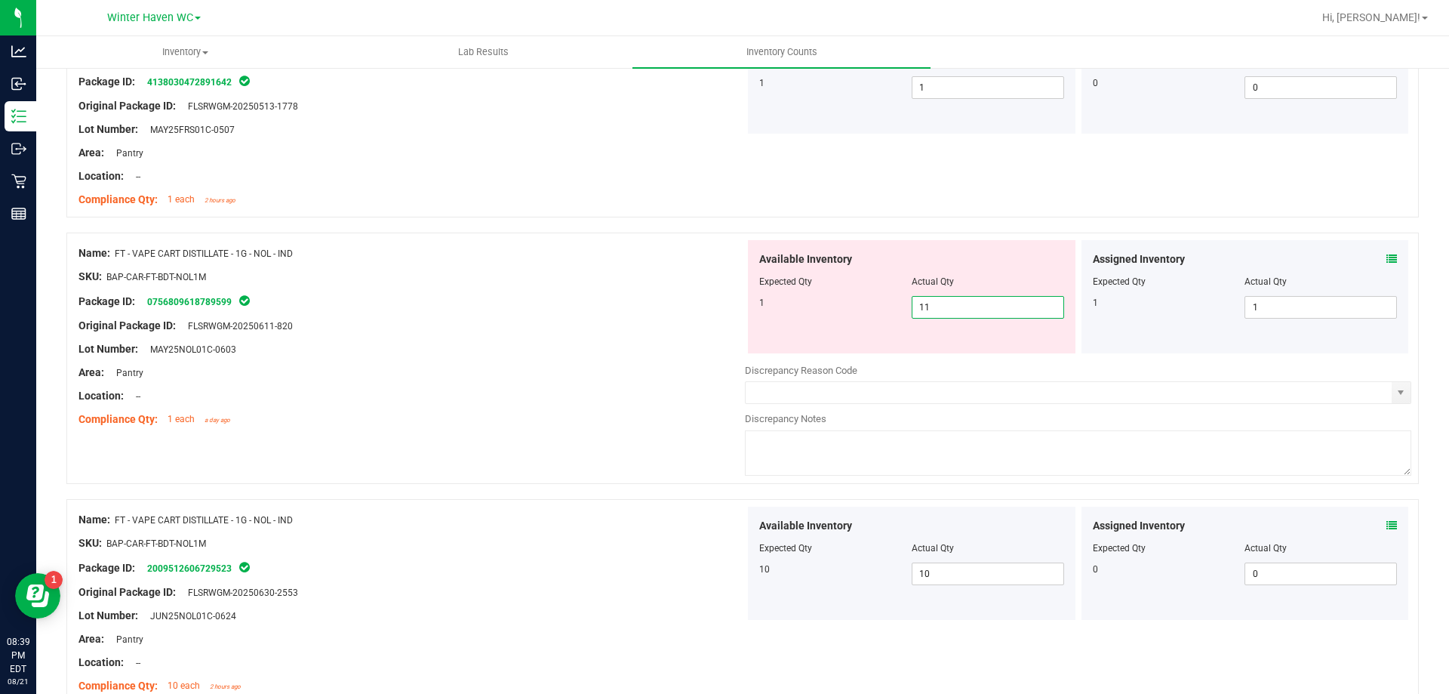
type input "1"
click at [468, 343] on div "Lot Number: MAY25NOL01C-0603" at bounding box center [411, 349] width 666 height 16
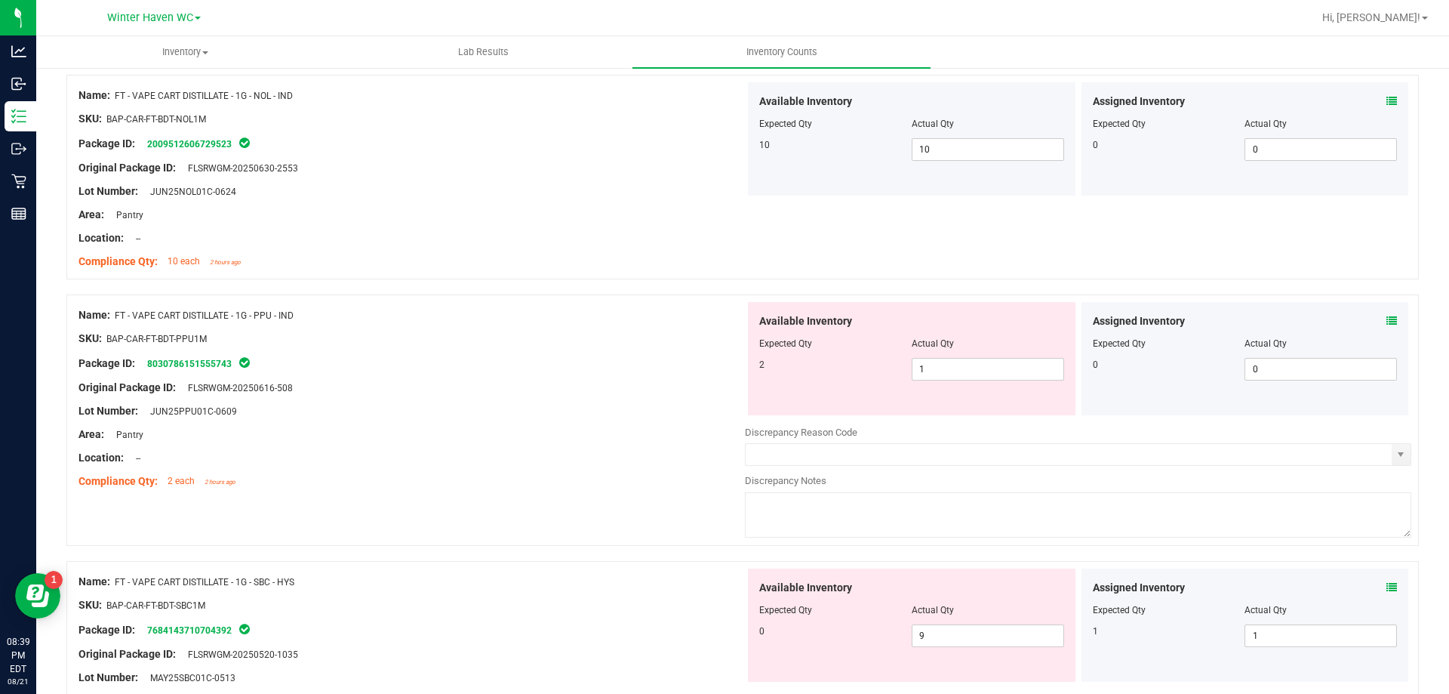
scroll to position [3321, 0]
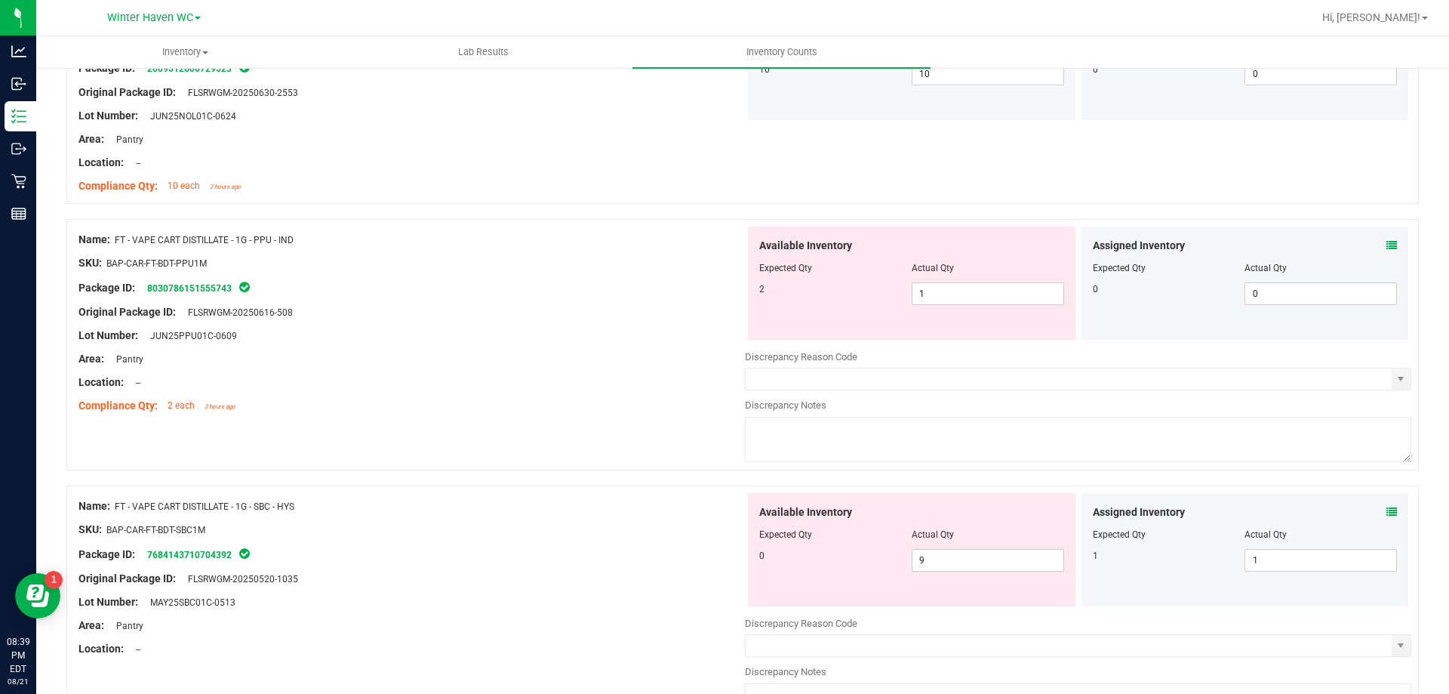
click at [1386, 241] on icon at bounding box center [1391, 245] width 11 height 11
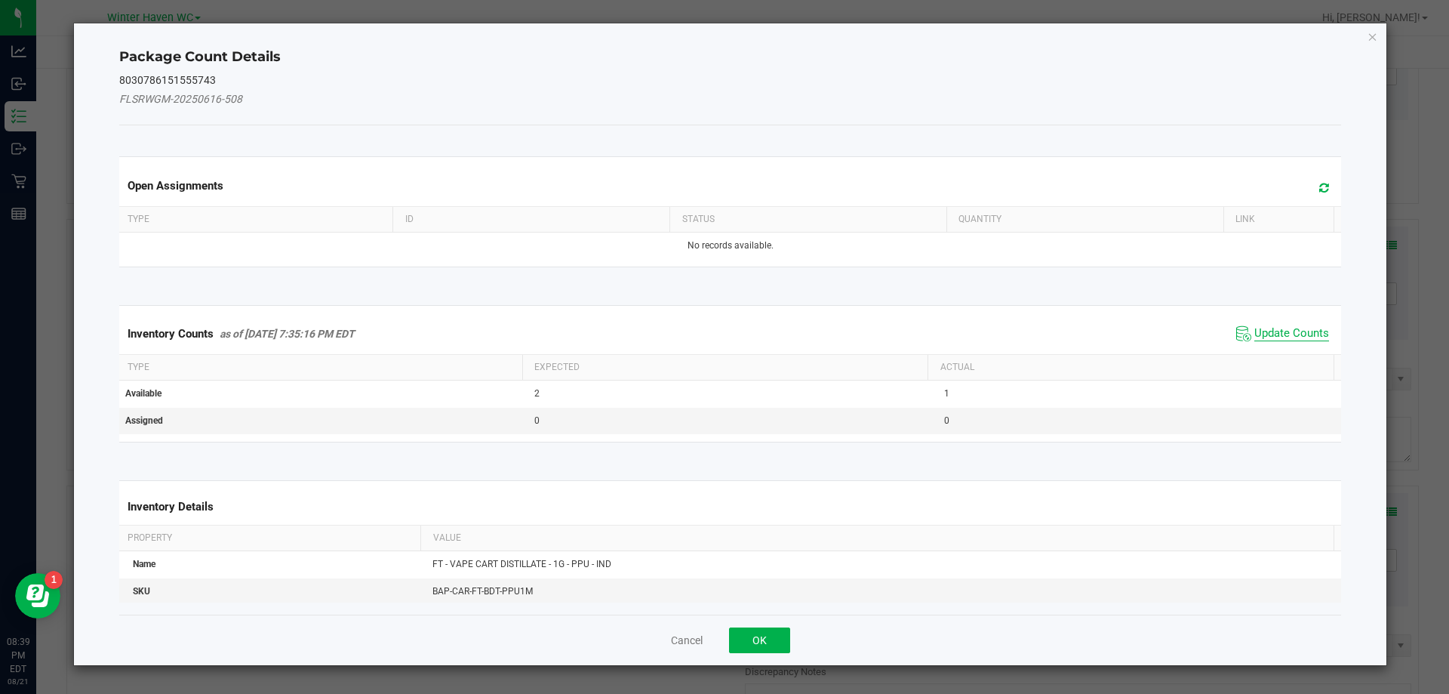
click at [1284, 329] on span "Update Counts" at bounding box center [1291, 333] width 75 height 15
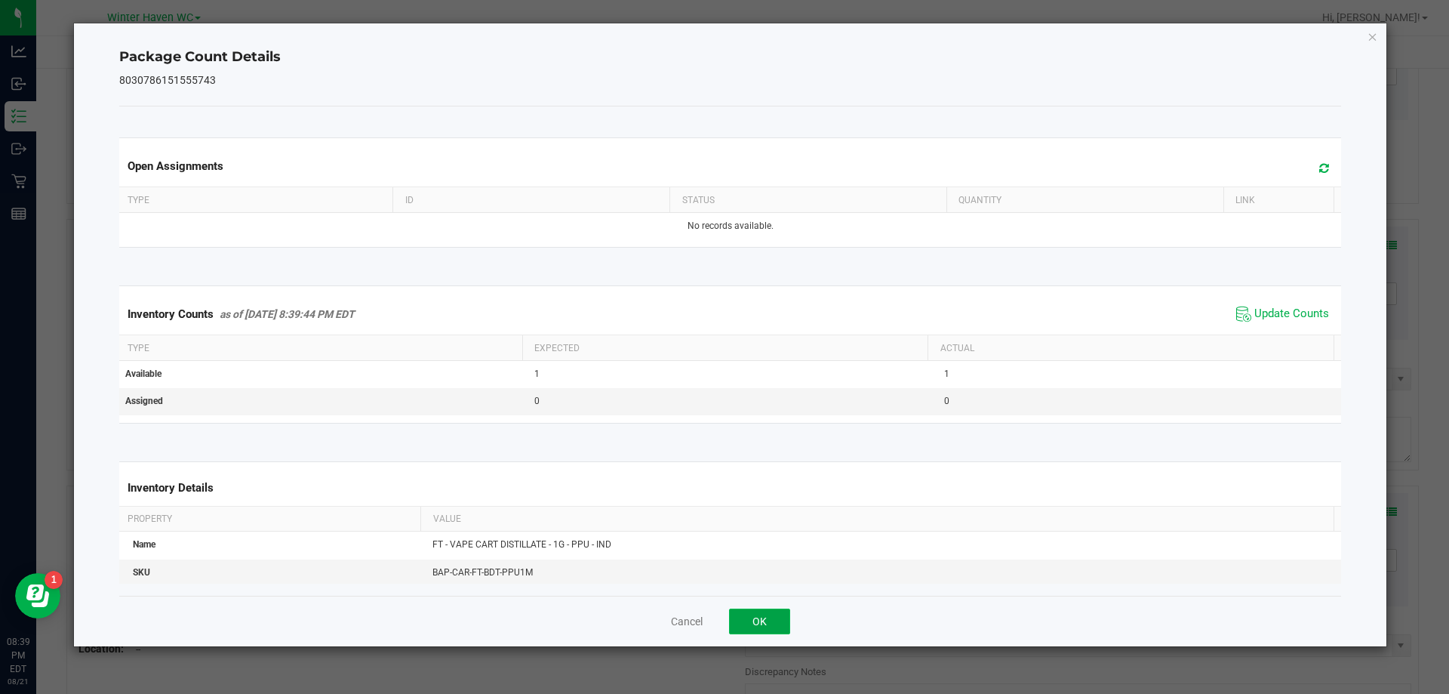
click at [750, 625] on button "OK" at bounding box center [759, 621] width 61 height 26
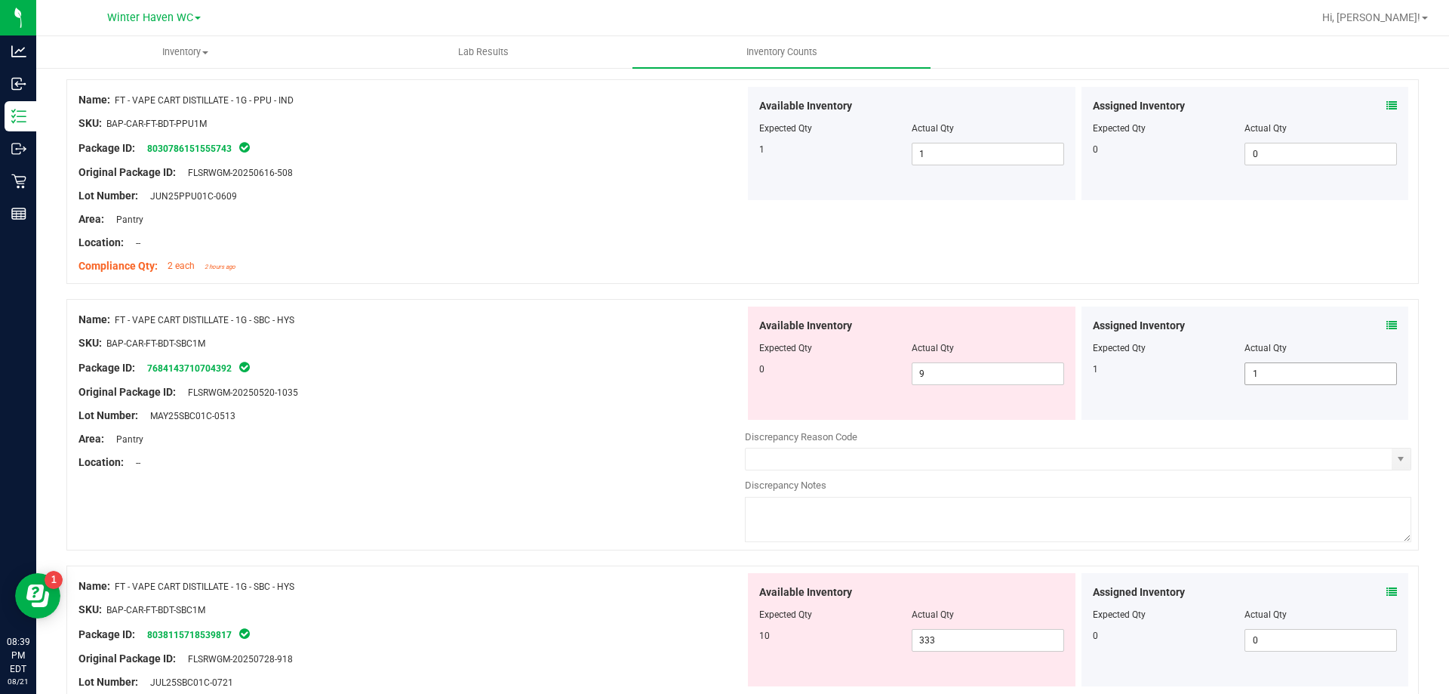
scroll to position [3547, 0]
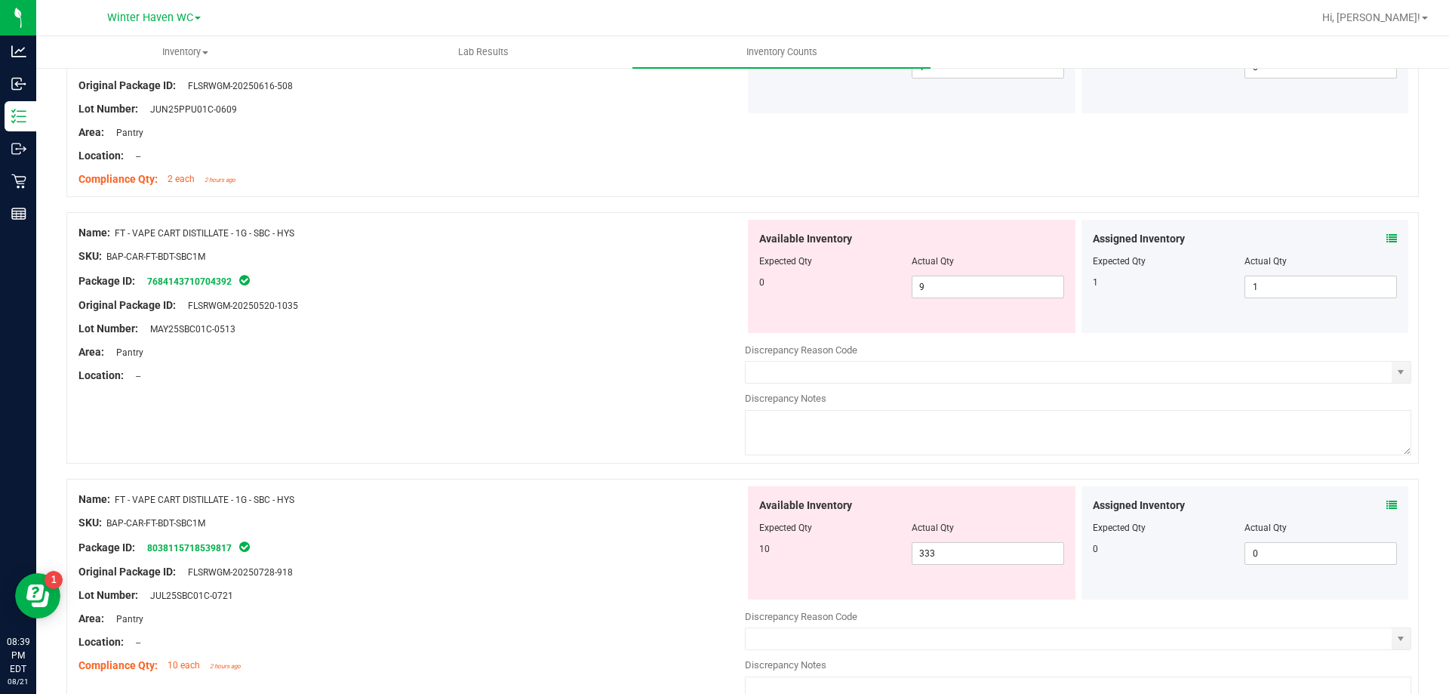
click at [1386, 236] on icon at bounding box center [1391, 238] width 11 height 11
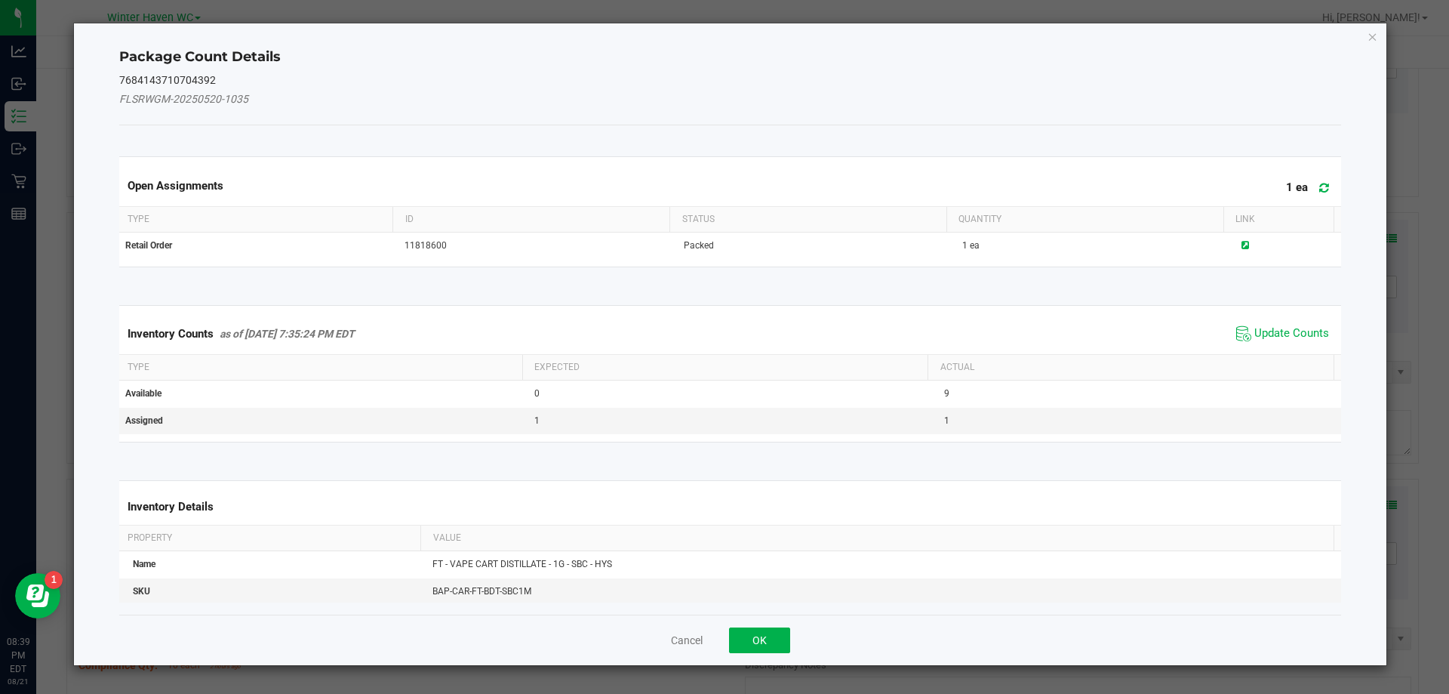
click at [1264, 324] on span "Update Counts" at bounding box center [1282, 333] width 100 height 23
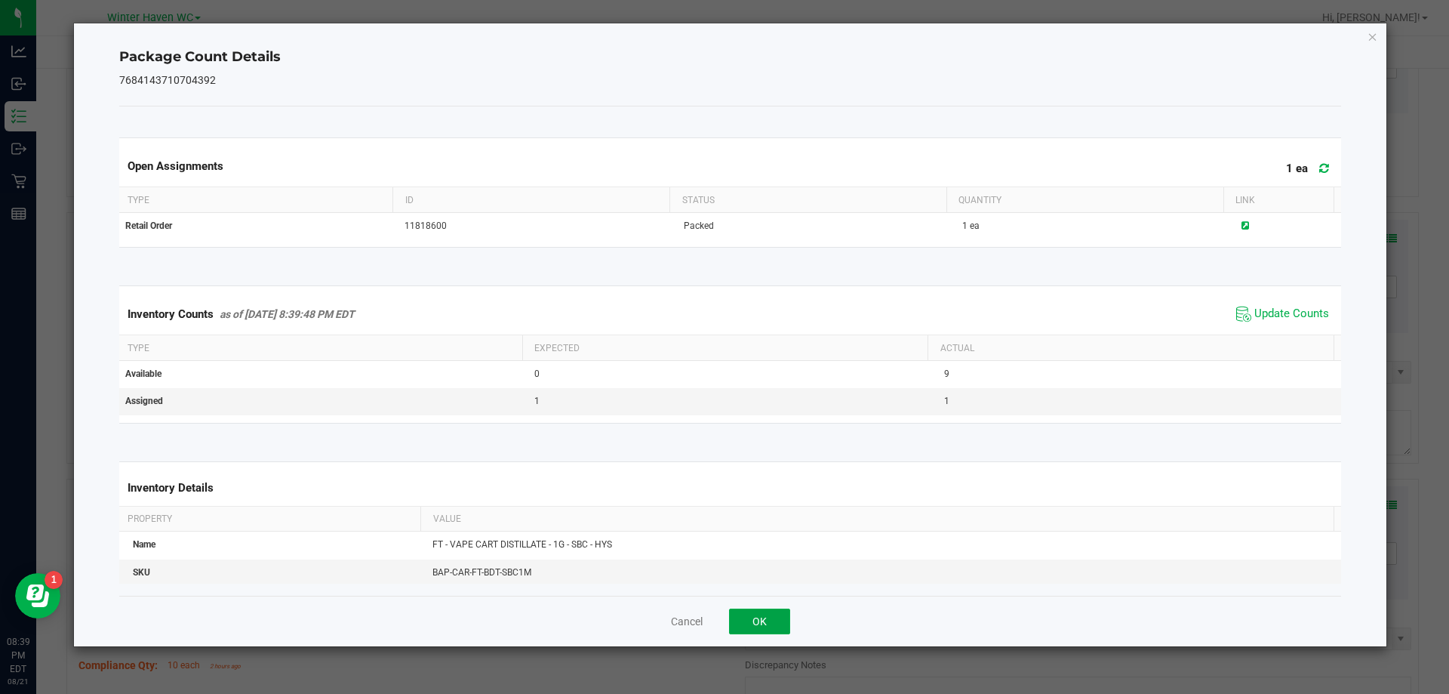
drag, startPoint x: 752, startPoint y: 627, endPoint x: 962, endPoint y: 577, distance: 215.8
click at [754, 626] on button "OK" at bounding box center [759, 621] width 61 height 26
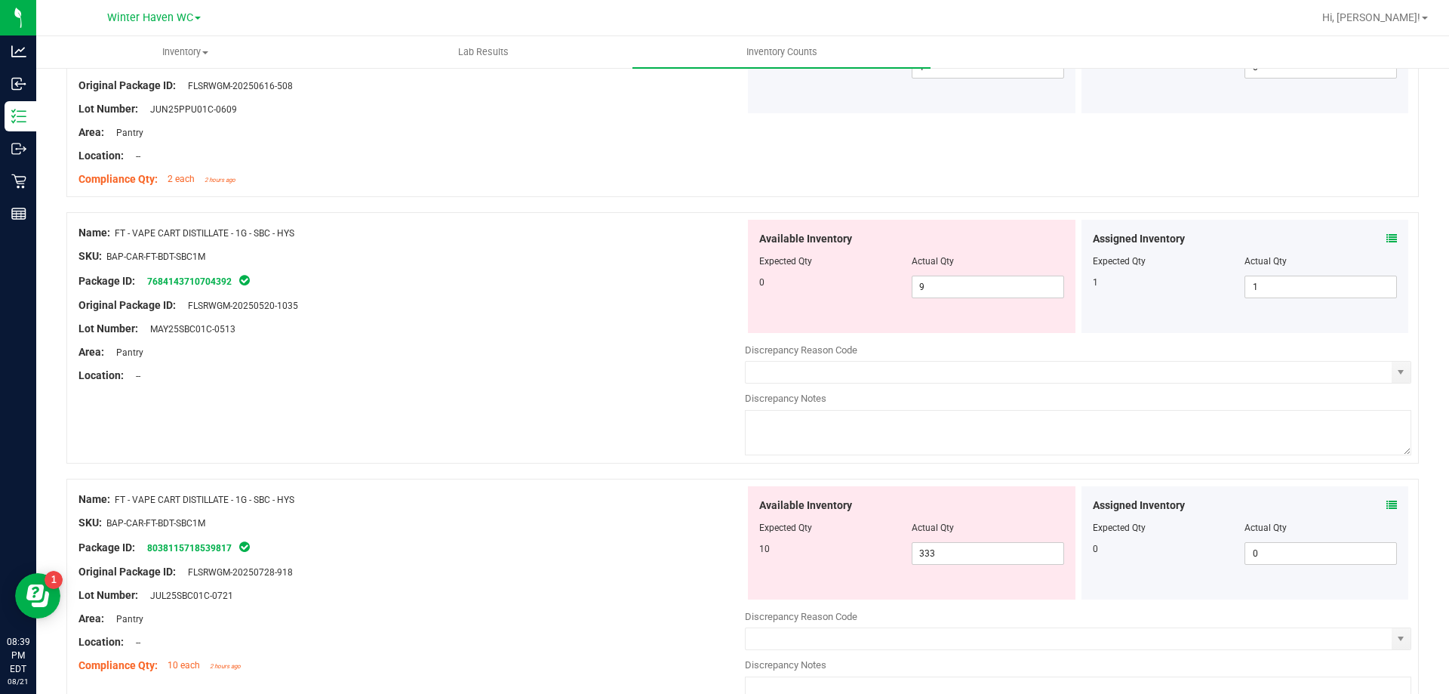
click at [1386, 508] on icon at bounding box center [1391, 505] width 11 height 11
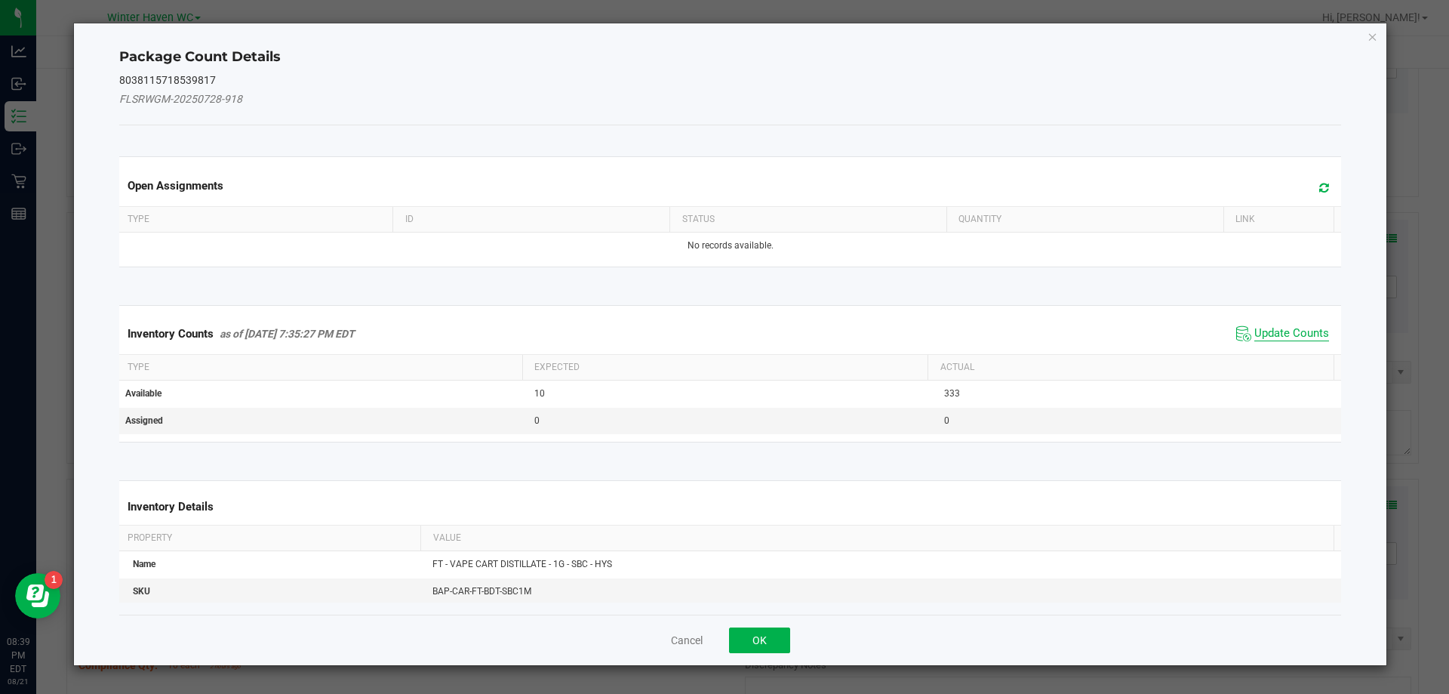
click at [1266, 328] on span "Update Counts" at bounding box center [1291, 333] width 75 height 15
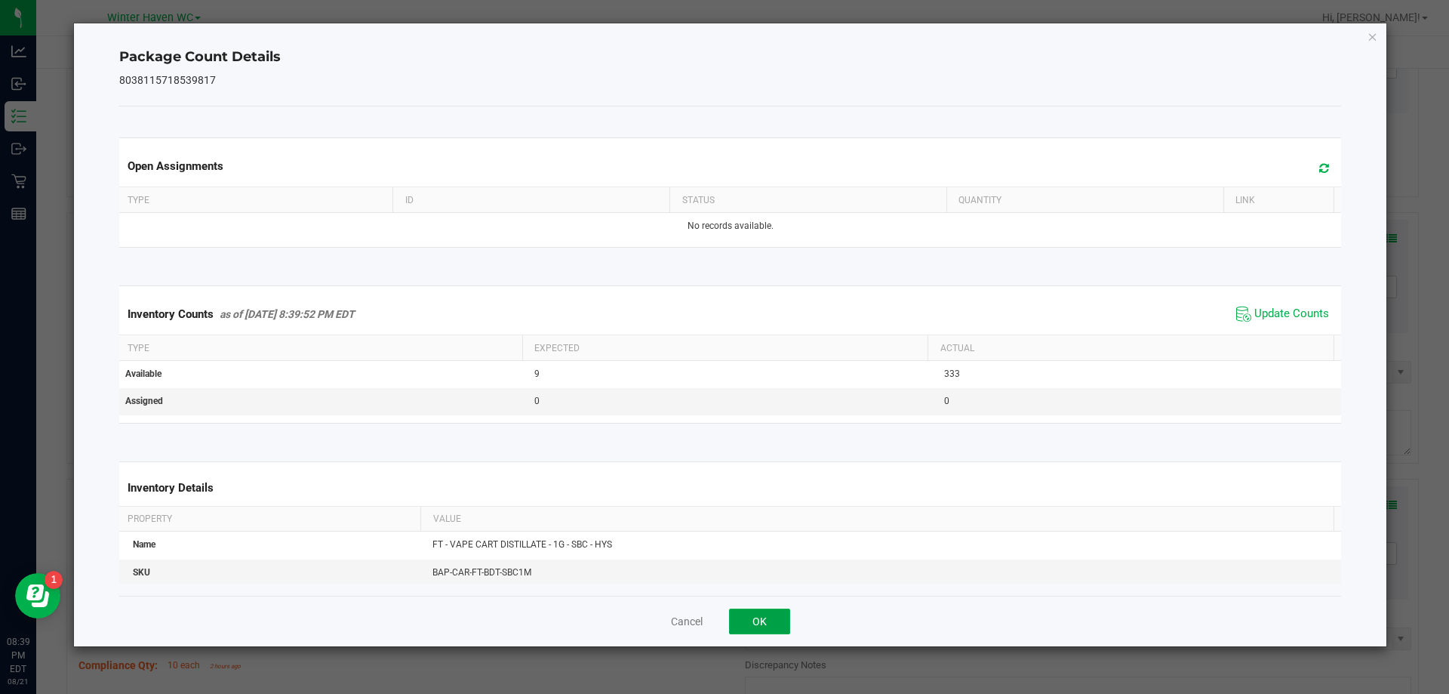
click at [779, 629] on button "OK" at bounding box center [759, 621] width 61 height 26
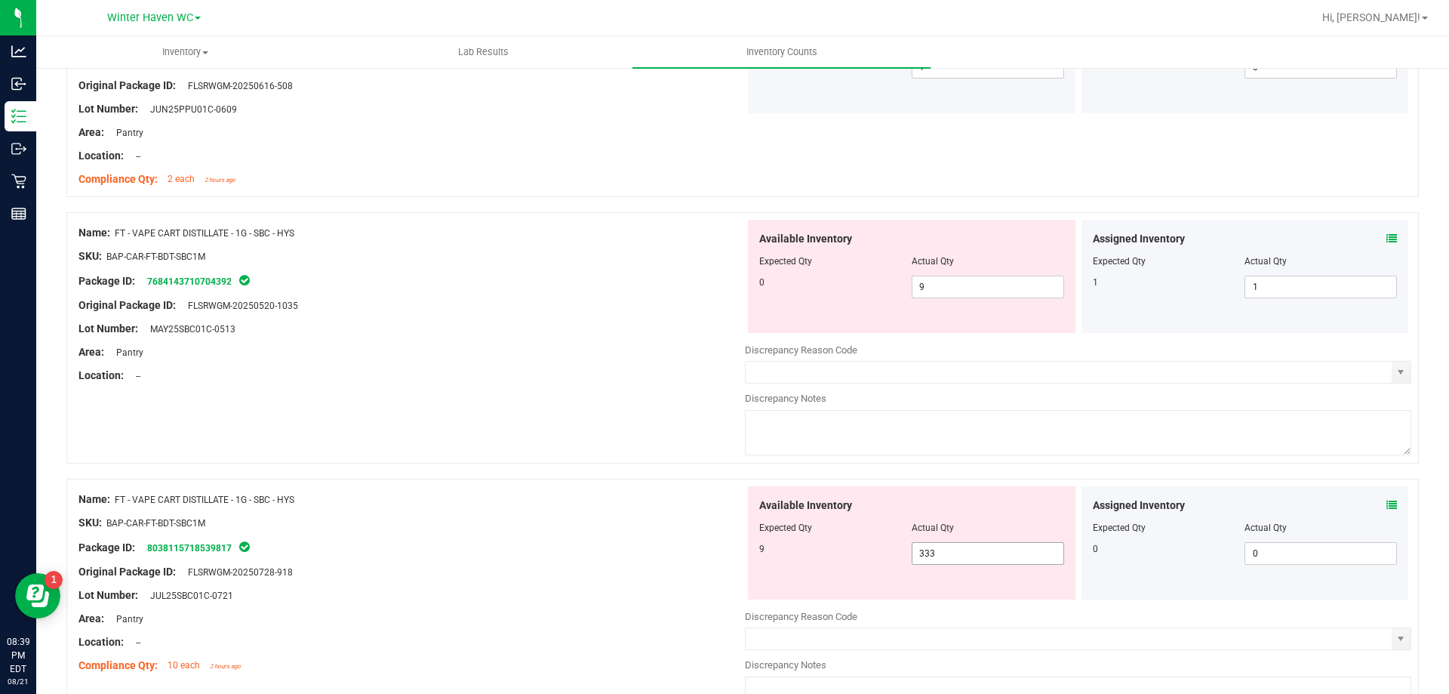
click at [968, 554] on span "333 333" at bounding box center [988, 553] width 152 height 23
click at [0, 0] on input "333" at bounding box center [0, 0] width 0 height 0
type input "0"
type input "9"
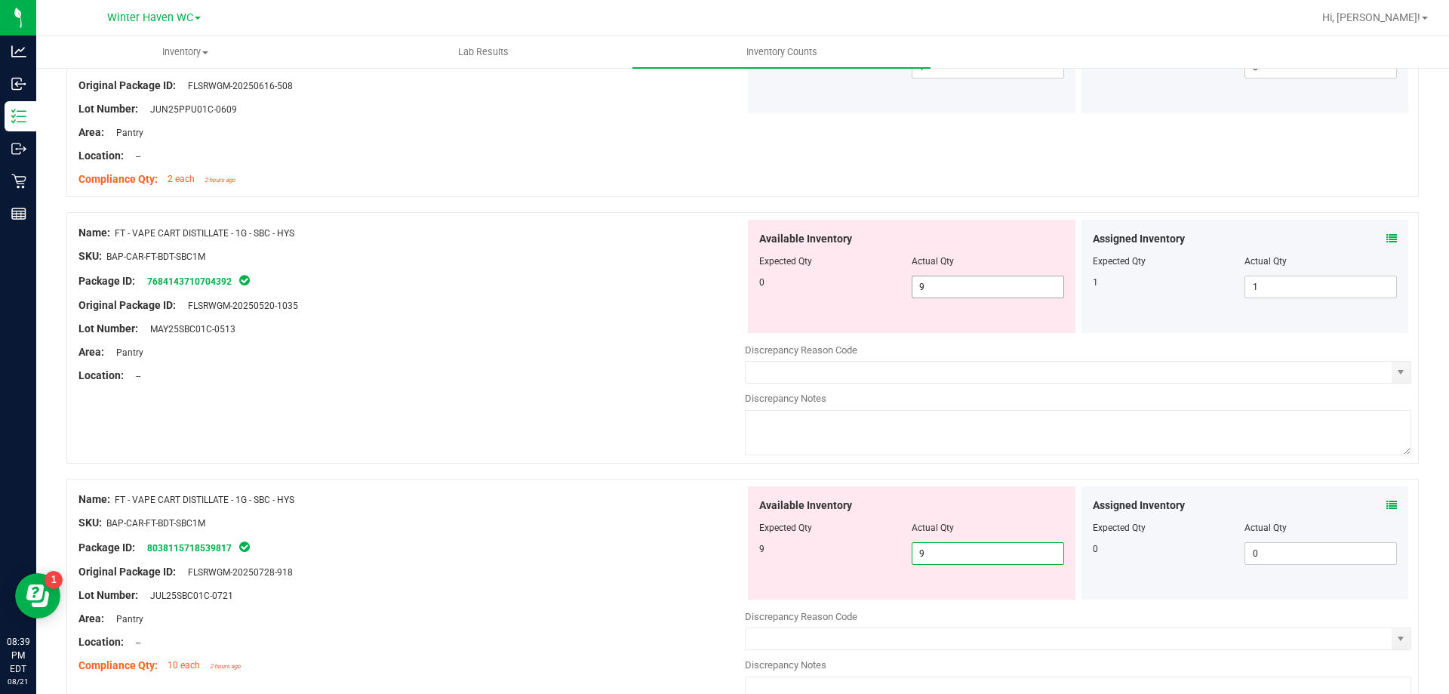
click at [974, 285] on span "9 9" at bounding box center [988, 286] width 152 height 23
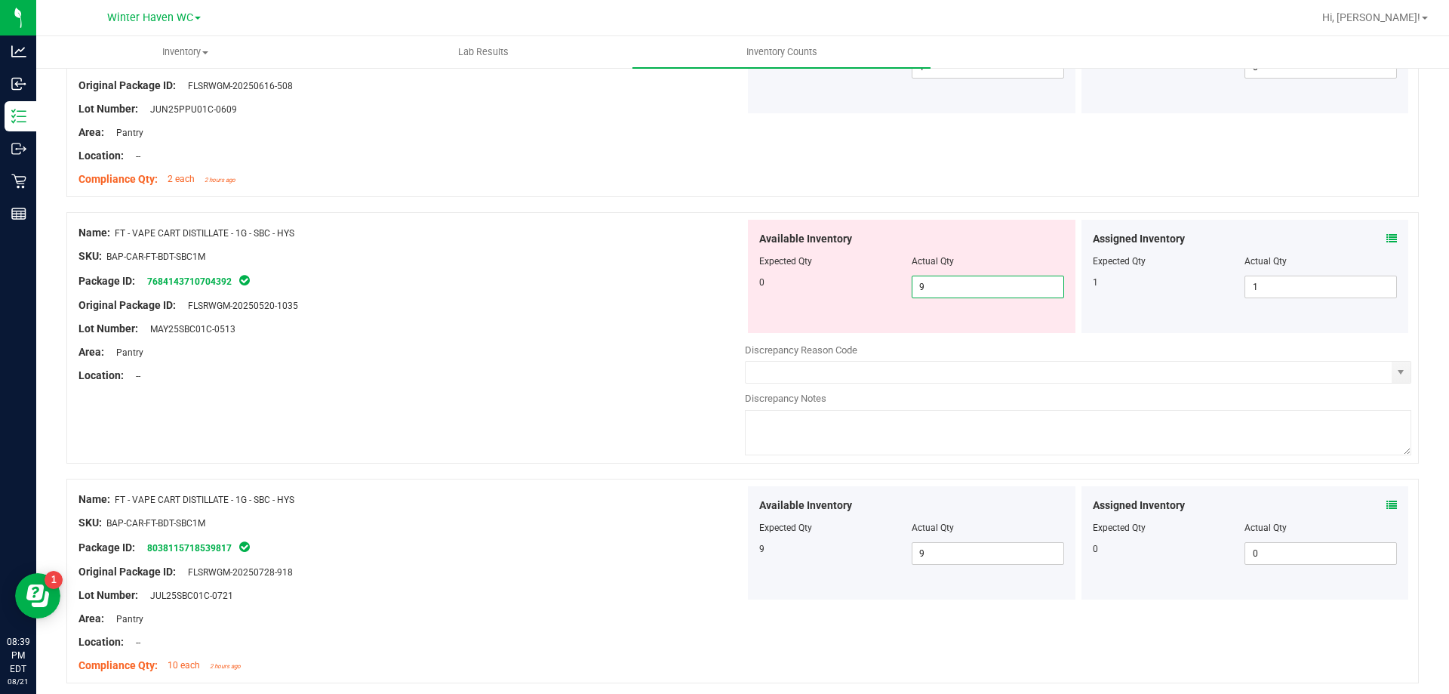
click at [974, 285] on input "9" at bounding box center [987, 286] width 151 height 21
type input "0"
click at [686, 311] on div "Original Package ID: FLSRWGM-20250520-1035" at bounding box center [411, 305] width 666 height 16
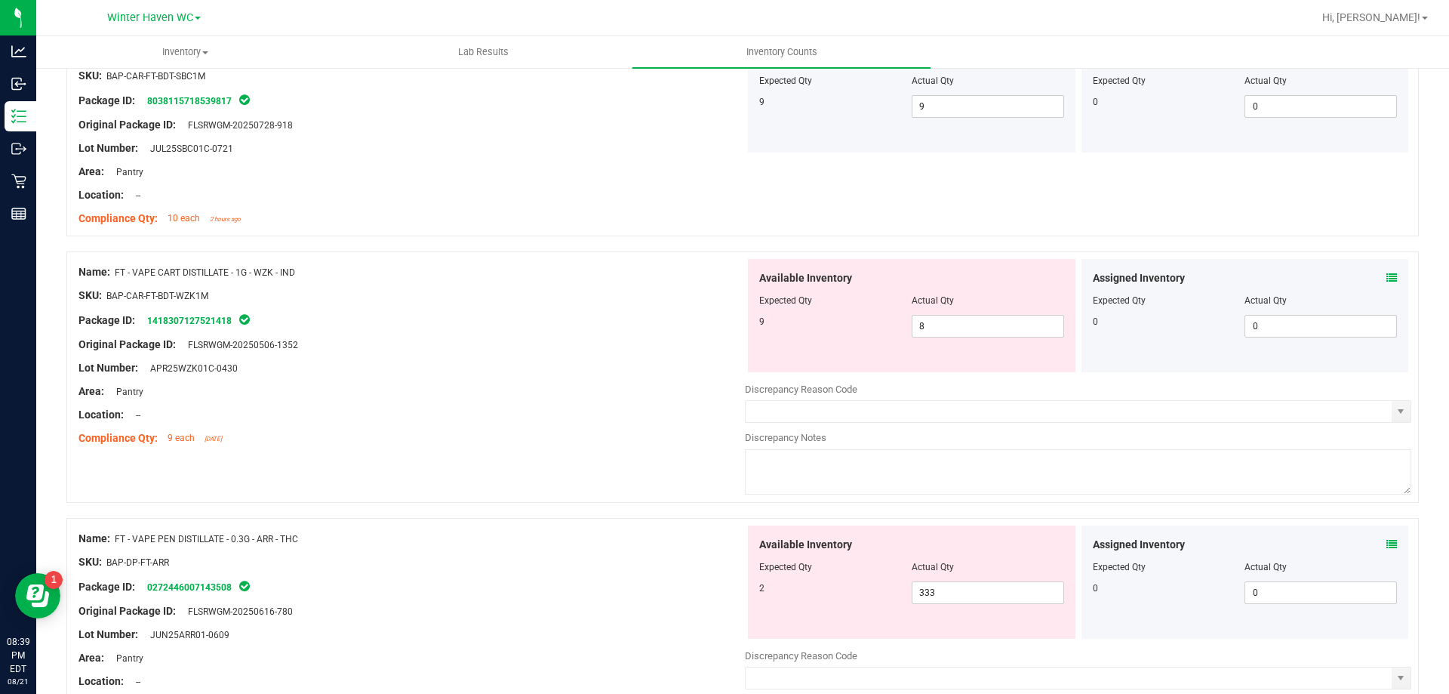
scroll to position [3924, 0]
click at [1386, 276] on icon at bounding box center [1391, 277] width 11 height 11
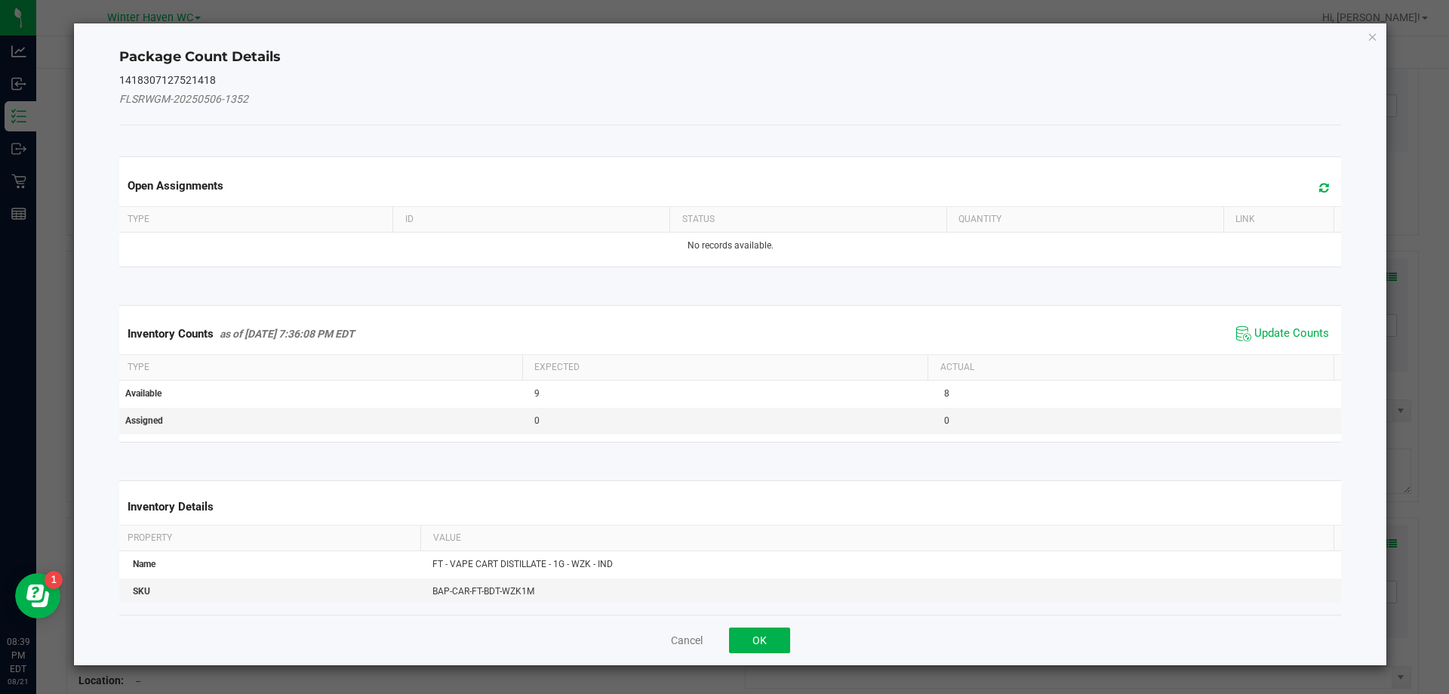
click at [1306, 341] on span "Update Counts" at bounding box center [1282, 333] width 100 height 23
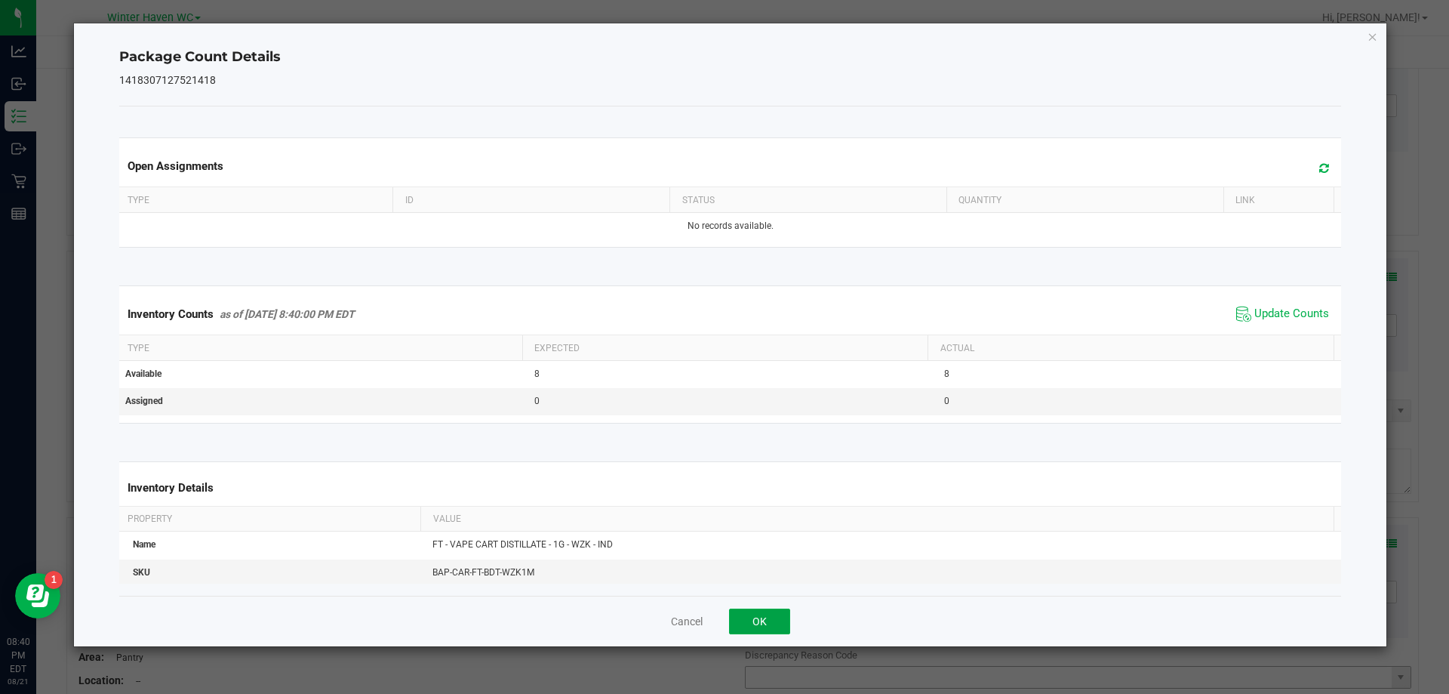
click at [780, 626] on button "OK" at bounding box center [759, 621] width 61 height 26
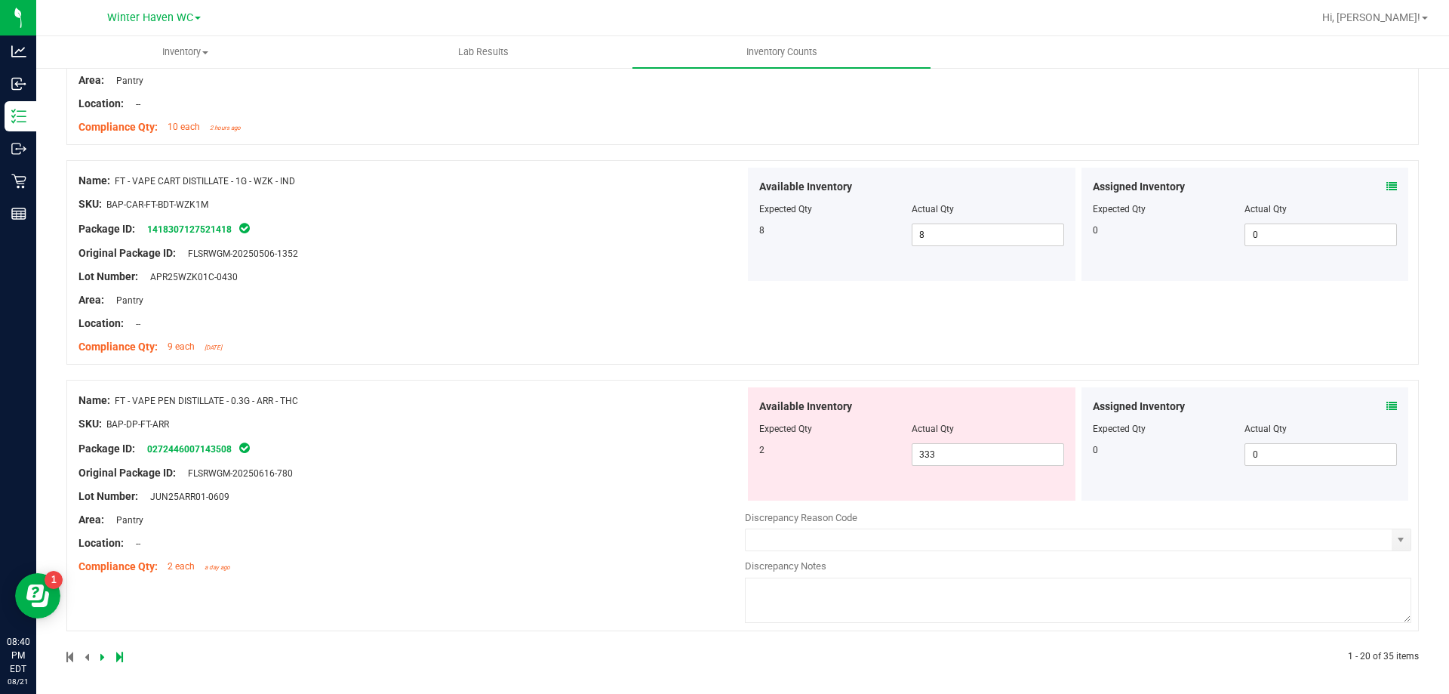
scroll to position [4019, 0]
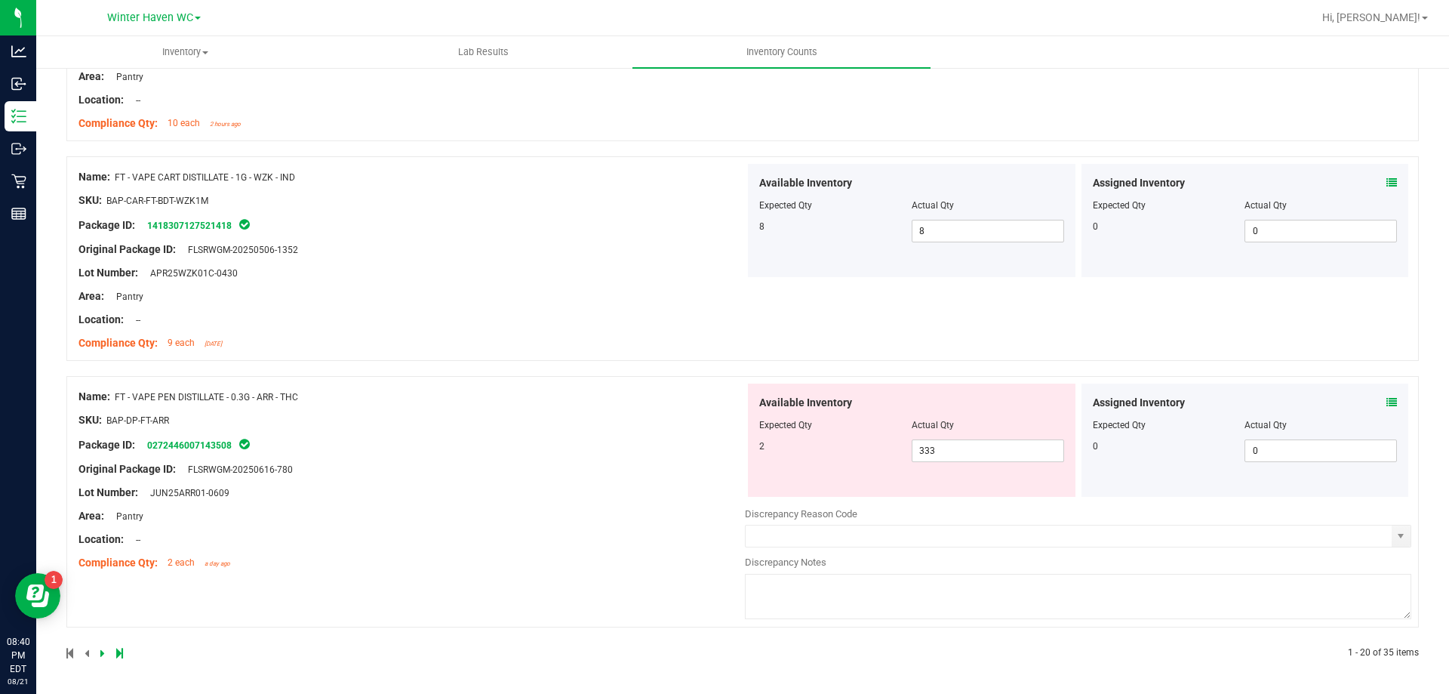
click at [1386, 404] on icon at bounding box center [1391, 402] width 11 height 11
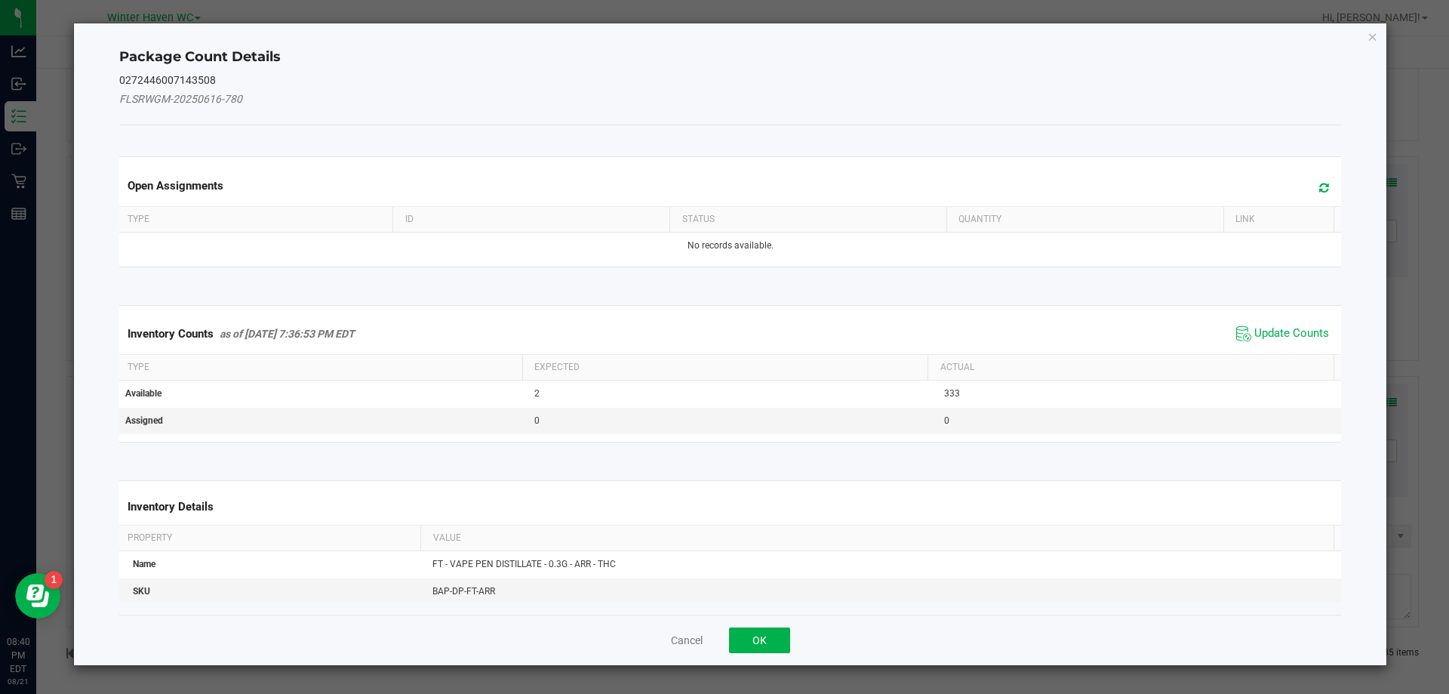
click at [1244, 341] on span "Update Counts" at bounding box center [1282, 333] width 100 height 23
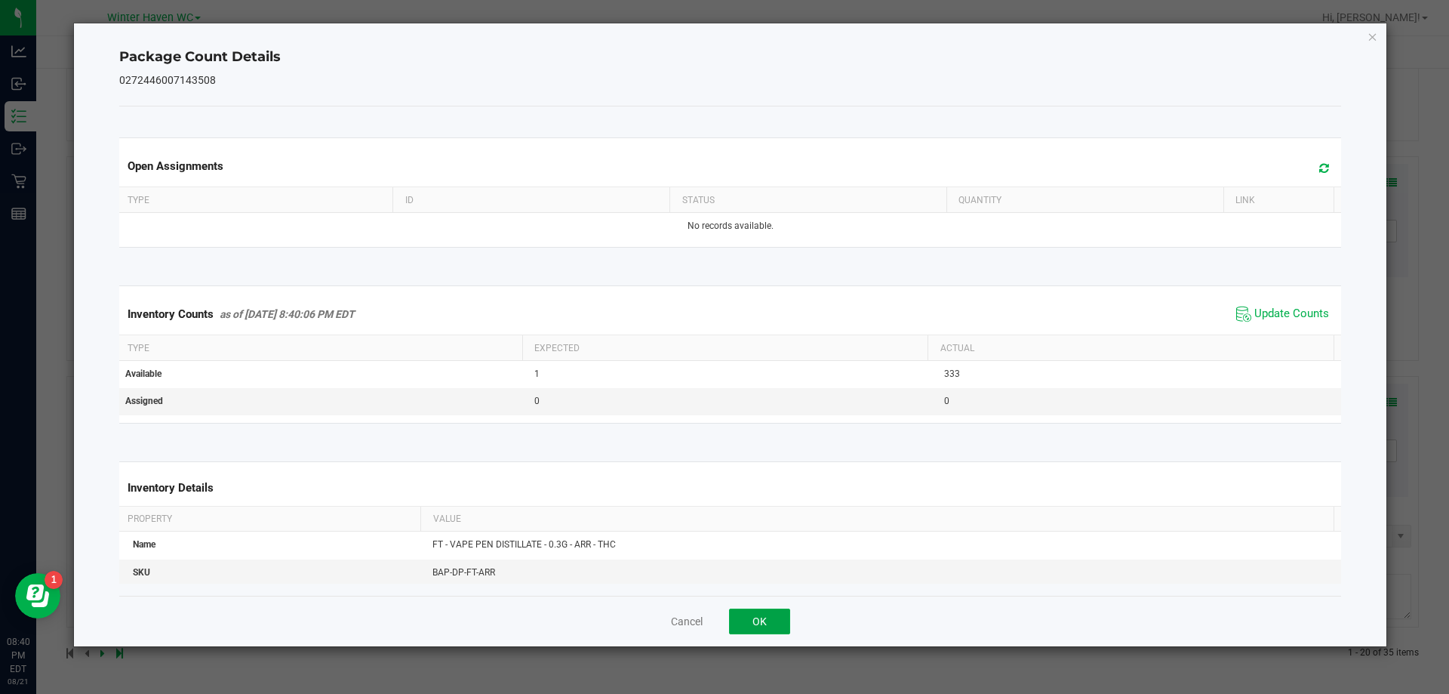
click at [751, 621] on button "OK" at bounding box center [759, 621] width 61 height 26
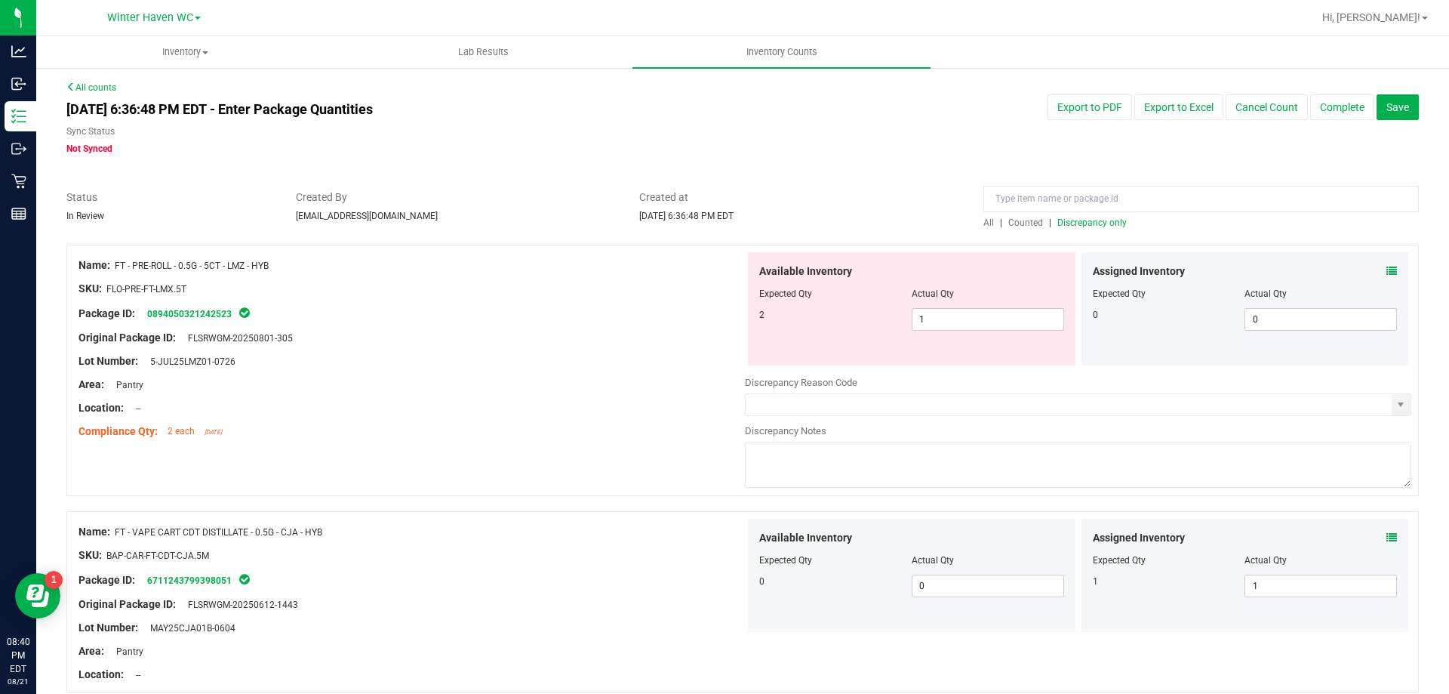
scroll to position [0, 0]
click at [1066, 217] on div "All | Counted | Discrepancy only" at bounding box center [1200, 224] width 435 height 14
click at [1066, 223] on span "Discrepancy only" at bounding box center [1091, 223] width 69 height 11
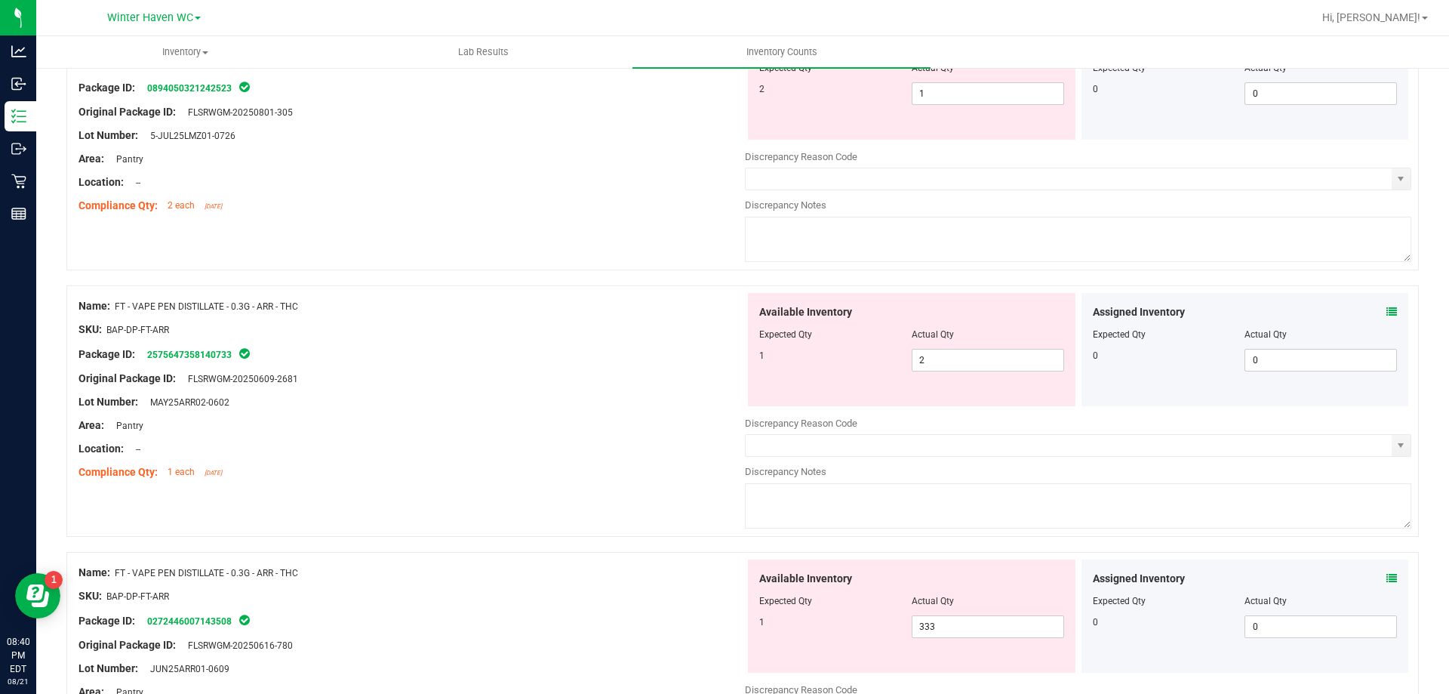
scroll to position [302, 0]
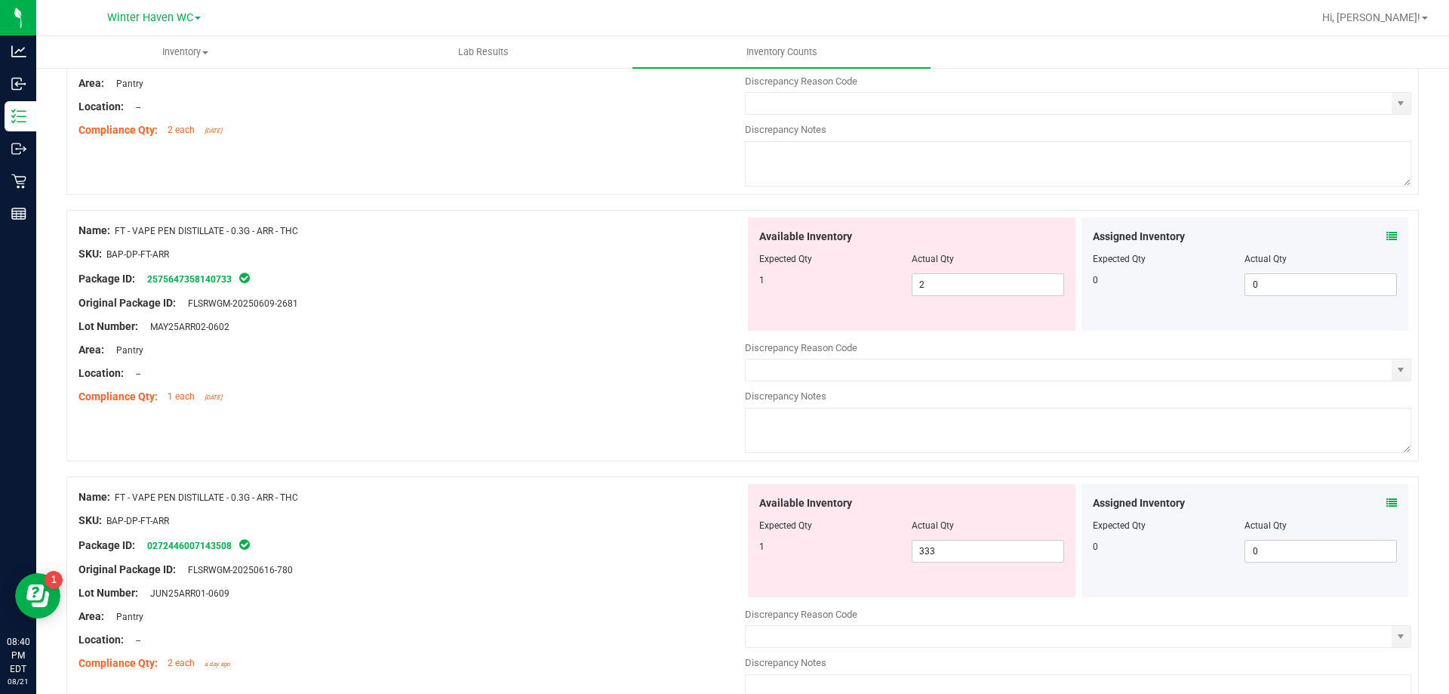
click at [1386, 500] on icon at bounding box center [1391, 502] width 11 height 11
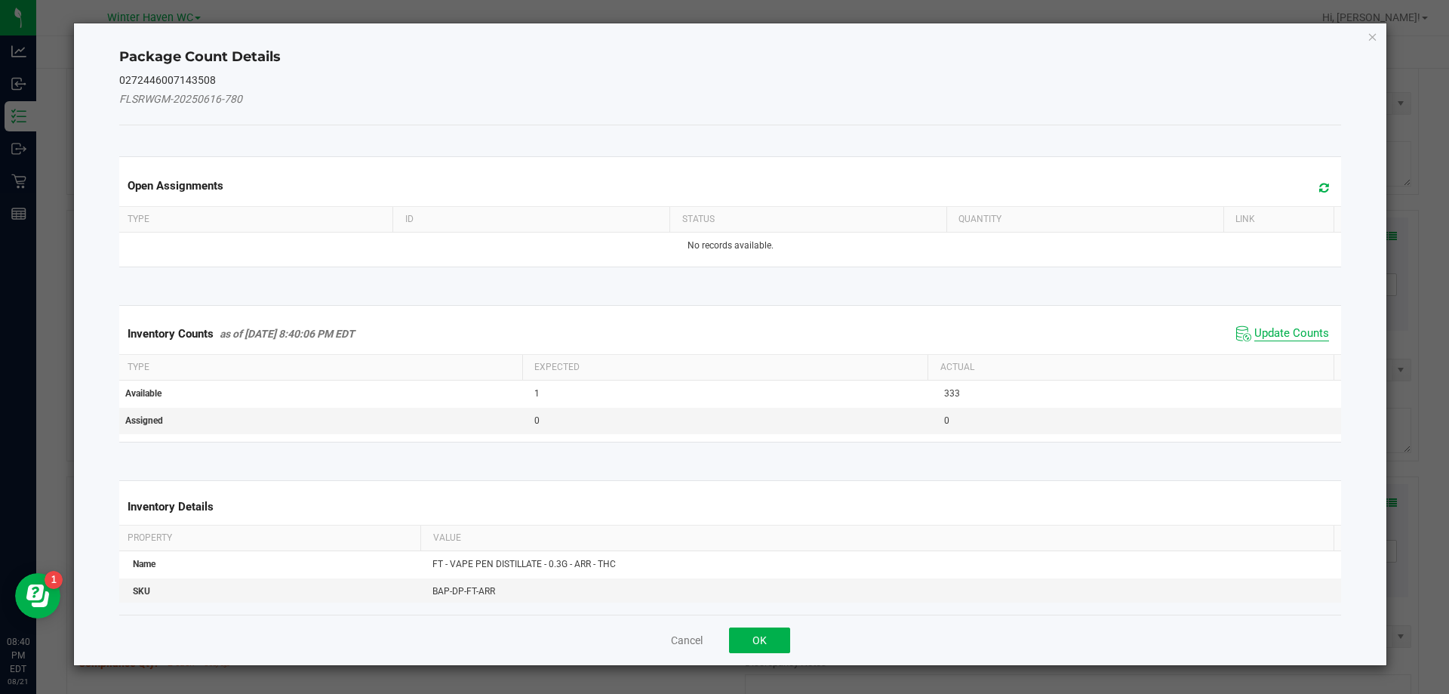
click at [1272, 330] on span "Update Counts" at bounding box center [1291, 333] width 75 height 15
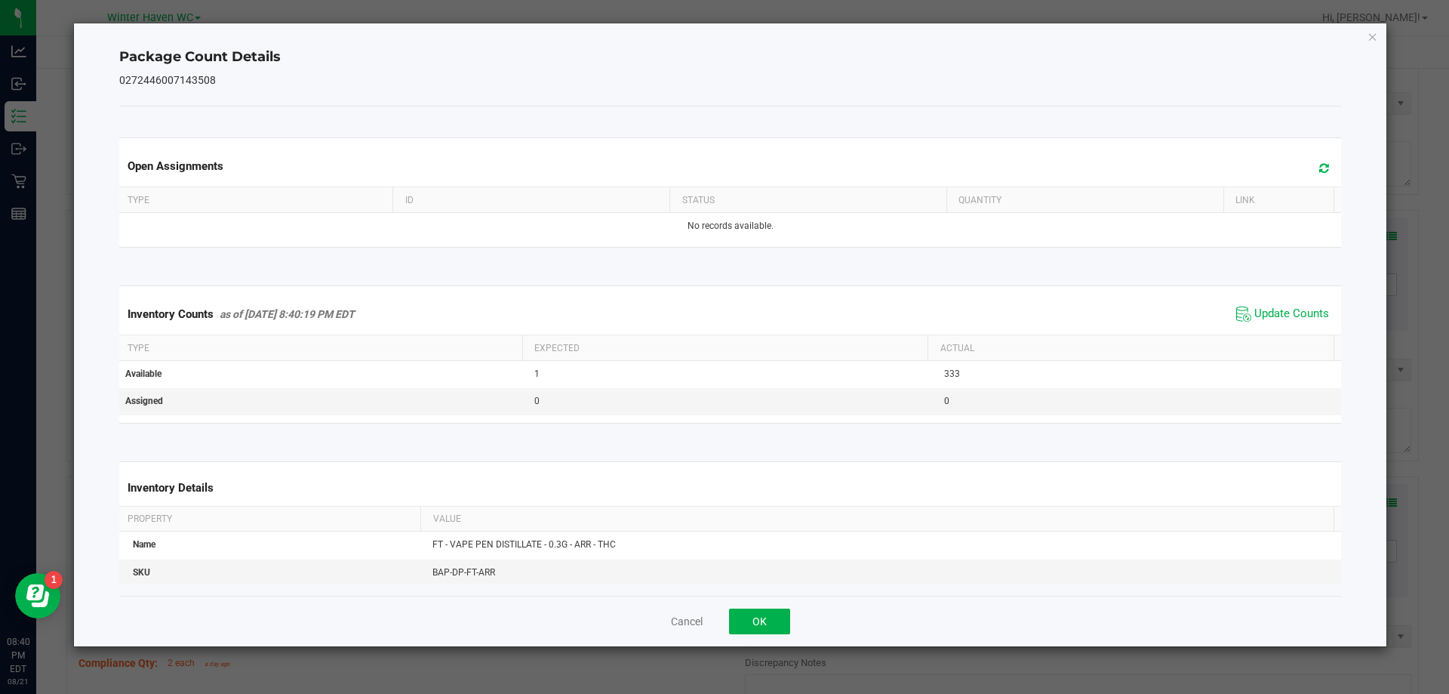
click at [1272, 329] on div "Inventory Counts as of [DATE] 8:40:19 PM EDT Update Counts" at bounding box center [730, 314] width 1229 height 41
click at [1269, 312] on span "Update Counts" at bounding box center [1291, 313] width 75 height 15
click at [767, 612] on button "OK" at bounding box center [759, 621] width 61 height 26
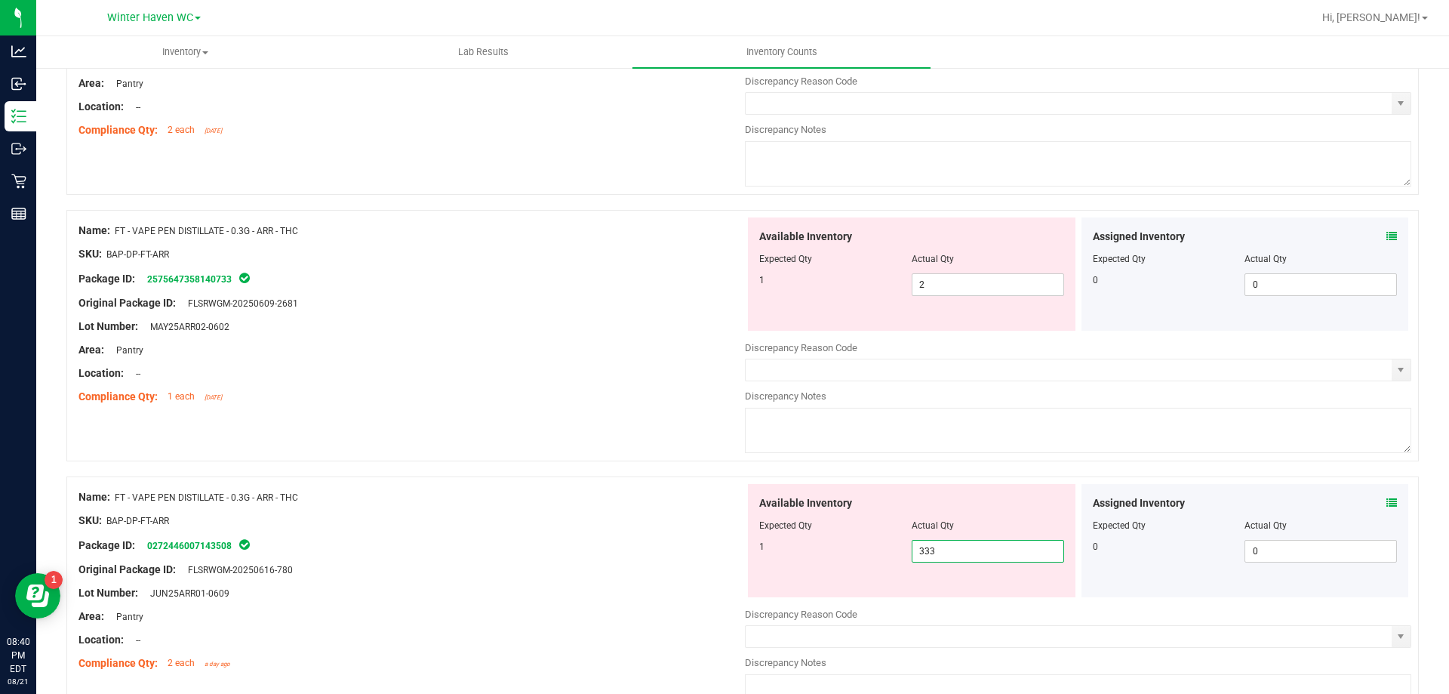
click at [992, 558] on span "333 333" at bounding box center [988, 551] width 152 height 23
click at [992, 558] on input "333" at bounding box center [987, 550] width 151 height 21
type input "1"
click at [993, 287] on span "2 2" at bounding box center [988, 284] width 152 height 23
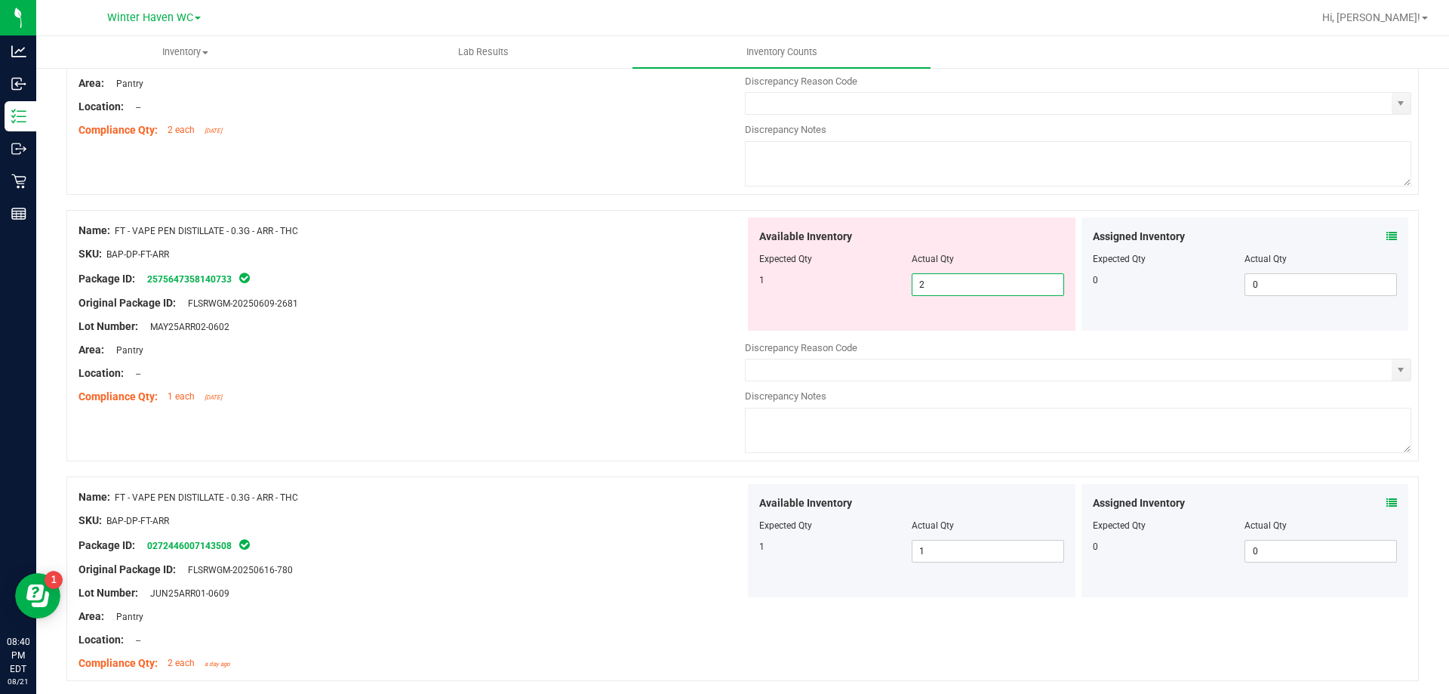
click at [993, 287] on input "2" at bounding box center [987, 284] width 151 height 21
type input "1"
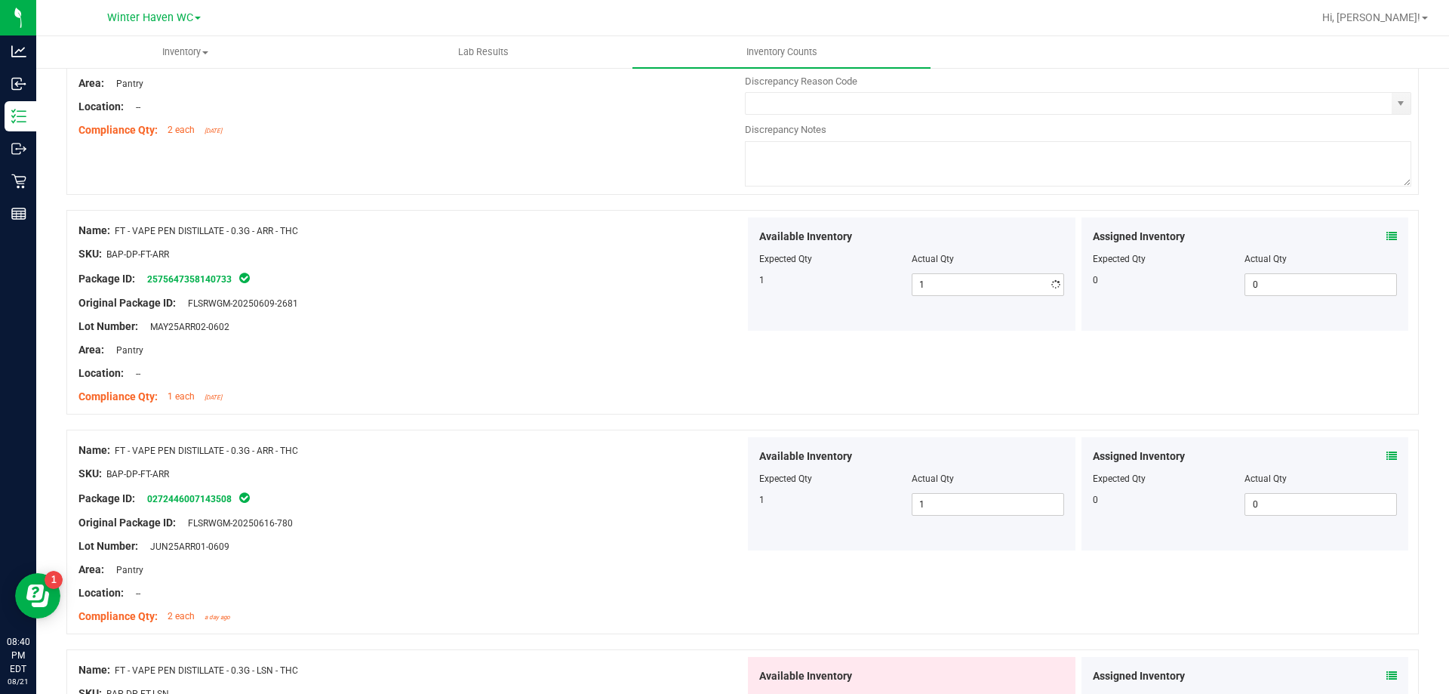
click at [559, 340] on div at bounding box center [411, 338] width 666 height 8
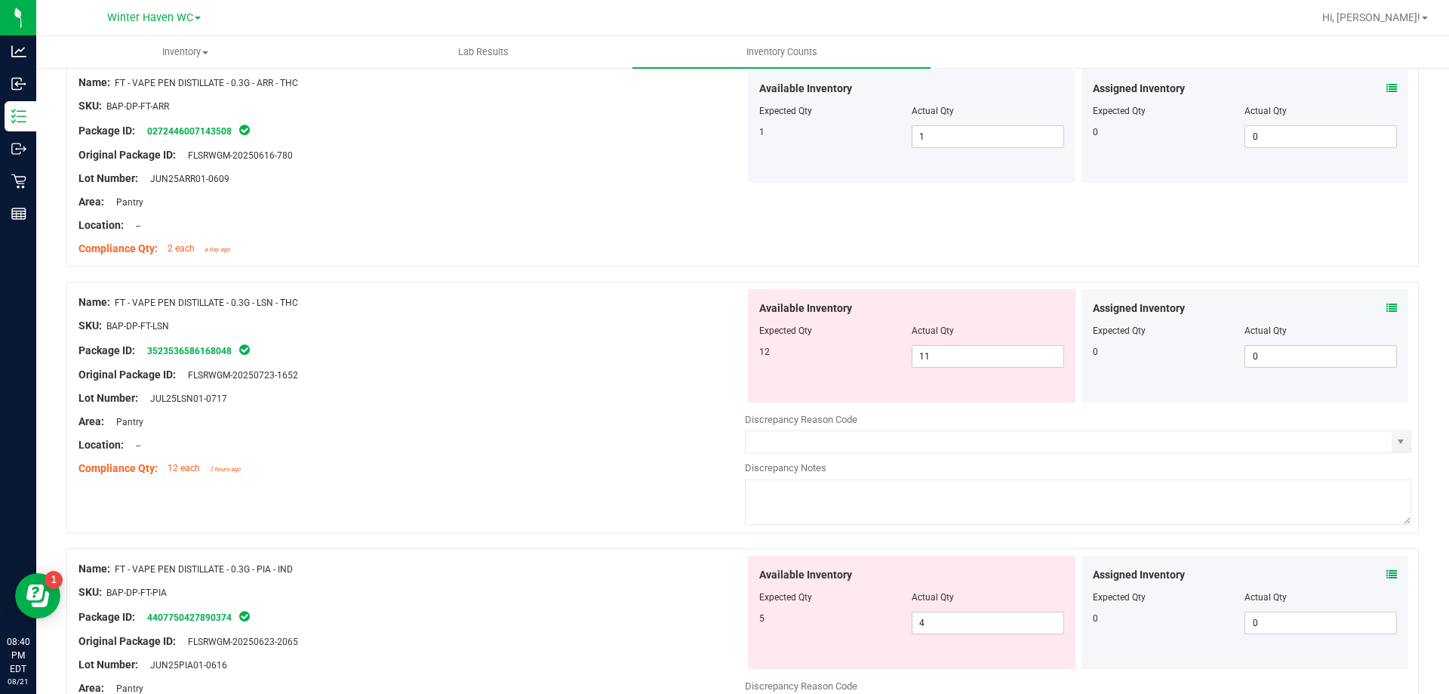
scroll to position [679, 0]
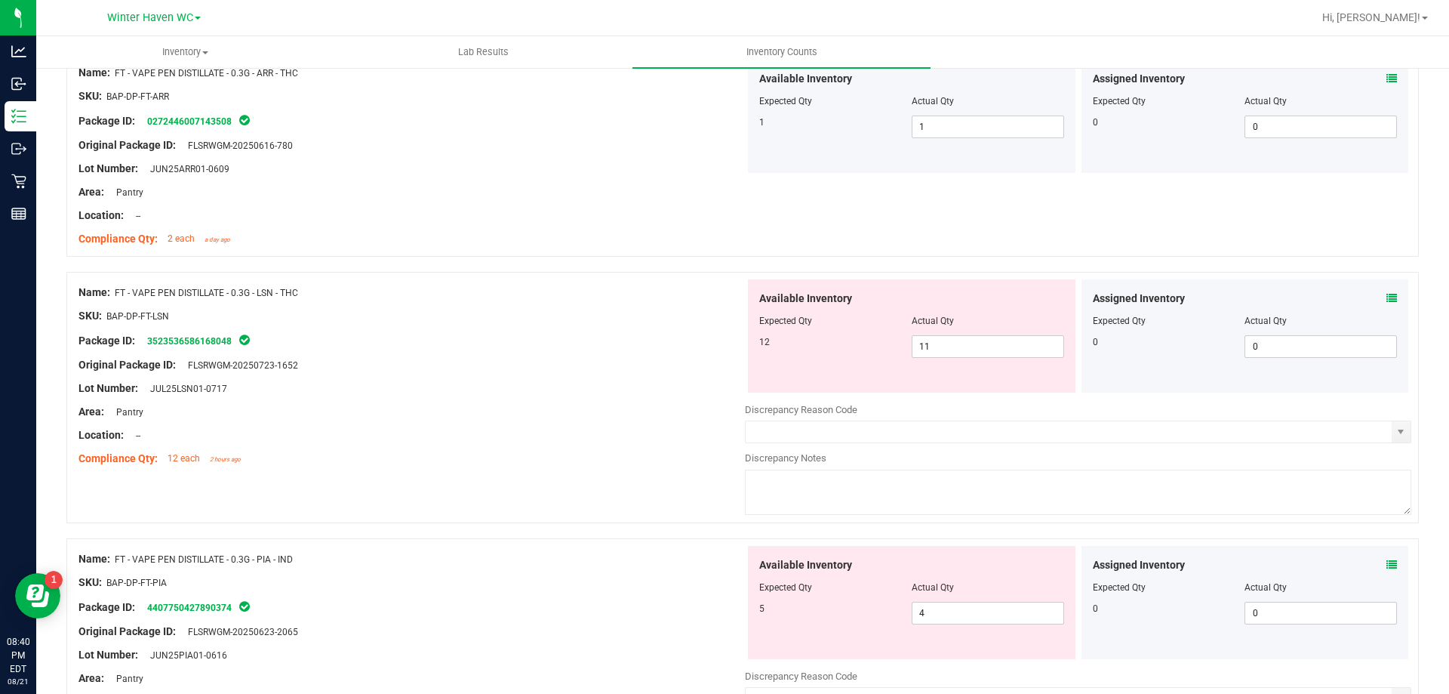
click at [1297, 288] on div "Assigned Inventory Expected Qty Actual Qty 0 0 0" at bounding box center [1245, 335] width 328 height 113
click at [1386, 297] on icon at bounding box center [1391, 298] width 11 height 11
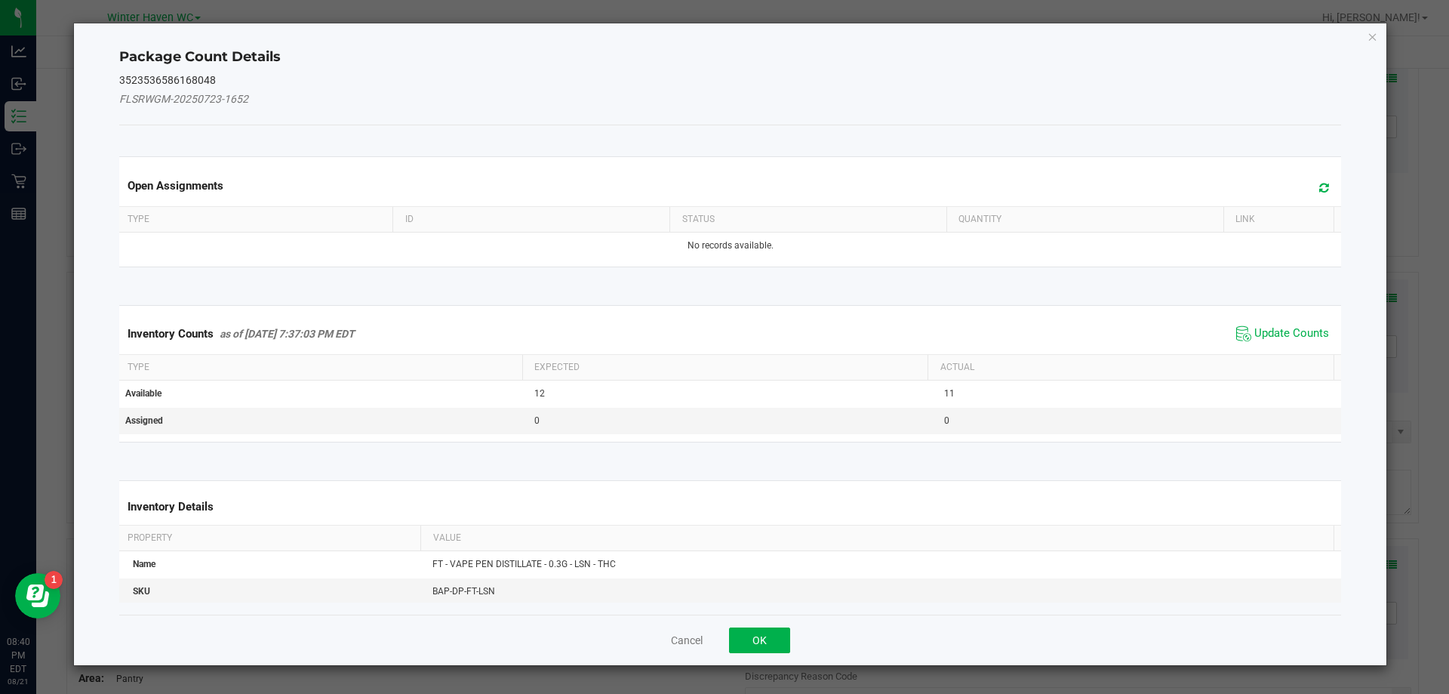
click at [1297, 344] on span "Update Counts" at bounding box center [1282, 333] width 100 height 23
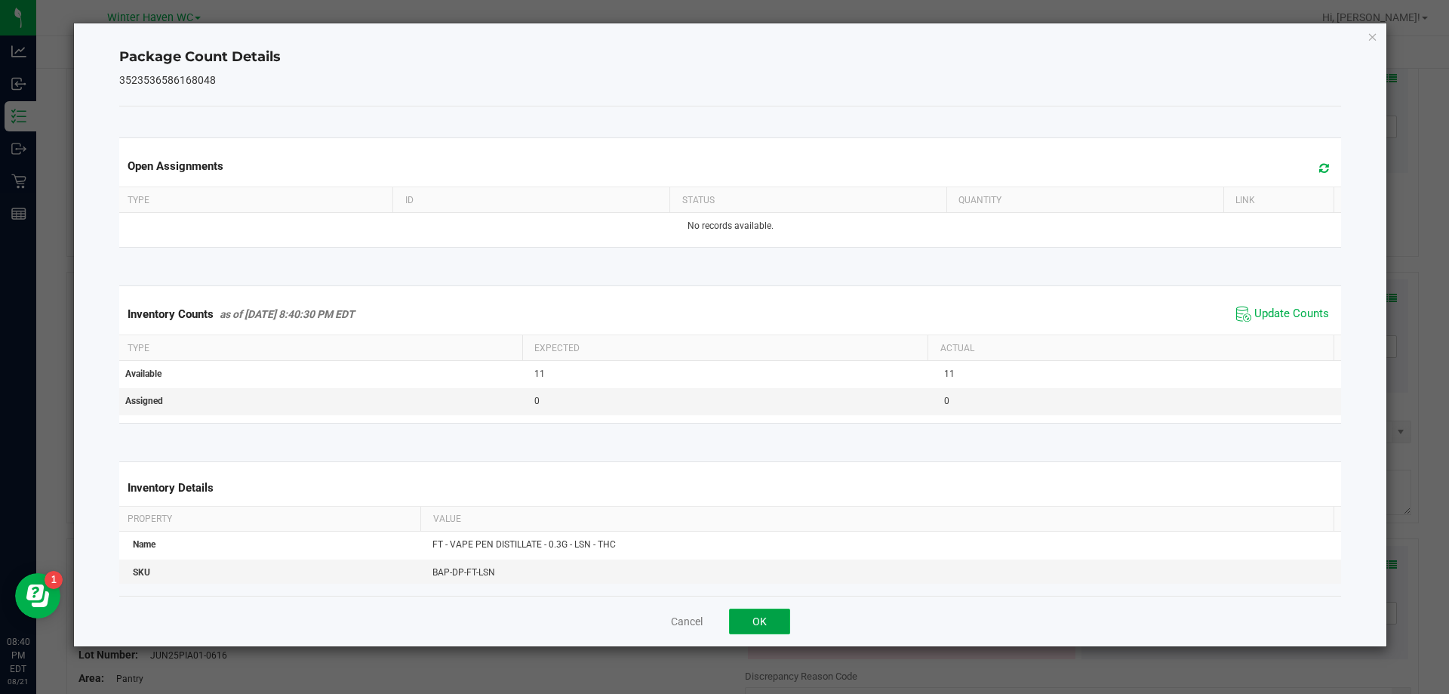
click at [777, 620] on button "OK" at bounding box center [759, 621] width 61 height 26
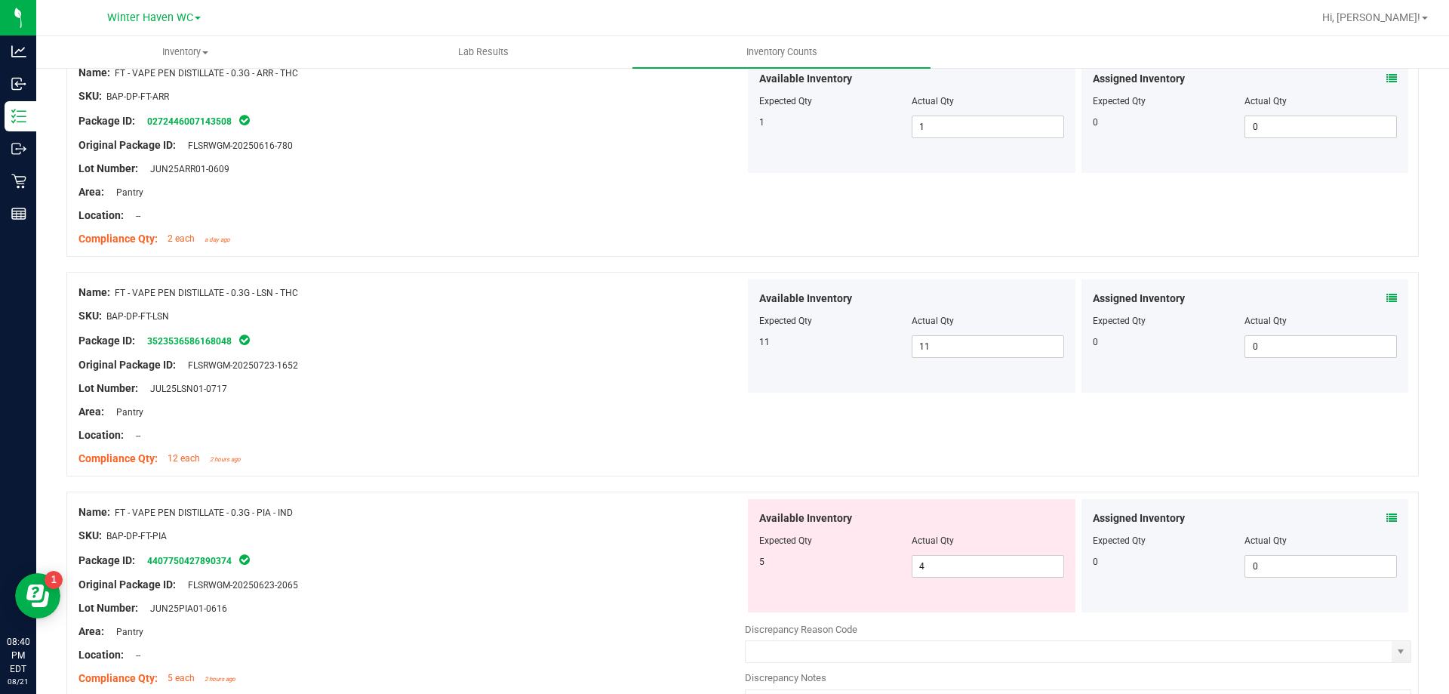
scroll to position [906, 0]
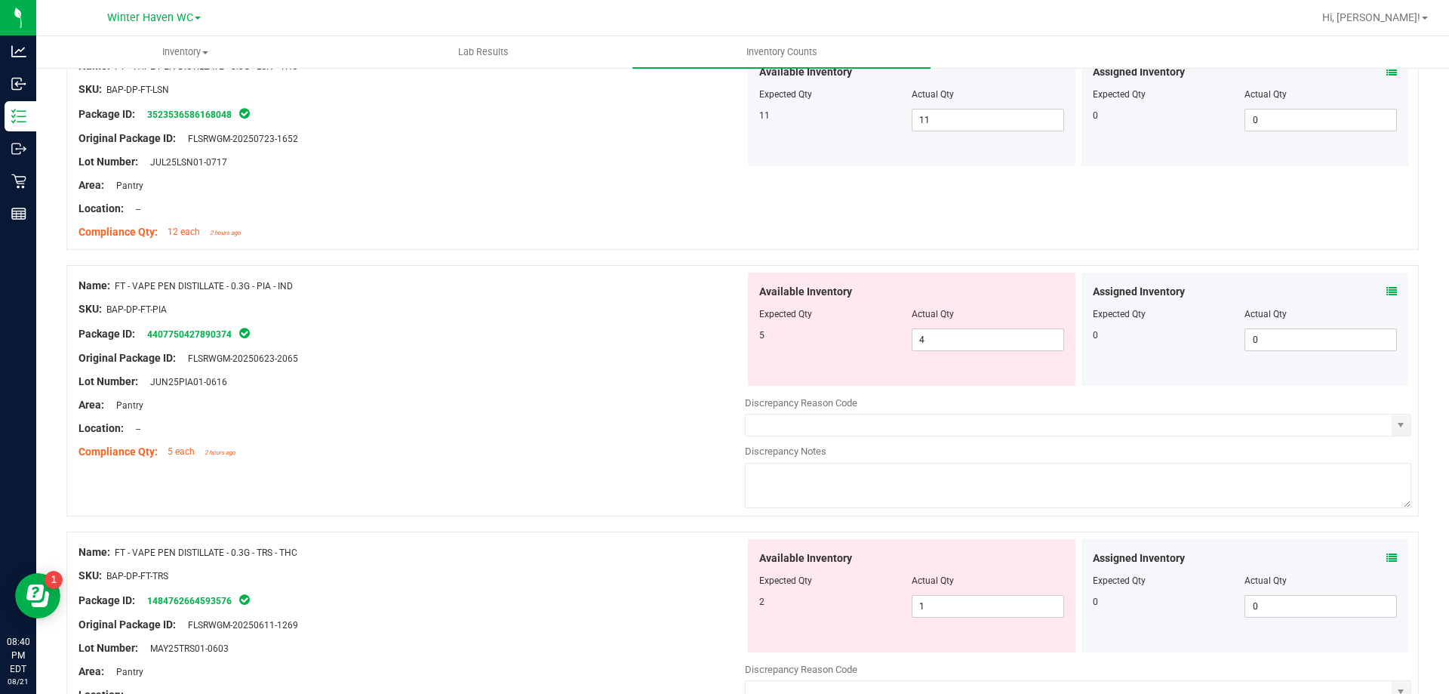
click at [1386, 288] on icon at bounding box center [1391, 291] width 11 height 11
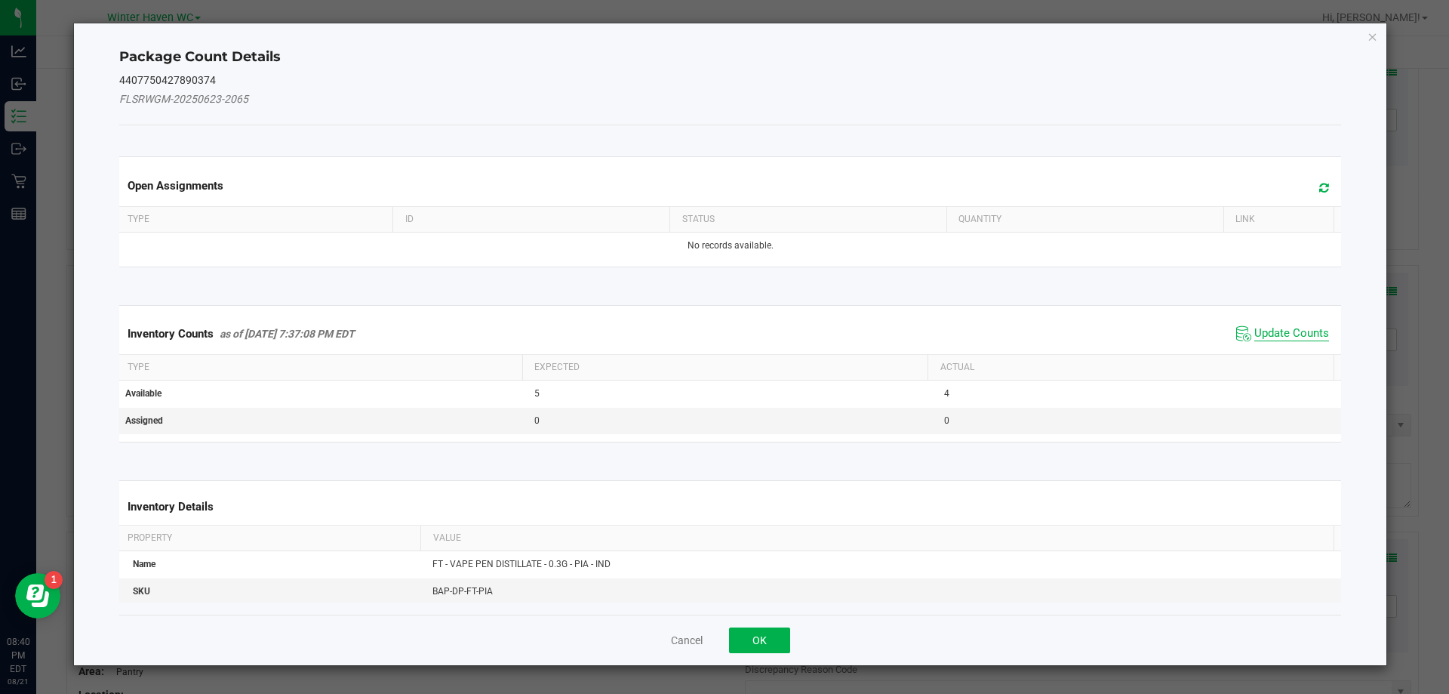
click at [1269, 333] on span "Update Counts" at bounding box center [1291, 333] width 75 height 15
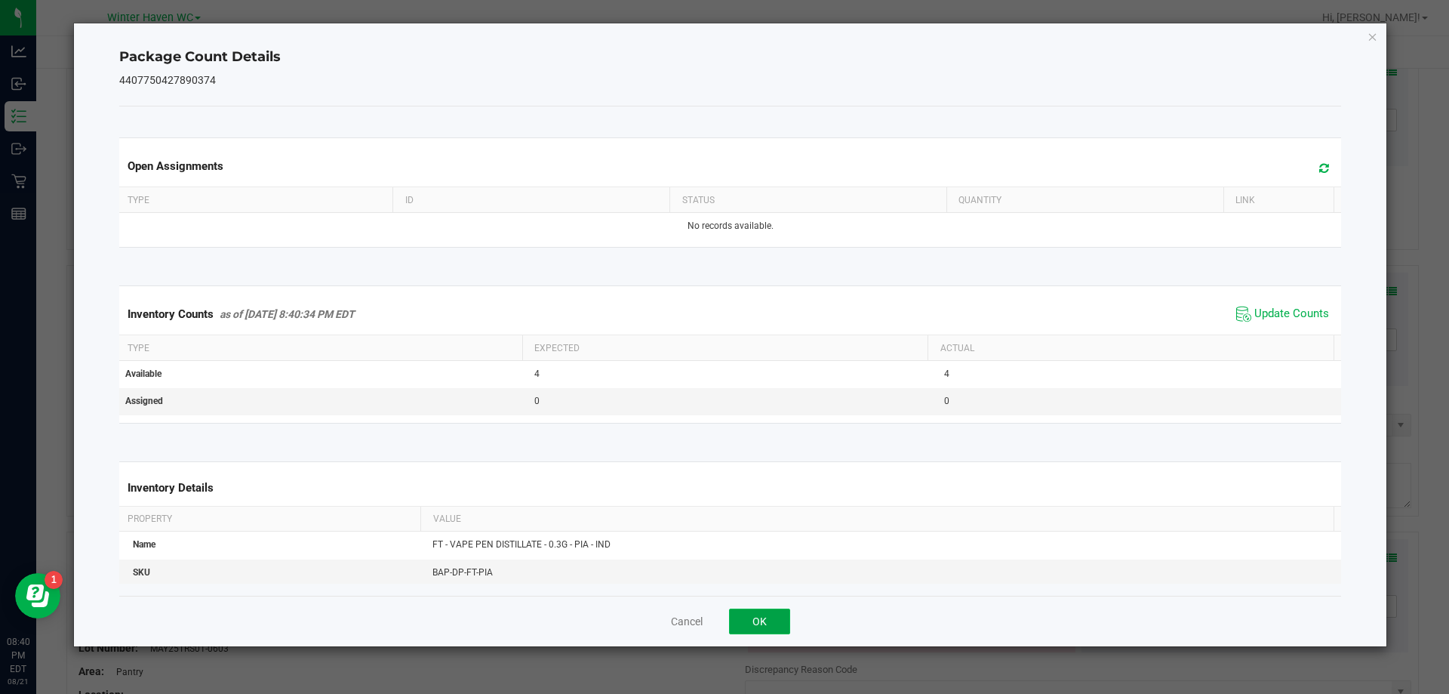
click at [784, 617] on button "OK" at bounding box center [759, 621] width 61 height 26
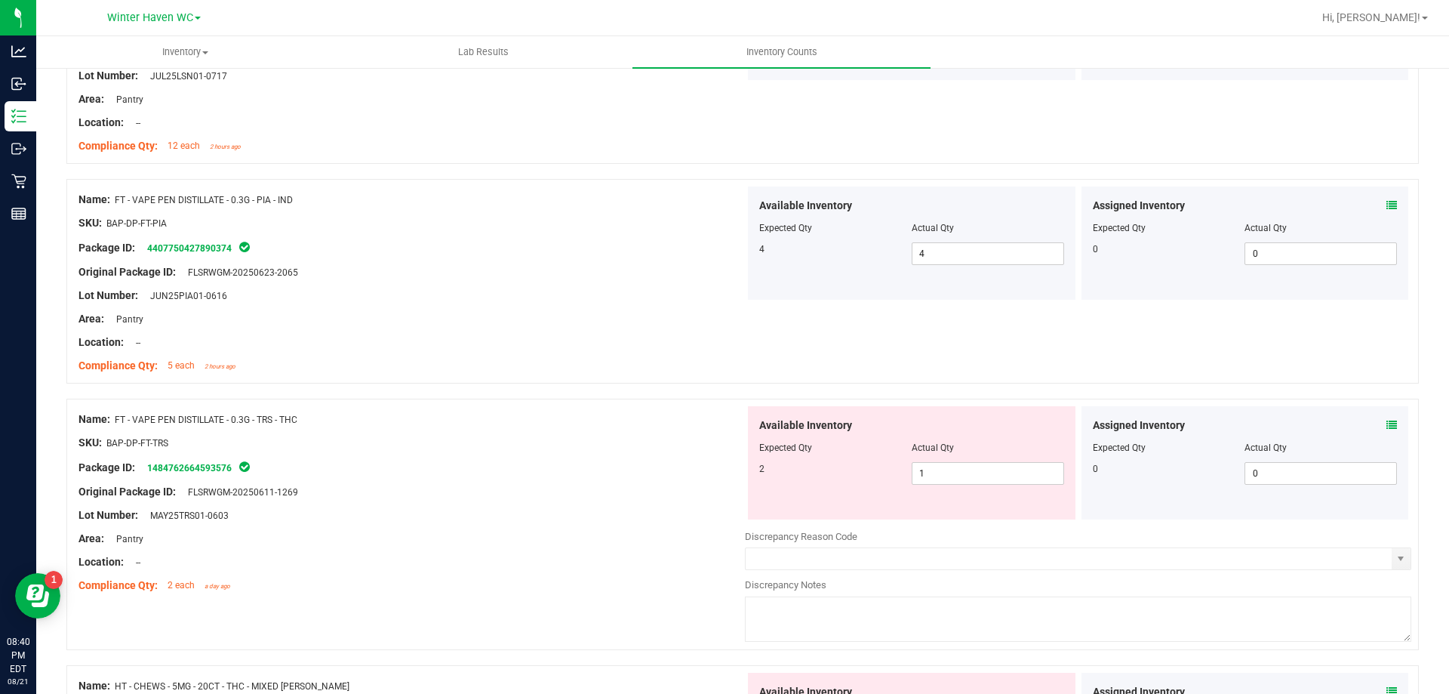
scroll to position [1132, 0]
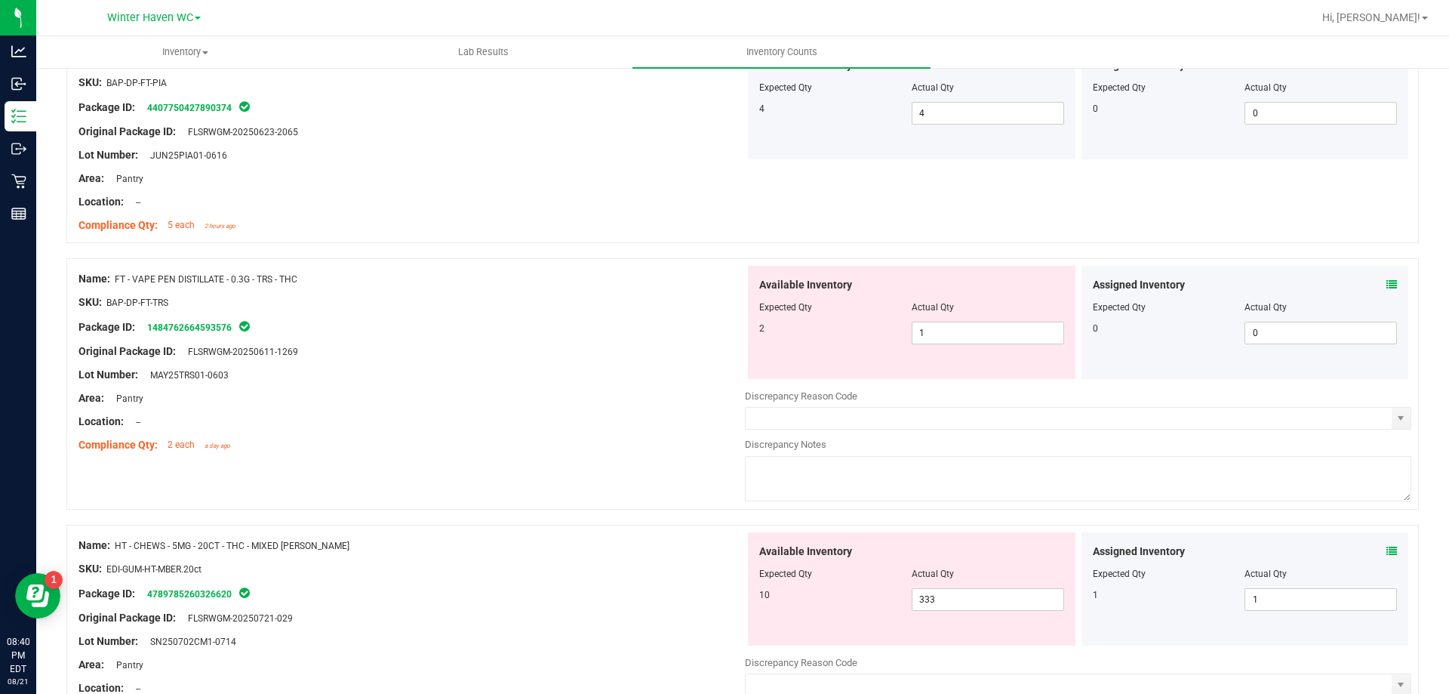
click at [1386, 291] on span at bounding box center [1391, 285] width 11 height 16
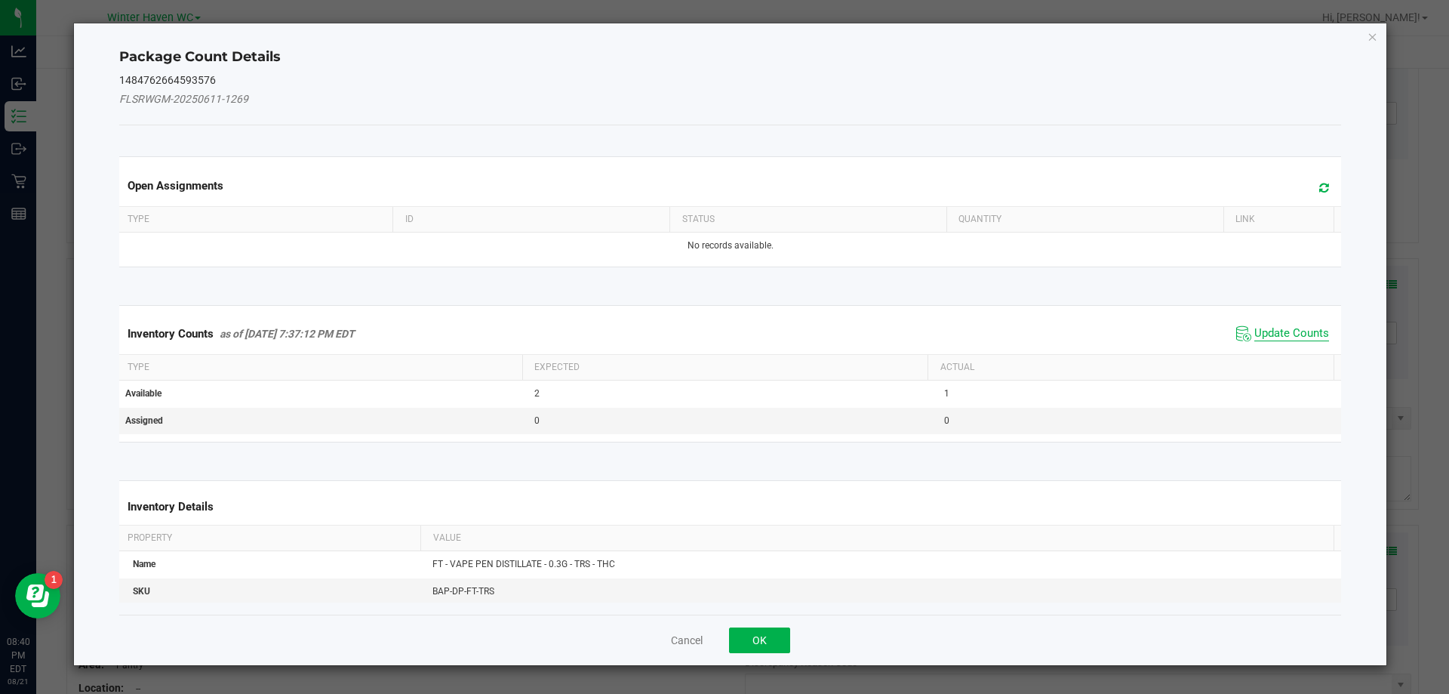
click at [1254, 337] on span "Update Counts" at bounding box center [1291, 333] width 75 height 15
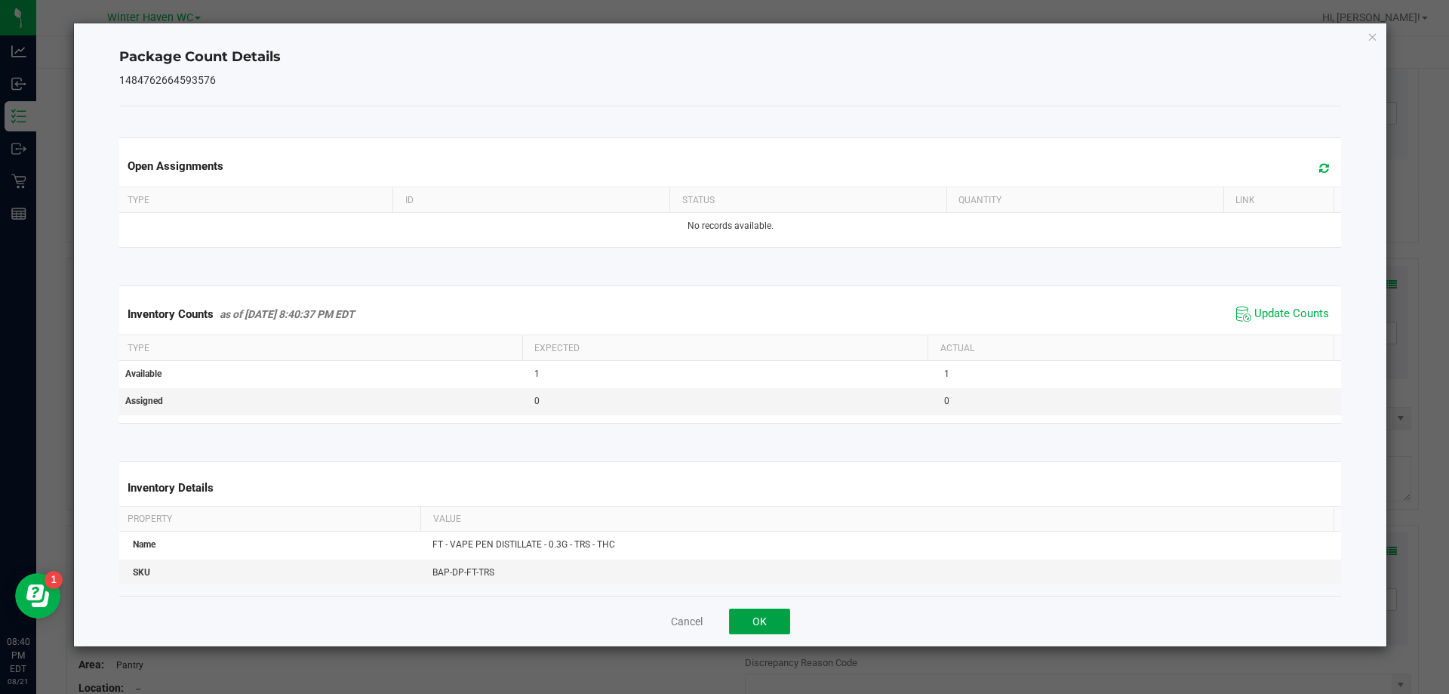
click at [785, 614] on button "OK" at bounding box center [759, 621] width 61 height 26
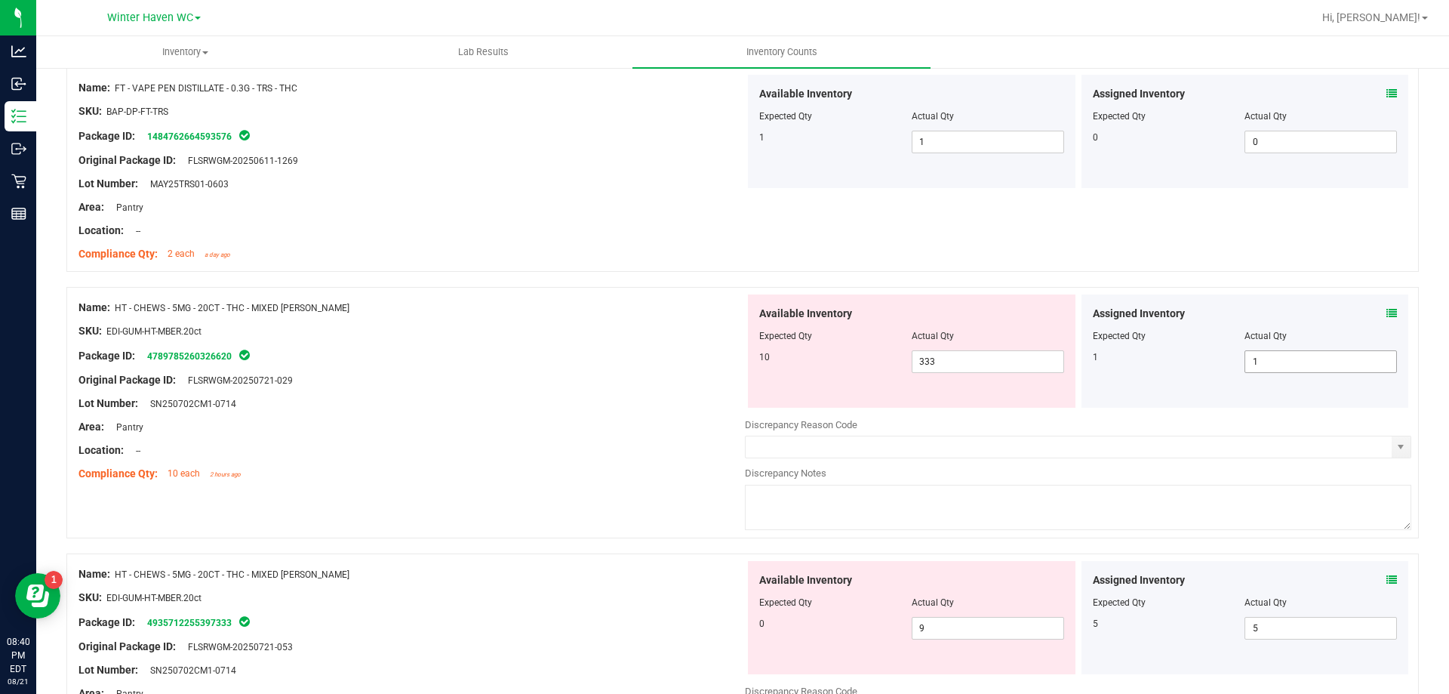
scroll to position [1358, 0]
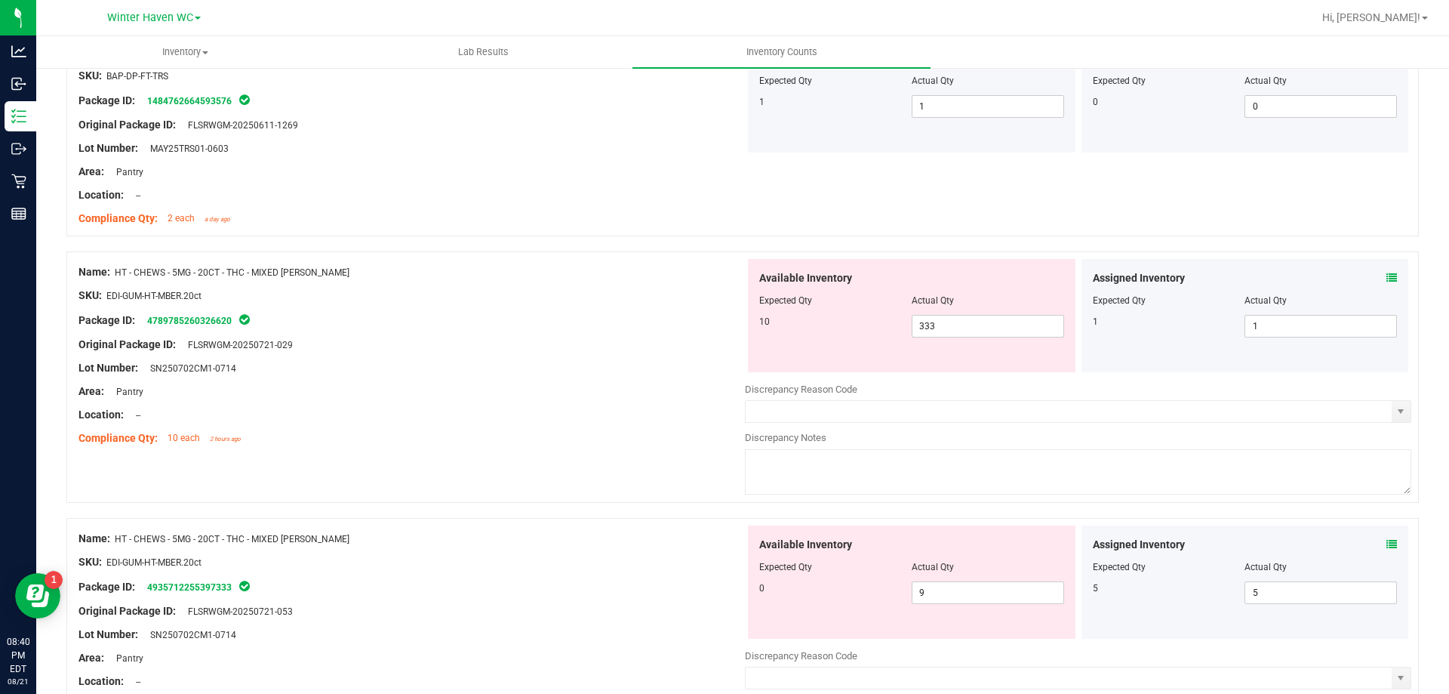
click at [1386, 277] on icon at bounding box center [1391, 277] width 11 height 11
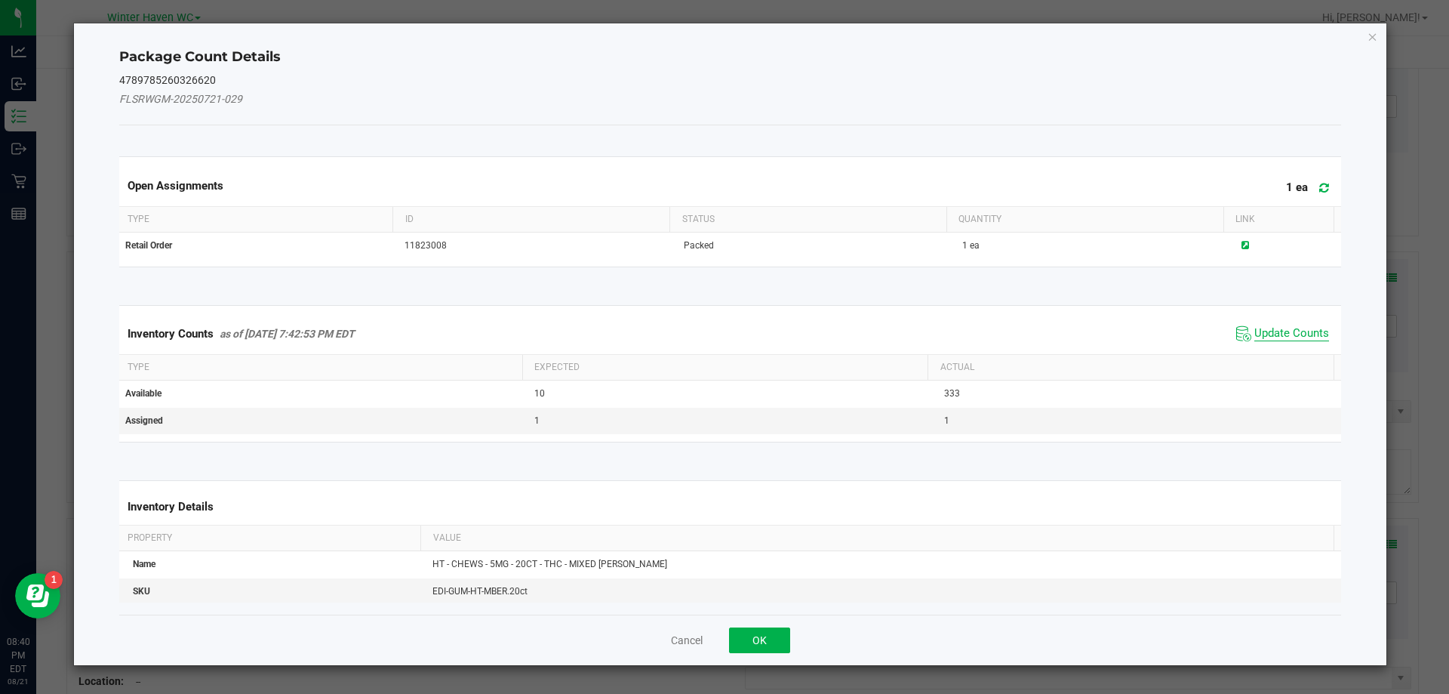
click at [1297, 331] on span "Update Counts" at bounding box center [1291, 333] width 75 height 15
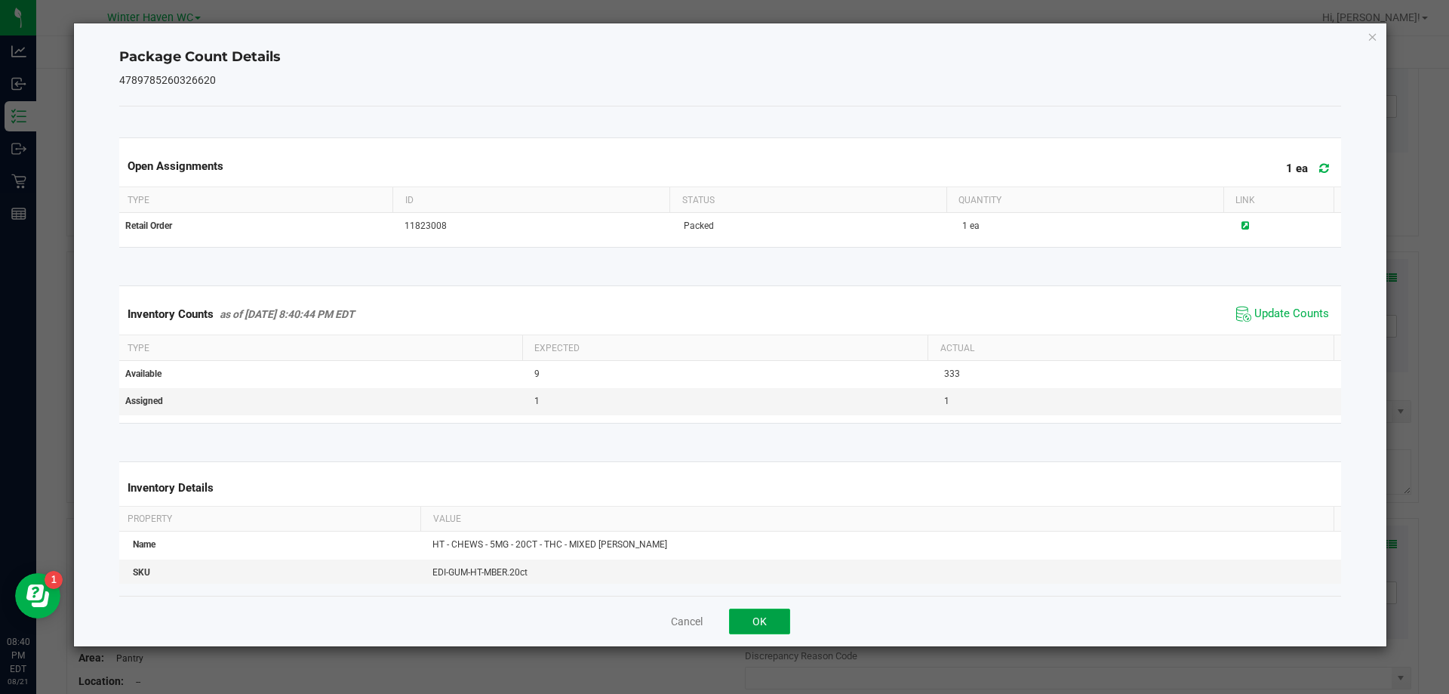
click at [777, 612] on button "OK" at bounding box center [759, 621] width 61 height 26
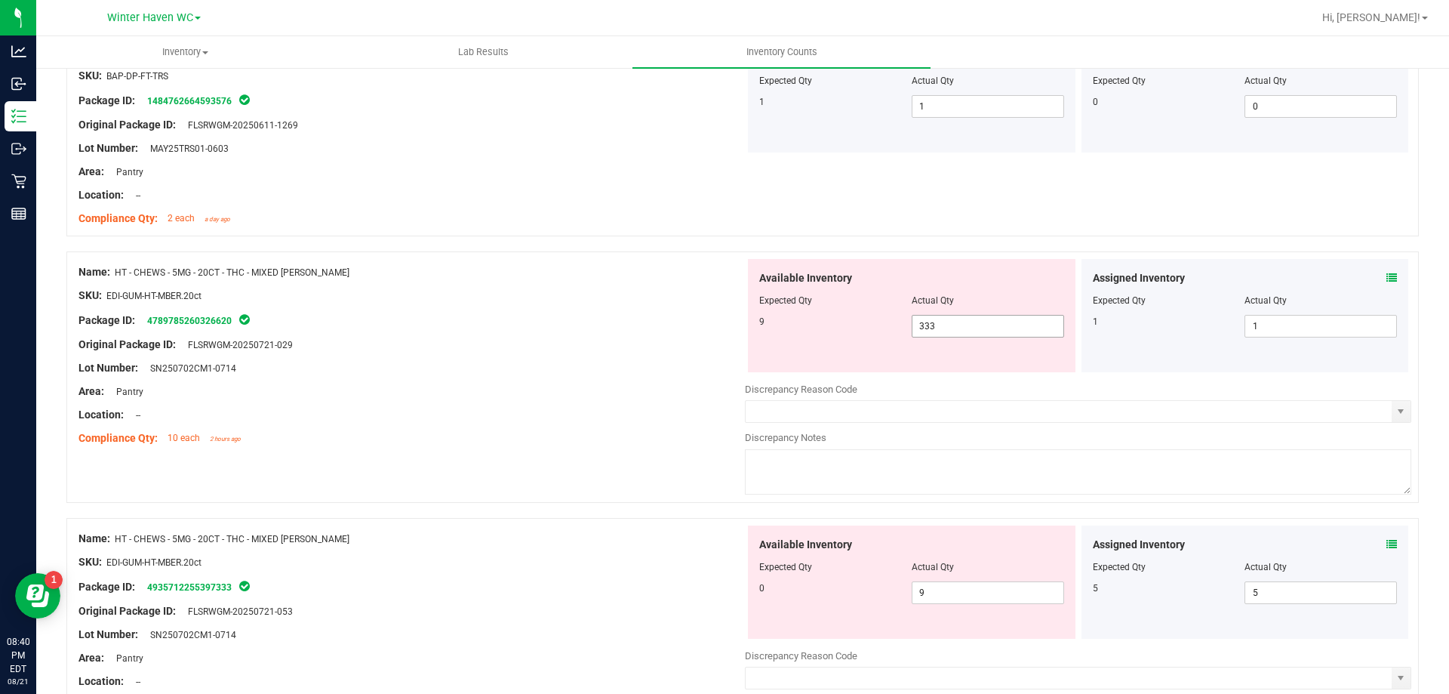
click at [1003, 330] on span "333 333" at bounding box center [988, 326] width 152 height 23
click at [1003, 330] on input "333" at bounding box center [987, 325] width 151 height 21
type input "9"
click at [1380, 544] on div "Assigned Inventory Expected Qty Actual Qty 5 5 5" at bounding box center [1245, 581] width 328 height 113
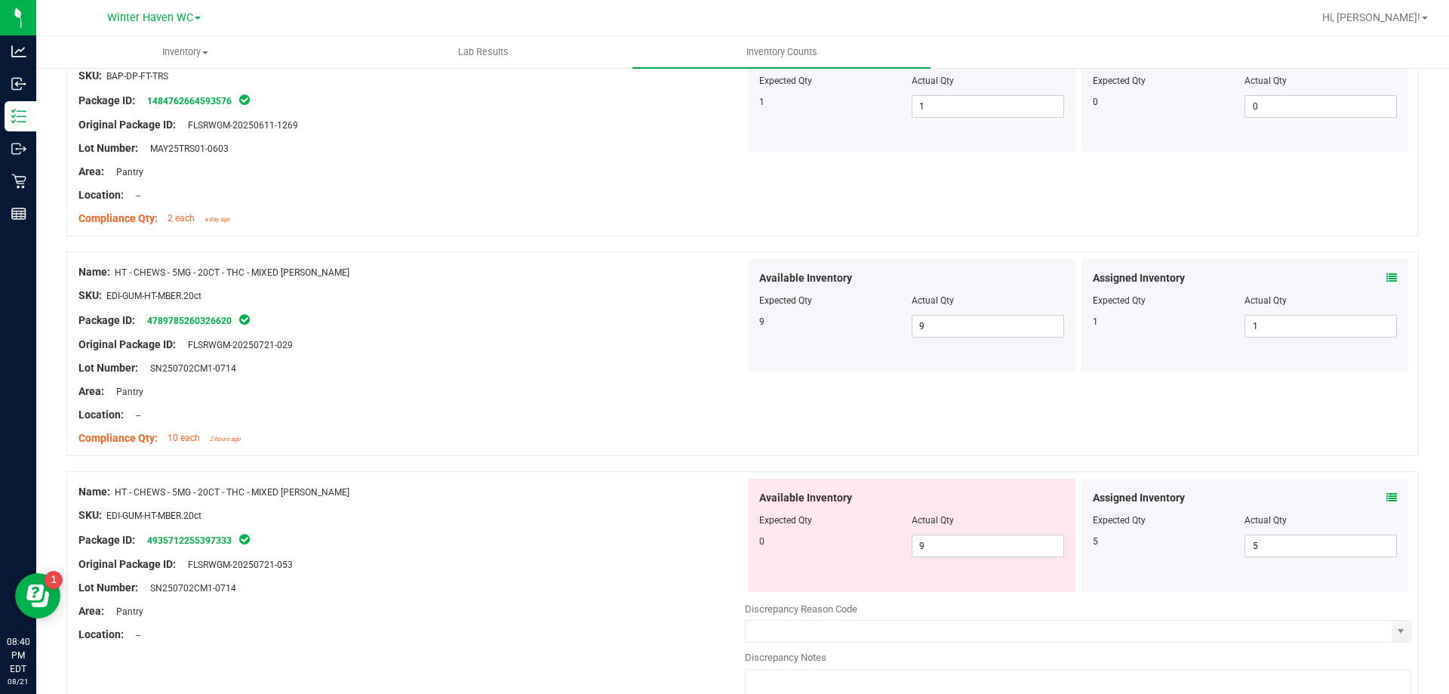
click at [1386, 497] on icon at bounding box center [1391, 497] width 11 height 11
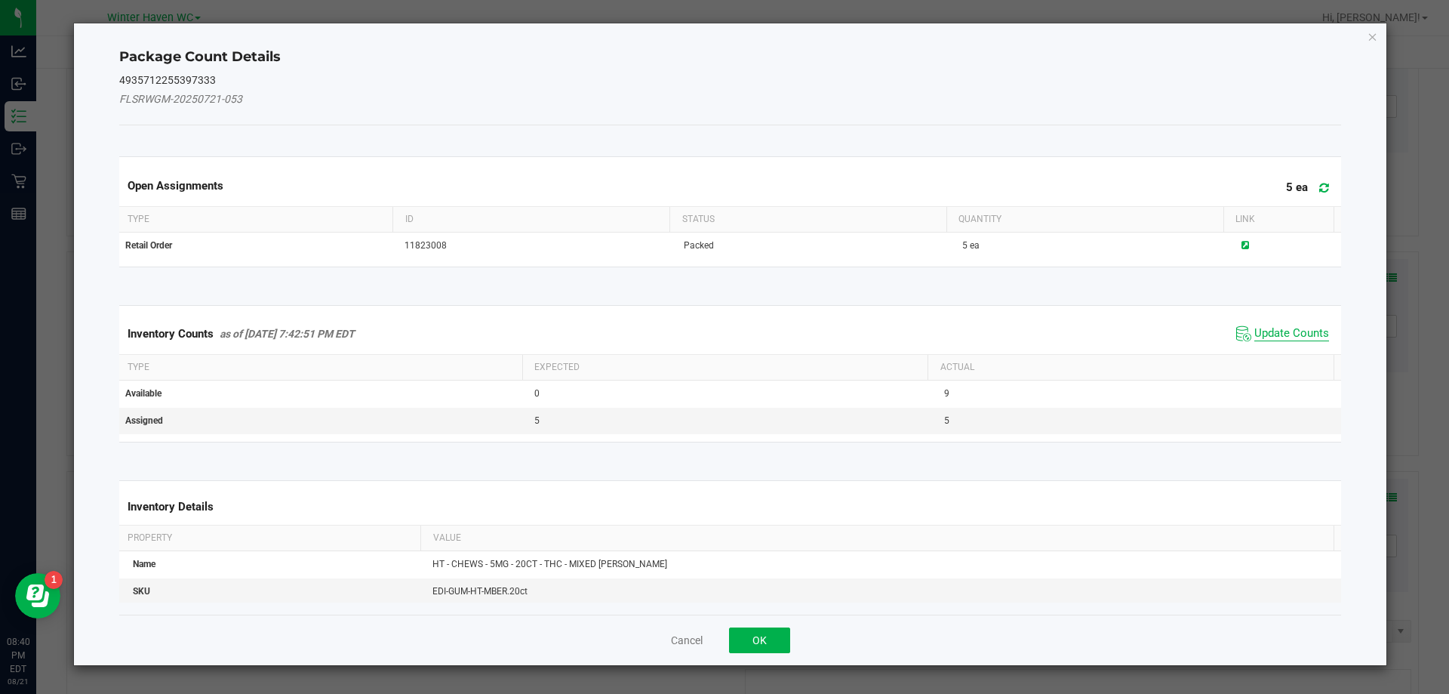
click at [1275, 330] on span "Update Counts" at bounding box center [1291, 333] width 75 height 15
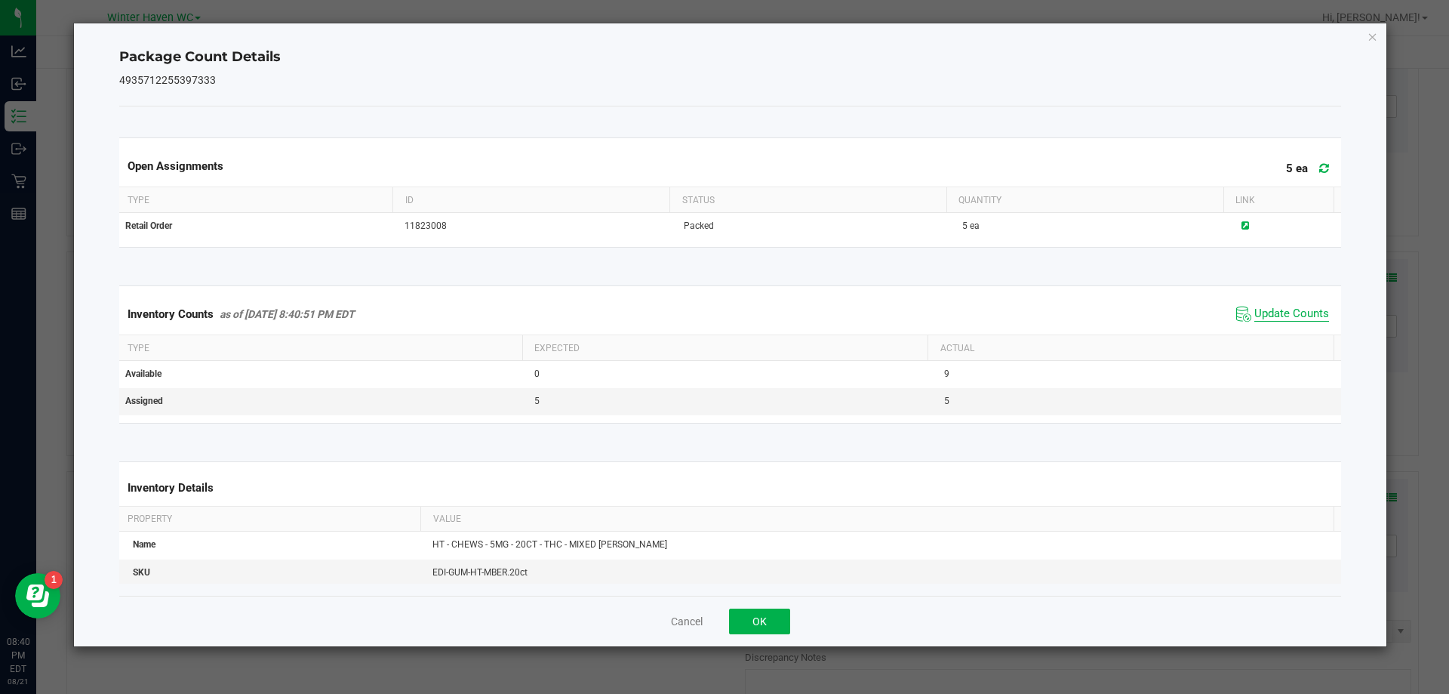
click at [1266, 315] on span "Update Counts" at bounding box center [1291, 313] width 75 height 15
click at [747, 635] on div "Cancel OK" at bounding box center [730, 620] width 1223 height 51
click at [760, 625] on button "OK" at bounding box center [759, 621] width 61 height 26
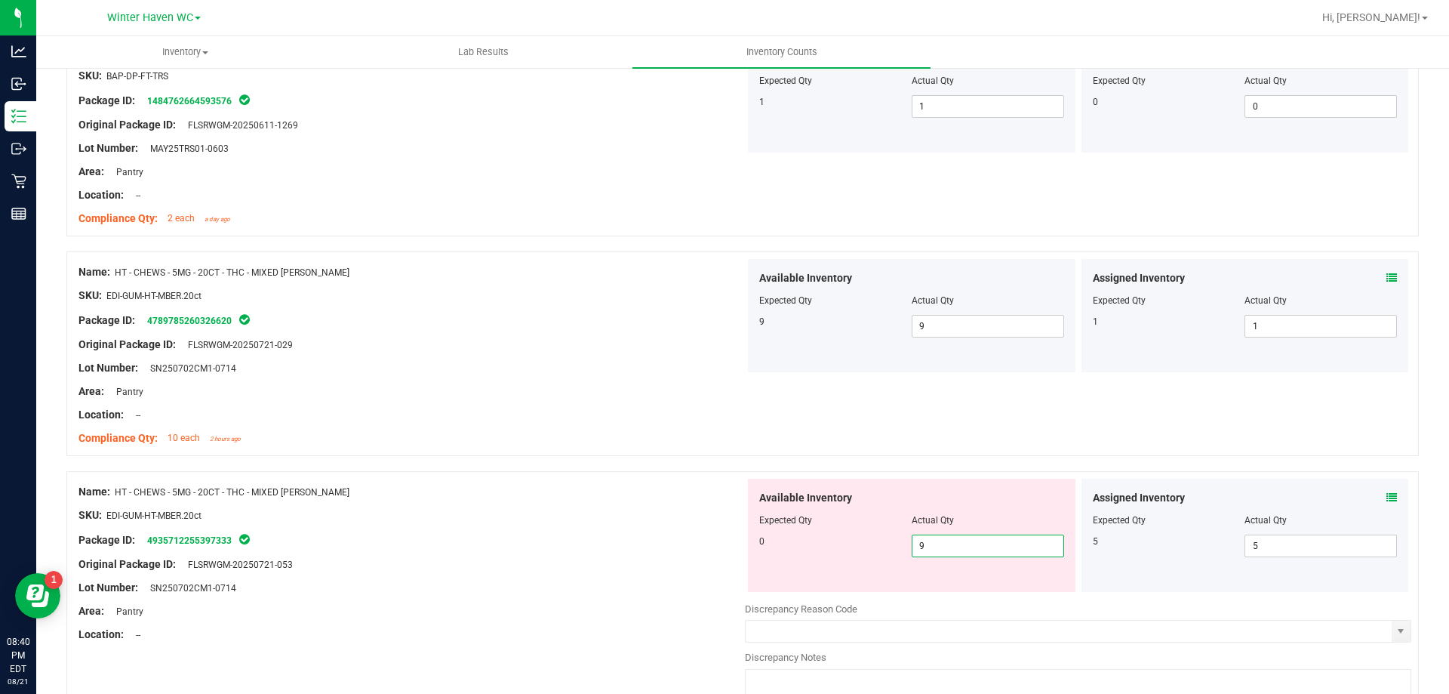
click at [981, 550] on span "9 9" at bounding box center [988, 545] width 152 height 23
click at [981, 550] on input "9" at bounding box center [987, 545] width 151 height 21
type input "0"
click at [590, 334] on ng-container "Original Package ID: FLSRWGM-20250721-029" at bounding box center [411, 340] width 666 height 23
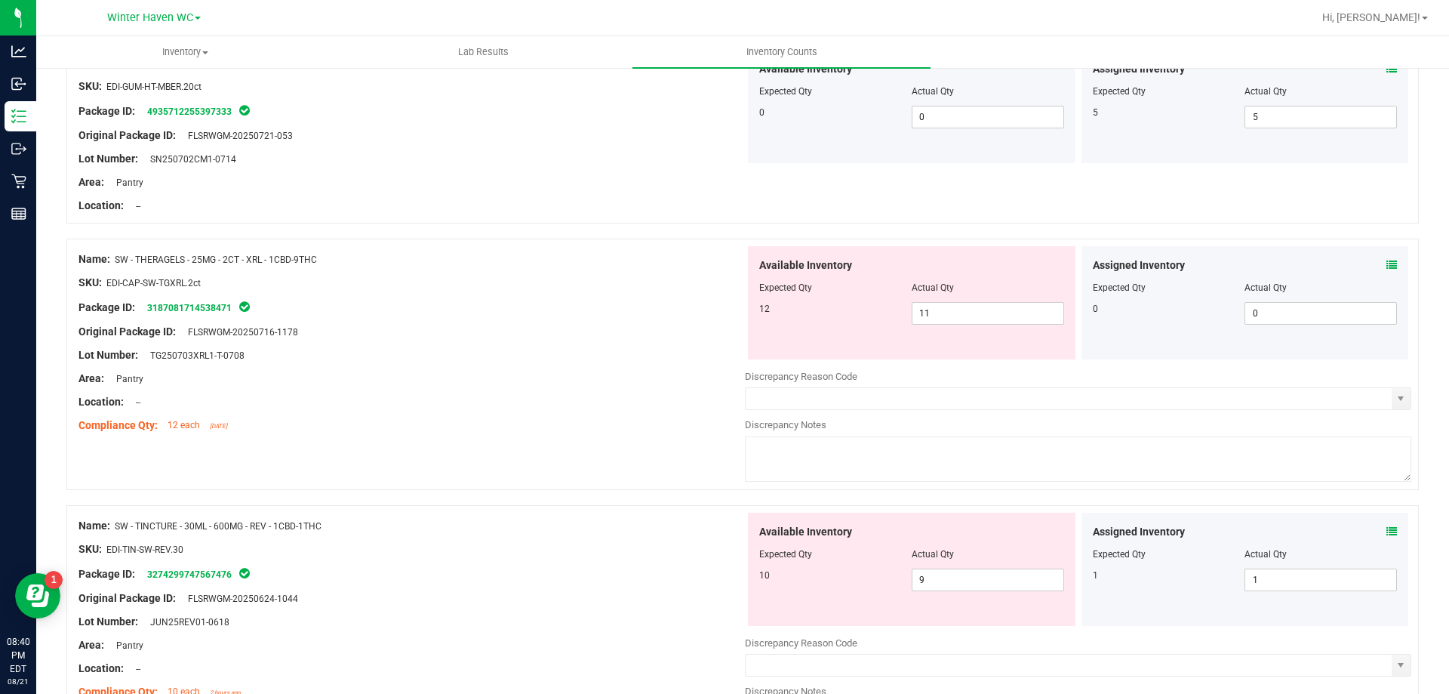
scroll to position [1811, 0]
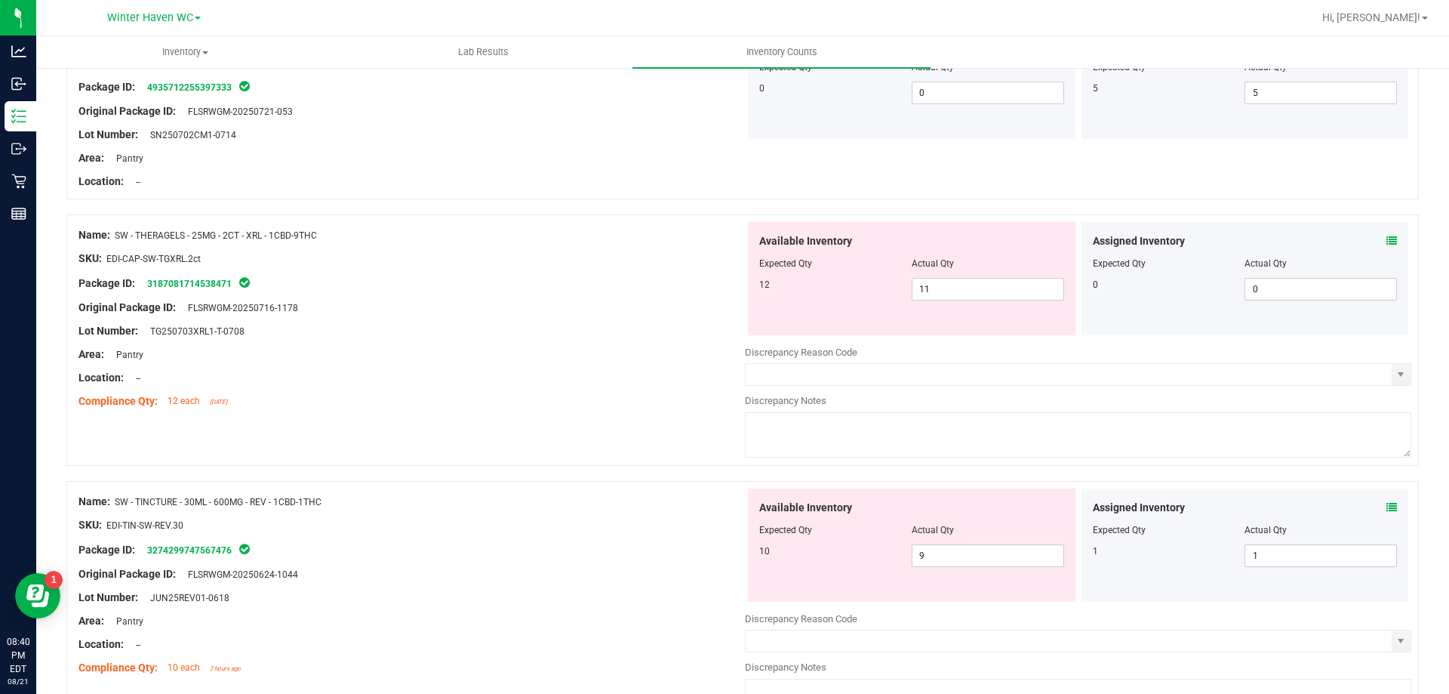
click at [1386, 241] on icon at bounding box center [1391, 240] width 11 height 11
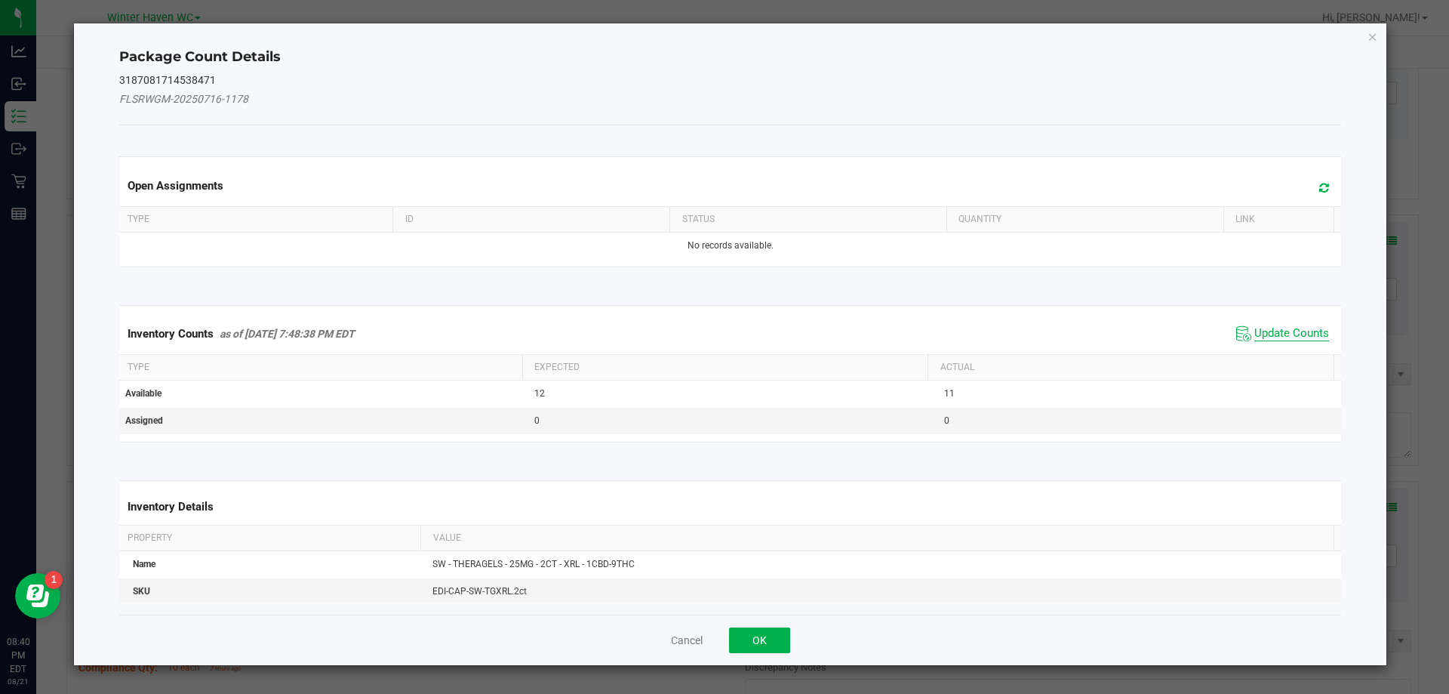
click at [1282, 334] on span "Update Counts" at bounding box center [1291, 333] width 75 height 15
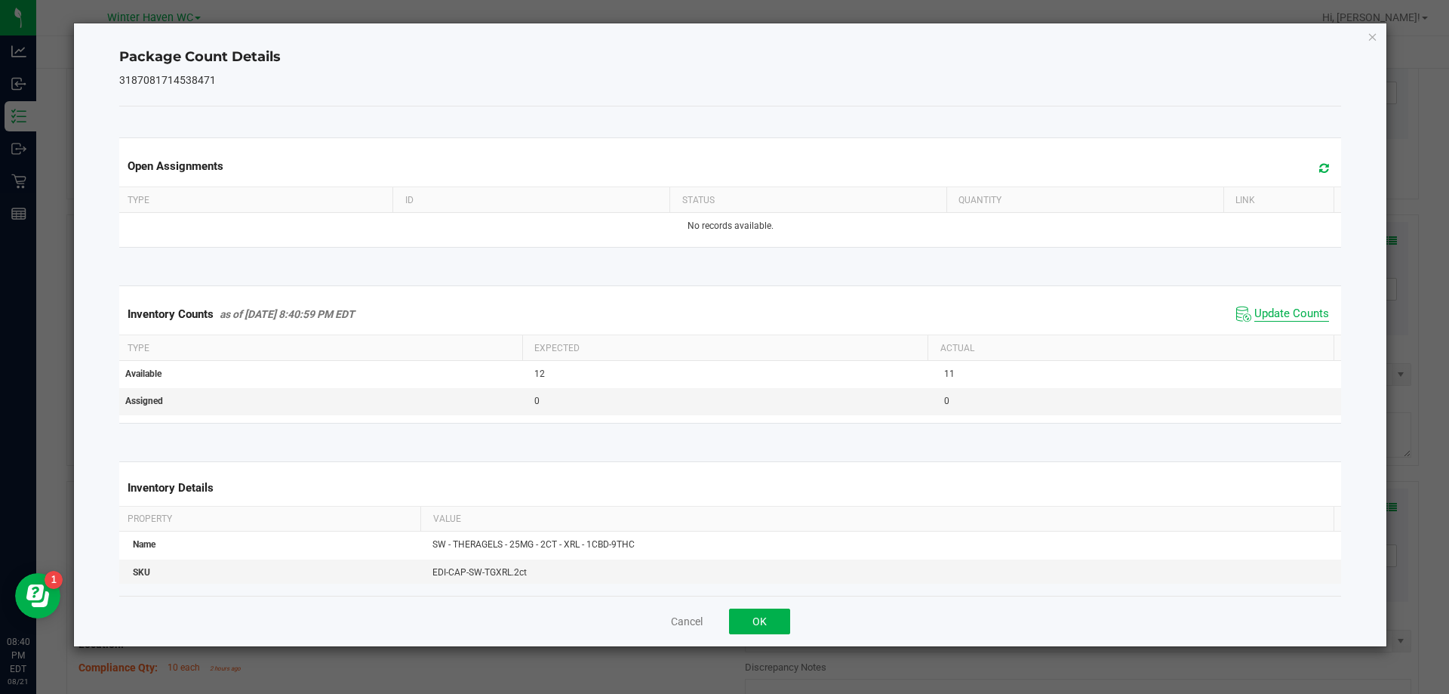
click at [1259, 312] on span "Update Counts" at bounding box center [1291, 313] width 75 height 15
click at [770, 632] on button "OK" at bounding box center [759, 621] width 61 height 26
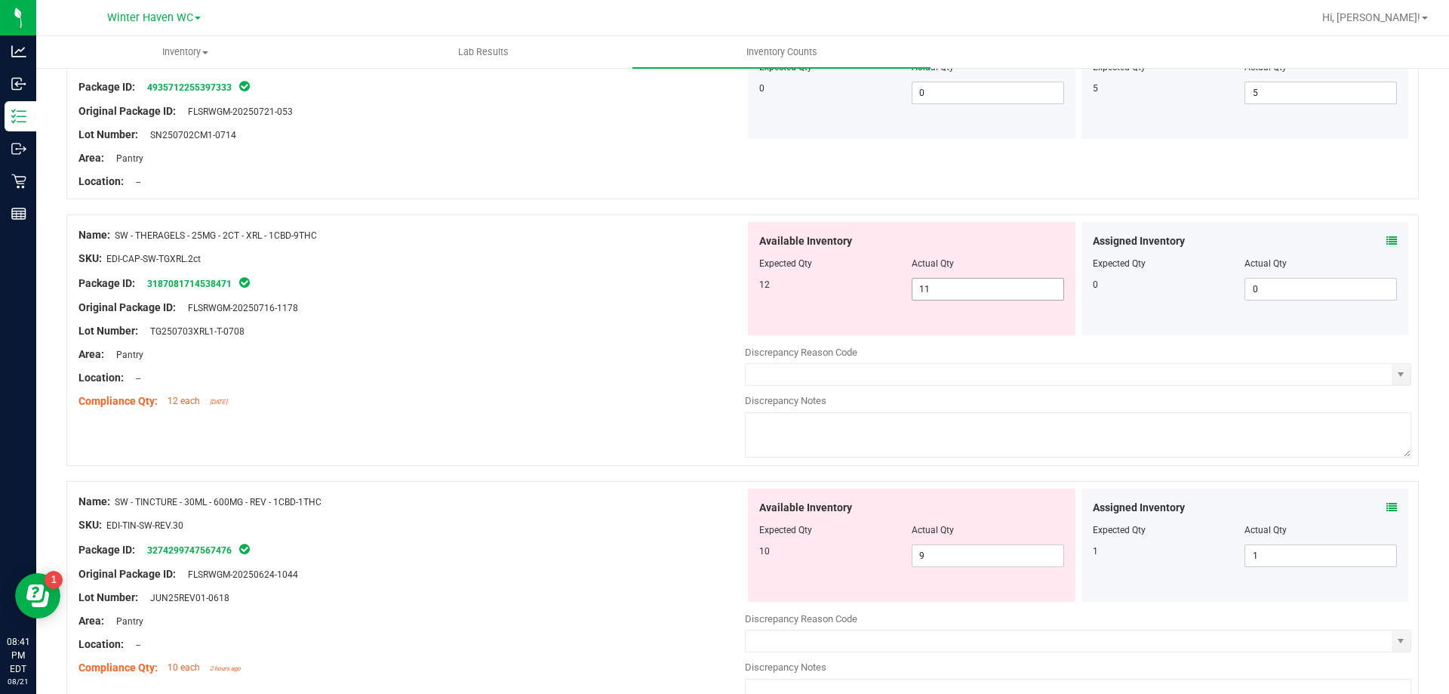
click at [1004, 288] on span "11 11" at bounding box center [988, 289] width 152 height 23
click at [1004, 288] on input "11" at bounding box center [987, 288] width 151 height 21
type input "12"
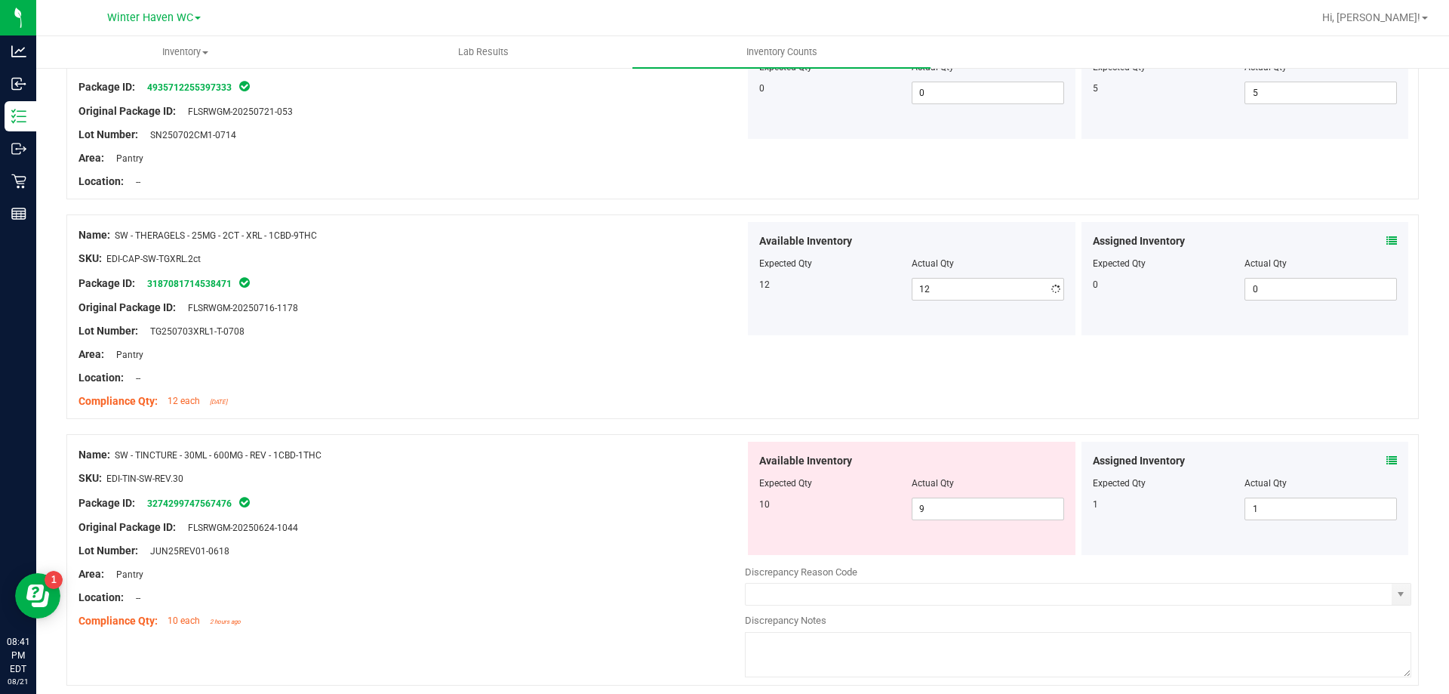
click at [507, 307] on div "Original Package ID: FLSRWGM-20250716-1178" at bounding box center [411, 308] width 666 height 16
click at [1386, 461] on icon at bounding box center [1391, 460] width 11 height 11
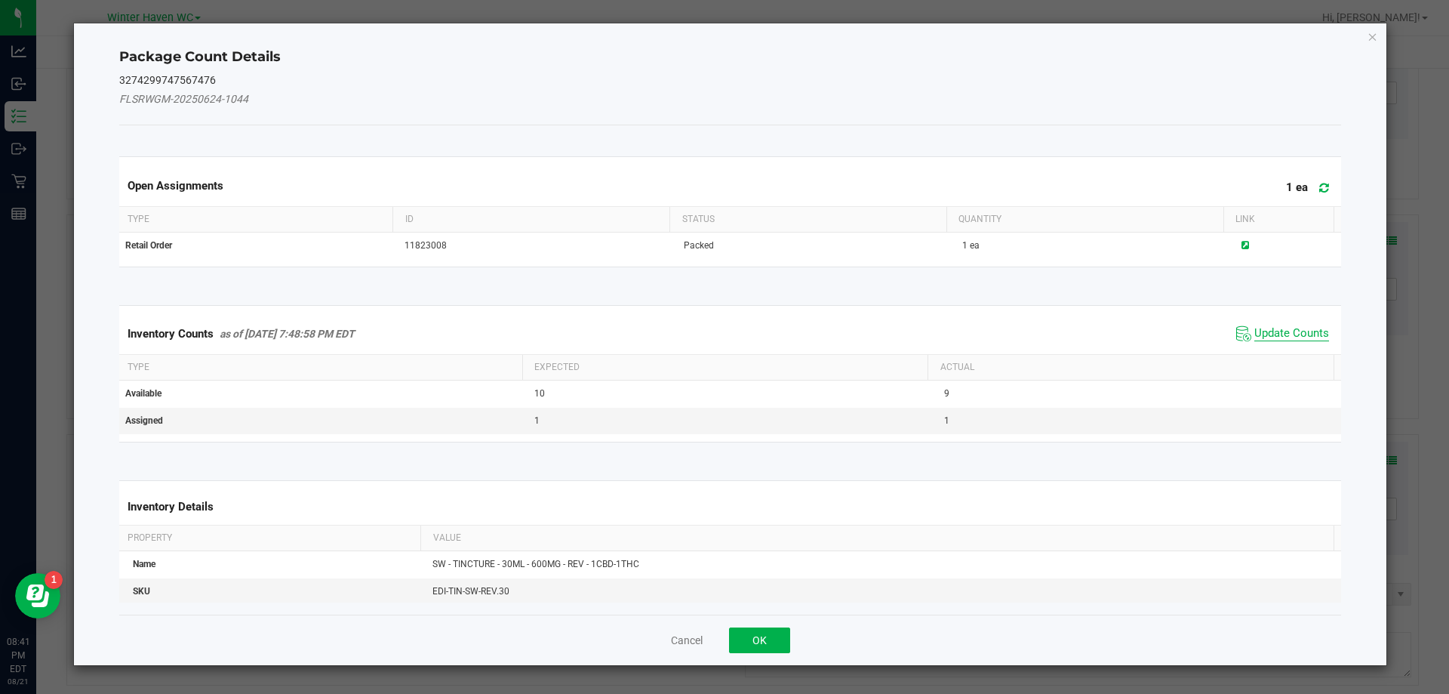
click at [1263, 334] on span "Update Counts" at bounding box center [1291, 333] width 75 height 15
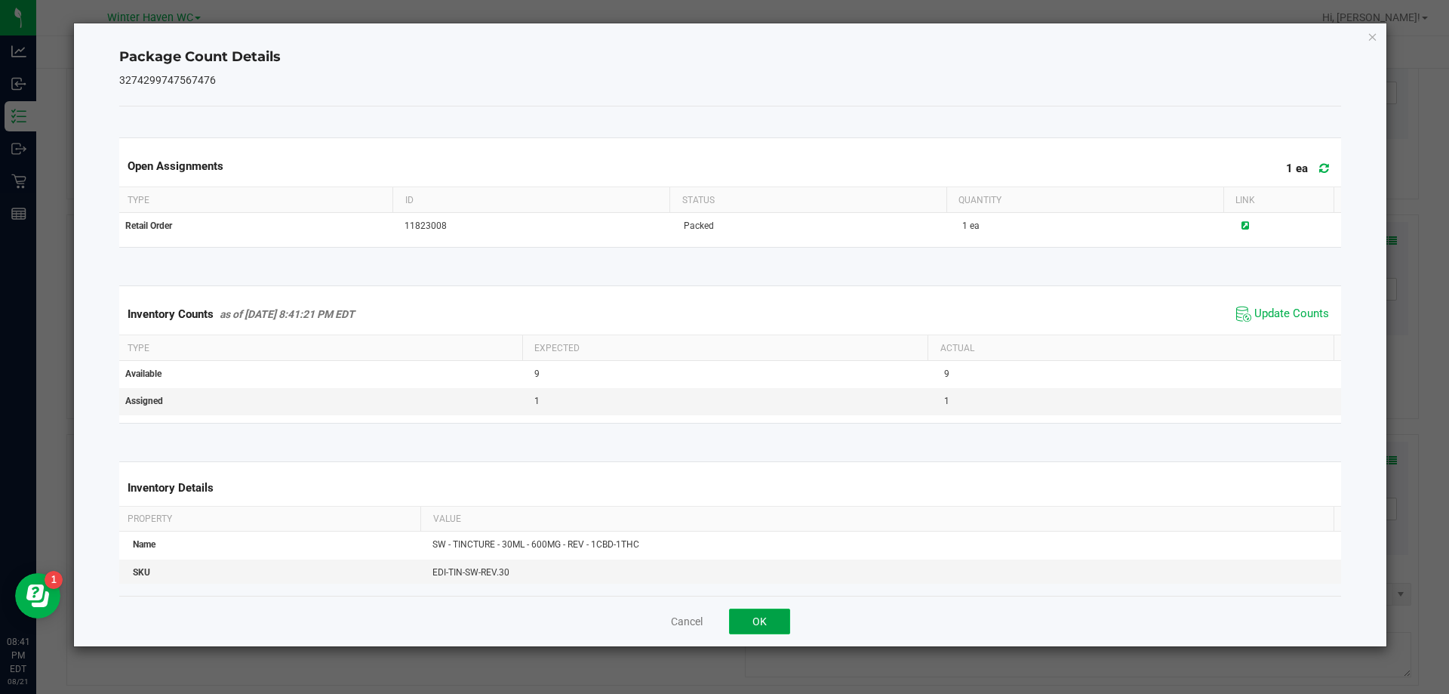
click at [748, 620] on button "OK" at bounding box center [759, 621] width 61 height 26
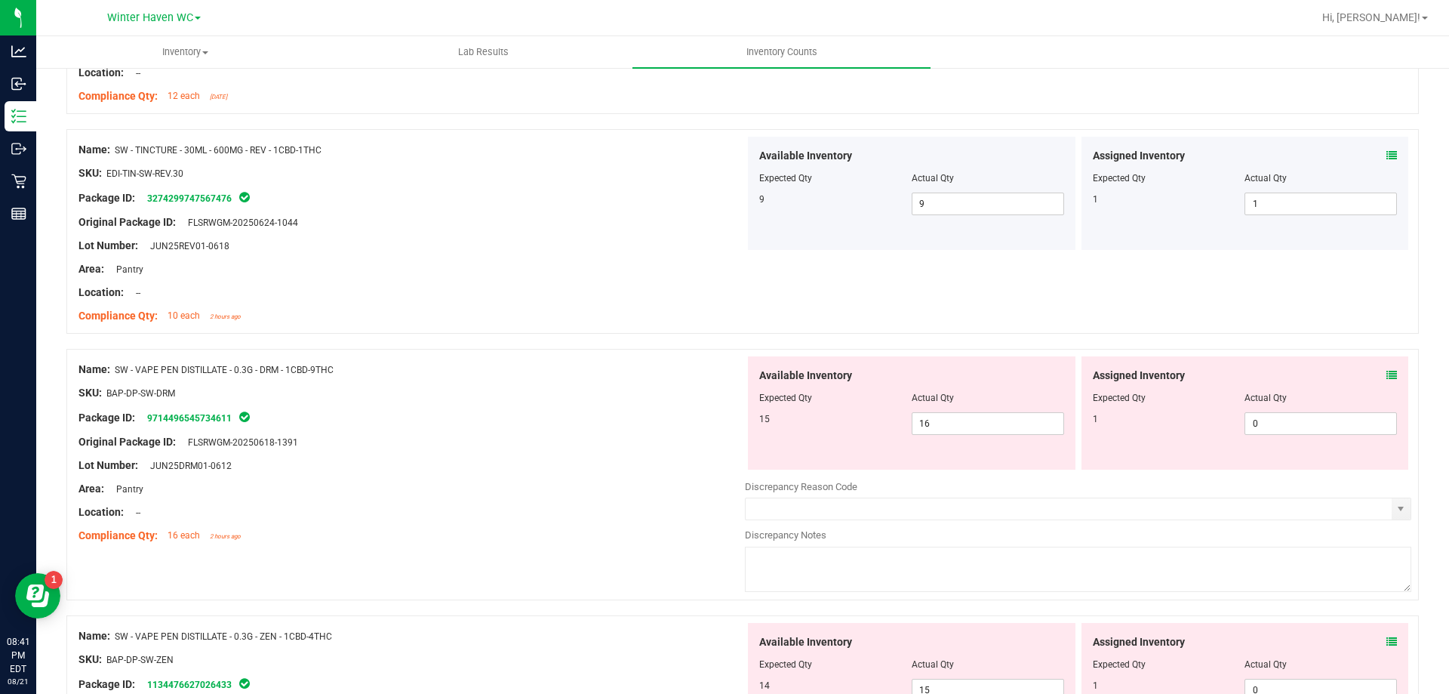
scroll to position [2189, 0]
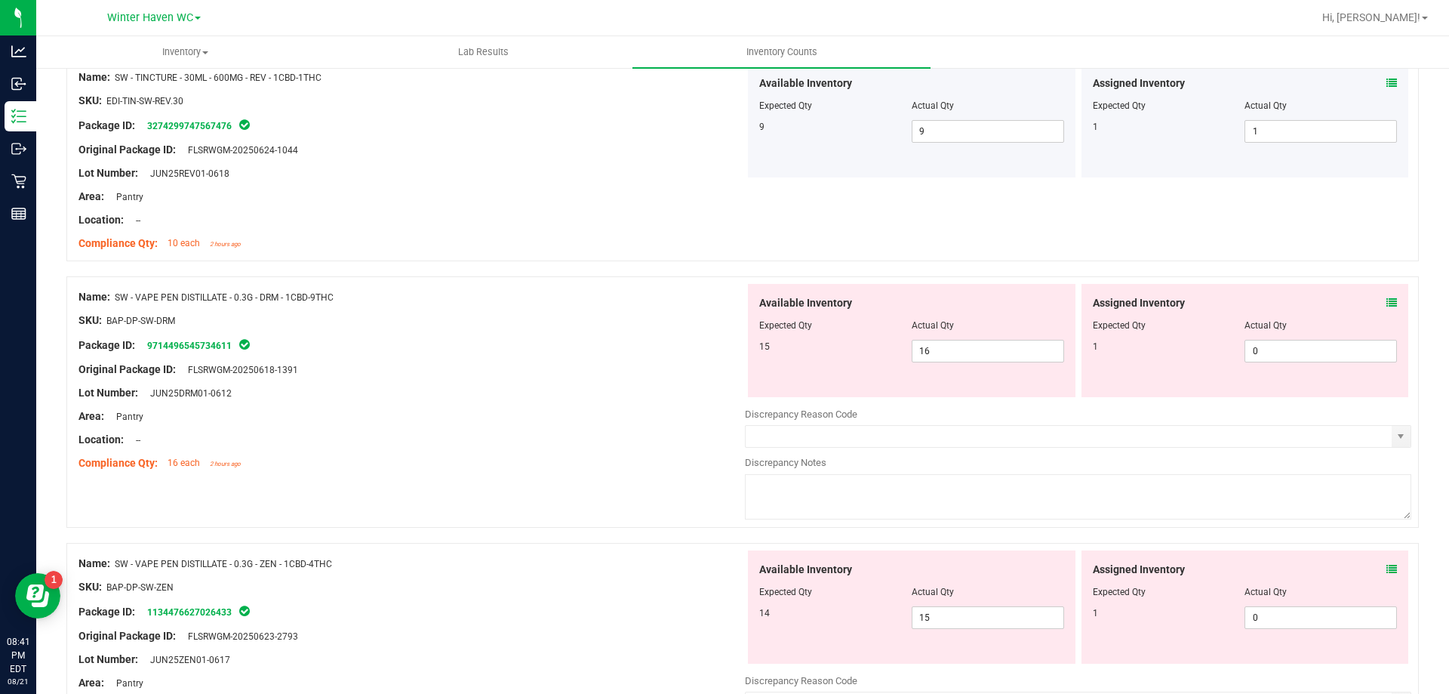
click at [1386, 303] on icon at bounding box center [1391, 302] width 11 height 11
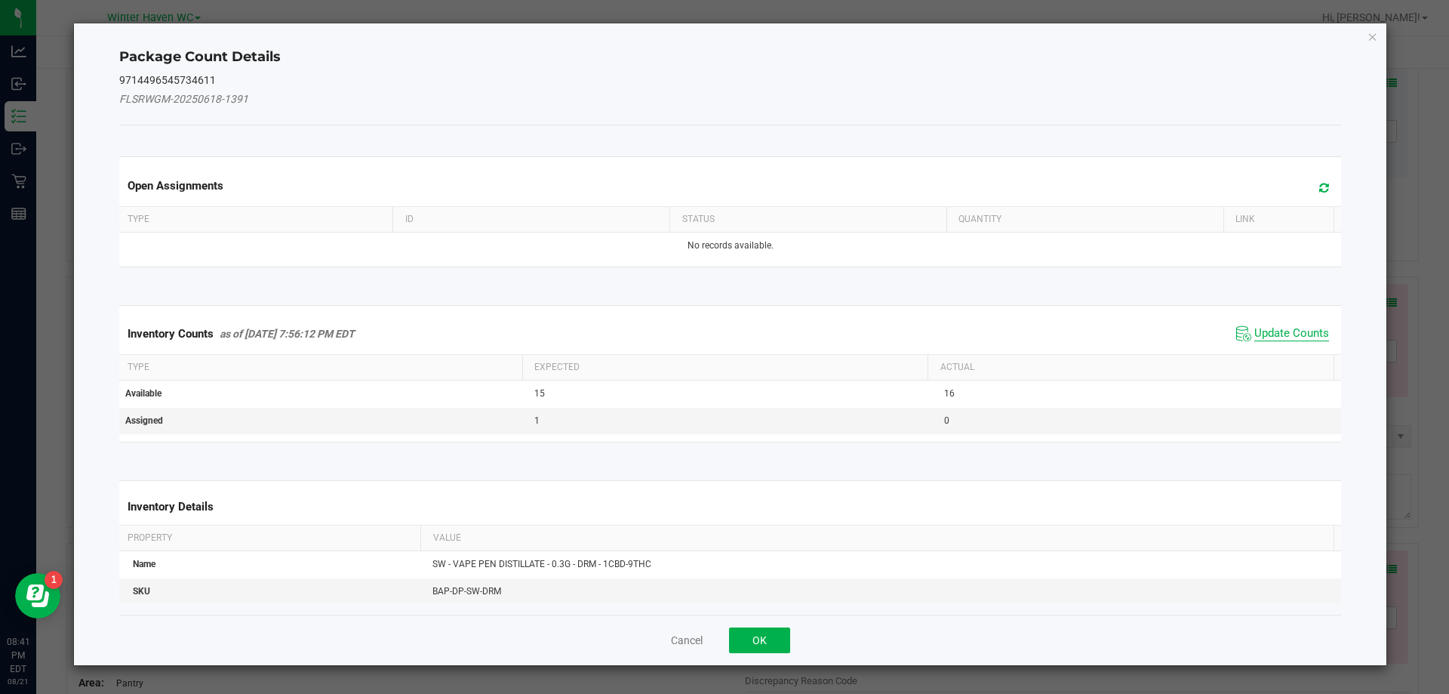
click at [1281, 336] on span "Update Counts" at bounding box center [1291, 333] width 75 height 15
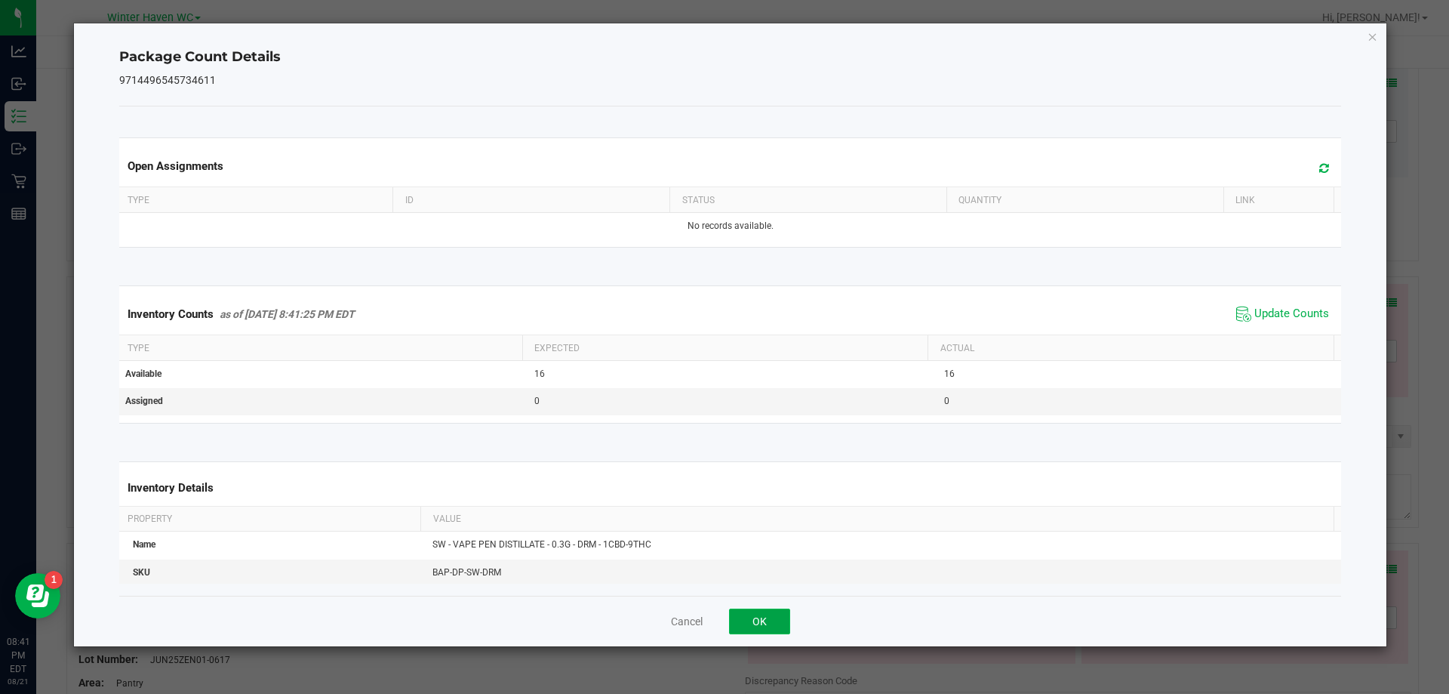
click at [749, 623] on button "OK" at bounding box center [759, 621] width 61 height 26
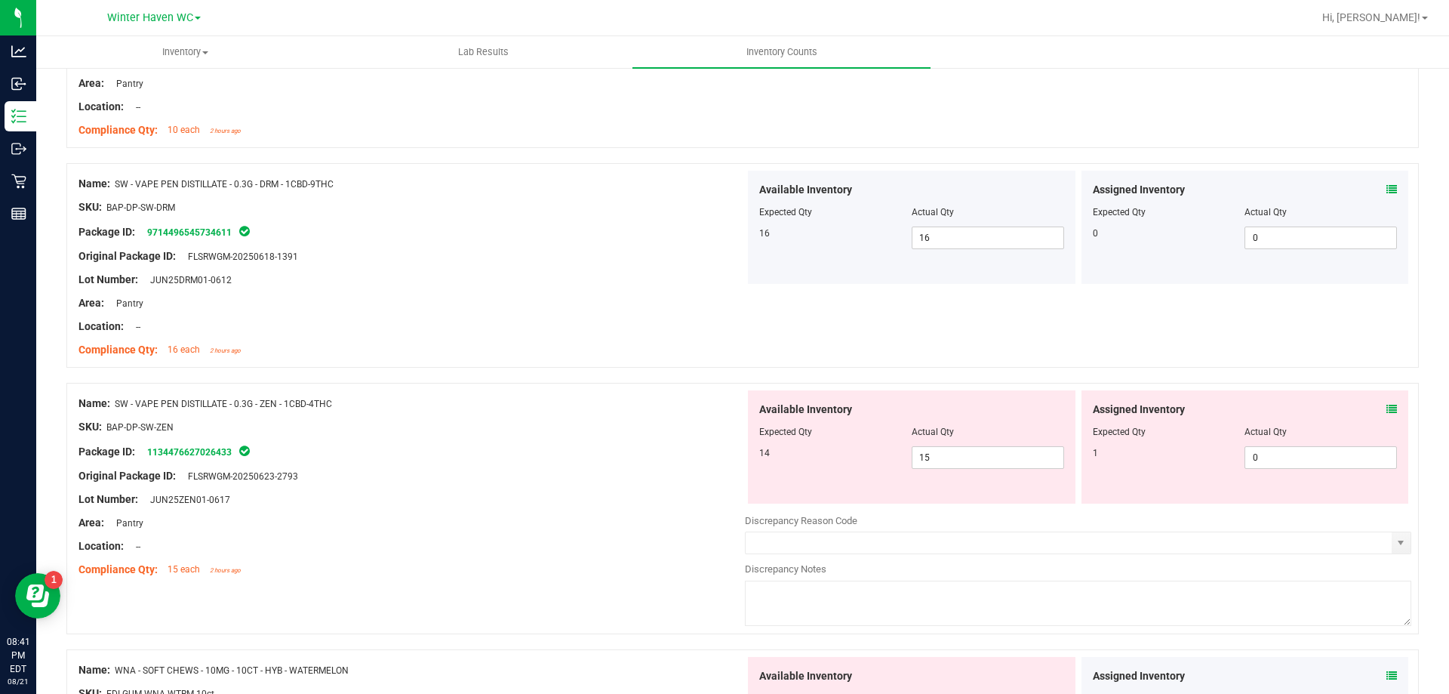
scroll to position [2340, 0]
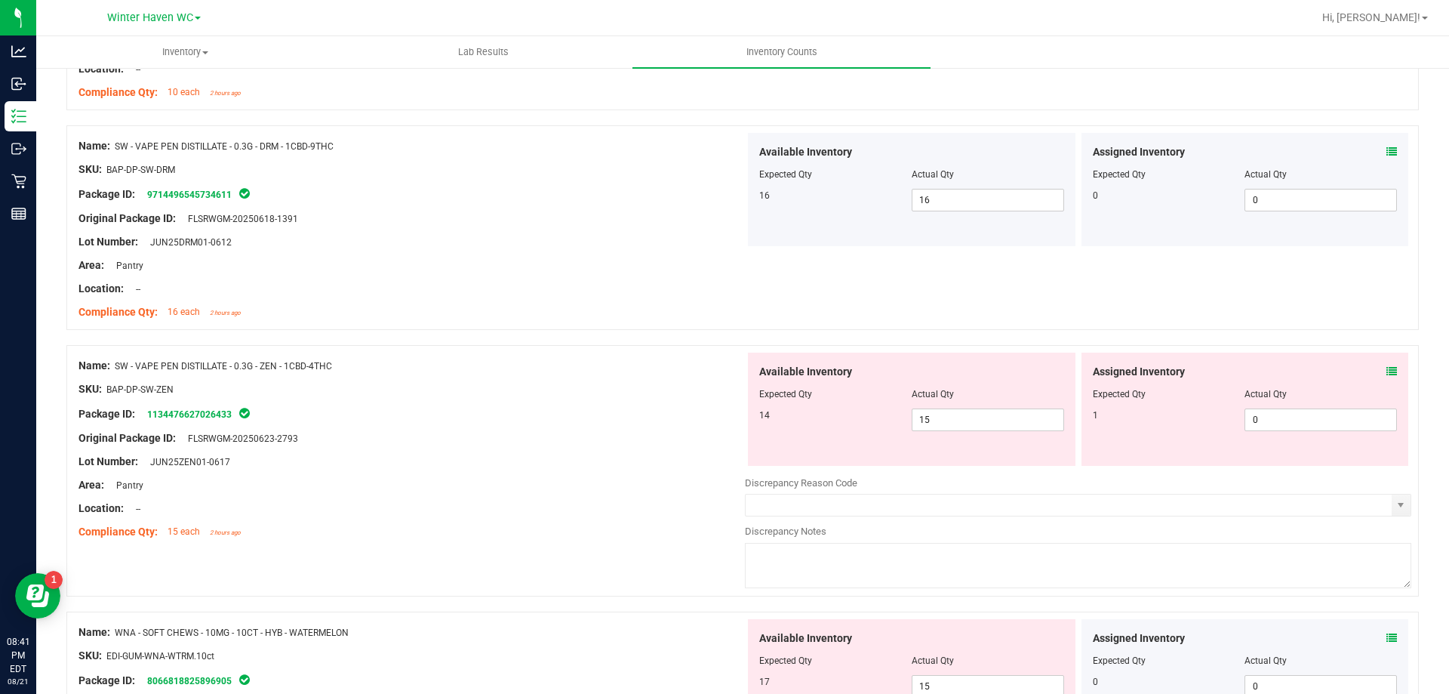
click at [1386, 374] on icon at bounding box center [1391, 371] width 11 height 11
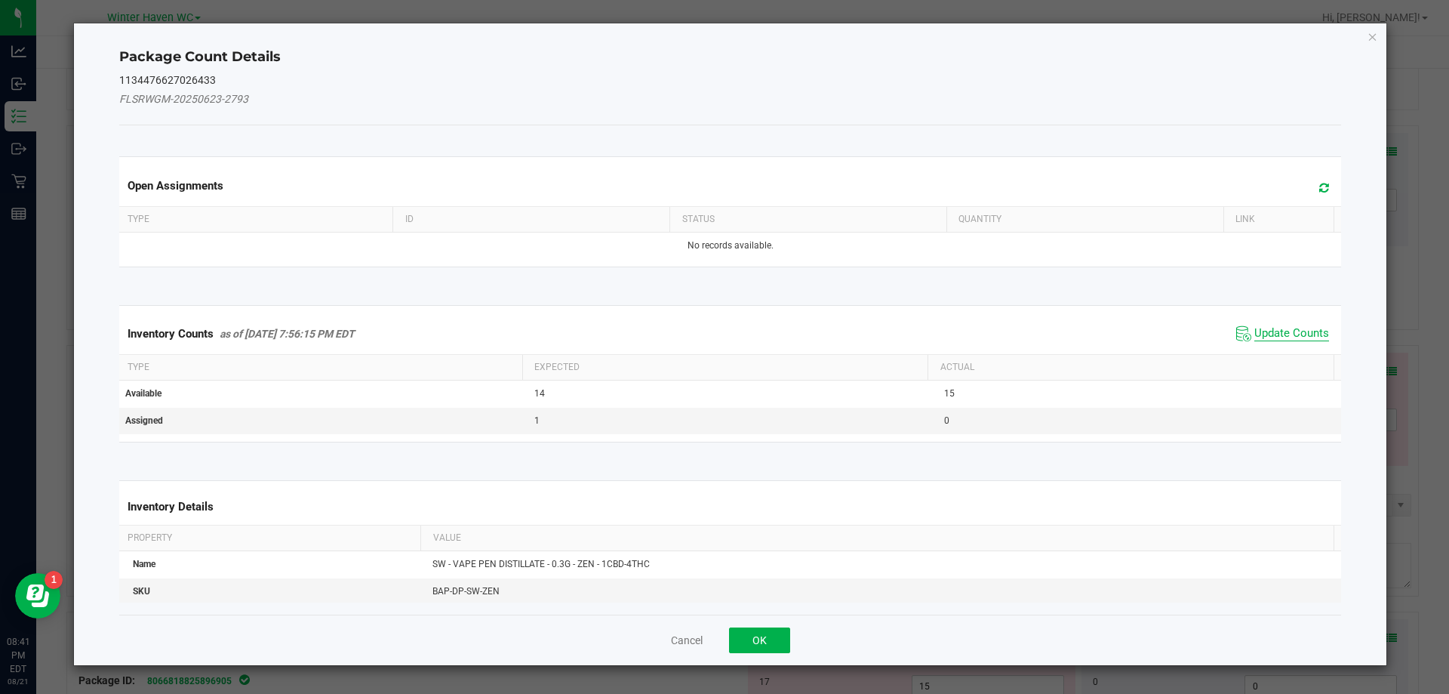
click at [1273, 331] on span "Update Counts" at bounding box center [1291, 333] width 75 height 15
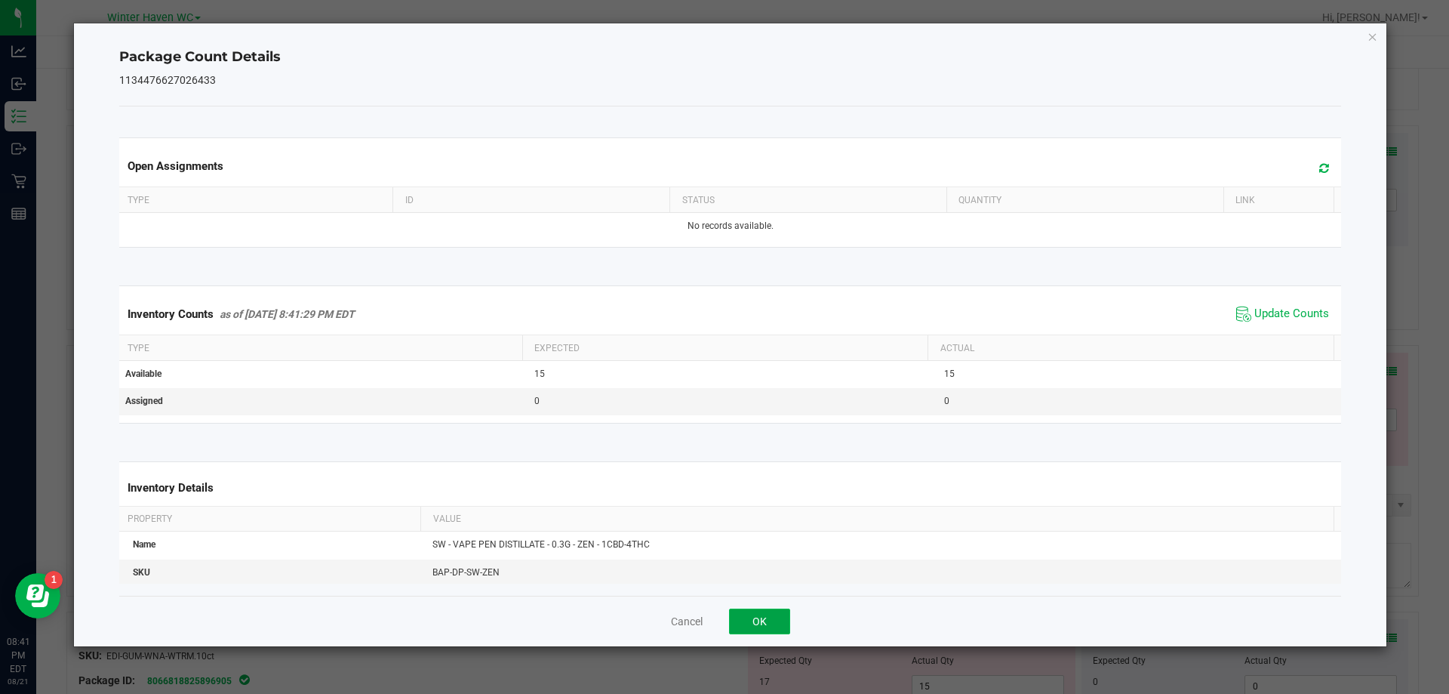
click at [768, 627] on button "OK" at bounding box center [759, 621] width 61 height 26
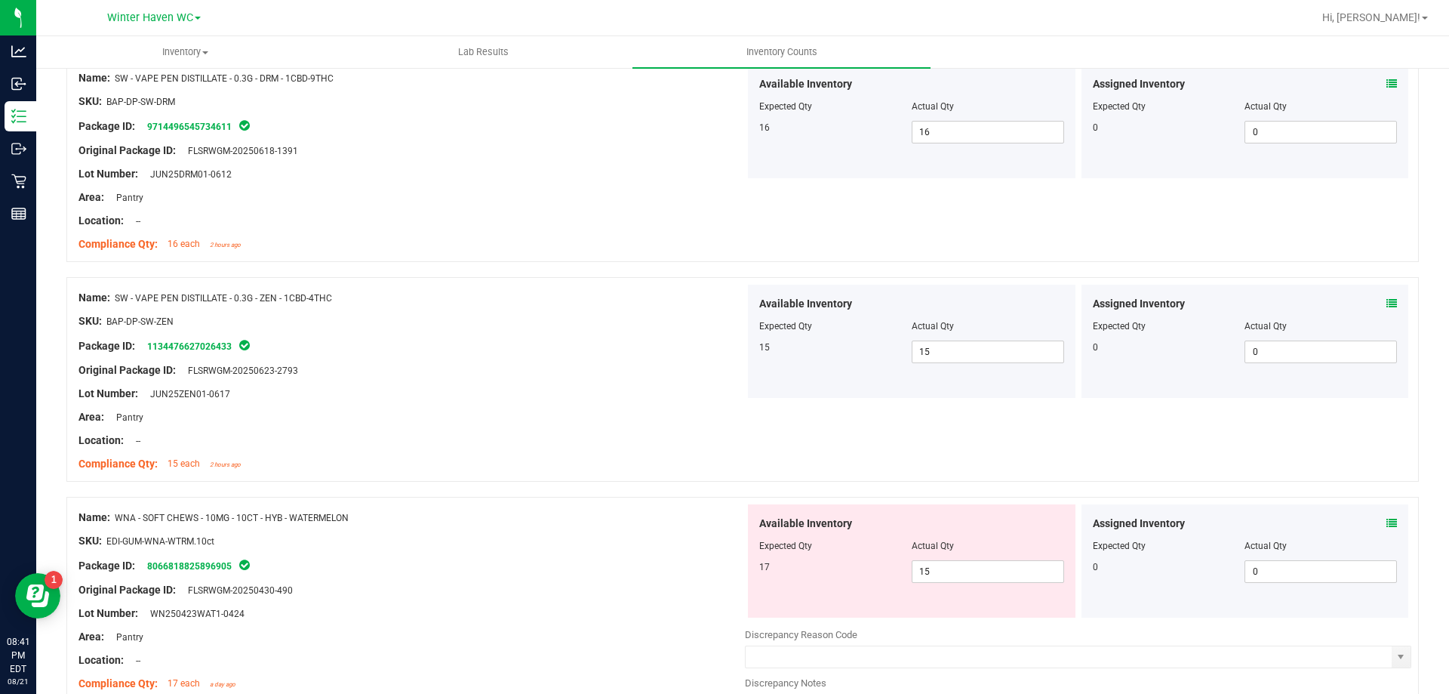
scroll to position [2566, 0]
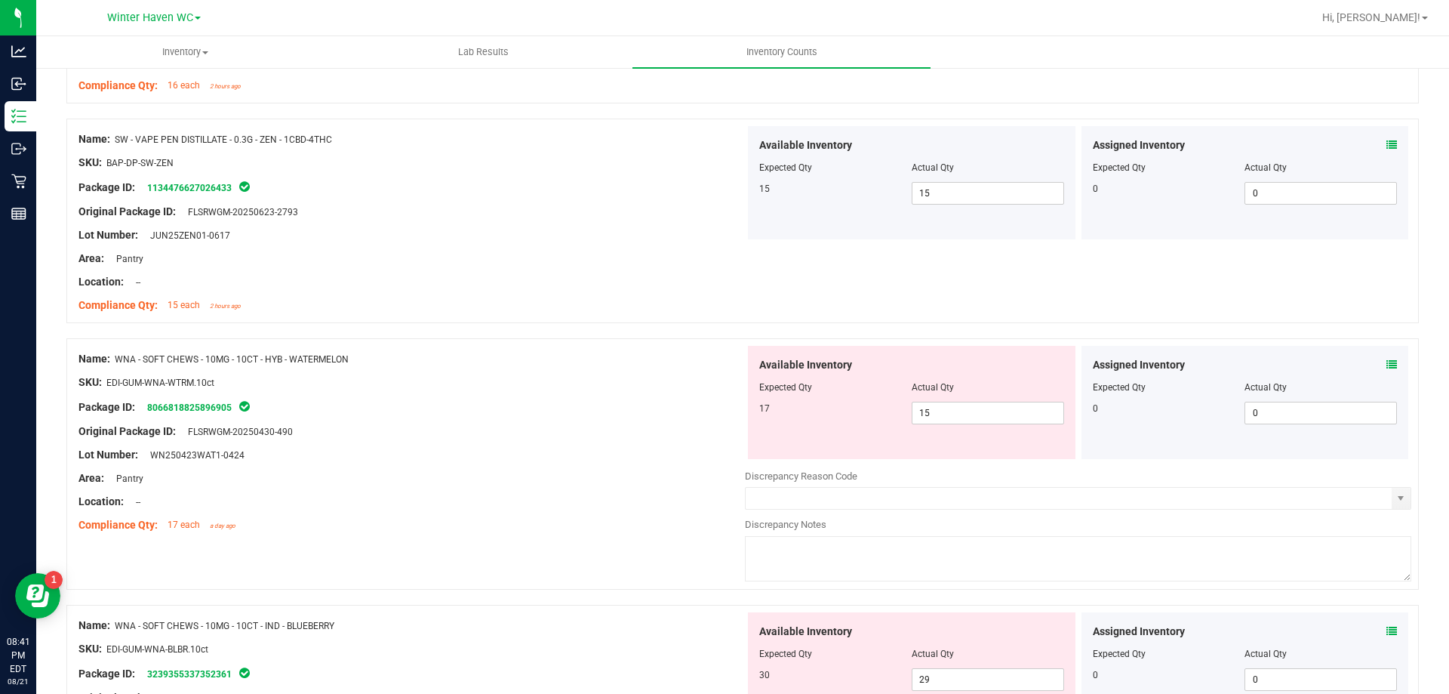
click at [1386, 365] on icon at bounding box center [1391, 364] width 11 height 11
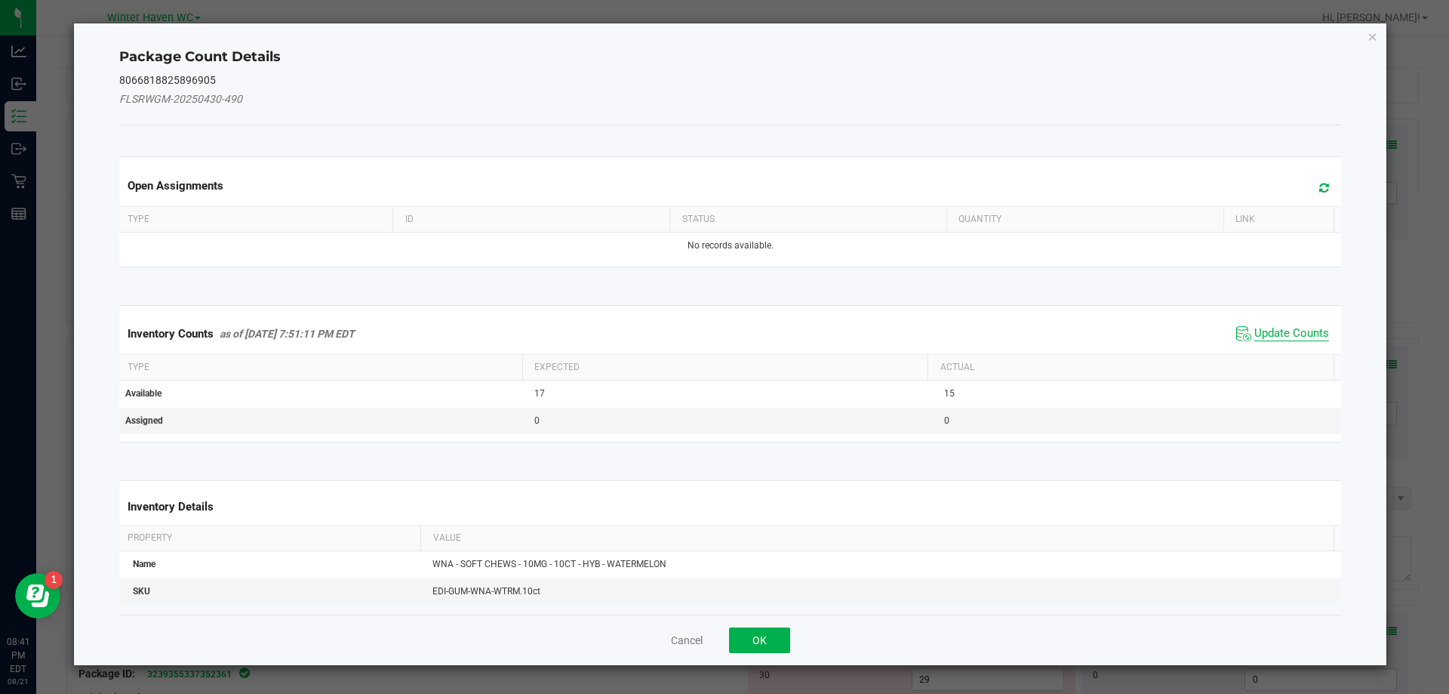
click at [1296, 334] on span "Update Counts" at bounding box center [1291, 333] width 75 height 15
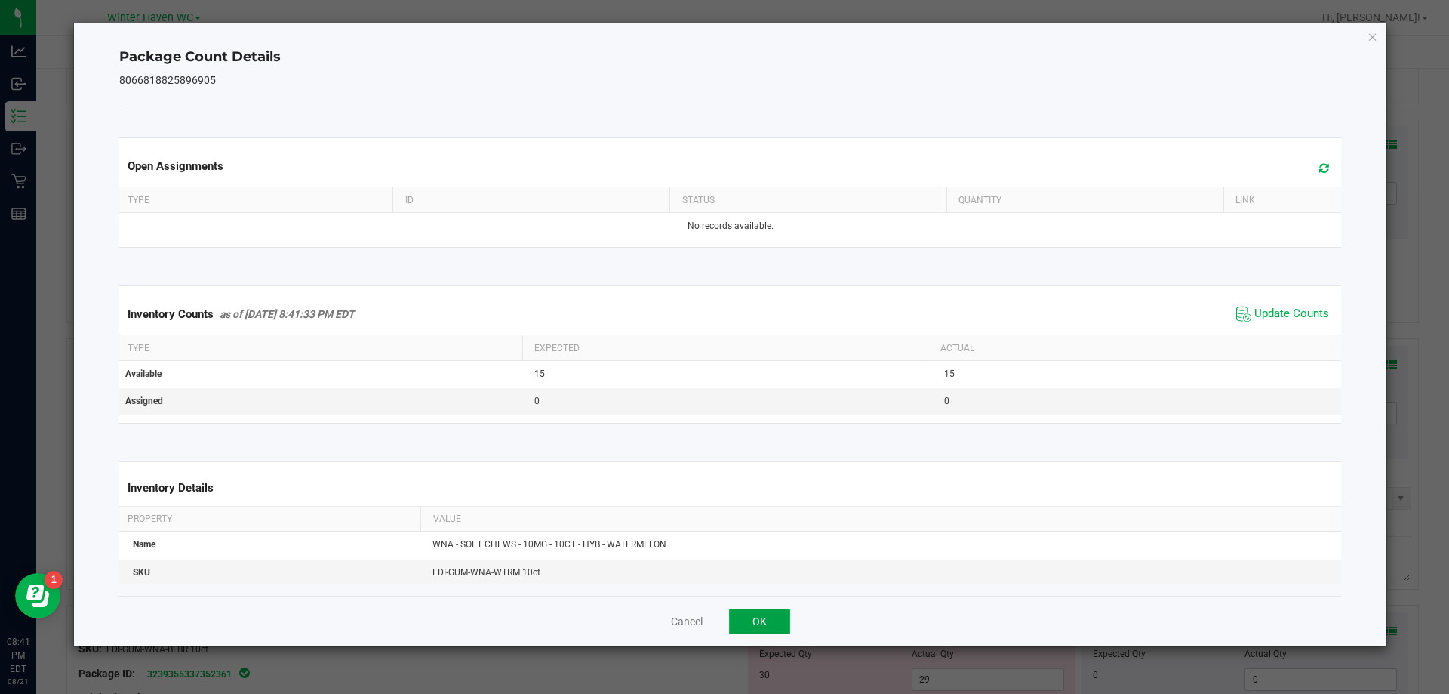
click at [777, 617] on button "OK" at bounding box center [759, 621] width 61 height 26
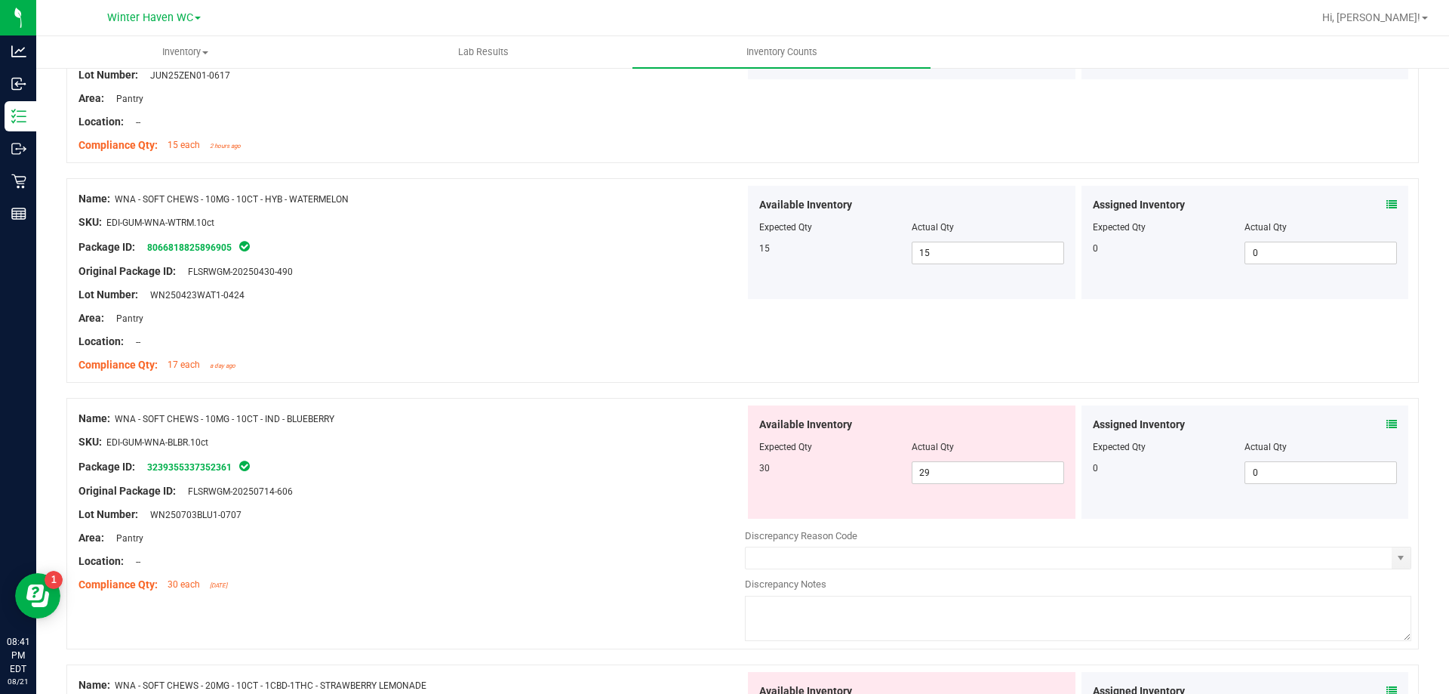
scroll to position [2792, 0]
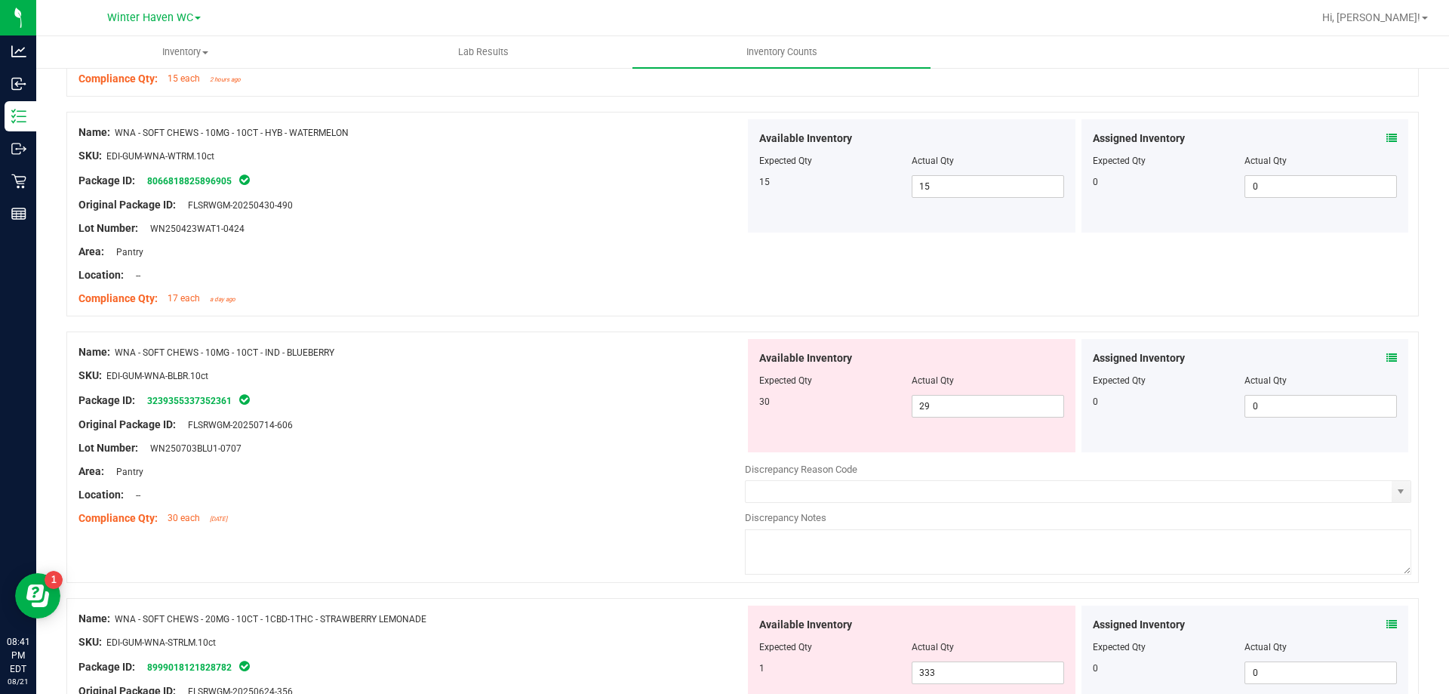
click at [1386, 351] on span at bounding box center [1391, 358] width 11 height 16
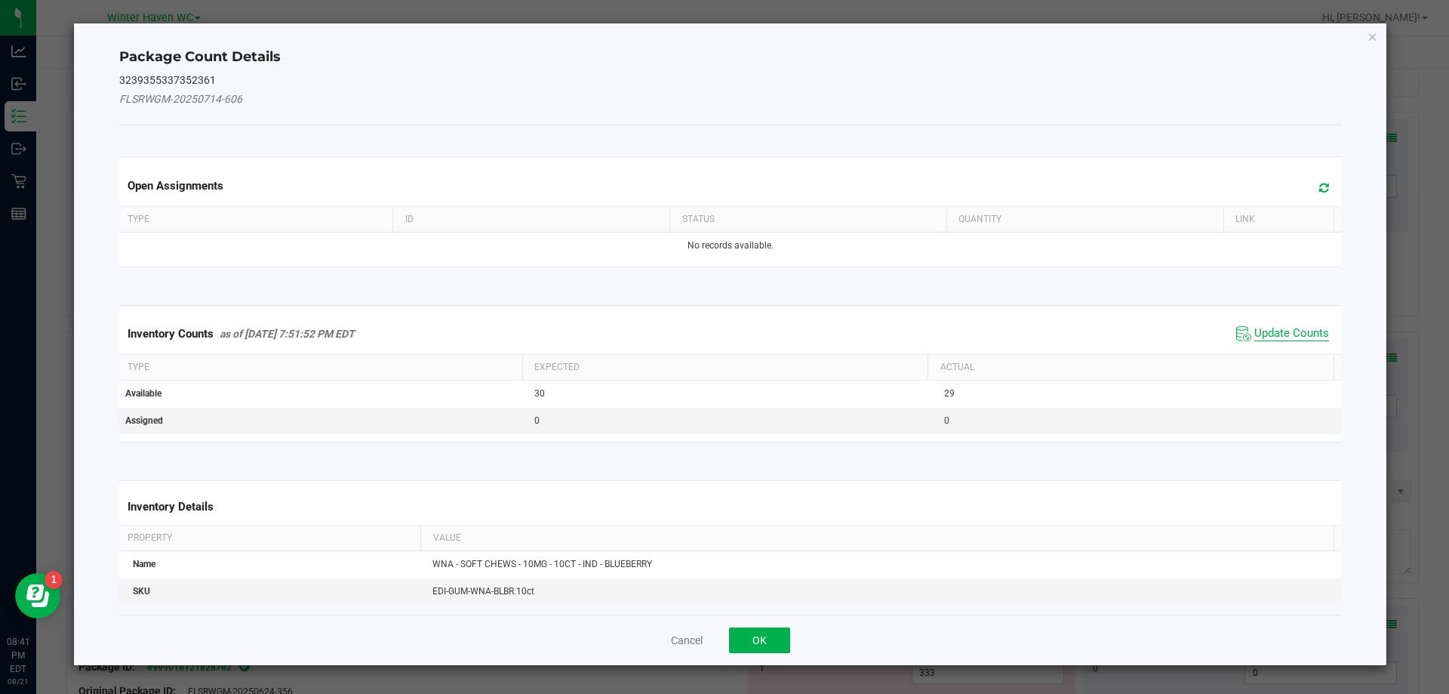
click at [1258, 334] on span "Update Counts" at bounding box center [1291, 333] width 75 height 15
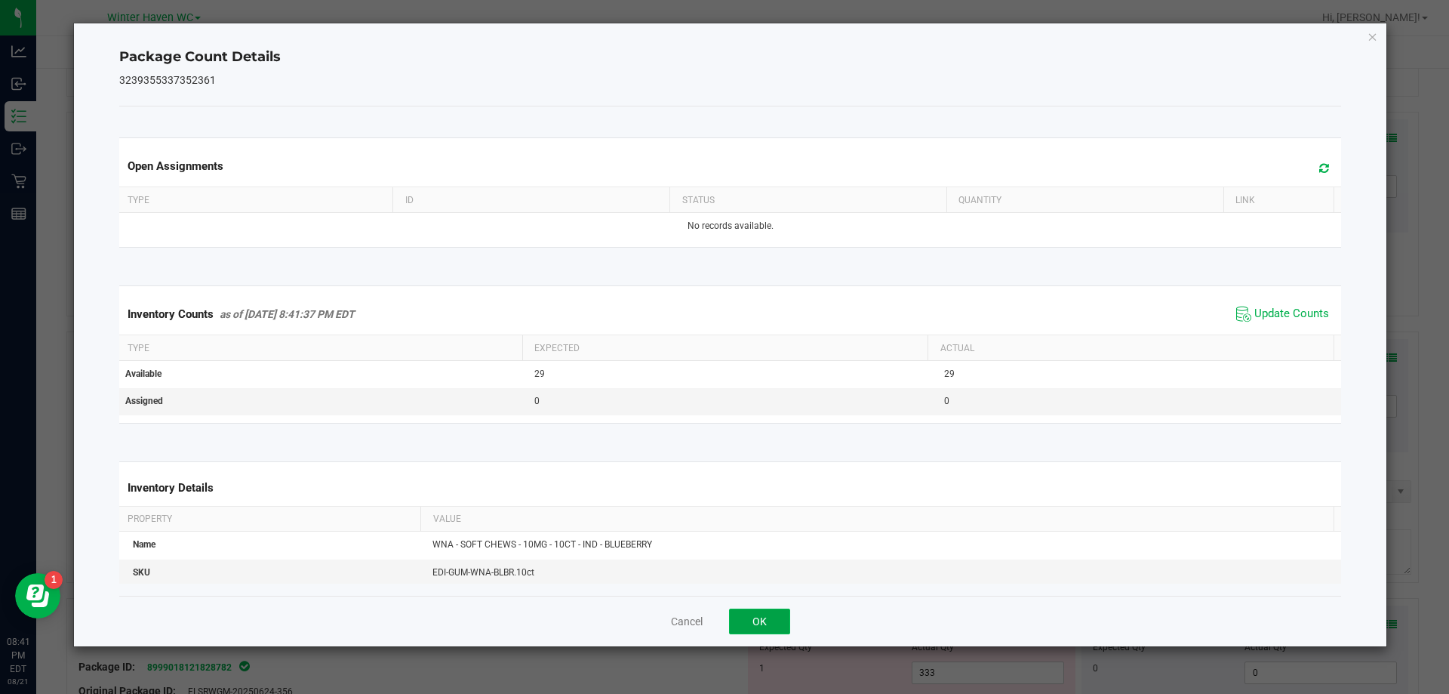
click at [766, 614] on button "OK" at bounding box center [759, 621] width 61 height 26
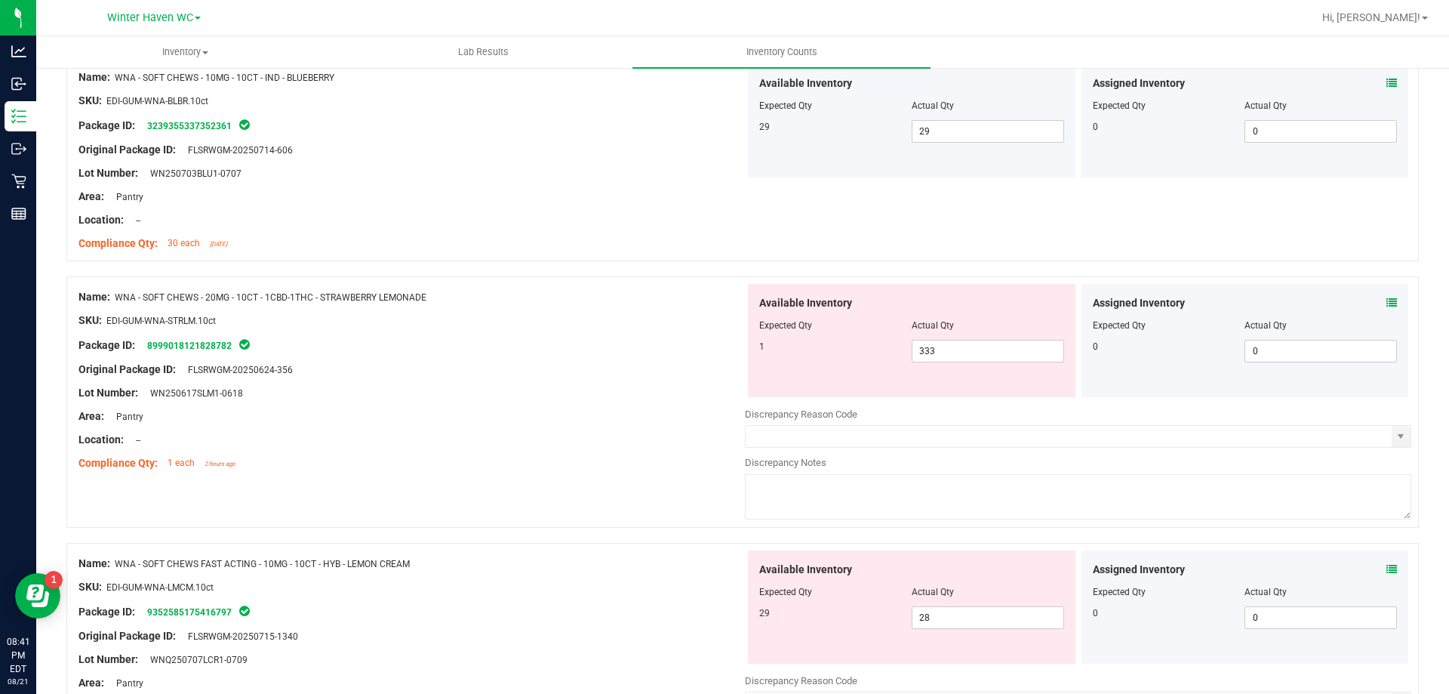
scroll to position [3094, 0]
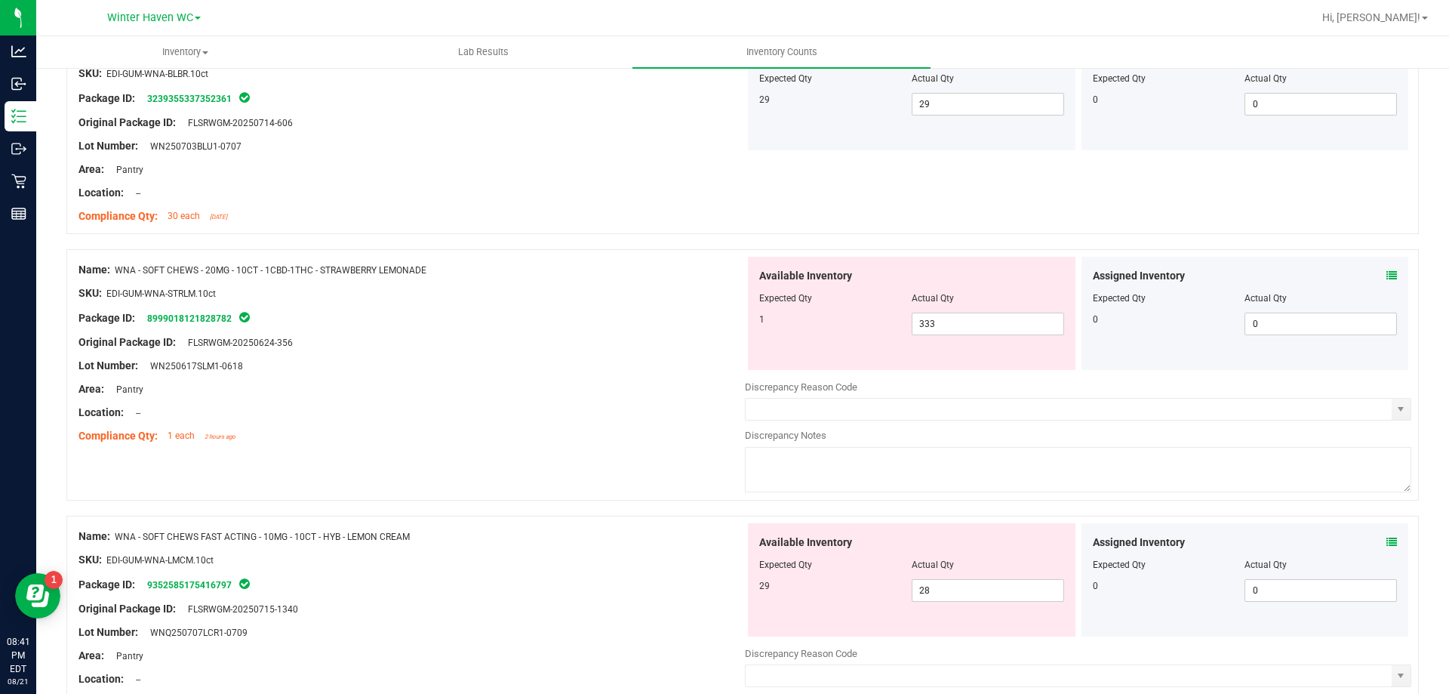
click at [1373, 279] on div "Assigned Inventory" at bounding box center [1245, 276] width 305 height 16
click at [1386, 280] on icon at bounding box center [1391, 275] width 11 height 11
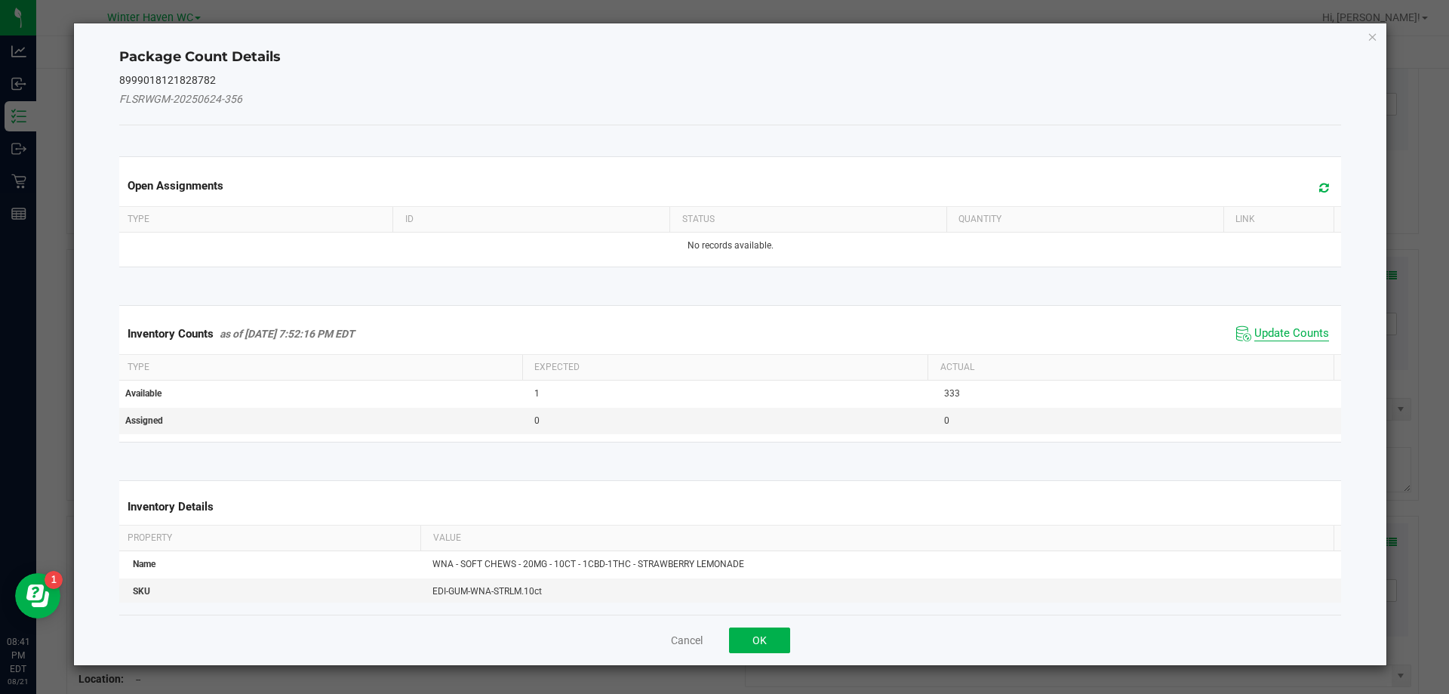
click at [1269, 336] on span "Update Counts" at bounding box center [1291, 333] width 75 height 15
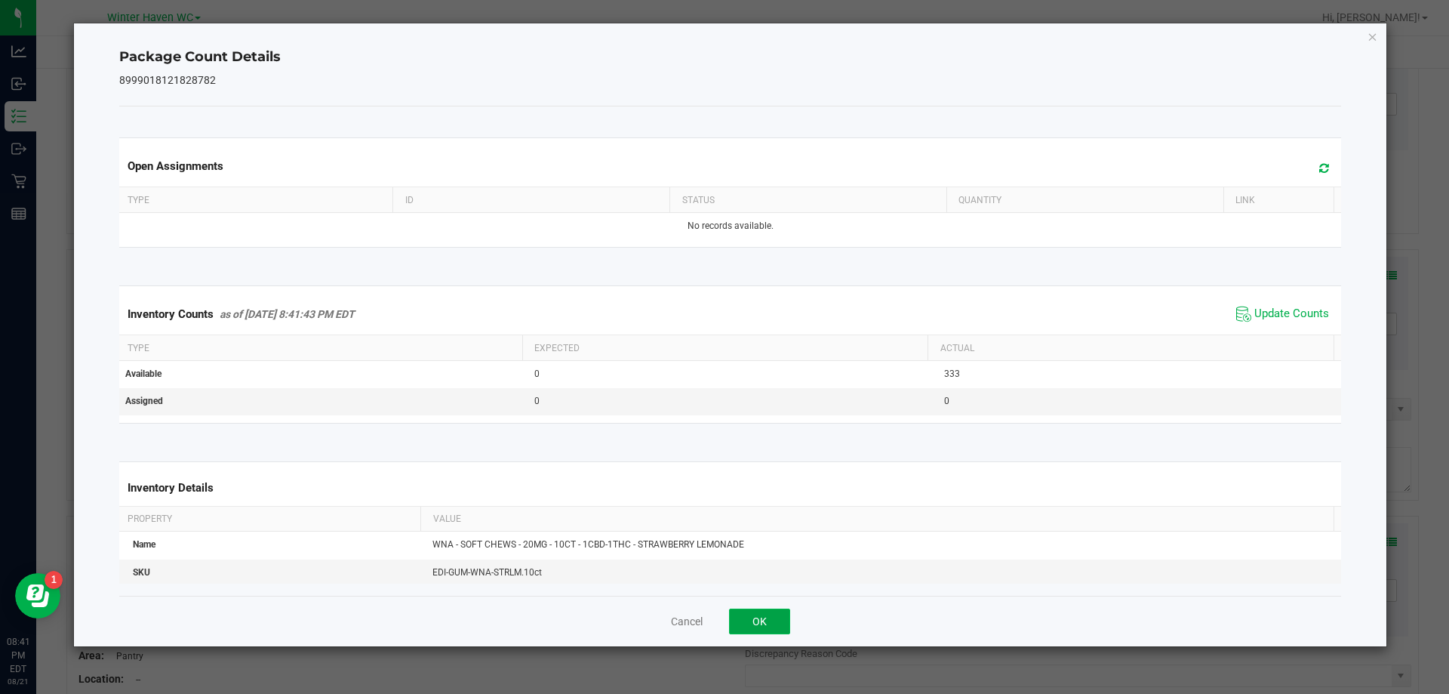
drag, startPoint x: 760, startPoint y: 625, endPoint x: 783, endPoint y: 608, distance: 29.1
click at [762, 624] on button "OK" at bounding box center [759, 621] width 61 height 26
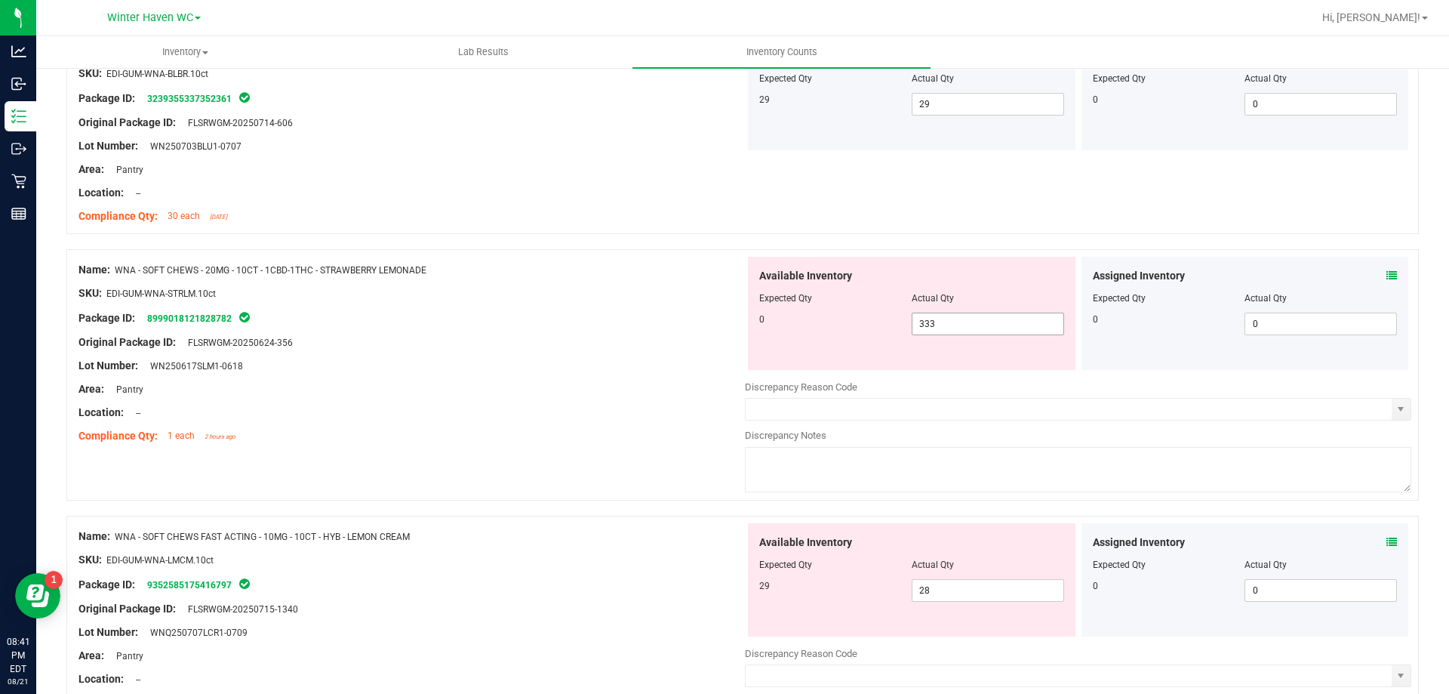
click at [1007, 332] on span "333 333" at bounding box center [988, 323] width 152 height 23
click at [1007, 332] on input "333" at bounding box center [987, 323] width 151 height 21
type input "0"
click at [555, 320] on div "Package ID: 8999018121828782" at bounding box center [411, 318] width 666 height 18
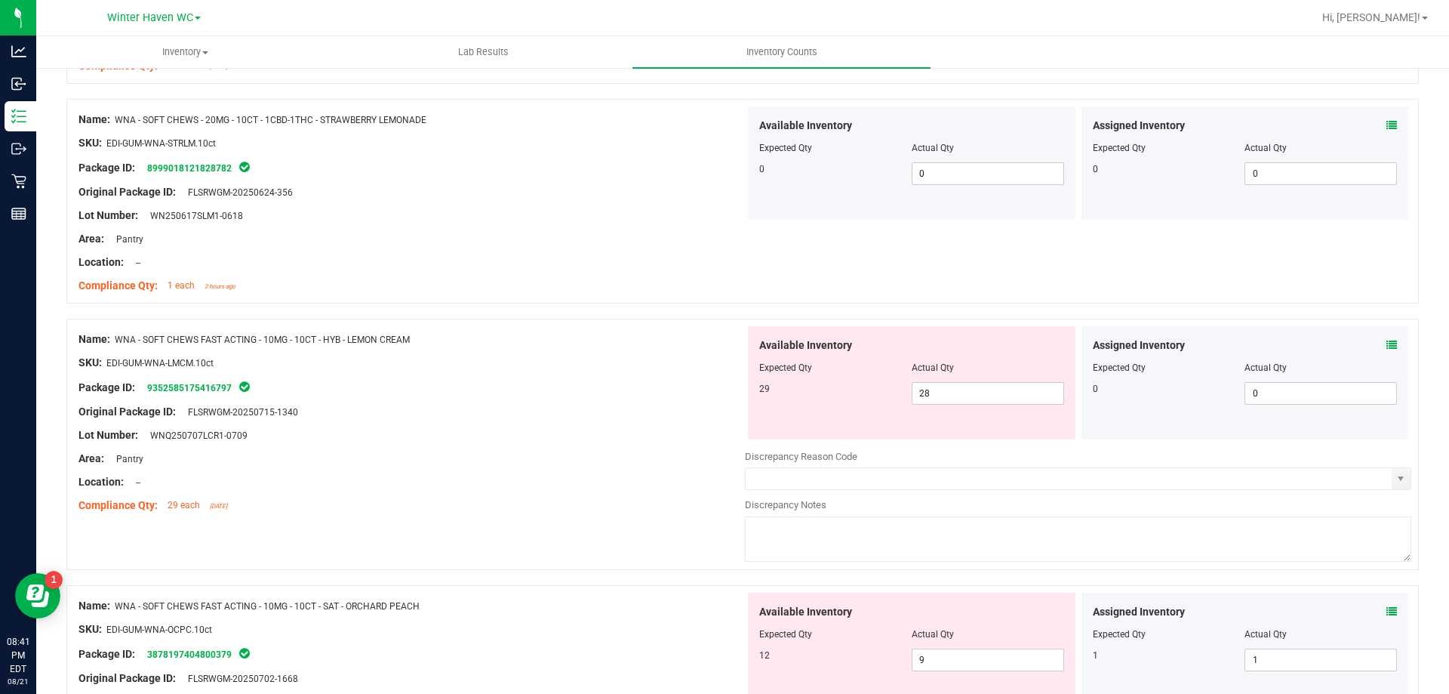
scroll to position [3245, 0]
click at [1386, 345] on icon at bounding box center [1391, 344] width 11 height 11
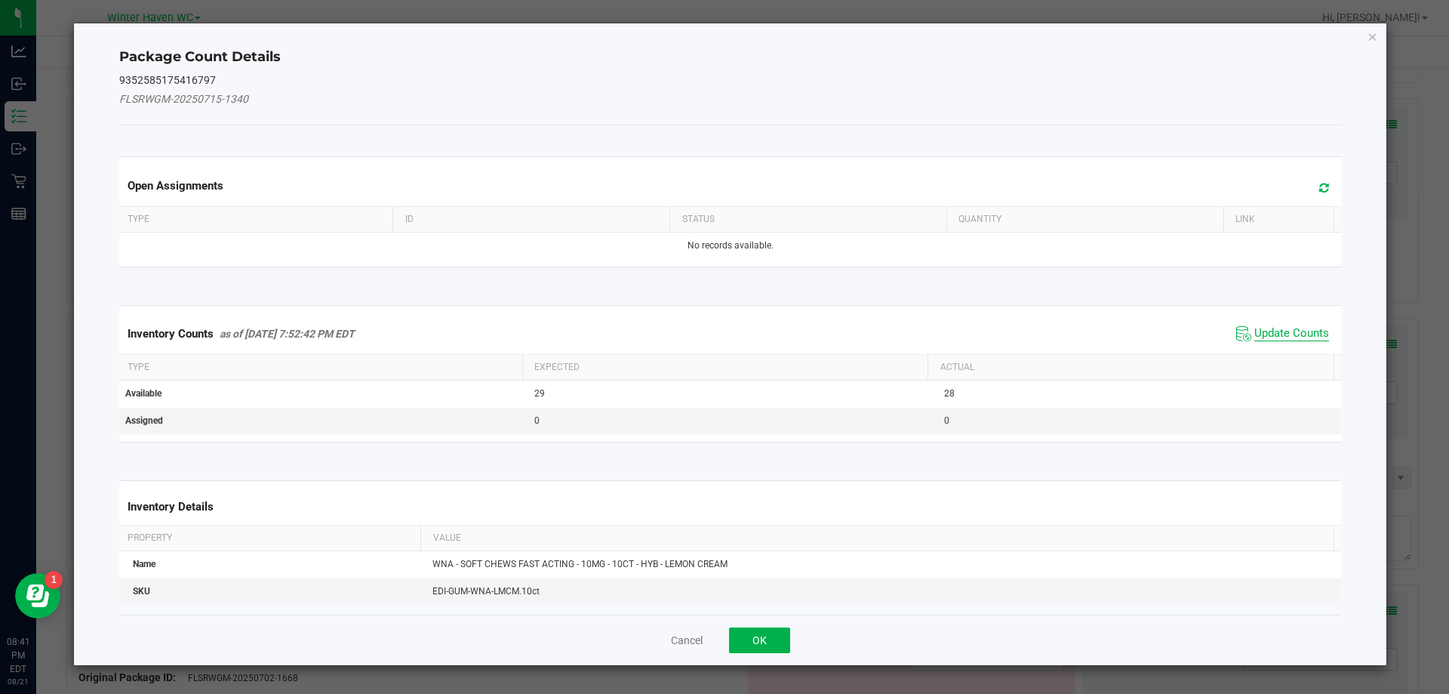
click at [1311, 334] on span "Update Counts" at bounding box center [1291, 333] width 75 height 15
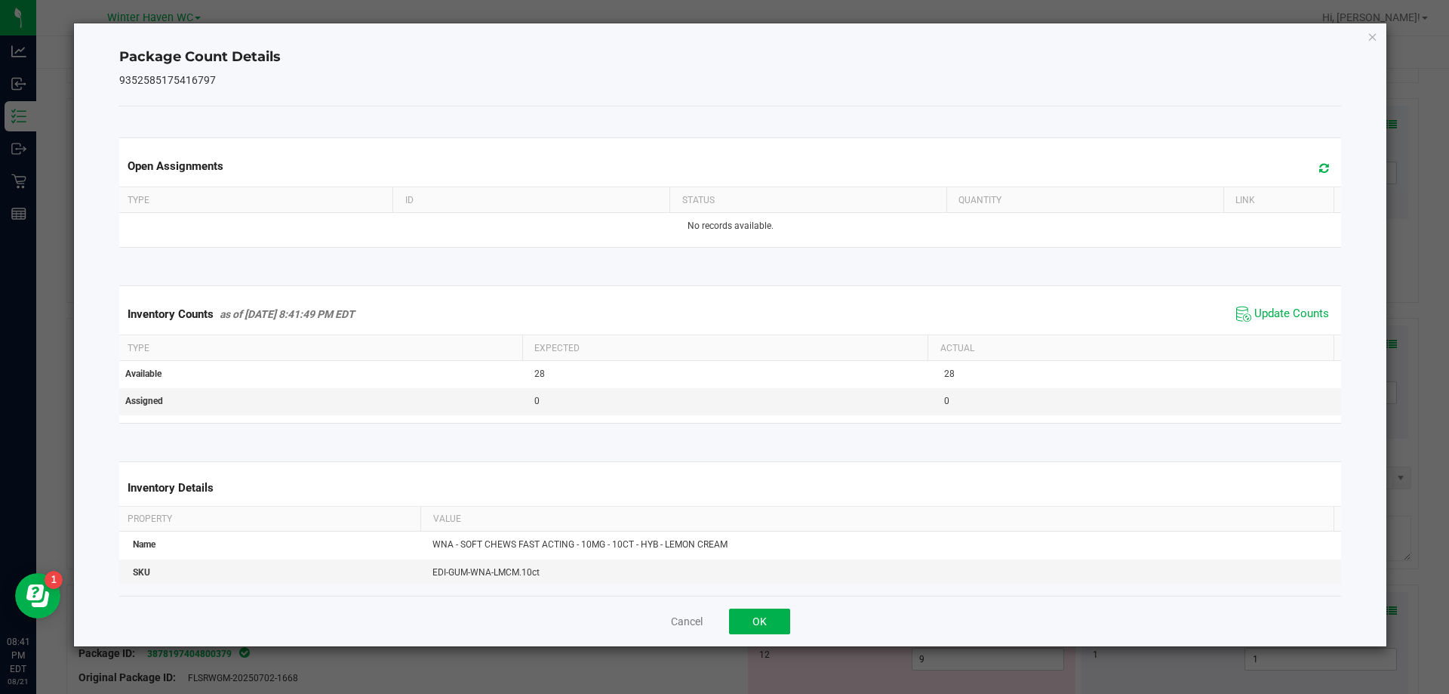
click at [764, 634] on div "Cancel OK" at bounding box center [730, 620] width 1223 height 51
click at [768, 624] on button "OK" at bounding box center [759, 621] width 61 height 26
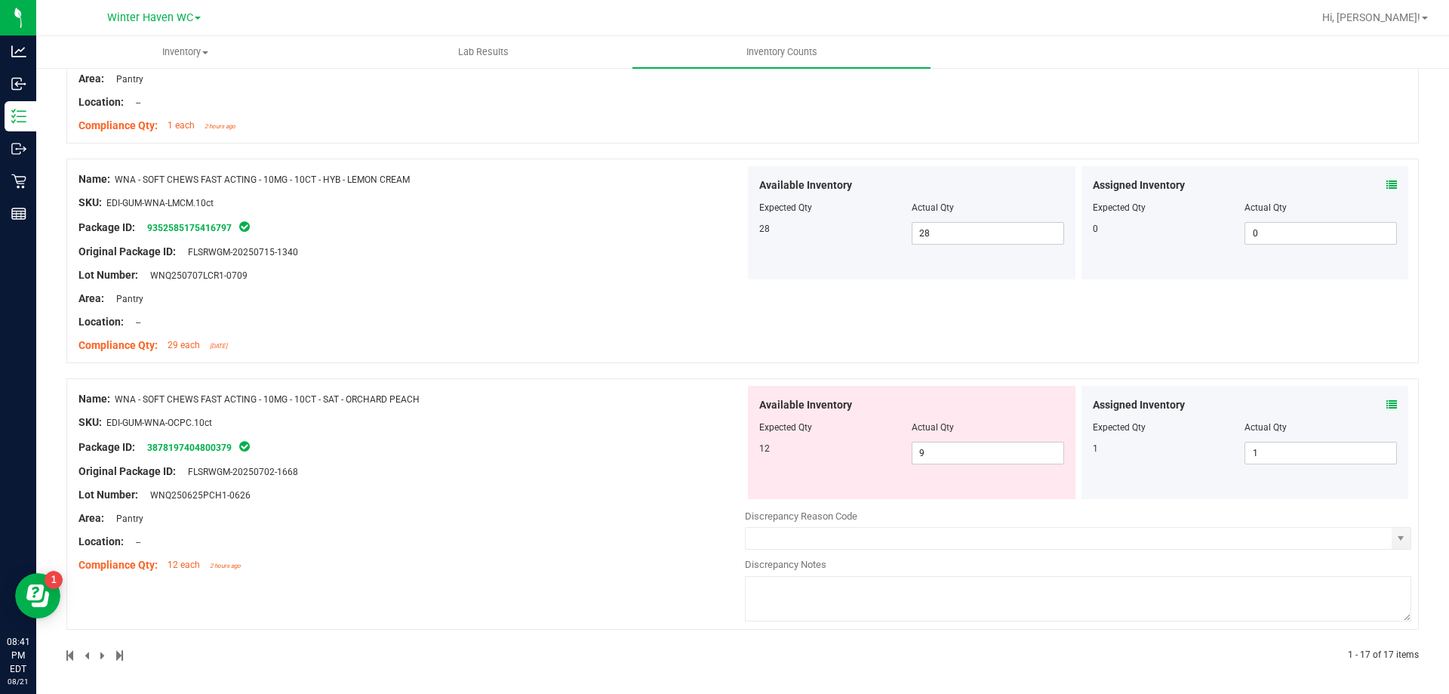
scroll to position [3407, 0]
click at [1374, 403] on div "Assigned Inventory" at bounding box center [1245, 403] width 305 height 16
click at [1386, 407] on icon at bounding box center [1391, 402] width 11 height 11
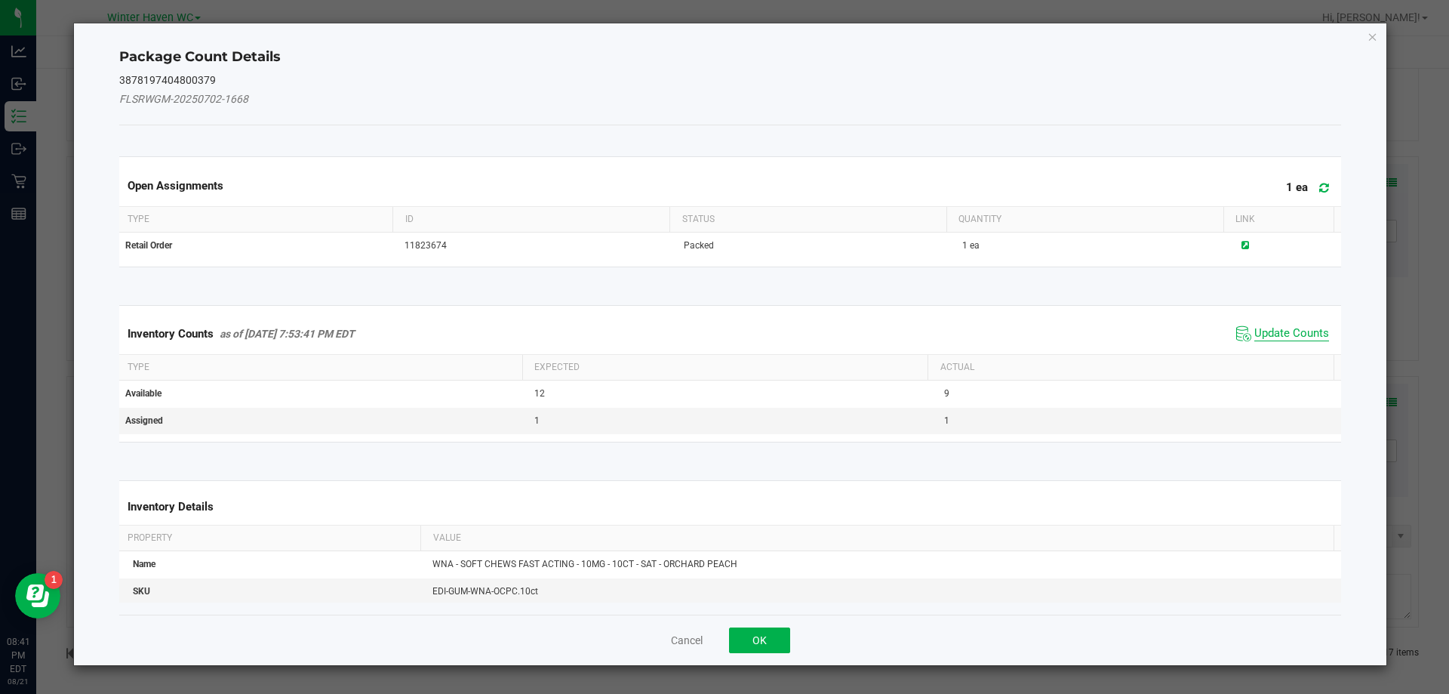
click at [1260, 330] on span "Update Counts" at bounding box center [1291, 333] width 75 height 15
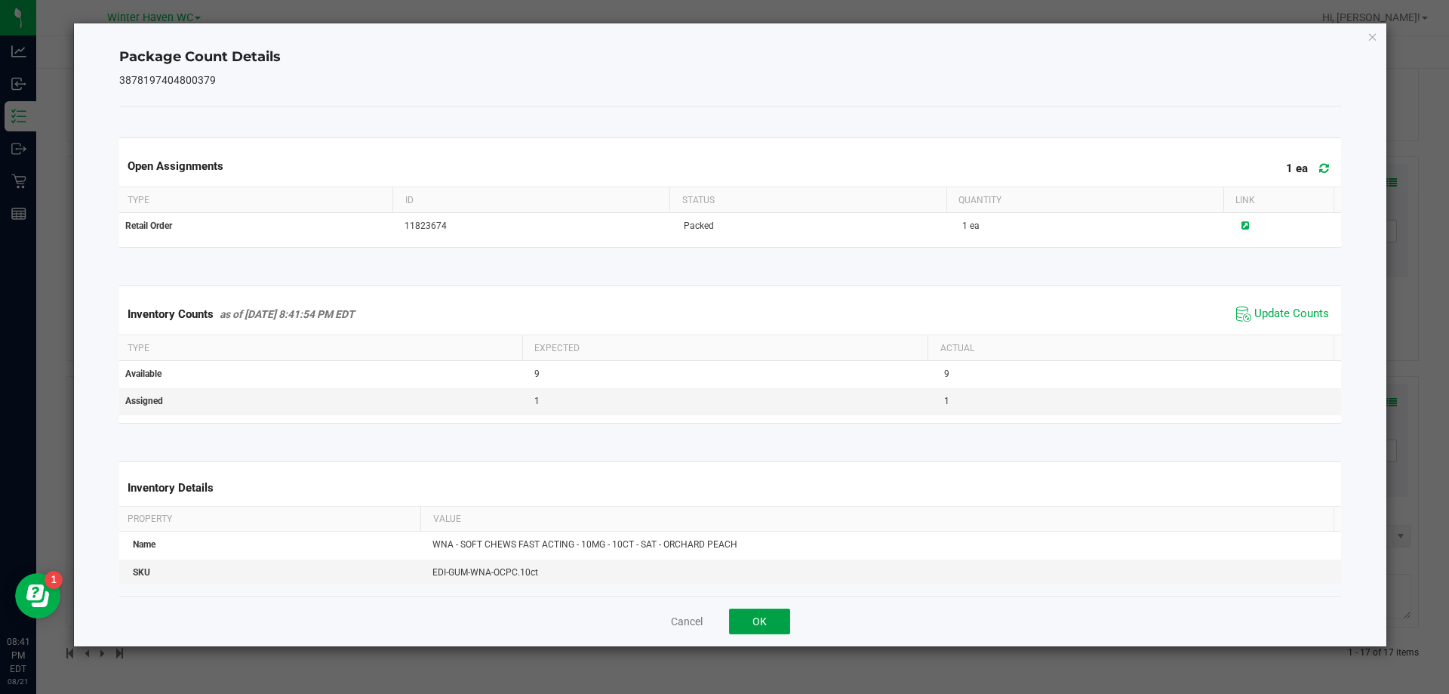
click at [768, 614] on button "OK" at bounding box center [759, 621] width 61 height 26
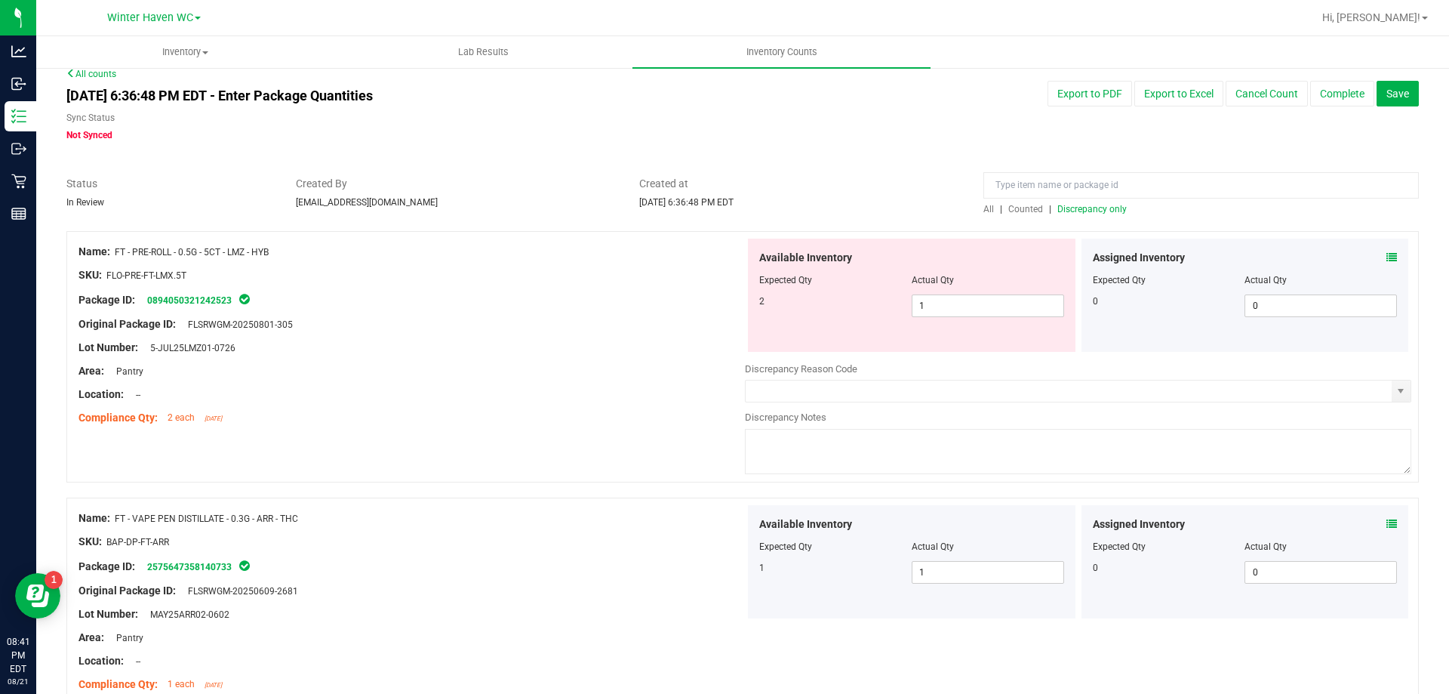
scroll to position [0, 0]
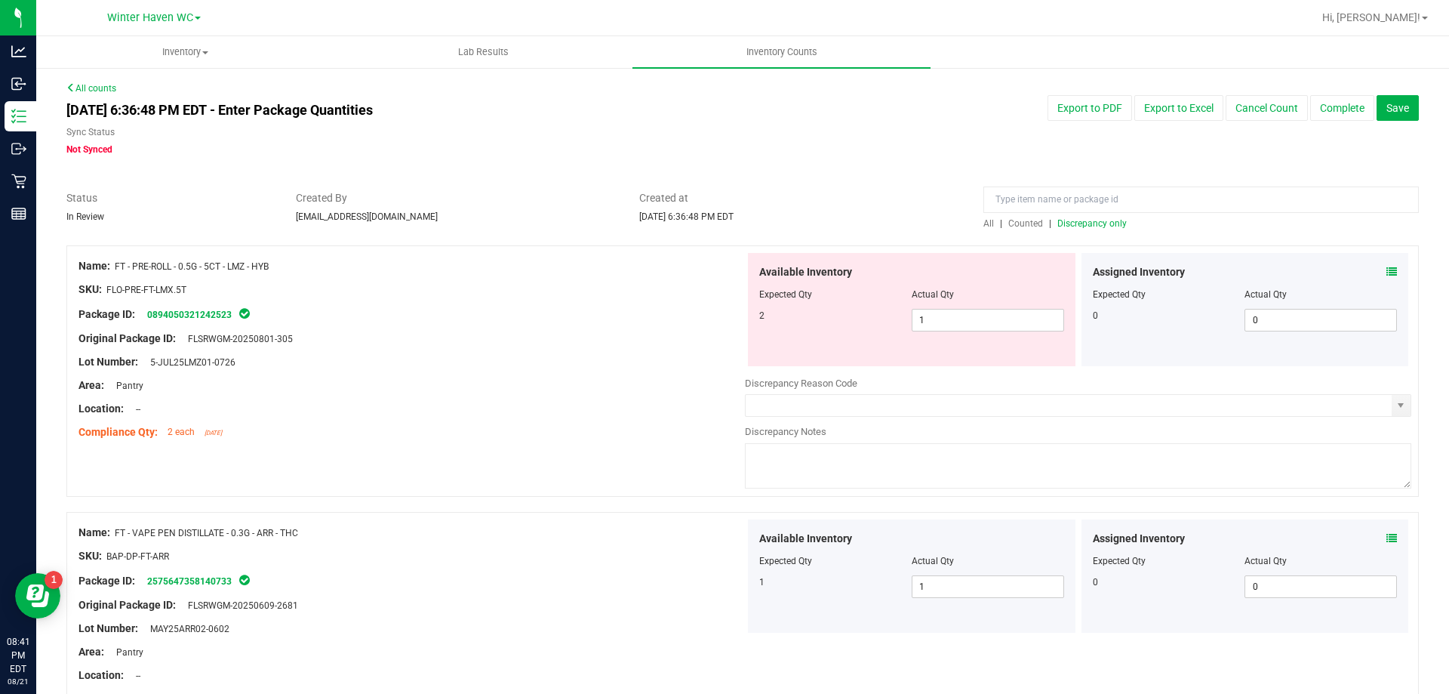
click at [1072, 220] on span "Discrepancy only" at bounding box center [1091, 223] width 69 height 11
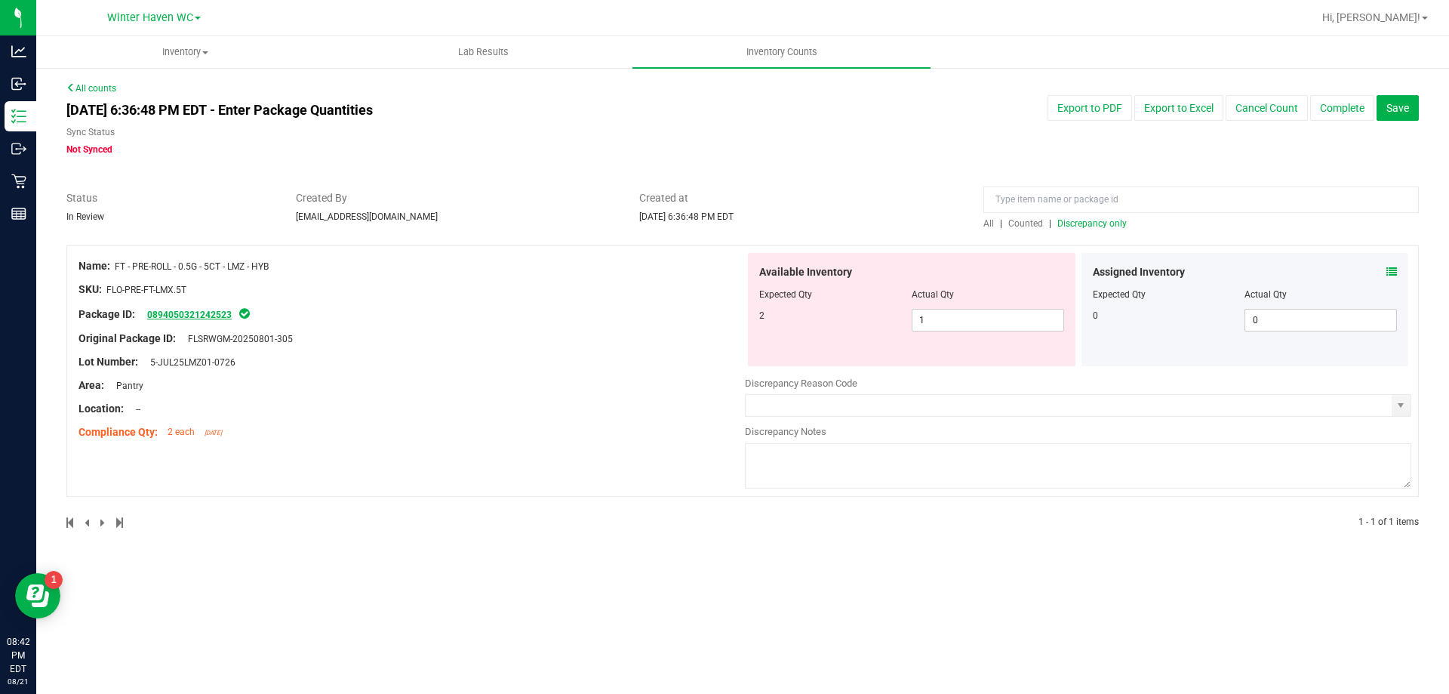
click at [210, 311] on link "0894050321242523" at bounding box center [189, 314] width 85 height 11
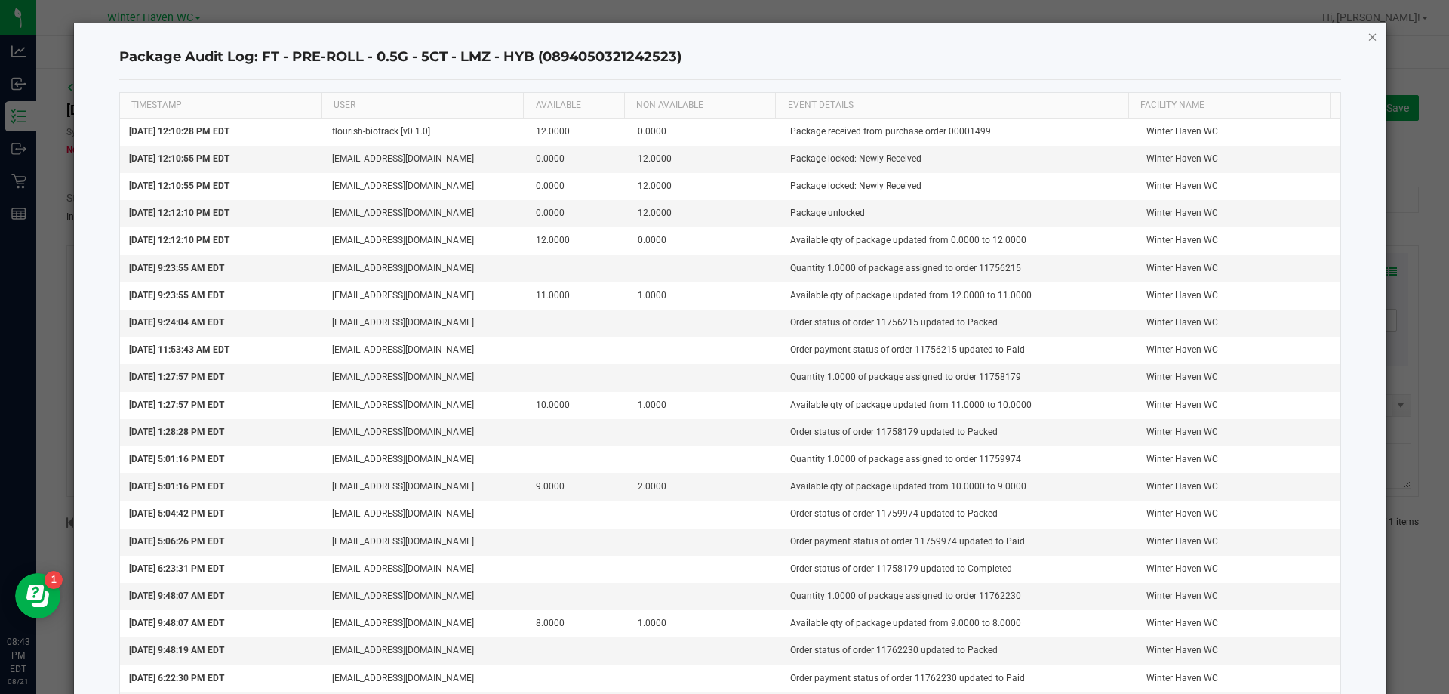
click at [1367, 37] on icon "button" at bounding box center [1372, 36] width 11 height 18
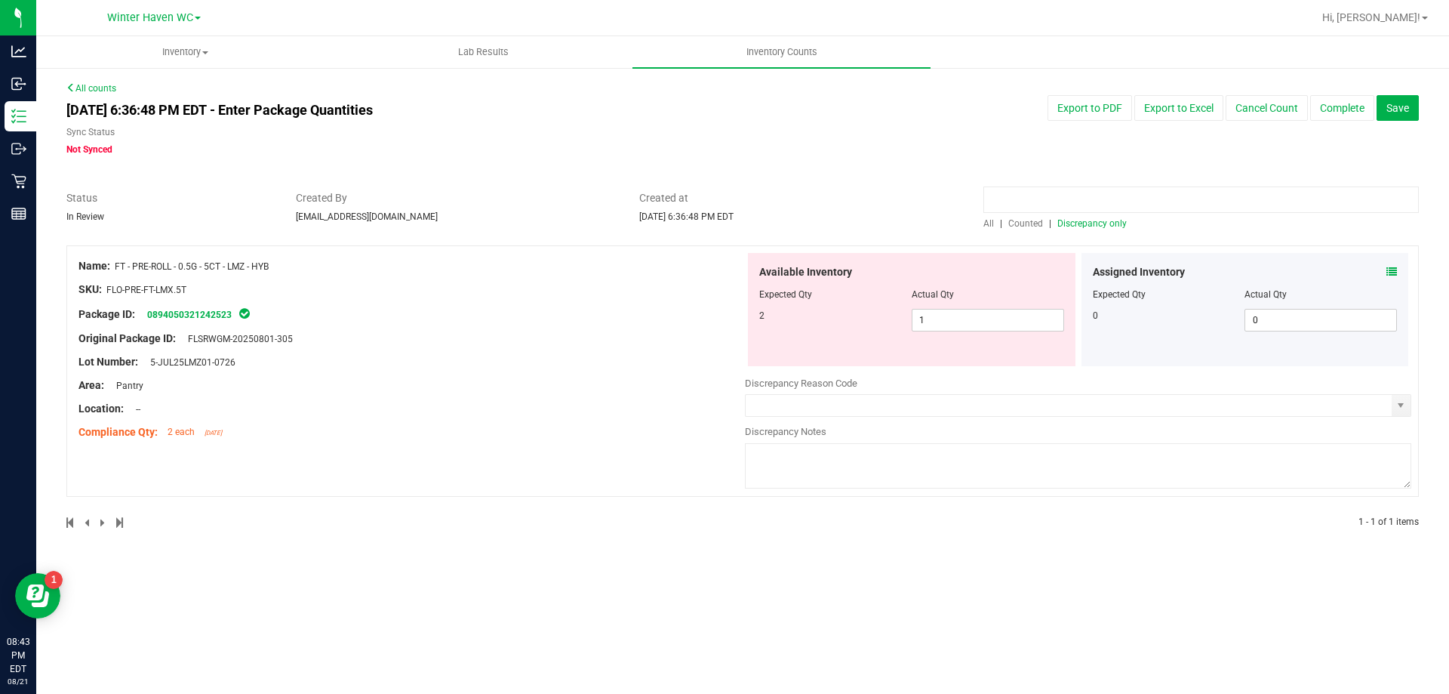
click at [1094, 193] on input at bounding box center [1200, 199] width 435 height 26
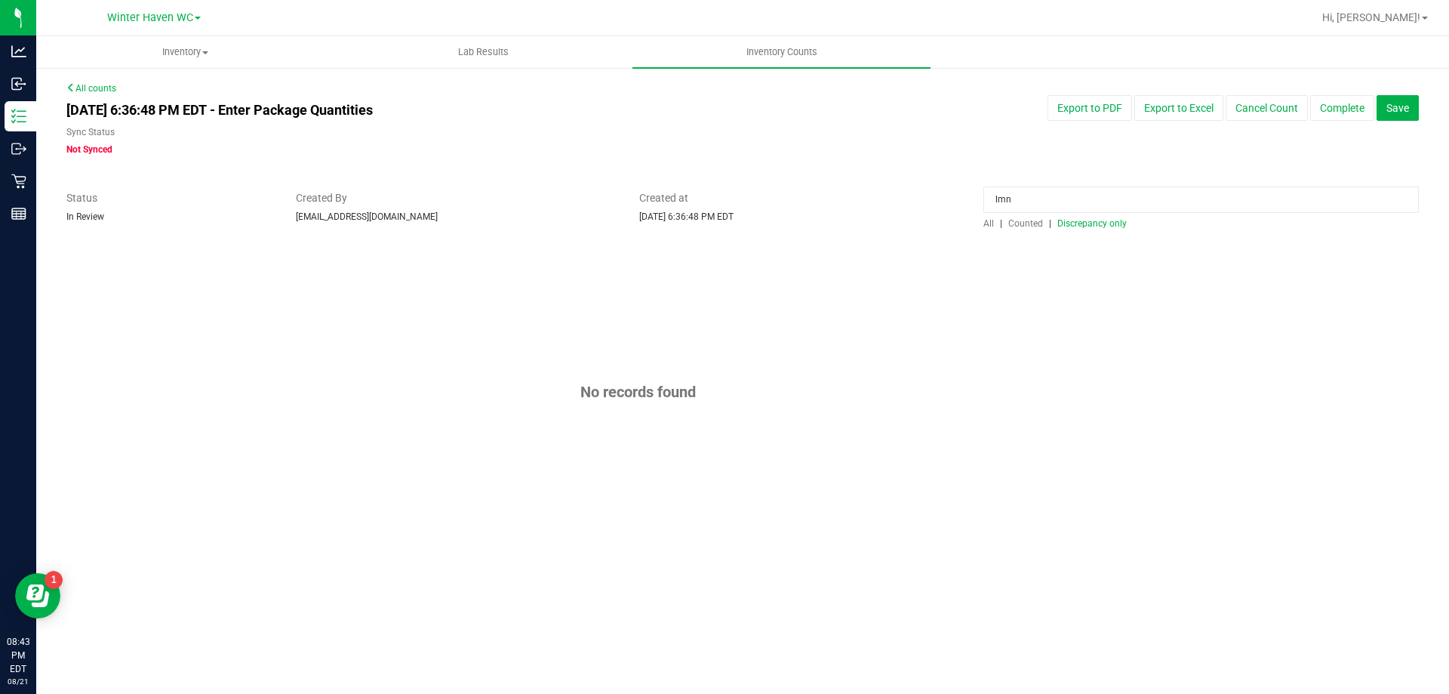
type input "lmn"
click at [1017, 223] on span "Counted" at bounding box center [1025, 223] width 35 height 11
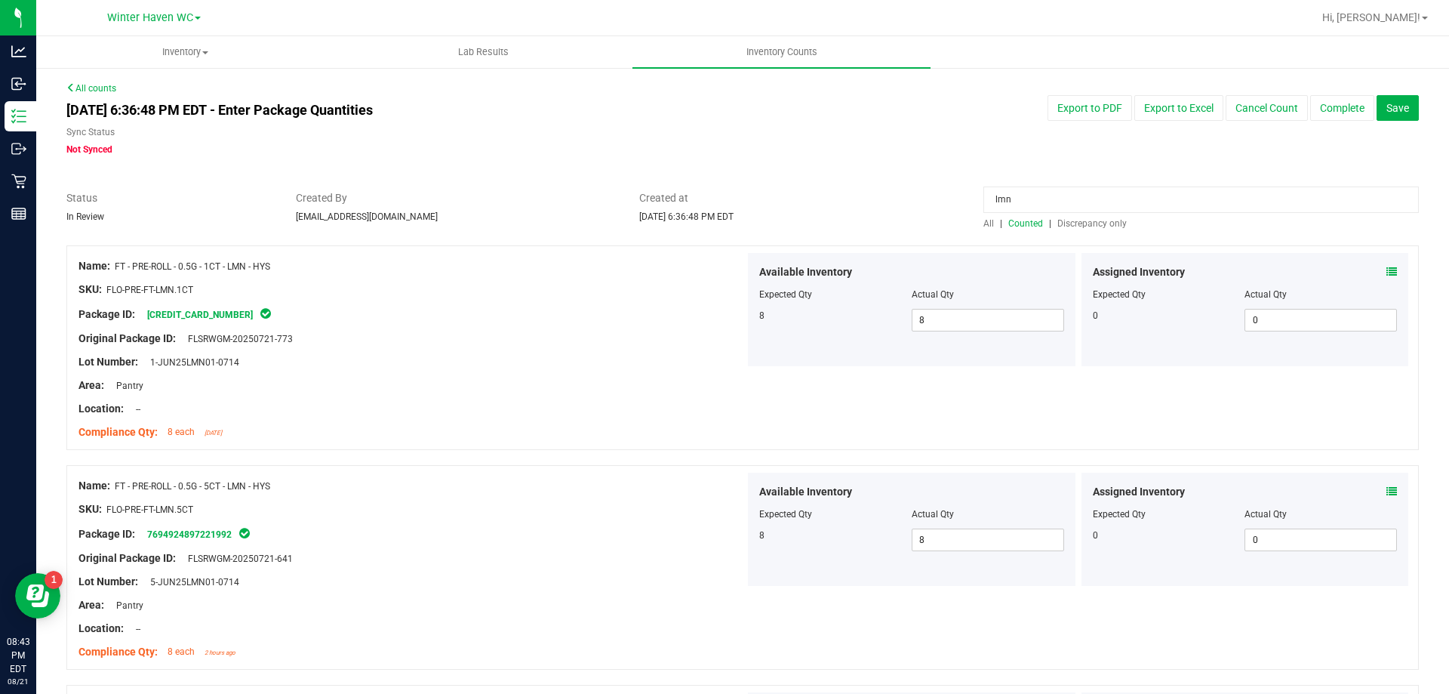
click at [1386, 499] on span at bounding box center [1391, 492] width 11 height 16
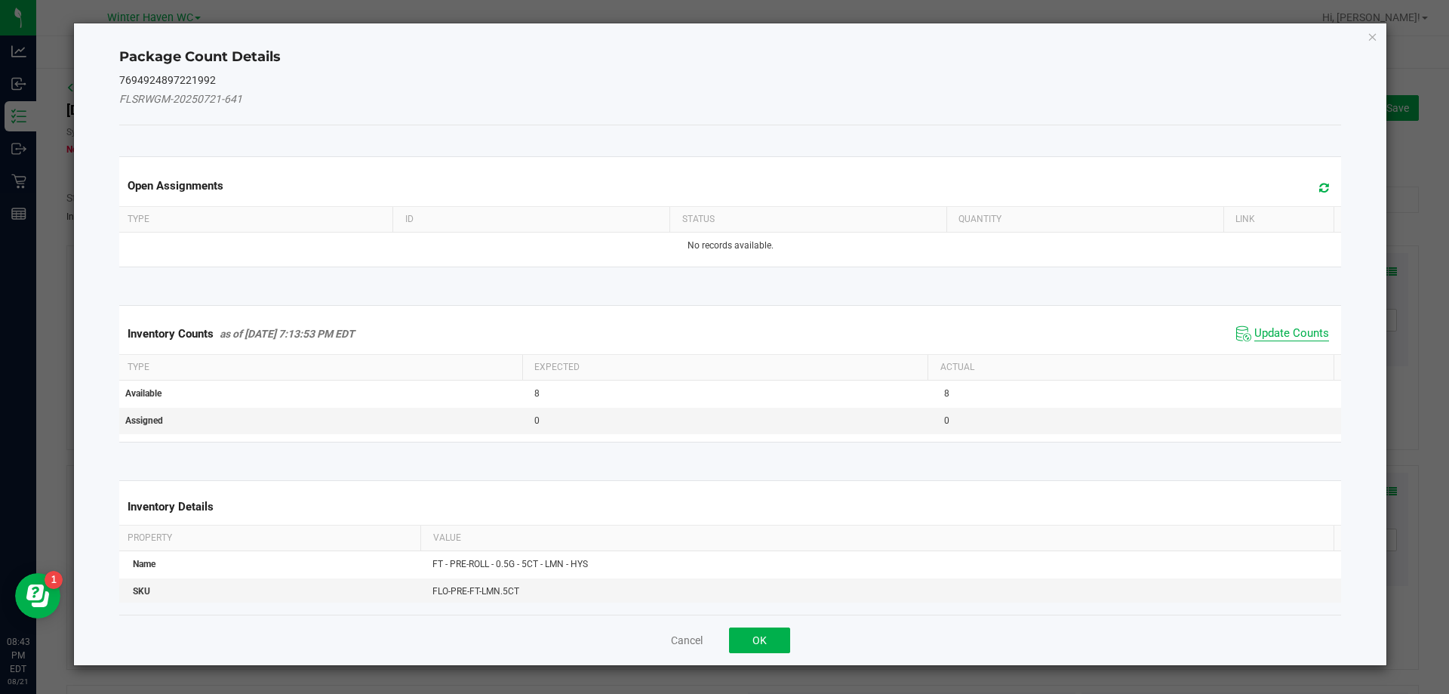
click at [1271, 330] on span "Update Counts" at bounding box center [1291, 333] width 75 height 15
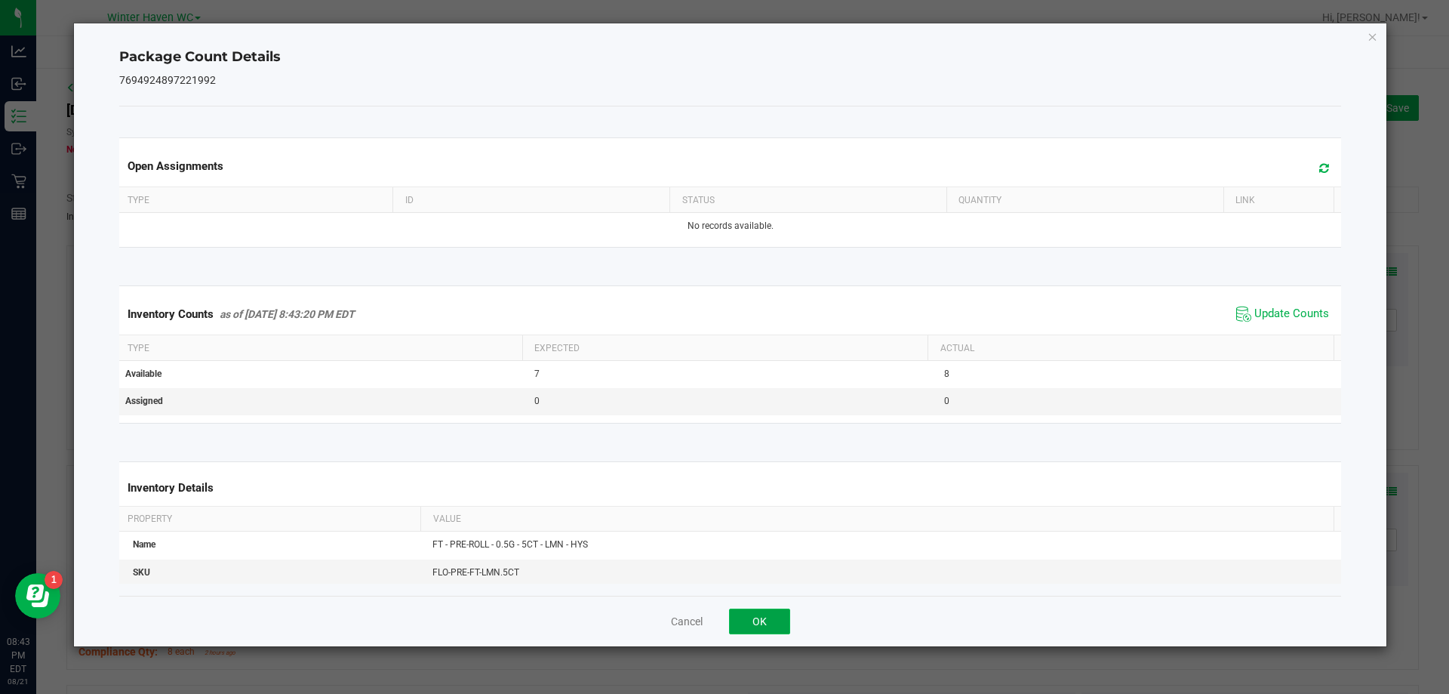
click at [755, 627] on button "OK" at bounding box center [759, 621] width 61 height 26
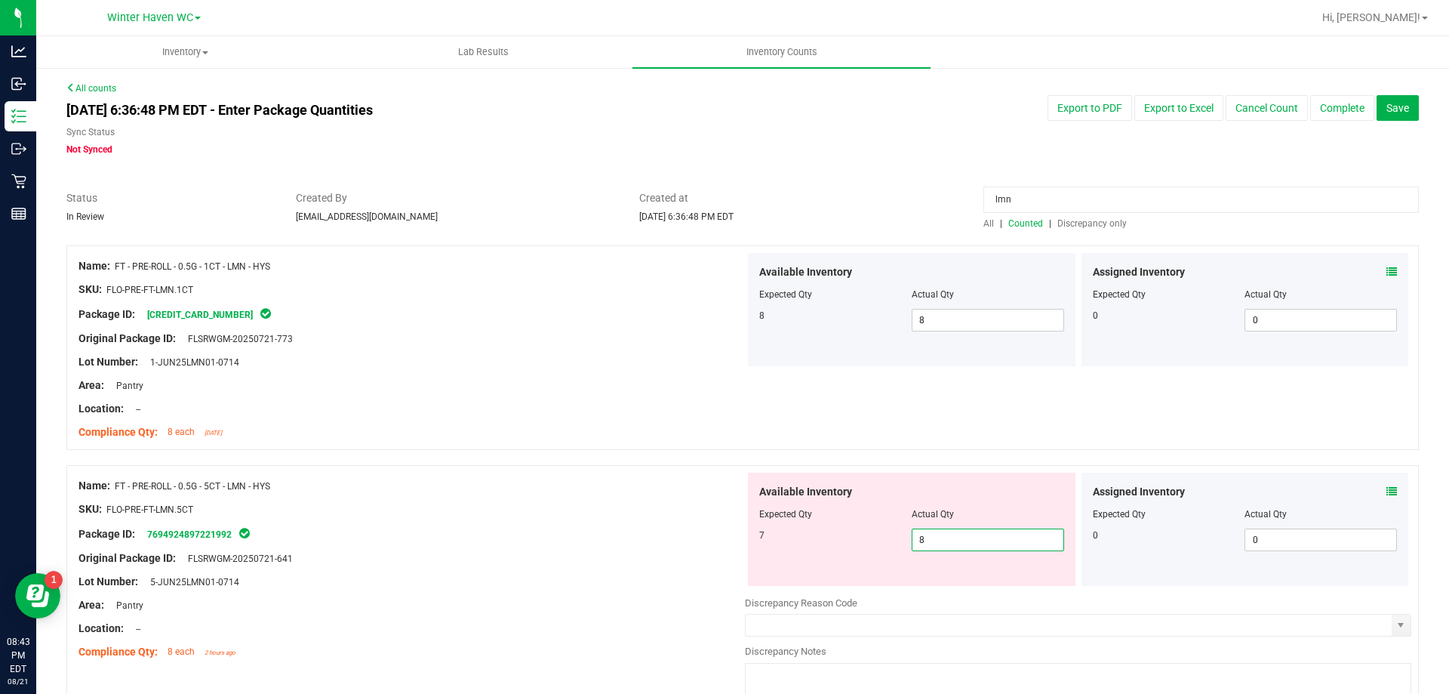
click at [1008, 530] on span "8 8" at bounding box center [988, 539] width 152 height 23
click at [1008, 530] on input "8" at bounding box center [987, 539] width 151 height 21
type input "7"
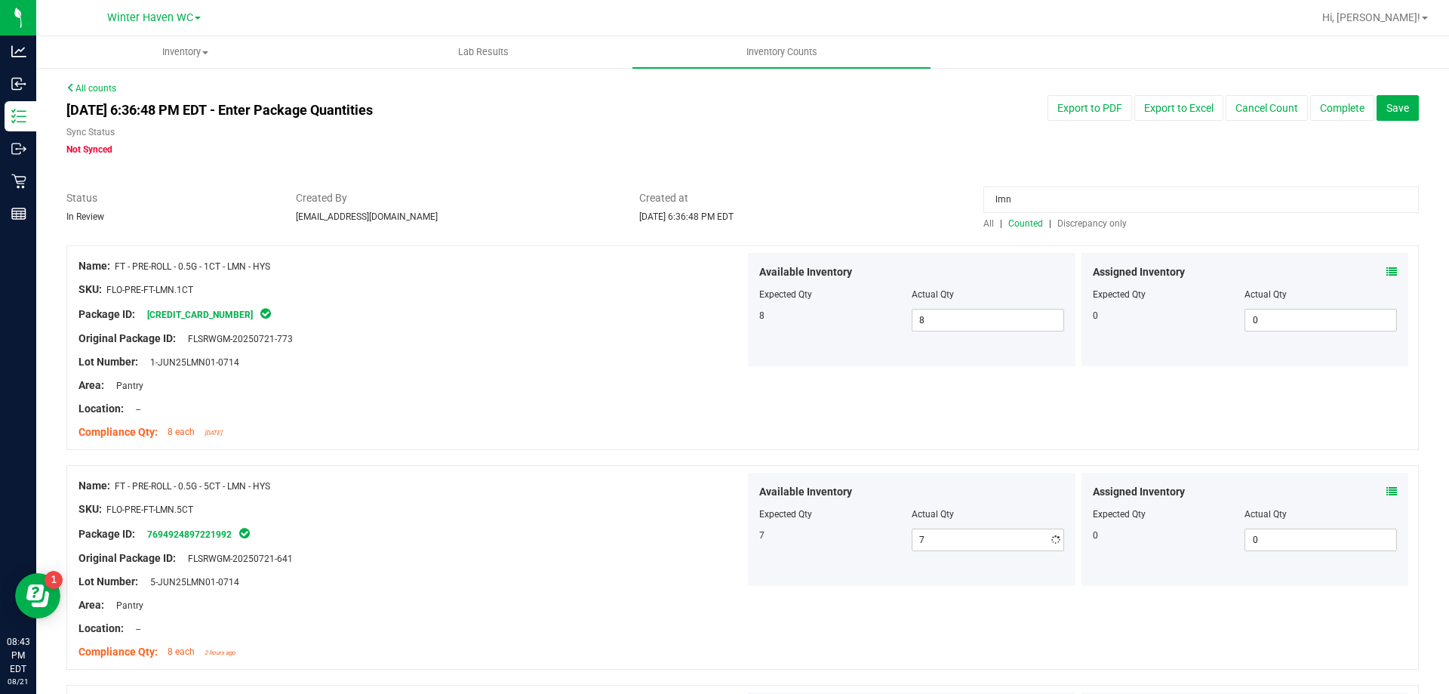
click at [558, 398] on div at bounding box center [411, 397] width 666 height 8
click at [1032, 198] on input "lmn" at bounding box center [1200, 199] width 435 height 26
type input "dark choco"
click at [1386, 271] on icon at bounding box center [1391, 271] width 11 height 11
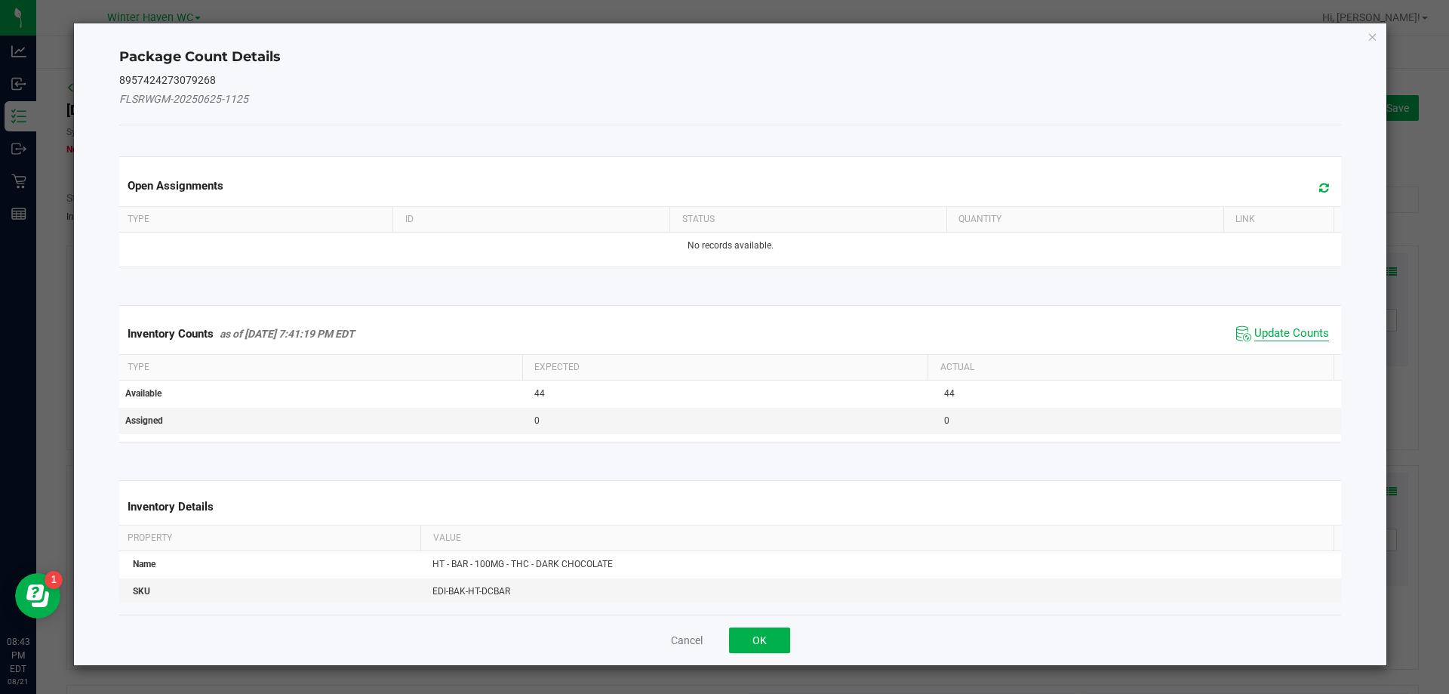
click at [1281, 337] on span "Update Counts" at bounding box center [1291, 333] width 75 height 15
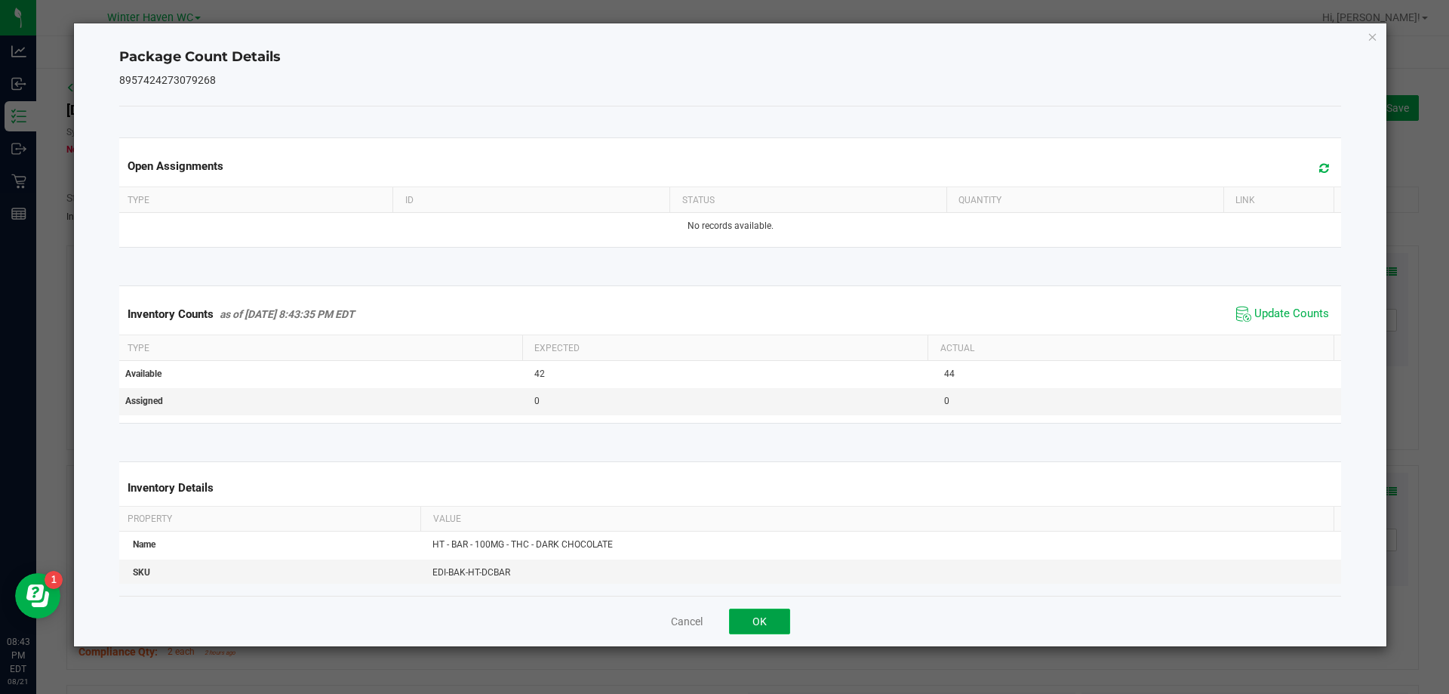
click at [749, 612] on button "OK" at bounding box center [759, 621] width 61 height 26
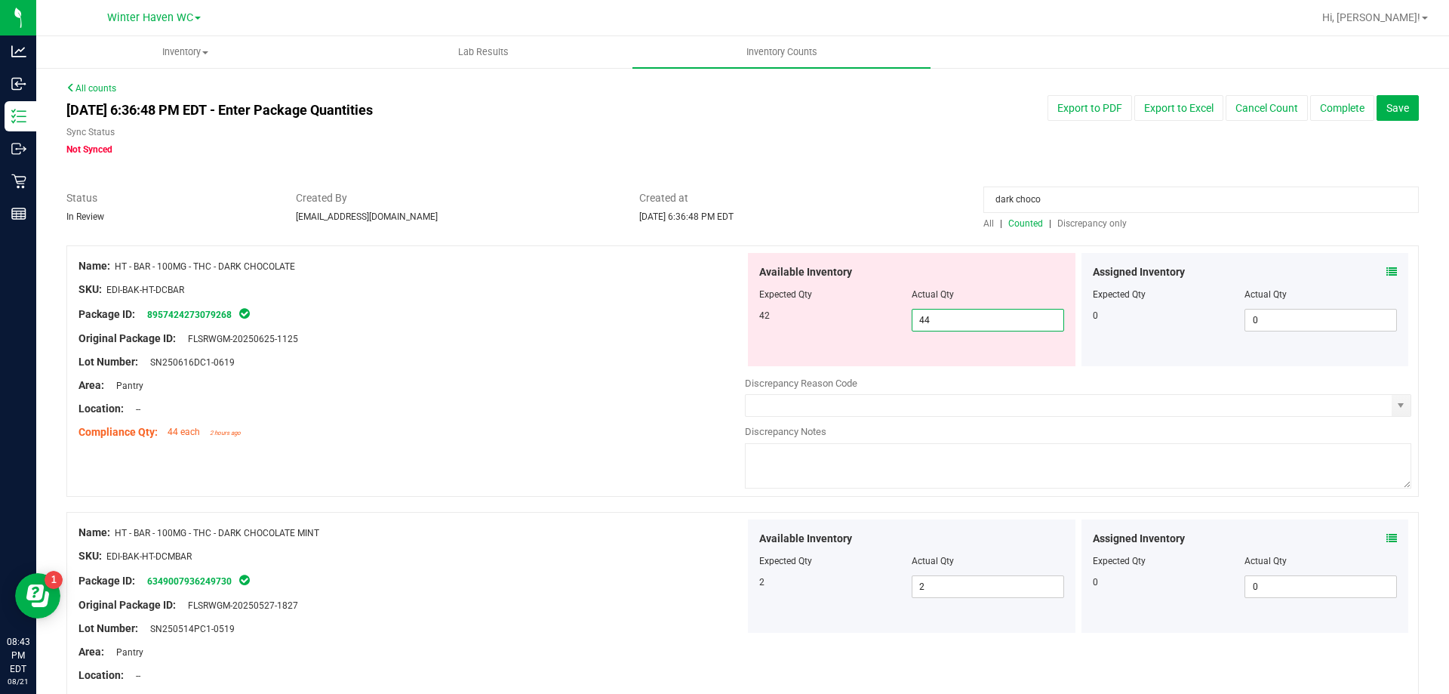
click at [961, 318] on span "44 44" at bounding box center [988, 320] width 152 height 23
type input "42"
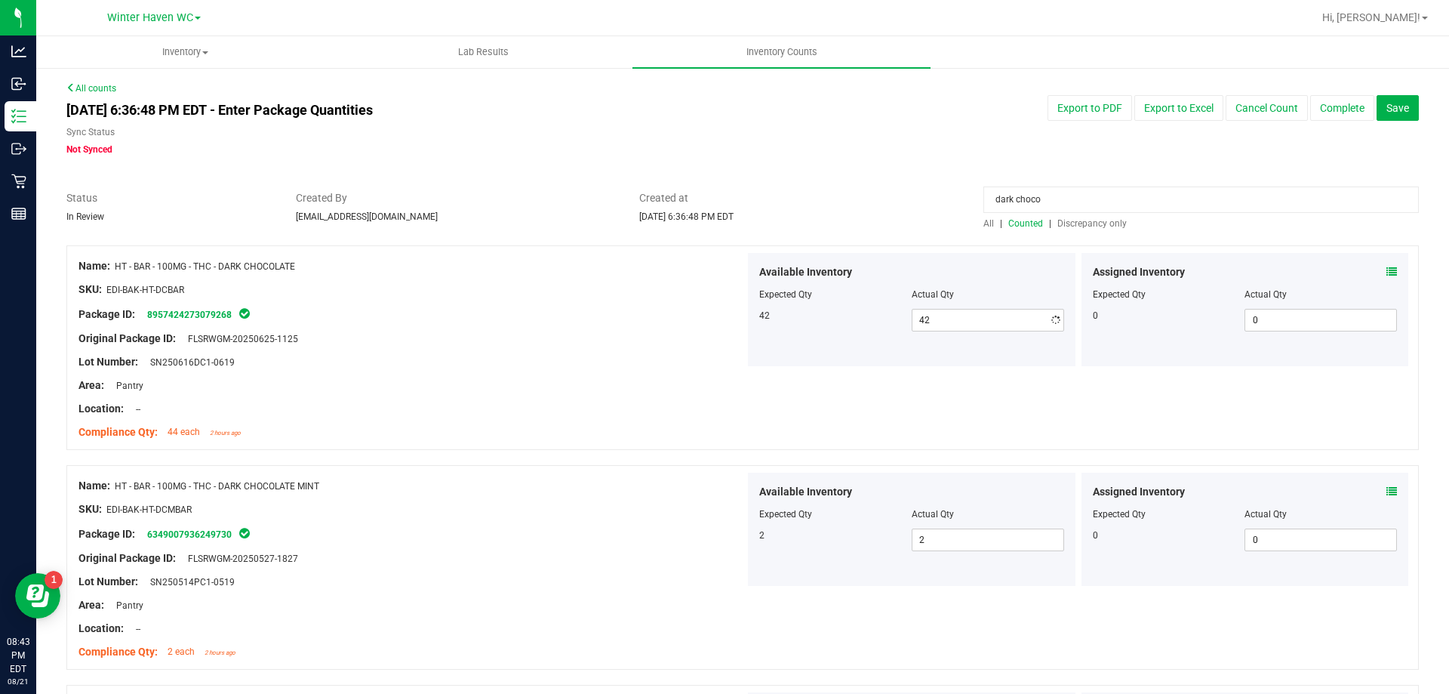
click at [632, 367] on div "Lot Number: SN250616DC1-0619" at bounding box center [411, 362] width 666 height 16
click at [1069, 198] on input "dark choco" at bounding box center [1200, 199] width 435 height 26
type input "fic"
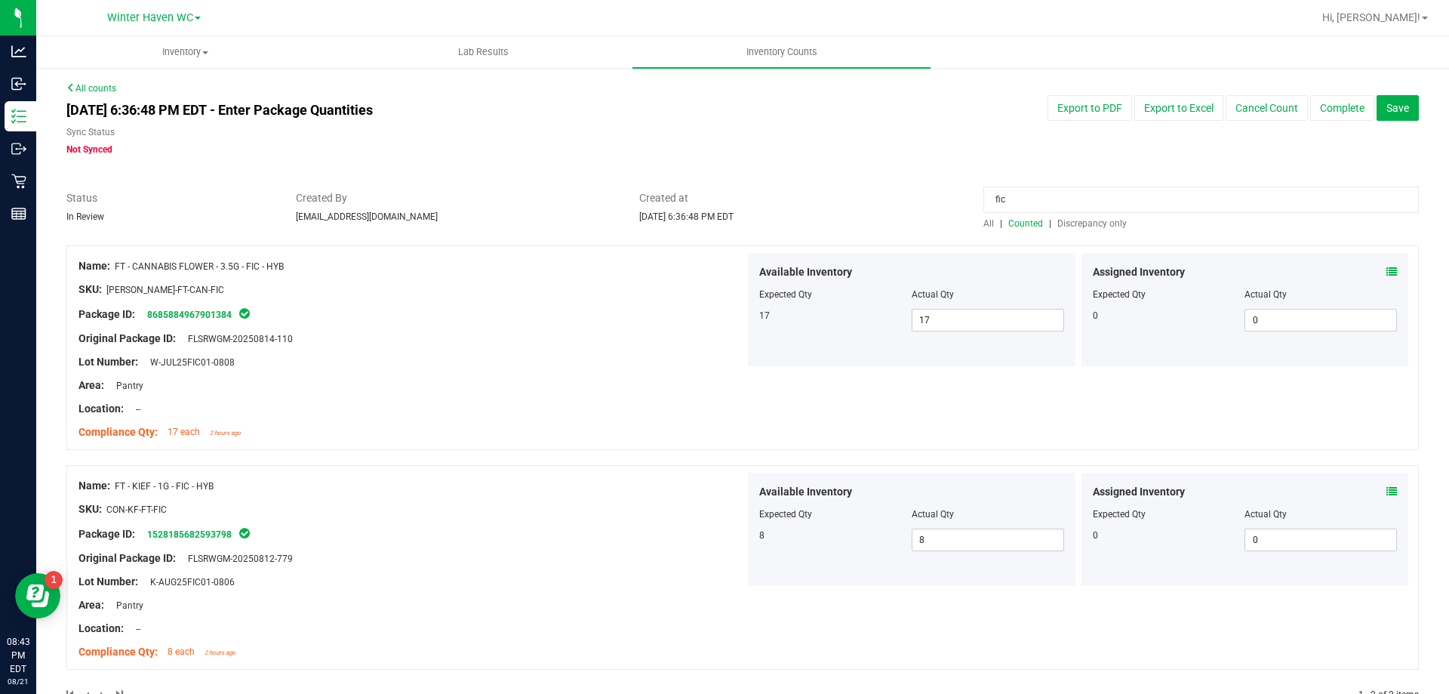
click at [1386, 274] on div "Assigned Inventory Expected Qty Actual Qty 0 0 0" at bounding box center [1245, 309] width 328 height 113
click at [1386, 272] on icon at bounding box center [1391, 271] width 11 height 11
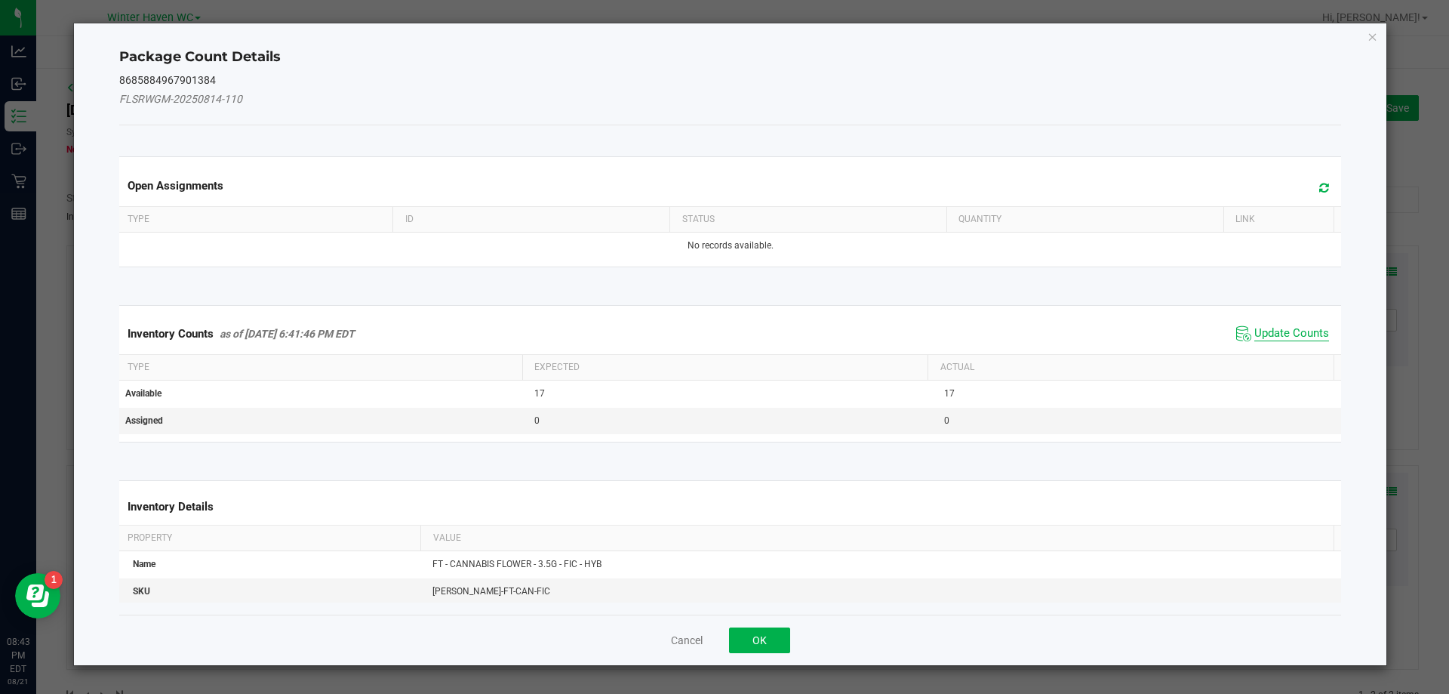
click at [1254, 340] on span "Update Counts" at bounding box center [1291, 333] width 75 height 15
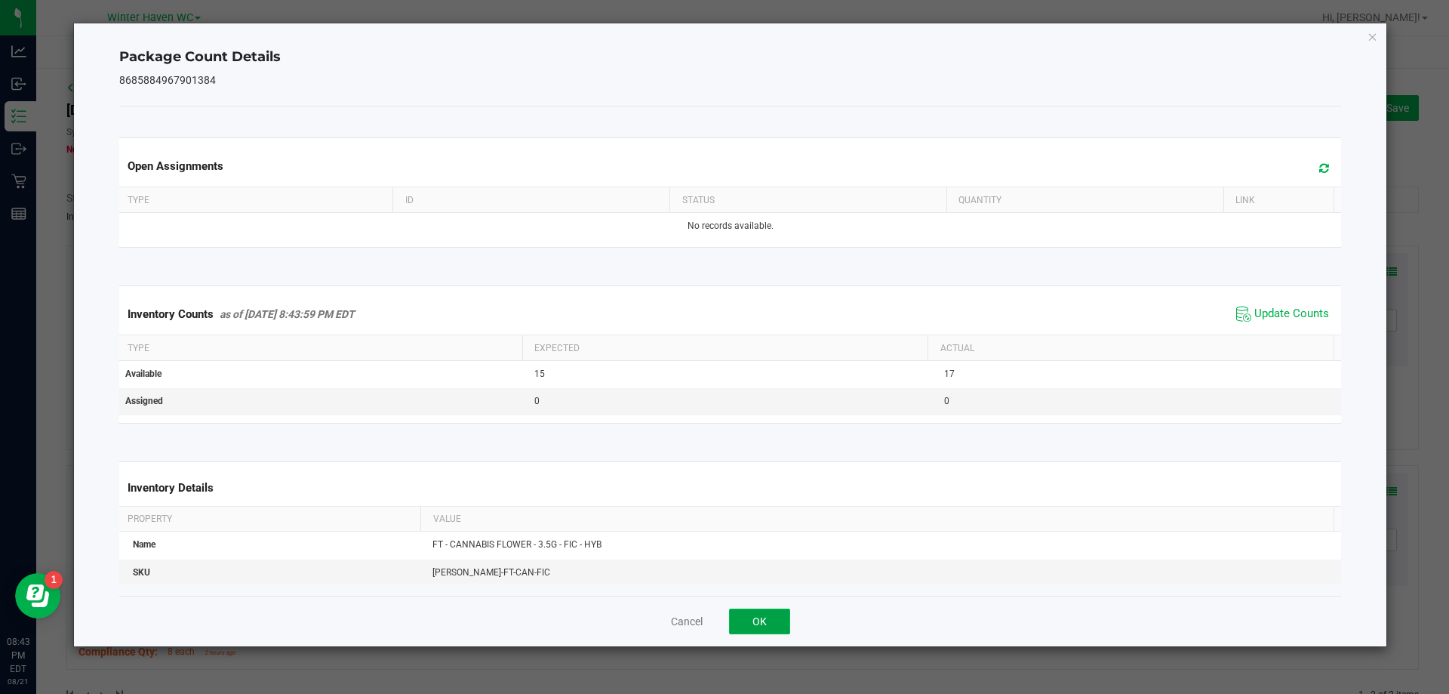
click at [764, 627] on button "OK" at bounding box center [759, 621] width 61 height 26
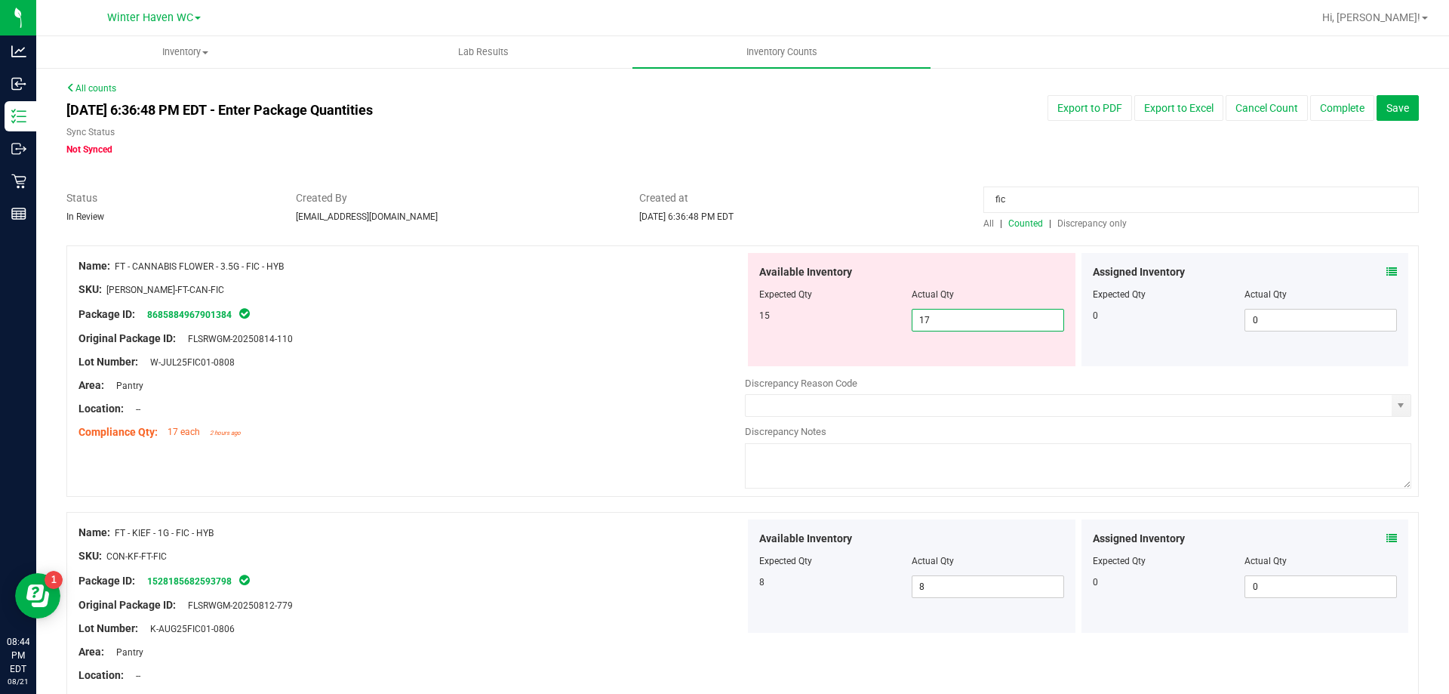
click at [956, 321] on span "17 17" at bounding box center [988, 320] width 152 height 23
type input "15"
click at [488, 380] on div "Area: Pantry" at bounding box center [411, 385] width 666 height 16
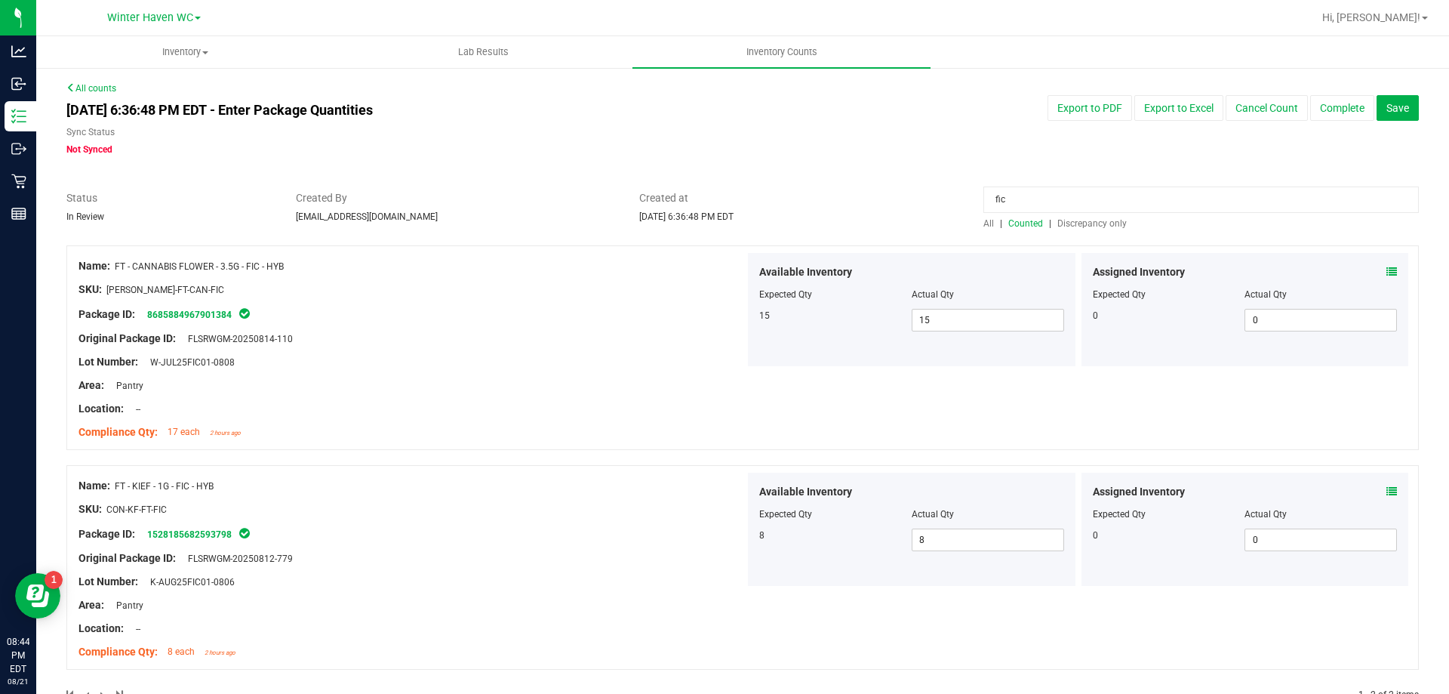
scroll to position [42, 0]
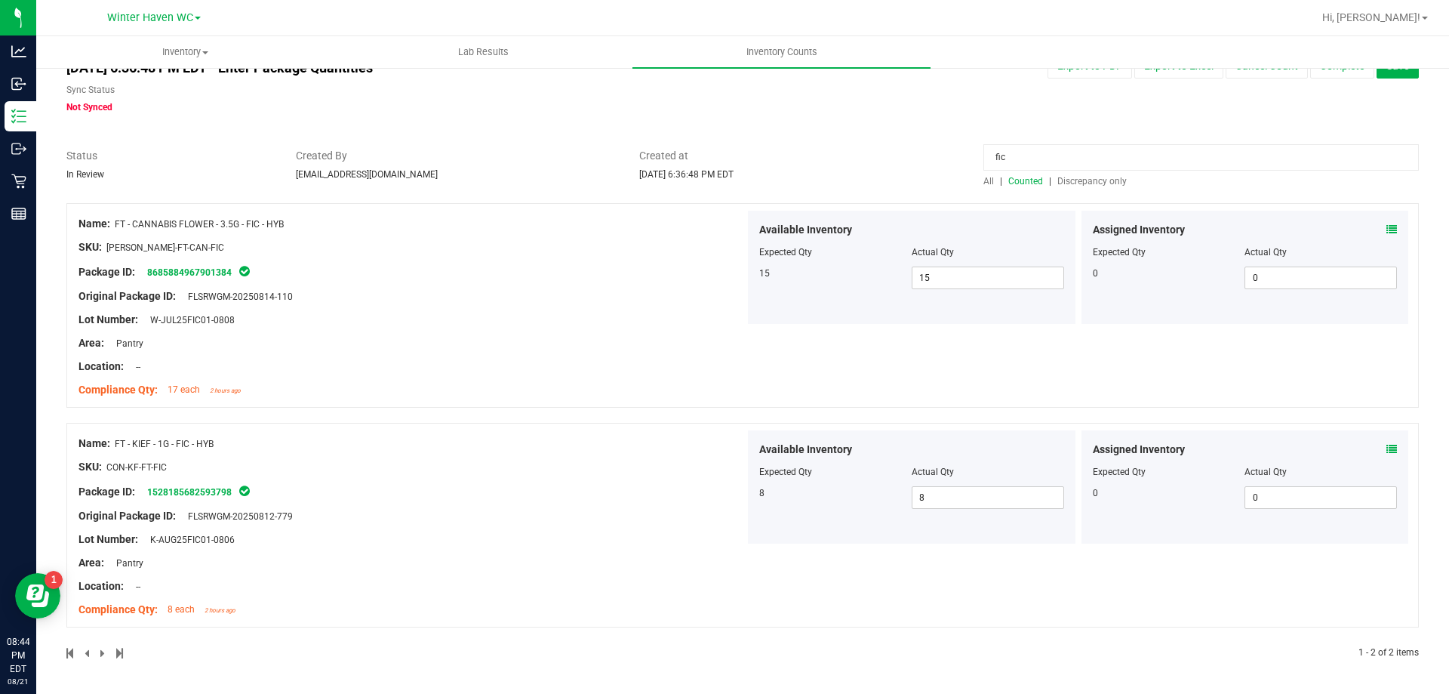
click at [1028, 163] on input "fic" at bounding box center [1200, 157] width 435 height 26
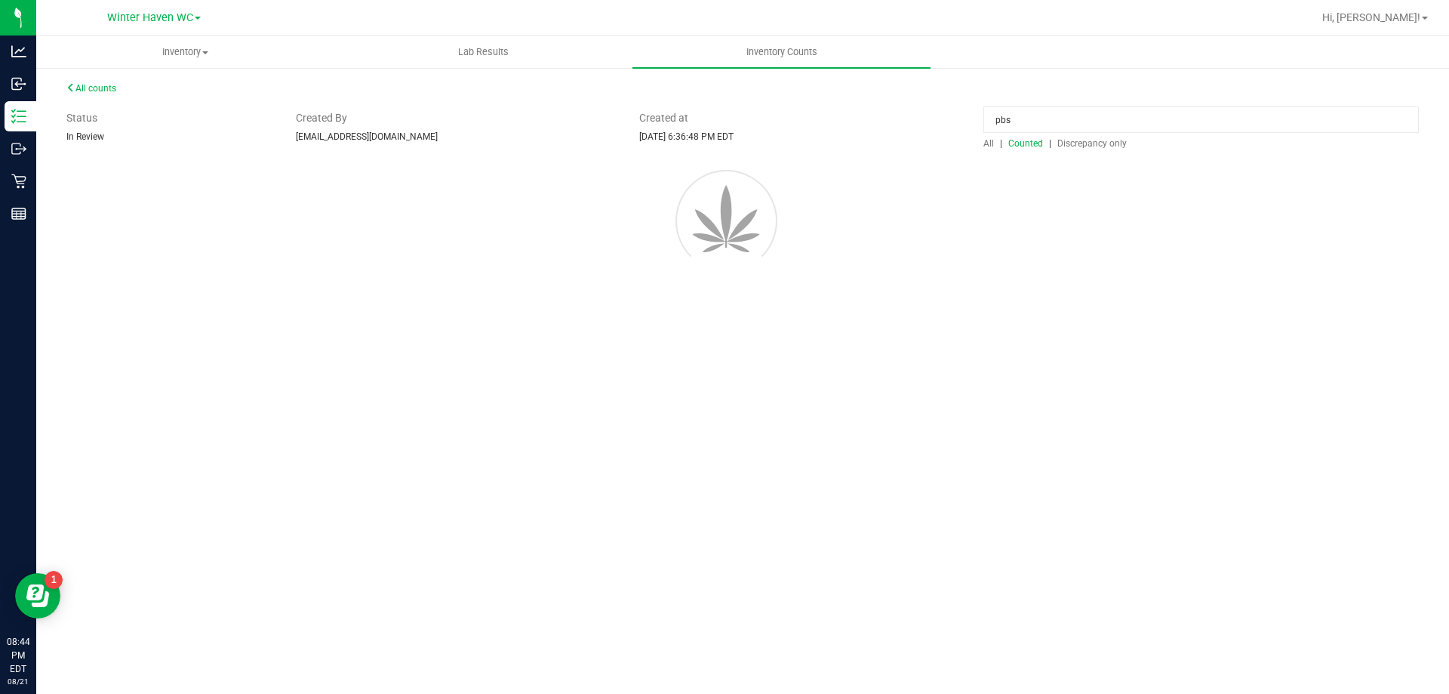
scroll to position [0, 0]
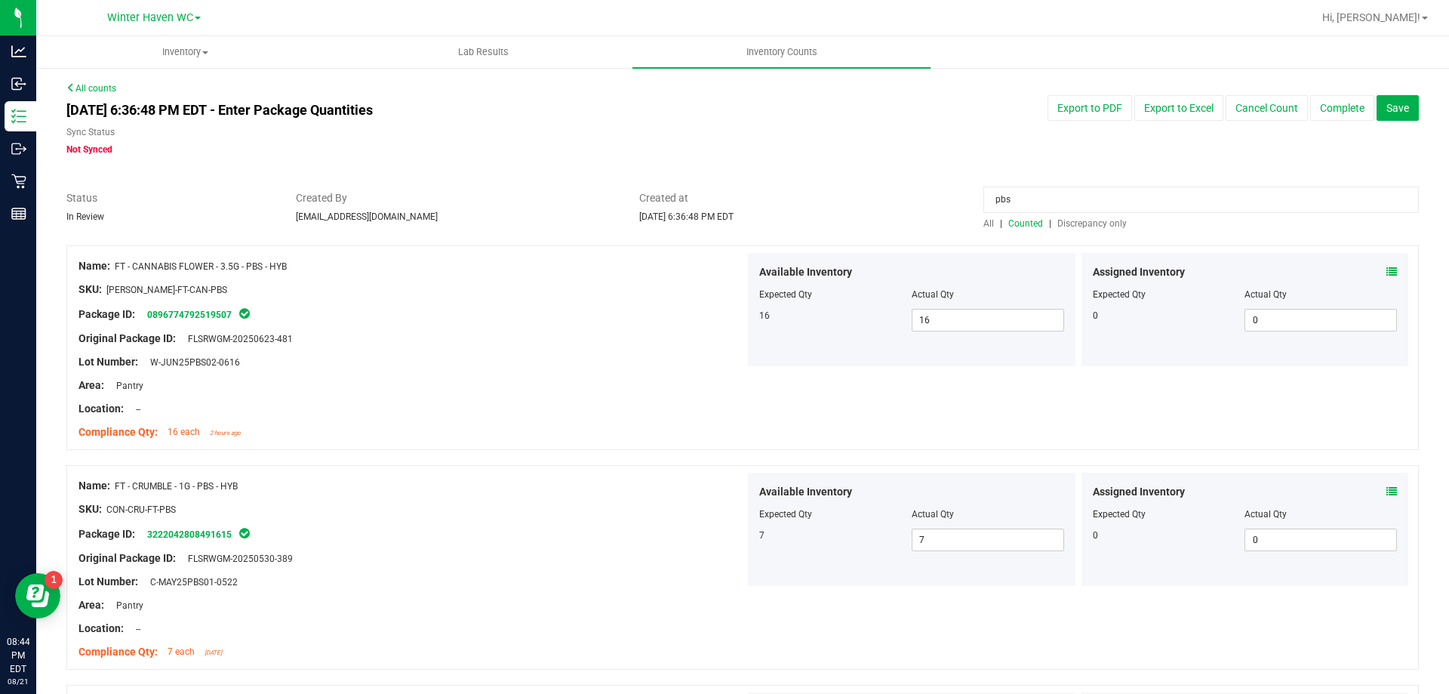
type input "pbs"
click at [1386, 271] on icon at bounding box center [1391, 271] width 11 height 11
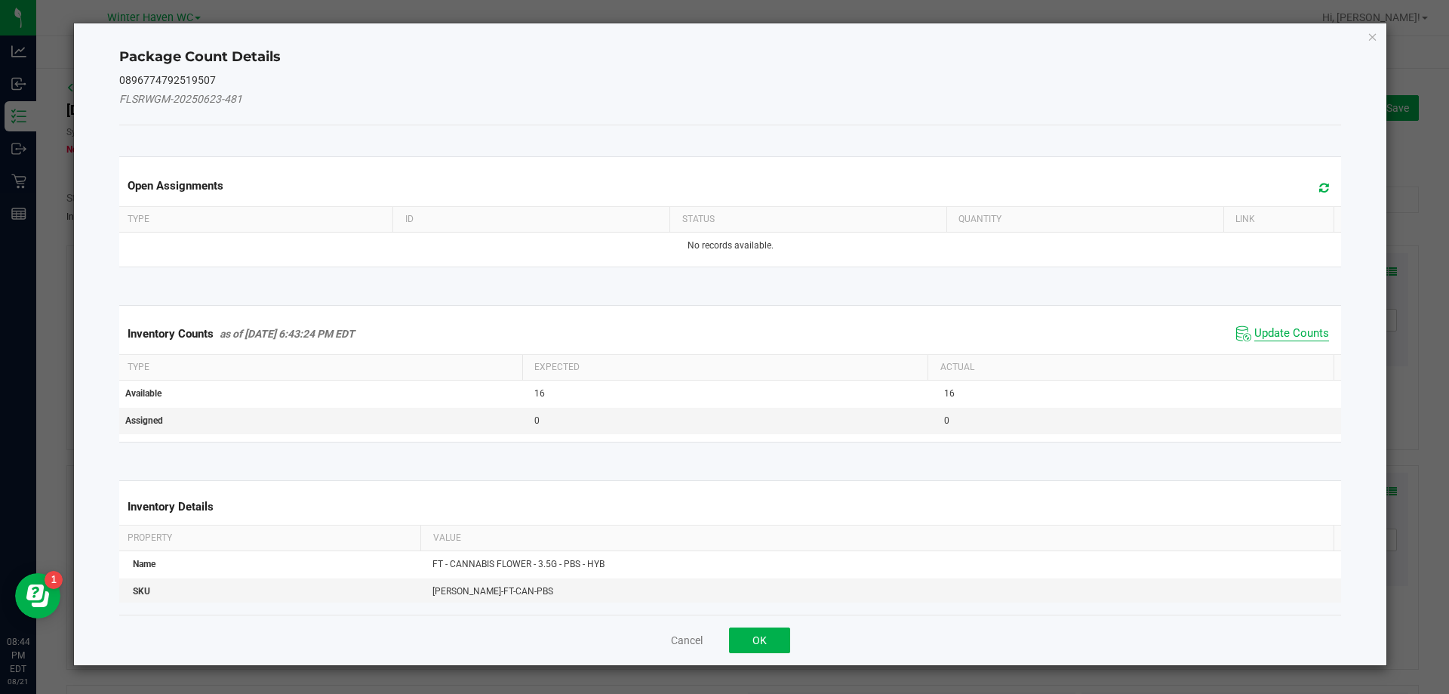
click at [1300, 329] on span "Update Counts" at bounding box center [1291, 333] width 75 height 15
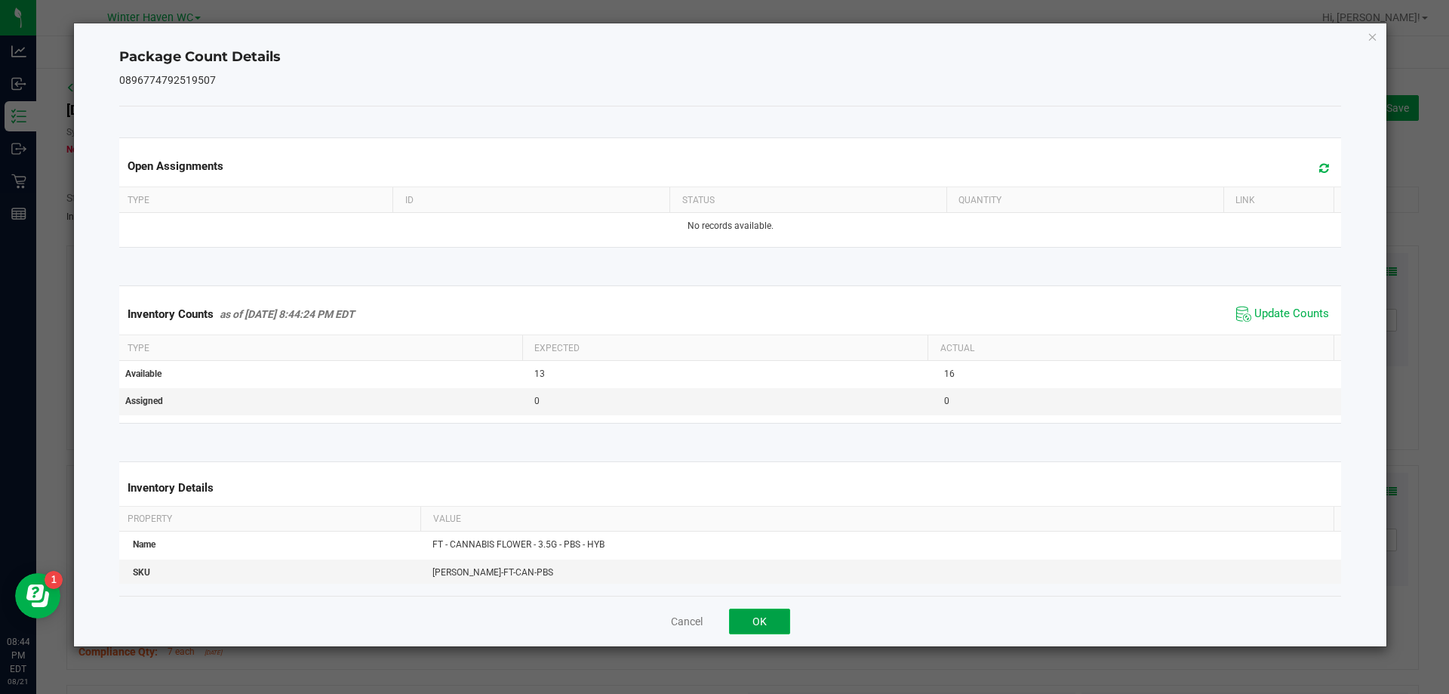
click at [786, 619] on button "OK" at bounding box center [759, 621] width 61 height 26
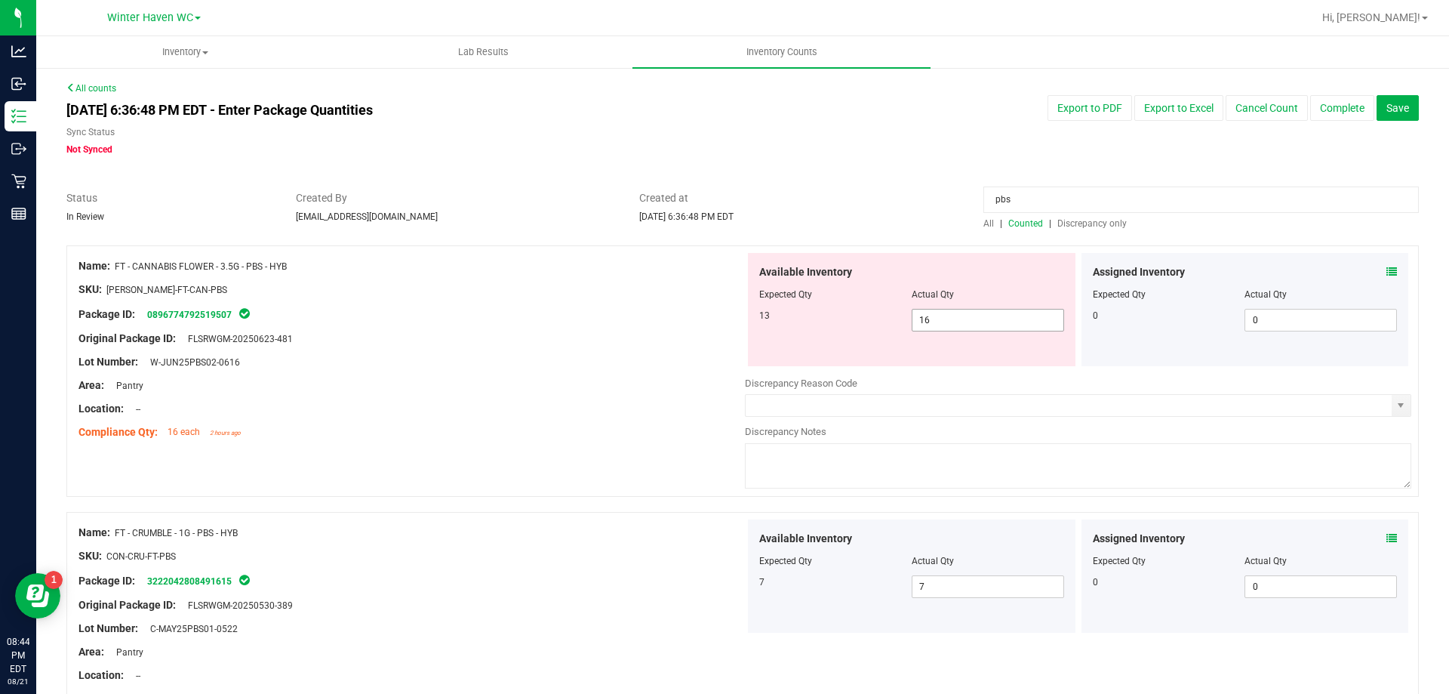
click at [1009, 318] on span "16 16" at bounding box center [988, 320] width 152 height 23
type input "13"
click at [499, 235] on div at bounding box center [742, 237] width 1352 height 15
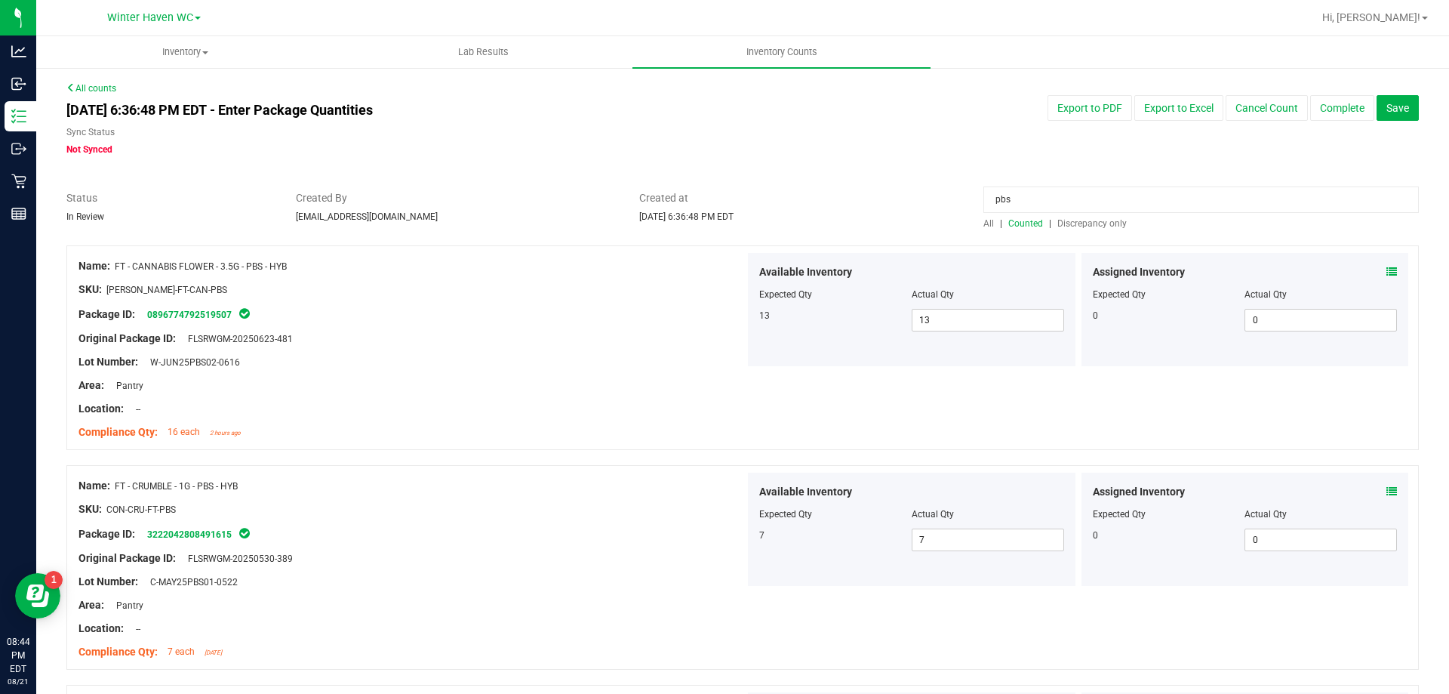
click at [1070, 198] on input "pbs" at bounding box center [1200, 199] width 435 height 26
click at [1106, 221] on span "Discrepancy only" at bounding box center [1091, 223] width 69 height 11
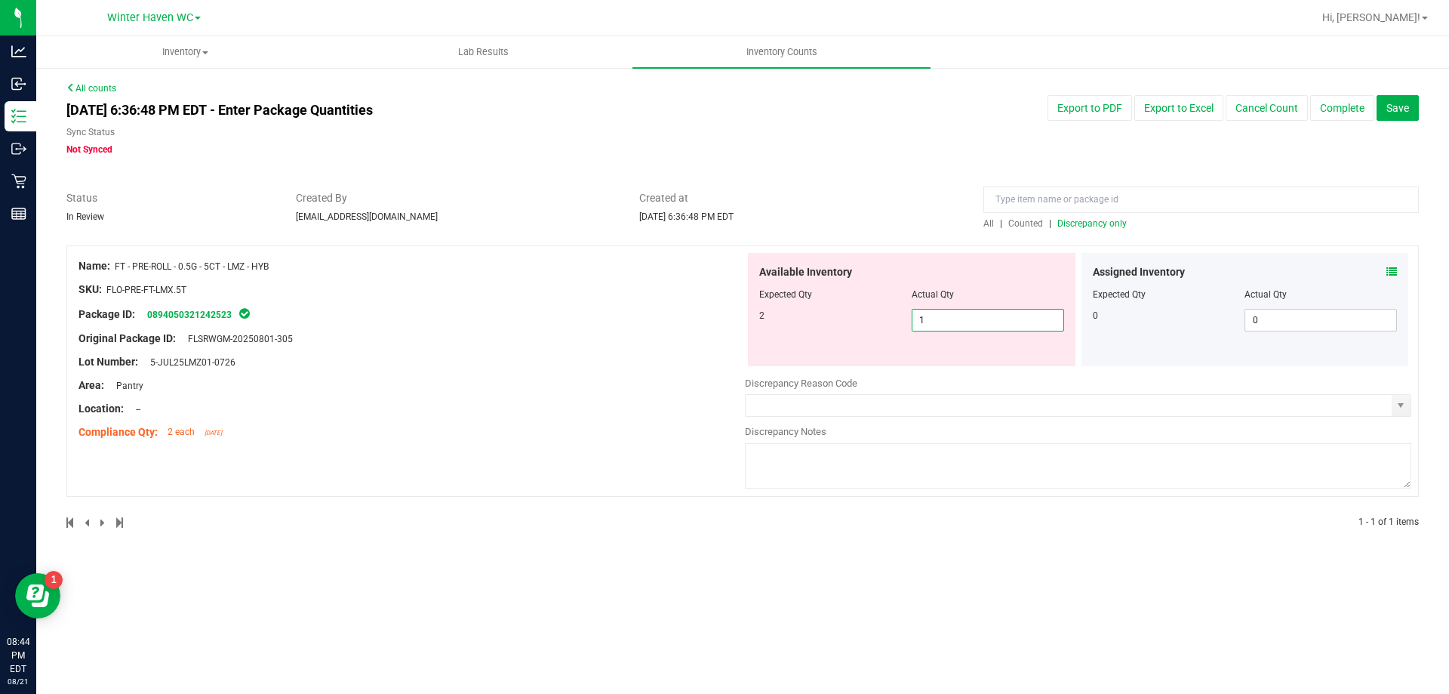
click at [995, 322] on span "1 1" at bounding box center [988, 320] width 152 height 23
click at [995, 322] on input "1" at bounding box center [987, 319] width 151 height 21
type input "2"
click at [518, 368] on div "Lot Number: 5-JUL25LMZ01-0726" at bounding box center [411, 362] width 666 height 16
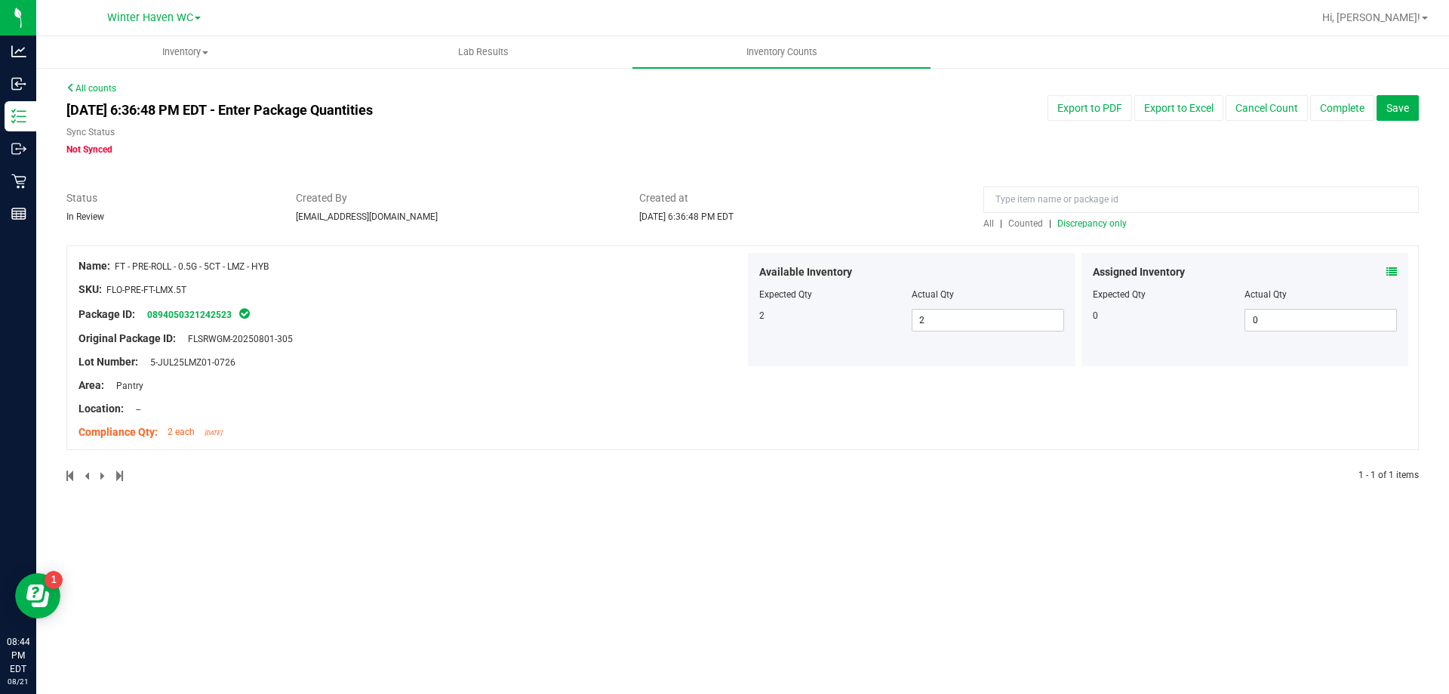
click at [1107, 222] on span "Discrepancy only" at bounding box center [1091, 223] width 69 height 11
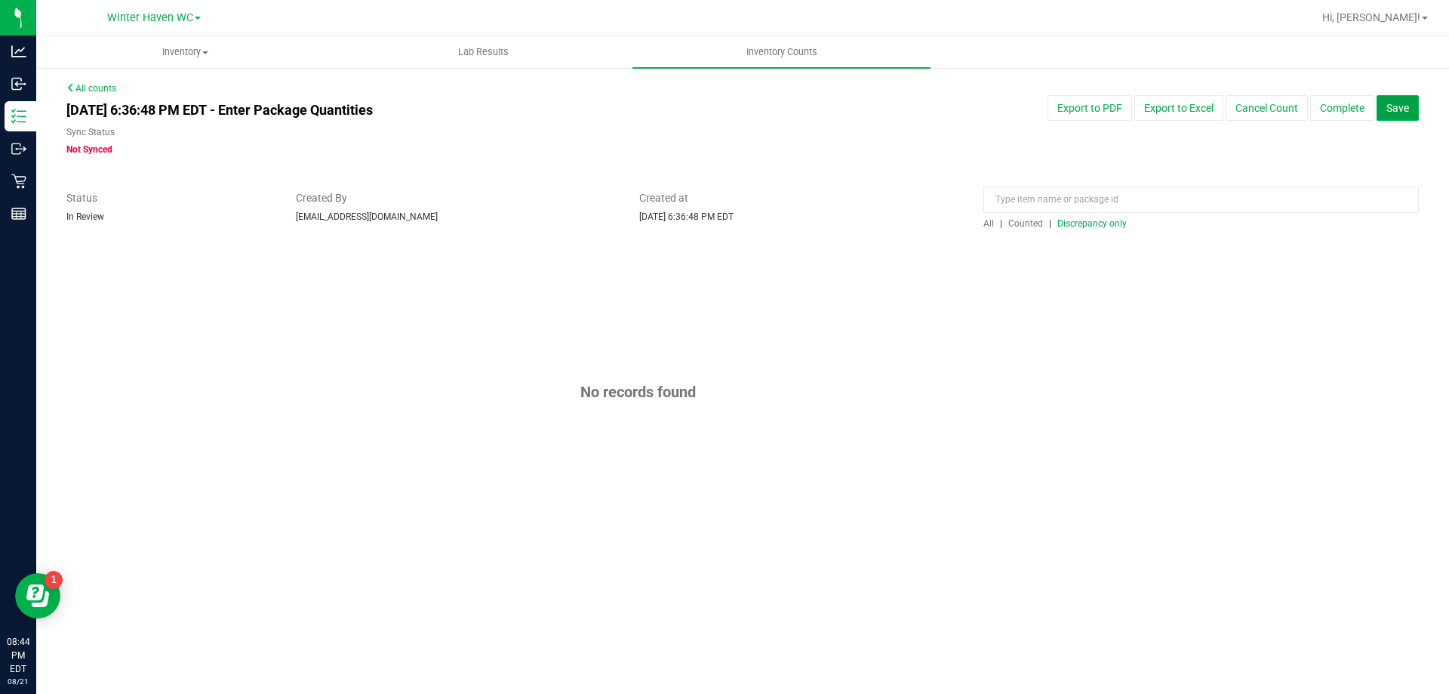
click at [1398, 106] on span "Save" at bounding box center [1397, 108] width 23 height 12
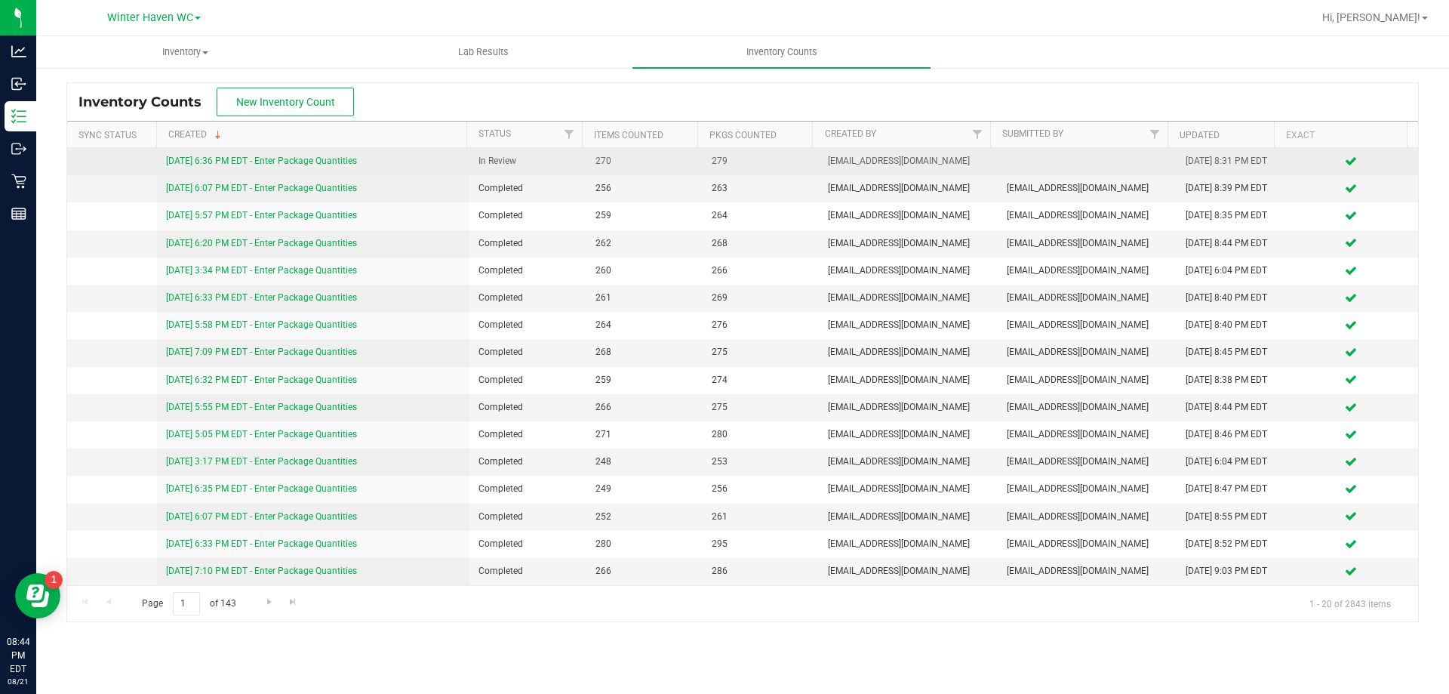
click at [296, 164] on link "[DATE] 6:36 PM EDT - Enter Package Quantities" at bounding box center [261, 160] width 191 height 11
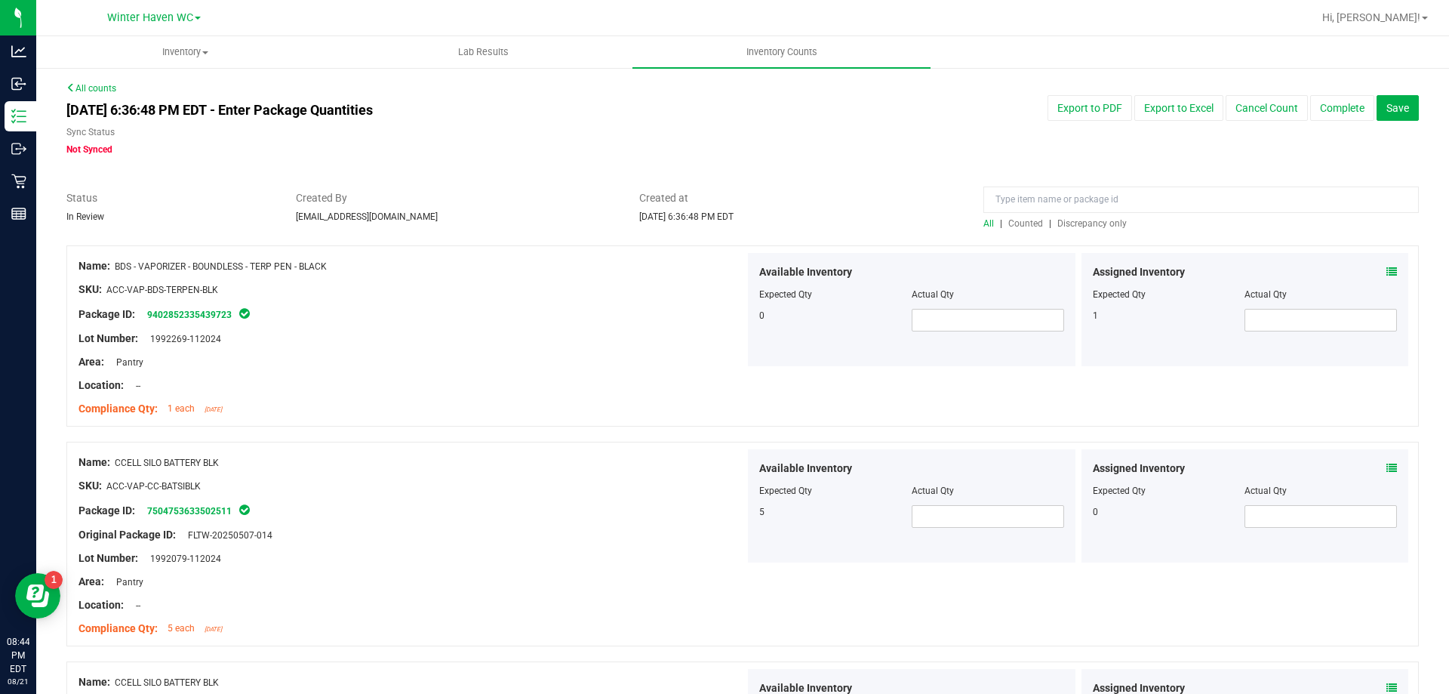
click at [1066, 221] on span "Discrepancy only" at bounding box center [1091, 223] width 69 height 11
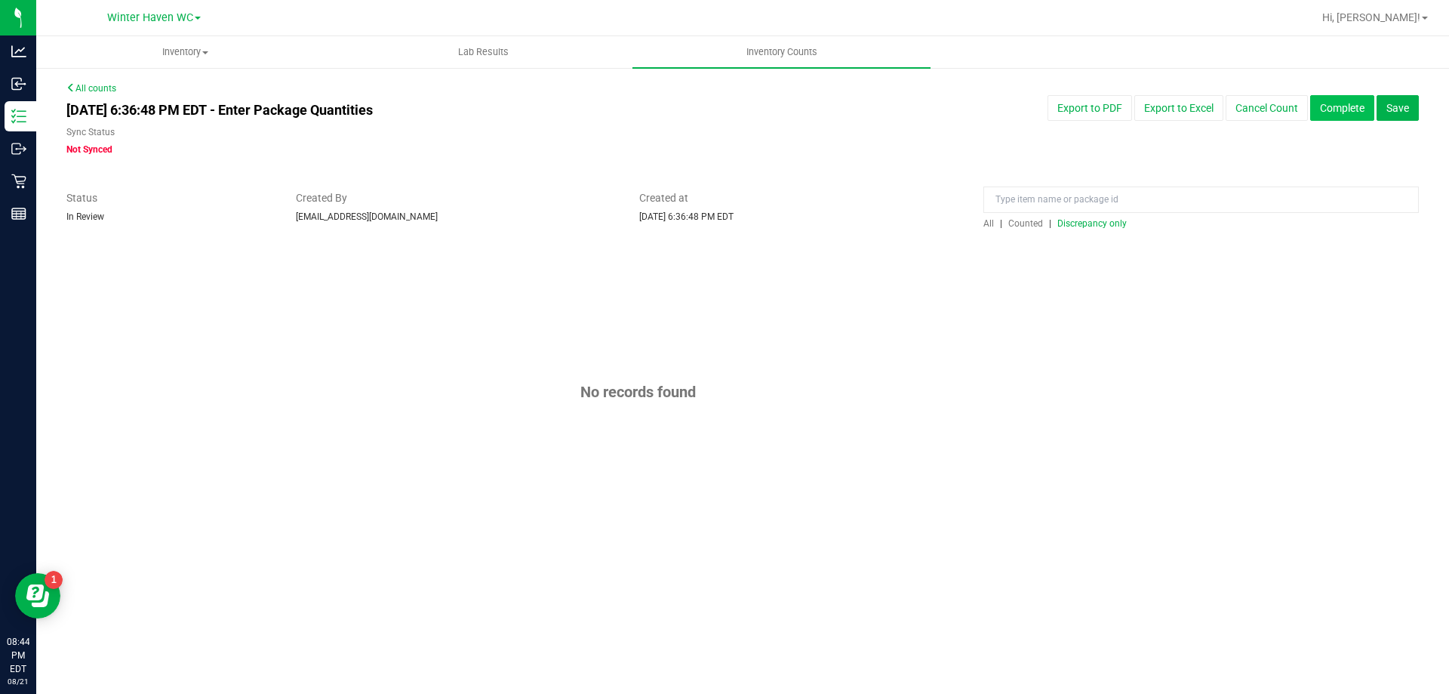
click at [1323, 108] on button "Complete" at bounding box center [1342, 108] width 64 height 26
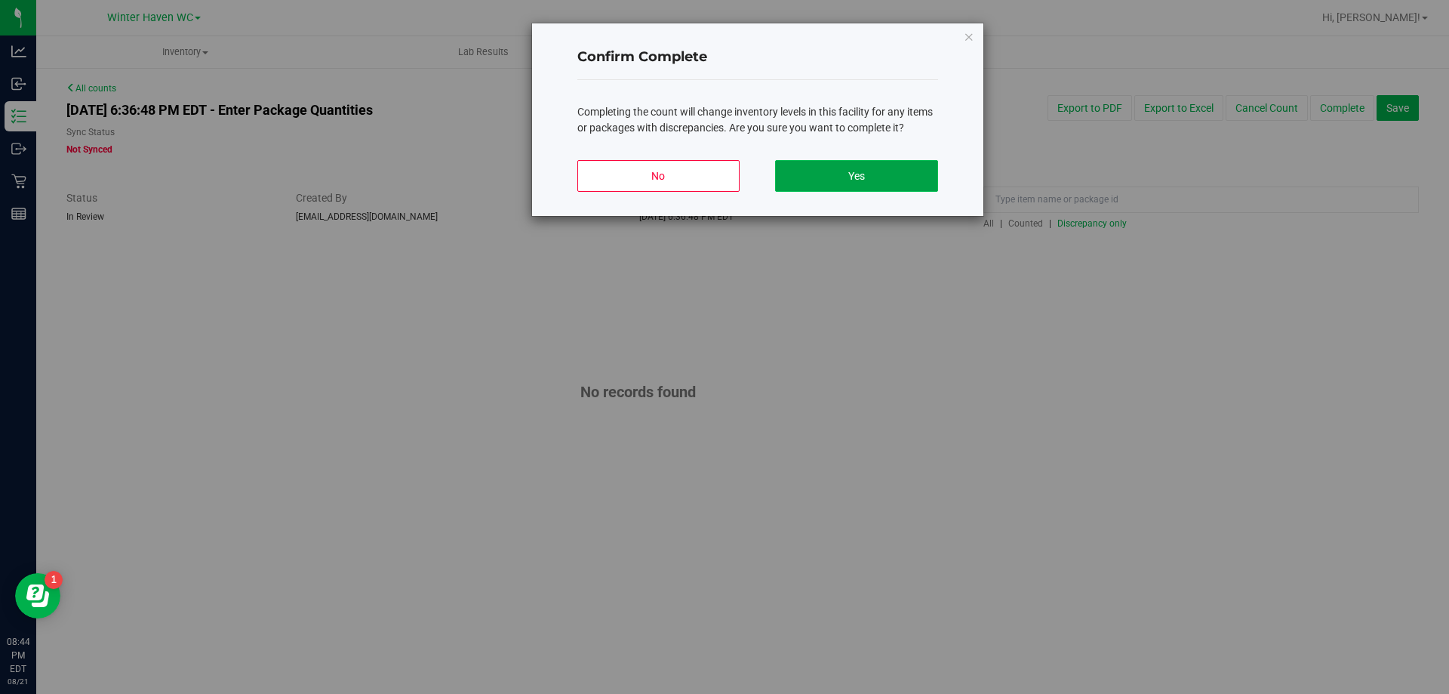
click at [921, 180] on button "Yes" at bounding box center [856, 176] width 162 height 32
